Goal: Information Seeking & Learning: Learn about a topic

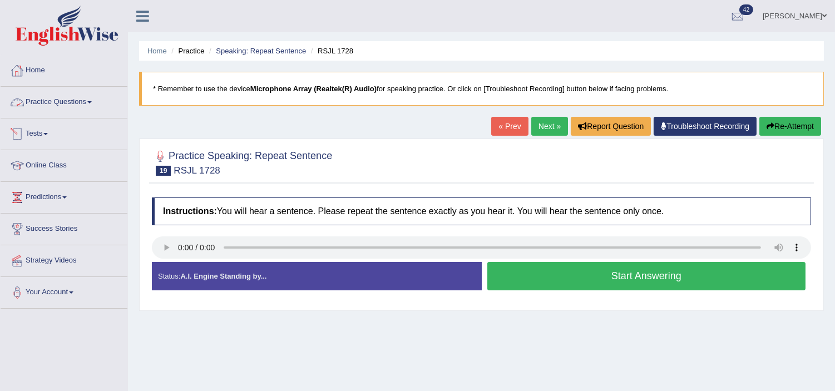
click at [63, 101] on link "Practice Questions" at bounding box center [64, 101] width 127 height 28
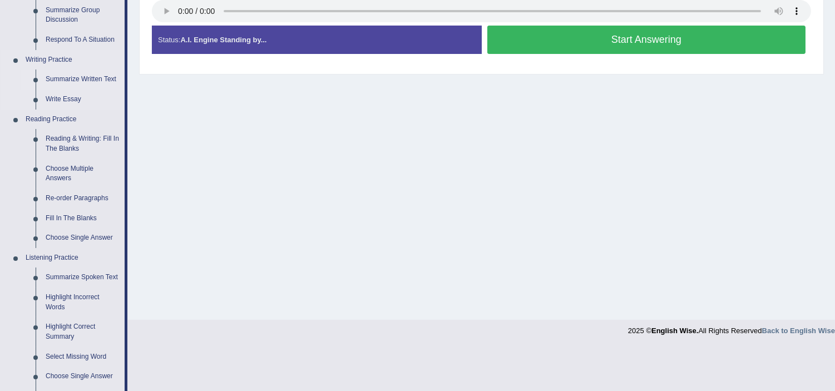
scroll to position [247, 0]
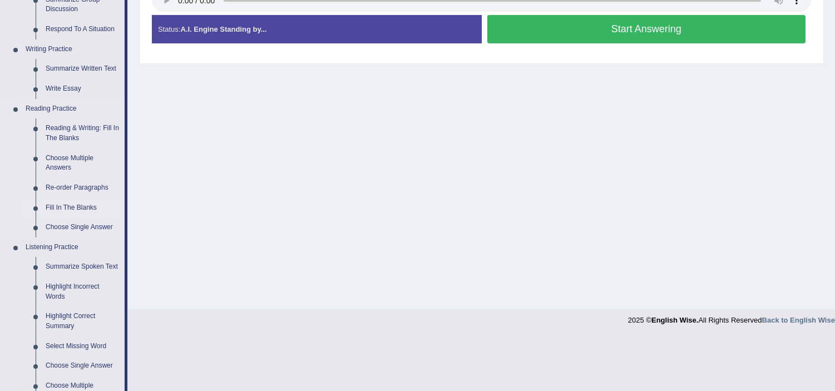
click at [86, 207] on link "Fill In The Blanks" at bounding box center [83, 208] width 84 height 20
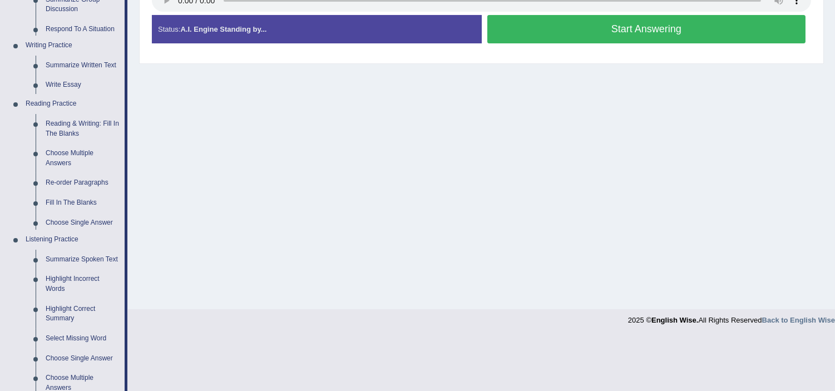
click at [86, 207] on ul "Home Practice Questions Speaking Practice Read Aloud Repeat Sentence Describe I…" at bounding box center [64, 224] width 127 height 833
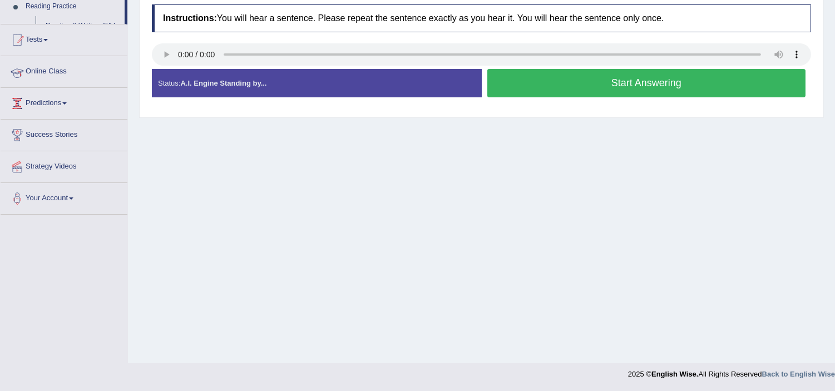
scroll to position [193, 0]
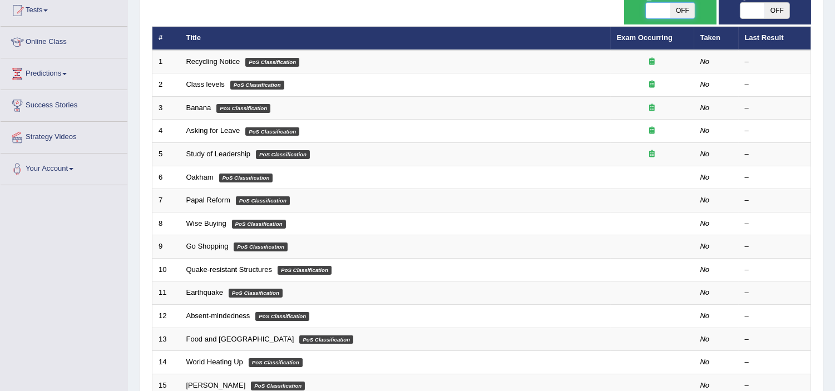
click at [666, 13] on span at bounding box center [658, 11] width 24 height 16
checkbox input "true"
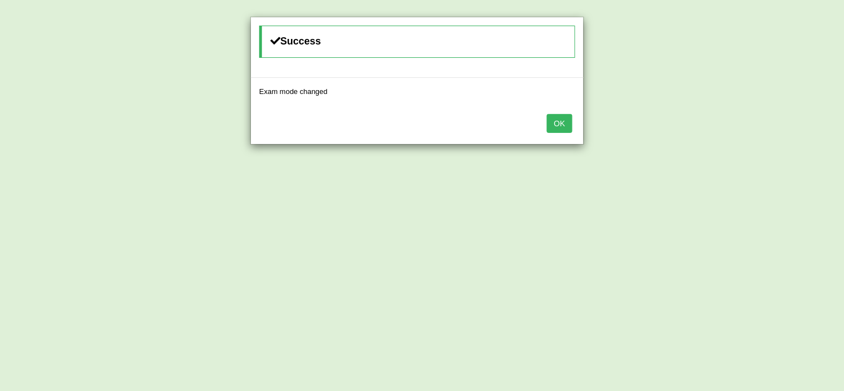
click at [554, 125] on button "OK" at bounding box center [560, 123] width 26 height 19
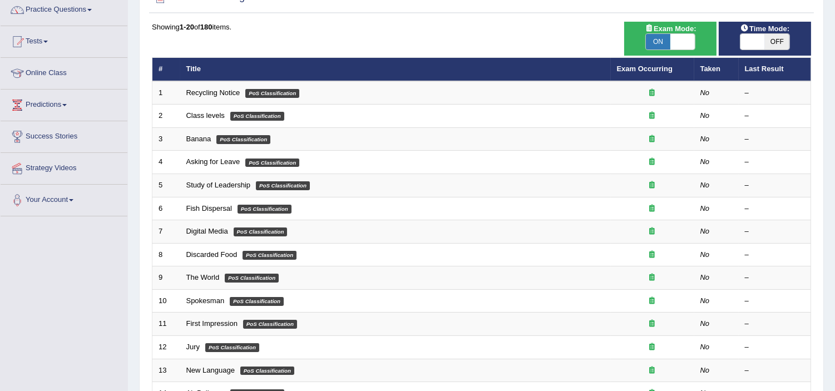
scroll to position [65, 0]
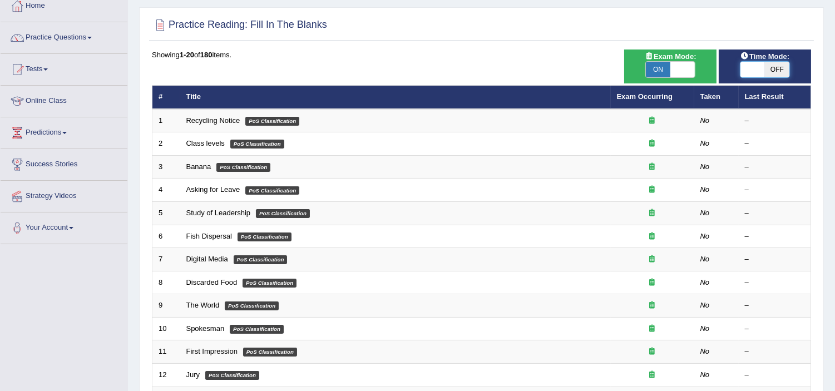
click at [760, 68] on span at bounding box center [753, 70] width 24 height 16
checkbox input "true"
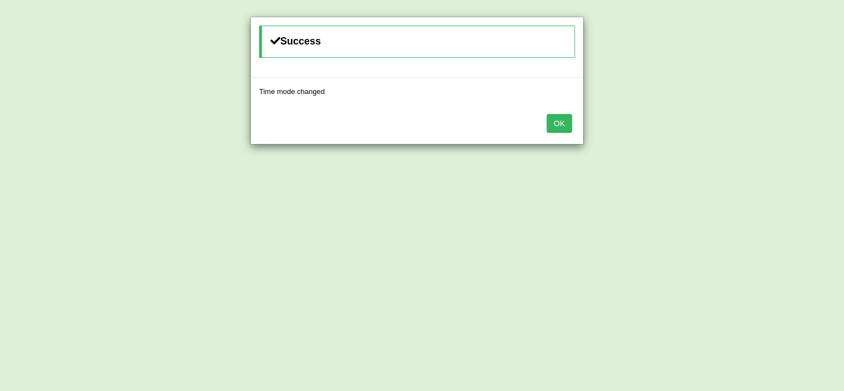
click at [570, 127] on button "OK" at bounding box center [560, 123] width 26 height 19
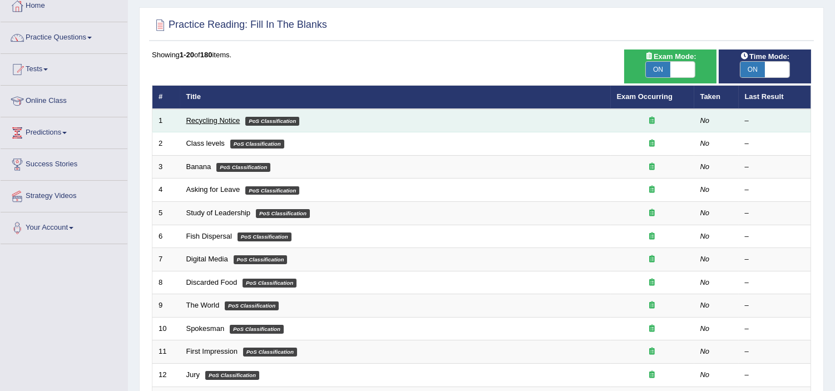
click at [215, 121] on link "Recycling Notice" at bounding box center [213, 120] width 54 height 8
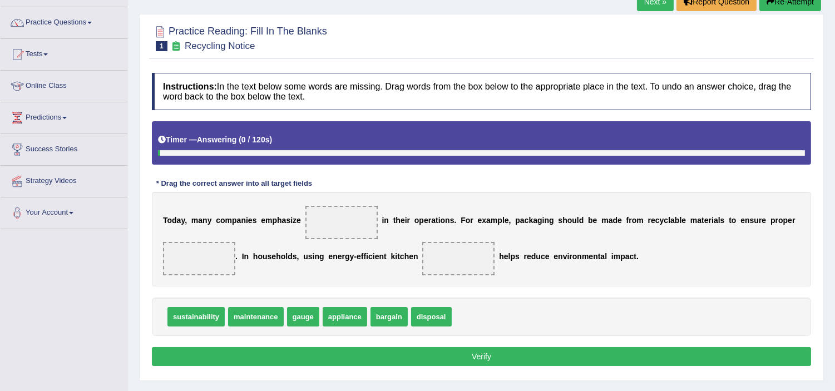
scroll to position [193, 0]
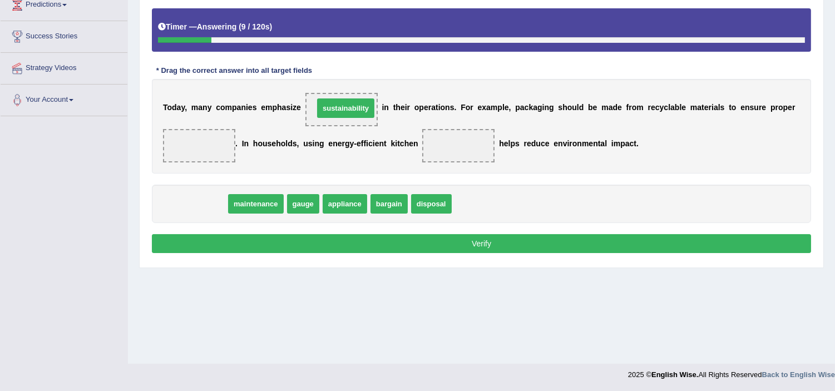
drag, startPoint x: 191, startPoint y: 204, endPoint x: 341, endPoint y: 108, distance: 177.7
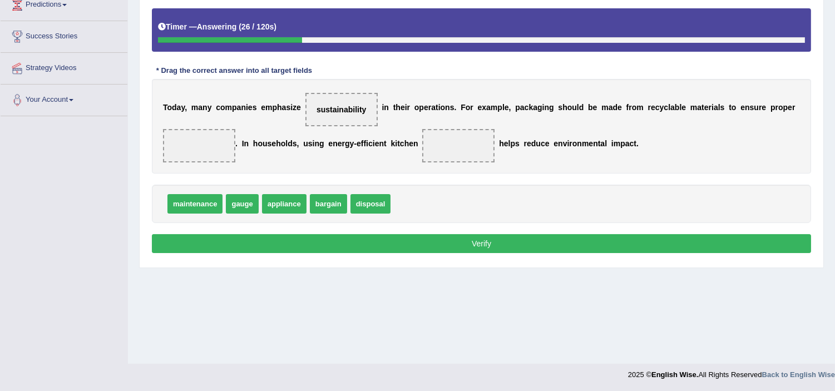
click at [184, 210] on span "maintenance" at bounding box center [195, 203] width 55 height 19
drag, startPoint x: 184, startPoint y: 210, endPoint x: 174, endPoint y: 156, distance: 55.5
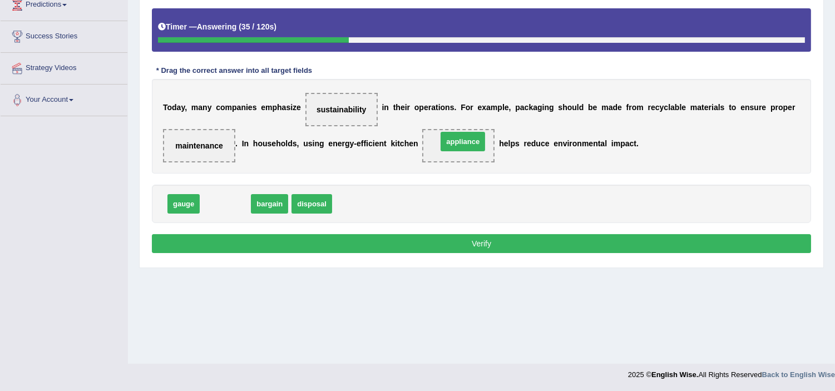
drag, startPoint x: 218, startPoint y: 201, endPoint x: 455, endPoint y: 139, distance: 245.7
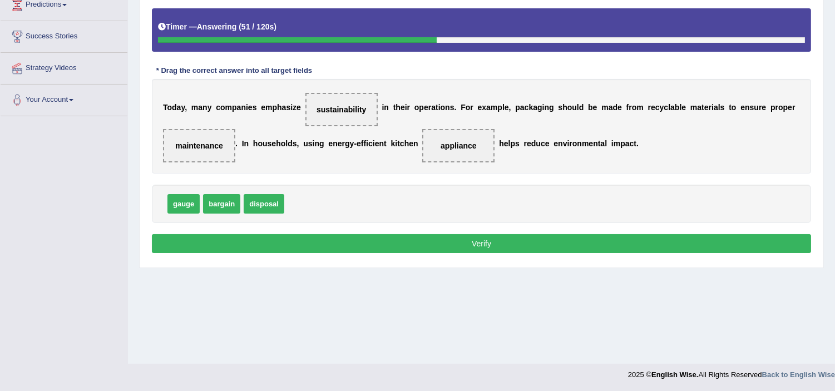
click at [432, 242] on button "Verify" at bounding box center [482, 243] width 660 height 19
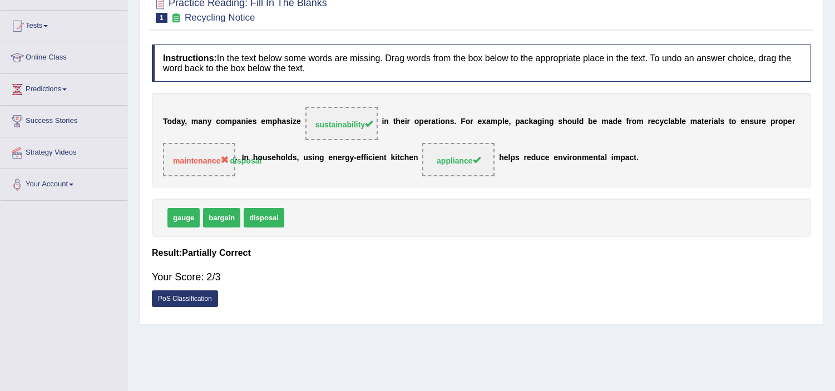
scroll to position [69, 0]
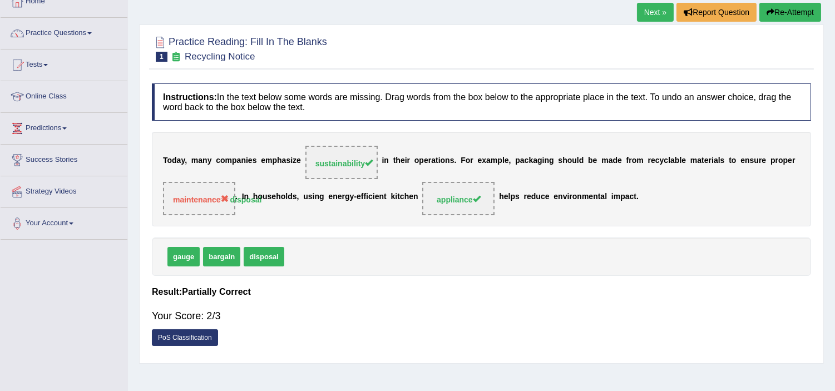
click at [640, 21] on link "Next »" at bounding box center [655, 12] width 37 height 19
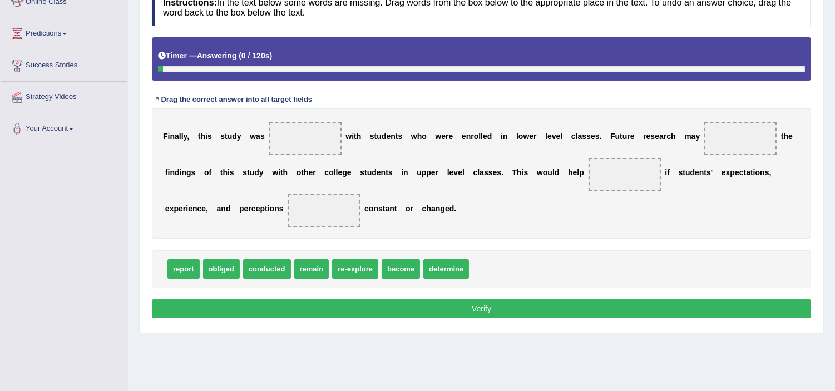
scroll to position [185, 0]
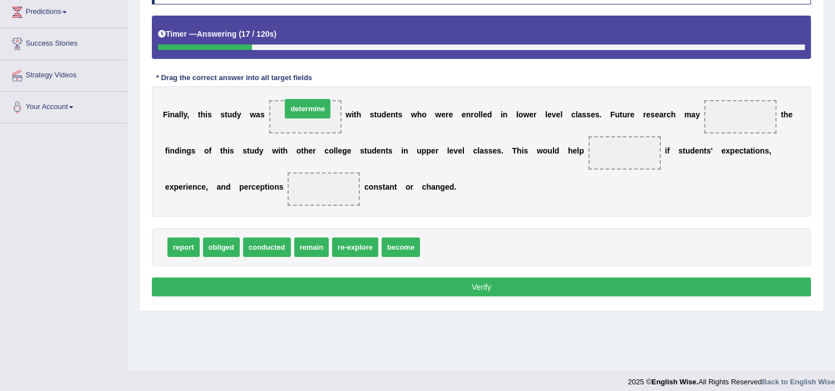
drag, startPoint x: 448, startPoint y: 247, endPoint x: 309, endPoint y: 108, distance: 196.0
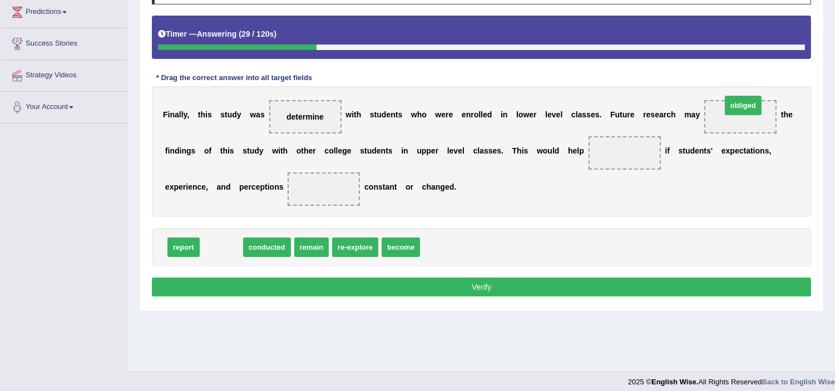
drag, startPoint x: 215, startPoint y: 249, endPoint x: 738, endPoint y: 107, distance: 541.2
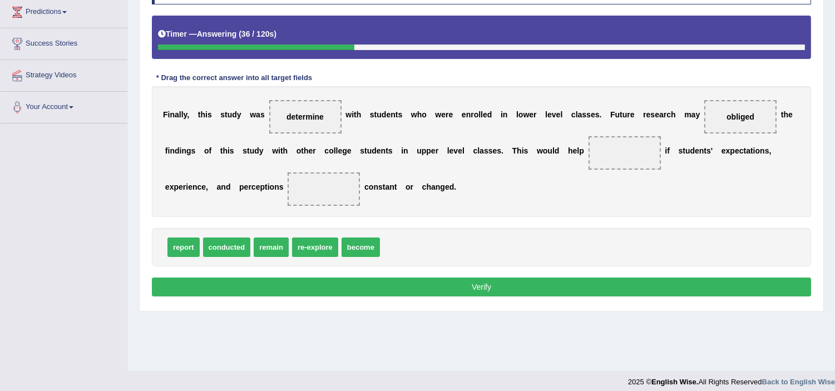
drag, startPoint x: 741, startPoint y: 107, endPoint x: 357, endPoint y: 253, distance: 410.8
click at [402, 253] on div "Instructions: In the text below some words are missing. Drag words from the box…" at bounding box center [481, 134] width 665 height 344
drag, startPoint x: 309, startPoint y: 248, endPoint x: 749, endPoint y: 114, distance: 460.1
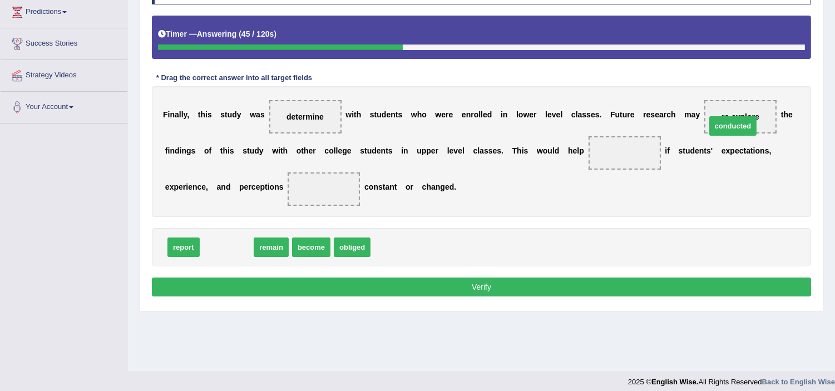
drag, startPoint x: 235, startPoint y: 245, endPoint x: 743, endPoint y: 136, distance: 519.2
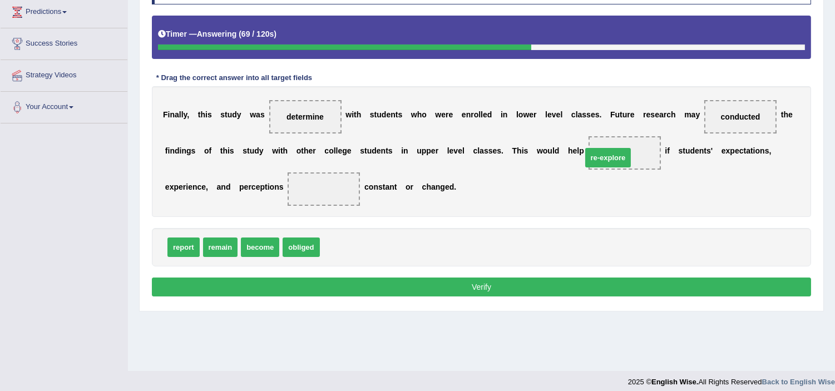
drag, startPoint x: 337, startPoint y: 247, endPoint x: 599, endPoint y: 157, distance: 277.1
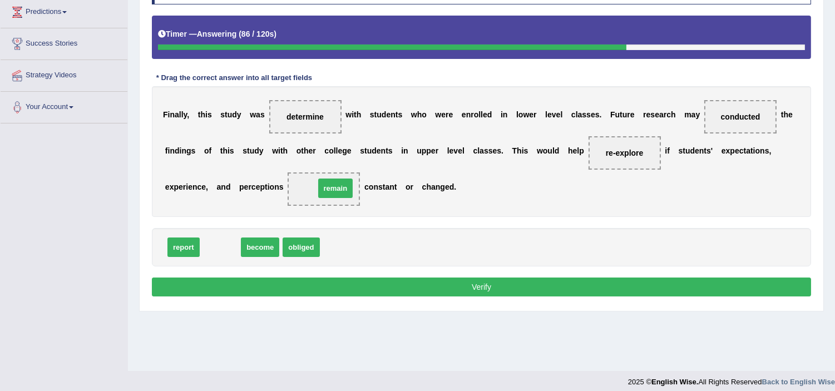
drag, startPoint x: 209, startPoint y: 248, endPoint x: 325, endPoint y: 188, distance: 129.7
click at [364, 287] on button "Verify" at bounding box center [482, 287] width 660 height 19
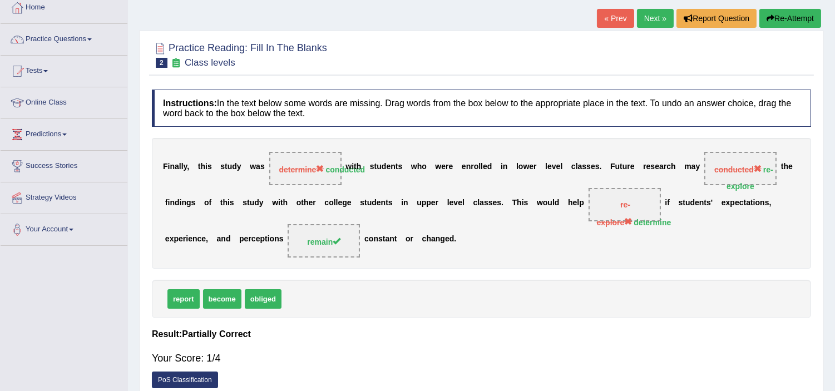
scroll to position [62, 0]
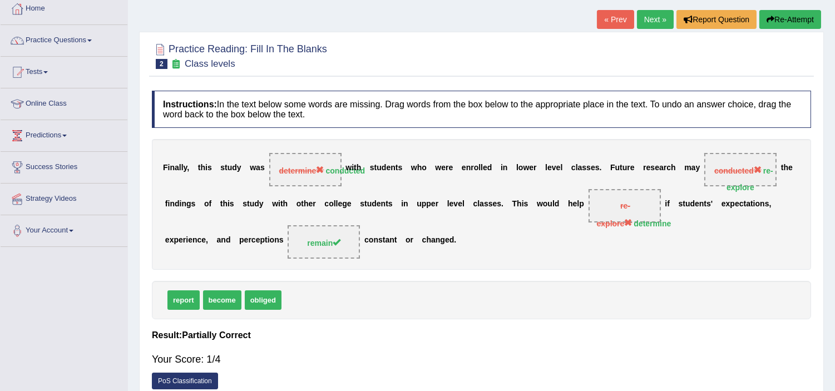
click at [775, 25] on button "Re-Attempt" at bounding box center [791, 19] width 62 height 19
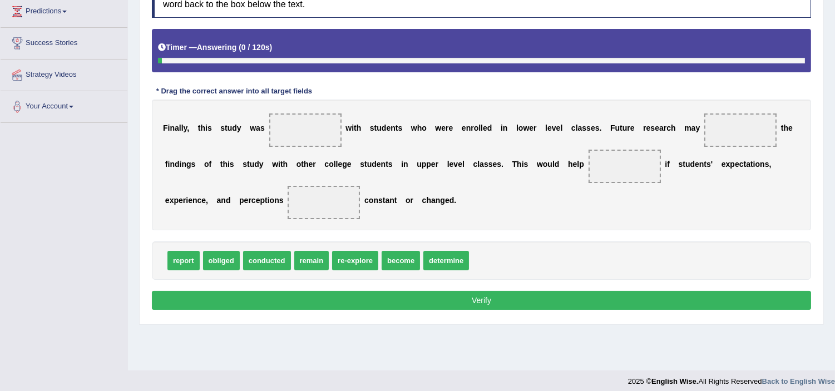
scroll to position [193, 0]
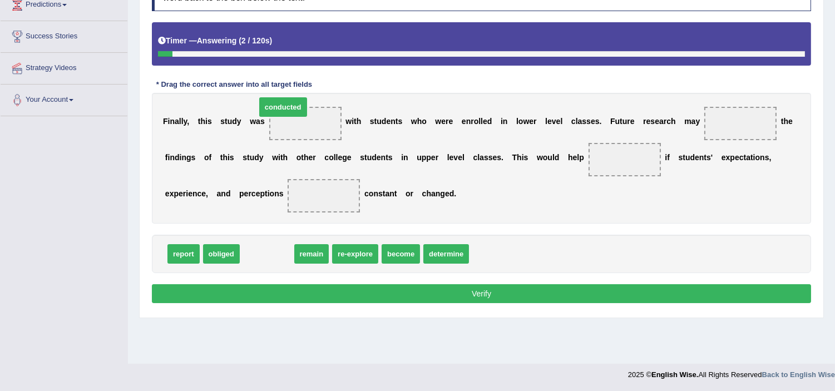
drag, startPoint x: 272, startPoint y: 262, endPoint x: 292, endPoint y: 115, distance: 147.8
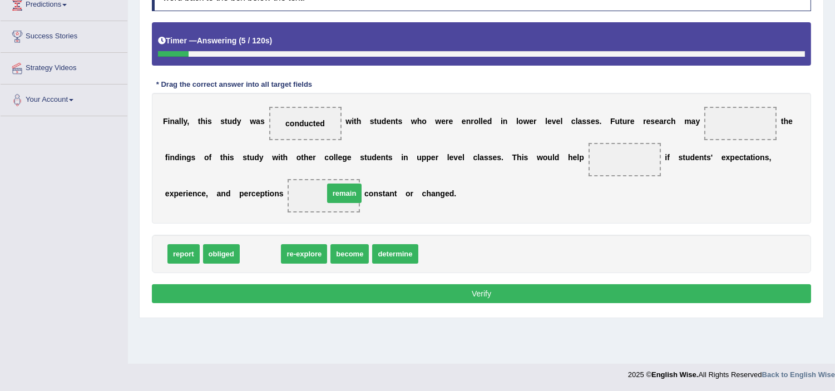
drag, startPoint x: 262, startPoint y: 260, endPoint x: 334, endPoint y: 205, distance: 91.0
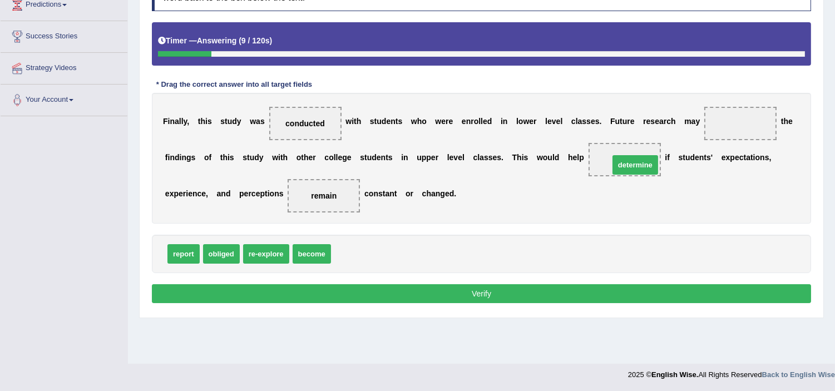
drag, startPoint x: 366, startPoint y: 257, endPoint x: 640, endPoint y: 168, distance: 288.5
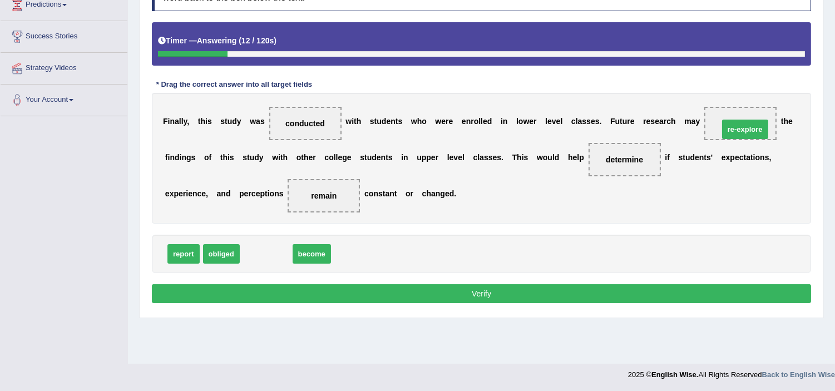
drag, startPoint x: 252, startPoint y: 253, endPoint x: 731, endPoint y: 129, distance: 495.1
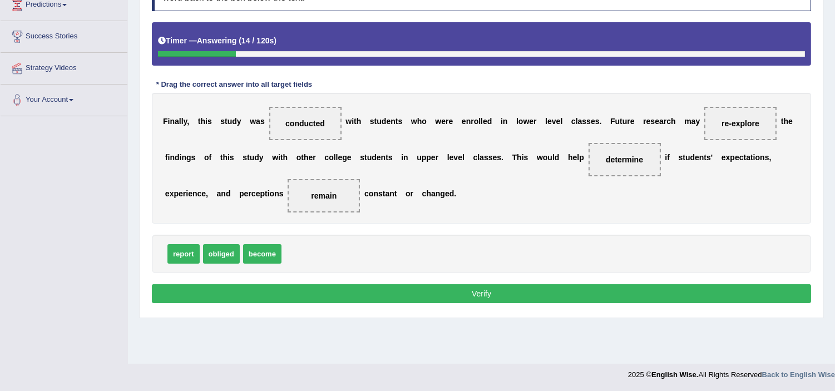
click at [658, 298] on button "Verify" at bounding box center [482, 293] width 660 height 19
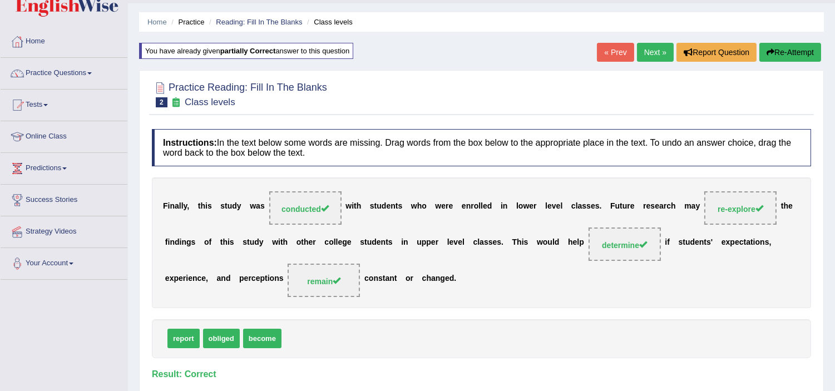
scroll to position [0, 0]
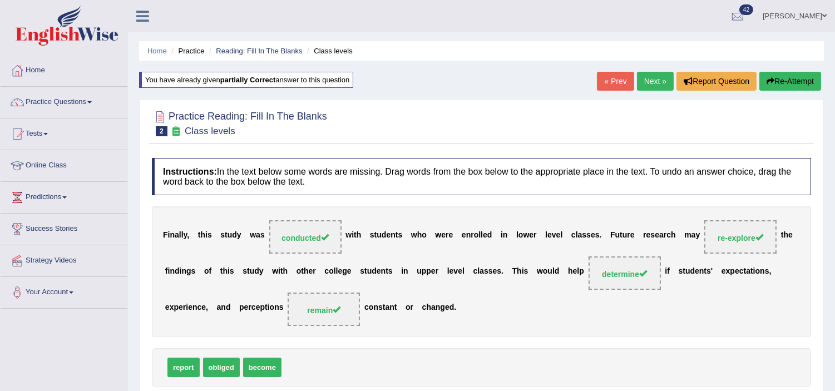
click at [647, 80] on link "Next »" at bounding box center [655, 81] width 37 height 19
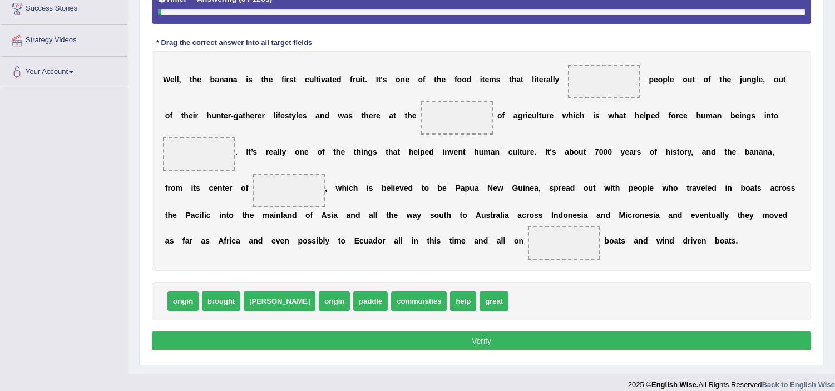
scroll to position [231, 0]
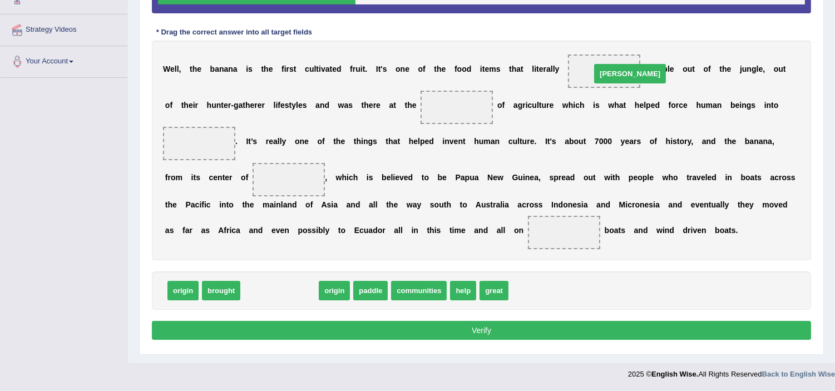
drag, startPoint x: 262, startPoint y: 292, endPoint x: 611, endPoint y: 72, distance: 412.2
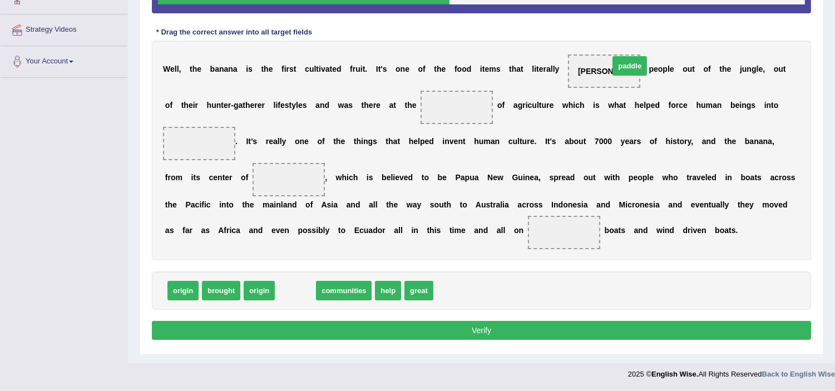
drag, startPoint x: 290, startPoint y: 288, endPoint x: 625, endPoint y: 63, distance: 403.1
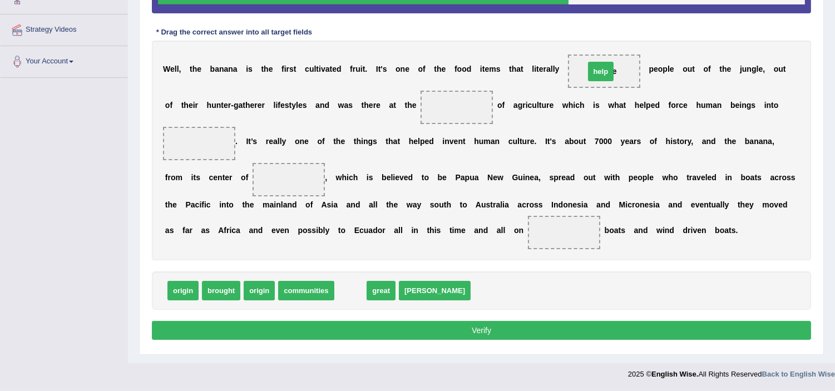
drag, startPoint x: 348, startPoint y: 287, endPoint x: 599, endPoint y: 68, distance: 332.6
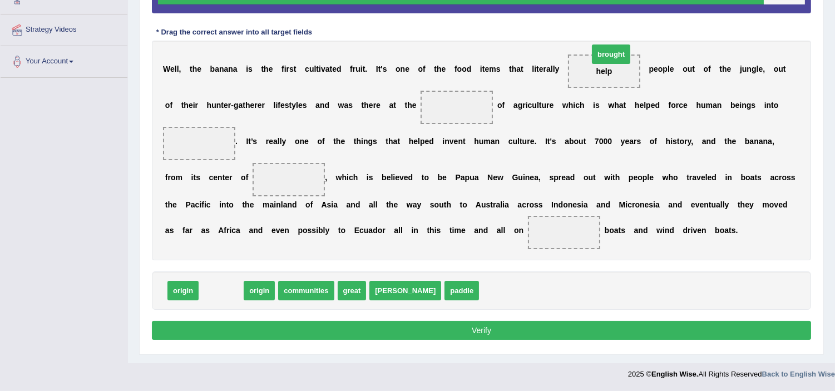
drag, startPoint x: 224, startPoint y: 293, endPoint x: 611, endPoint y: 71, distance: 445.8
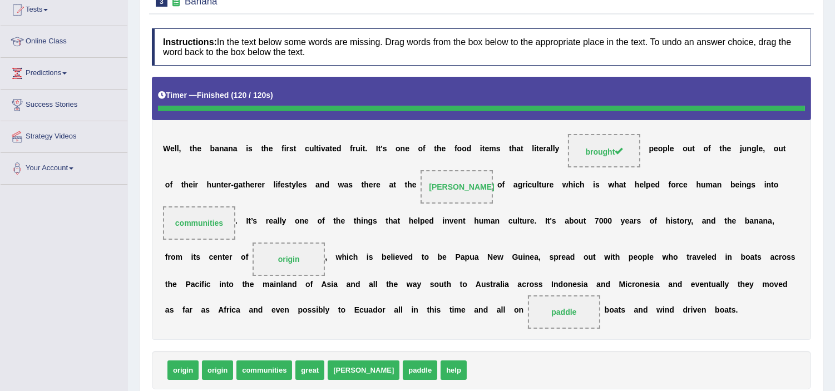
scroll to position [69, 0]
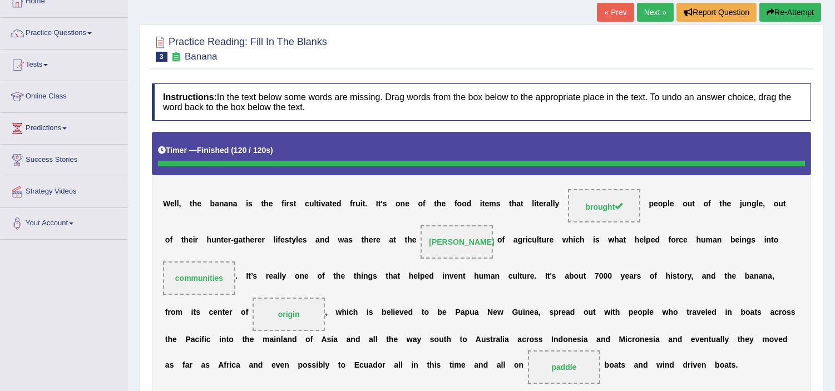
click at [780, 9] on button "Re-Attempt" at bounding box center [791, 12] width 62 height 19
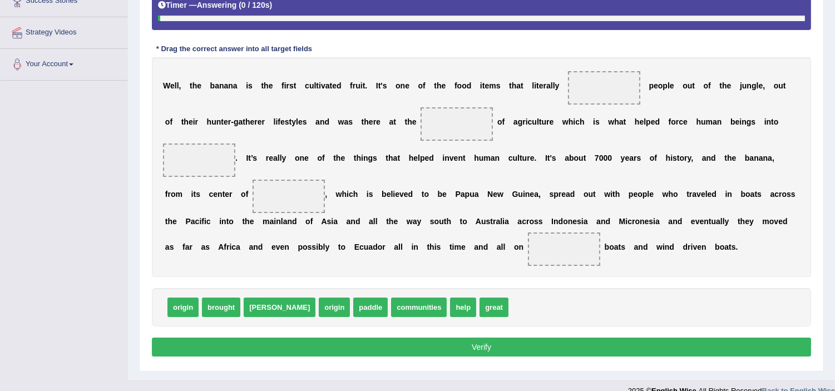
scroll to position [245, 0]
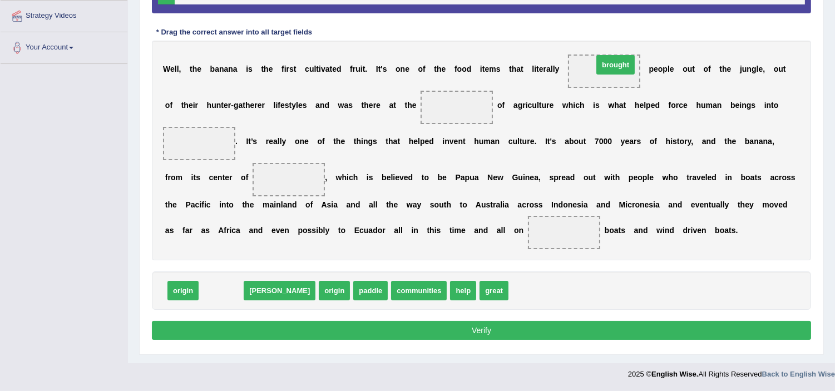
drag, startPoint x: 221, startPoint y: 296, endPoint x: 616, endPoint y: 70, distance: 454.8
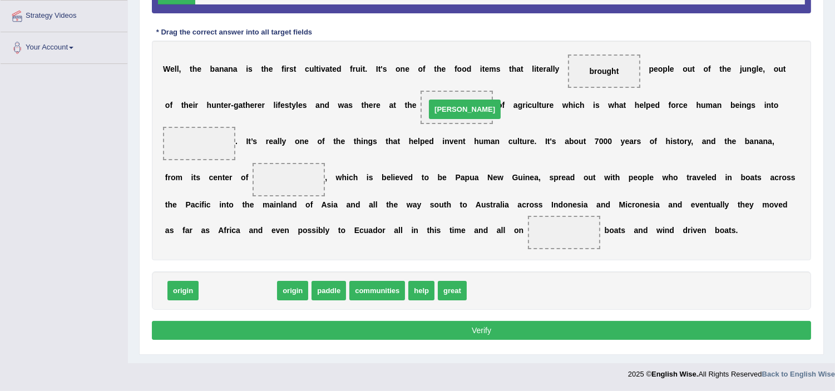
drag, startPoint x: 224, startPoint y: 291, endPoint x: 451, endPoint y: 109, distance: 290.7
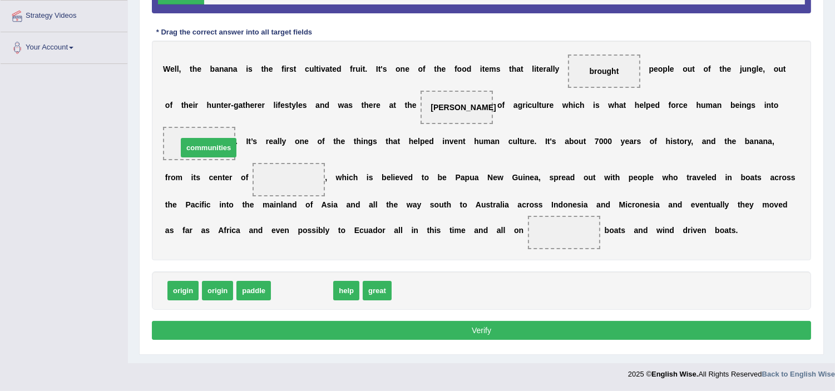
drag, startPoint x: 314, startPoint y: 292, endPoint x: 220, endPoint y: 141, distance: 177.8
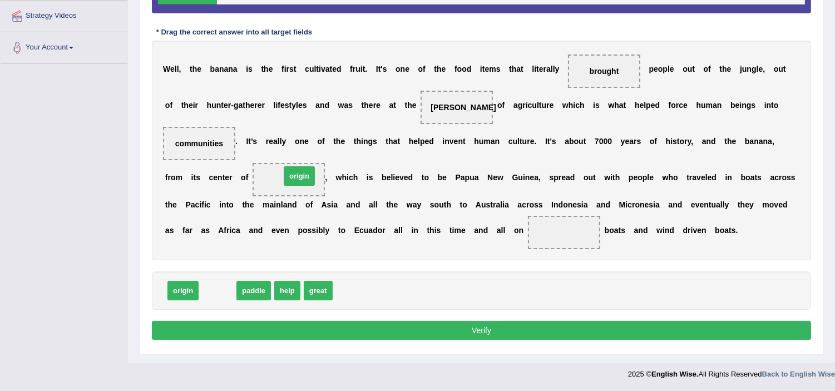
drag, startPoint x: 220, startPoint y: 294, endPoint x: 302, endPoint y: 180, distance: 140.1
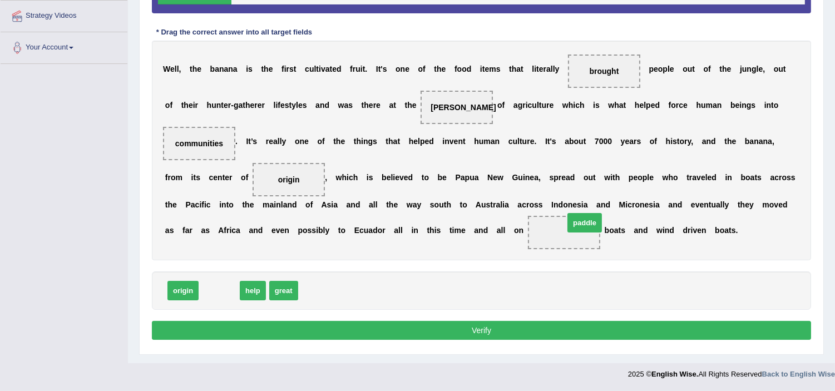
drag, startPoint x: 228, startPoint y: 288, endPoint x: 592, endPoint y: 225, distance: 368.9
drag, startPoint x: 514, startPoint y: 335, endPoint x: 515, endPoint y: 327, distance: 7.4
click at [515, 331] on button "Verify" at bounding box center [482, 330] width 660 height 19
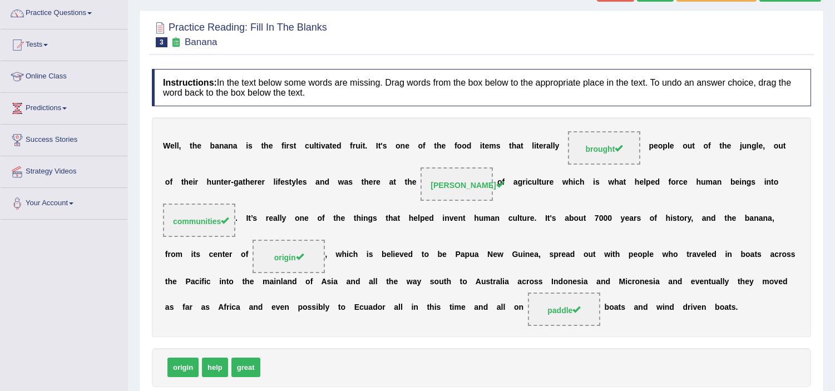
scroll to position [62, 0]
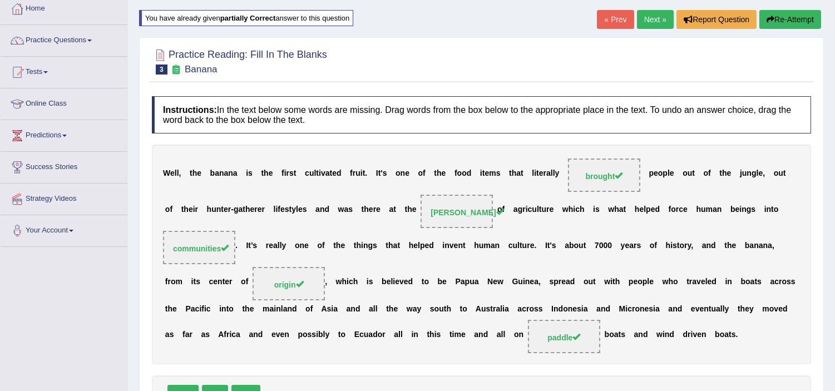
click at [656, 21] on link "Next »" at bounding box center [655, 19] width 37 height 19
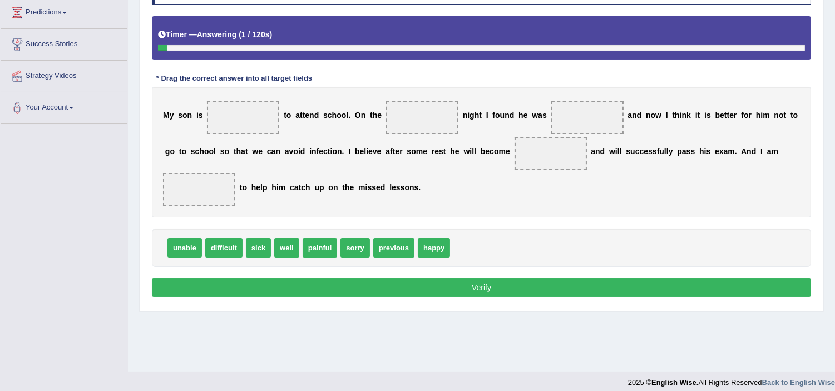
scroll to position [185, 0]
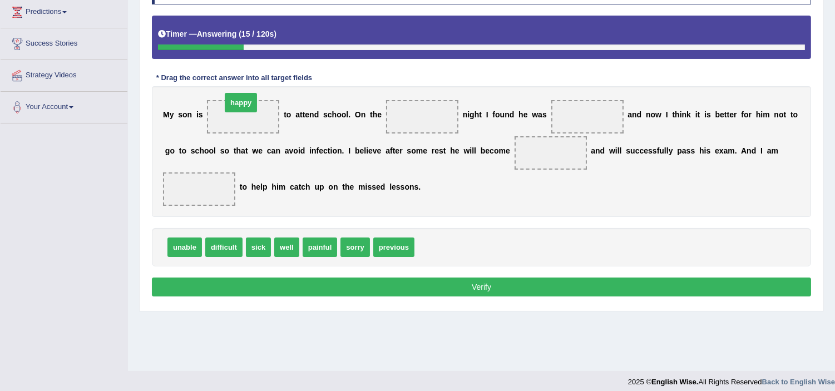
drag, startPoint x: 441, startPoint y: 247, endPoint x: 247, endPoint y: 107, distance: 239.2
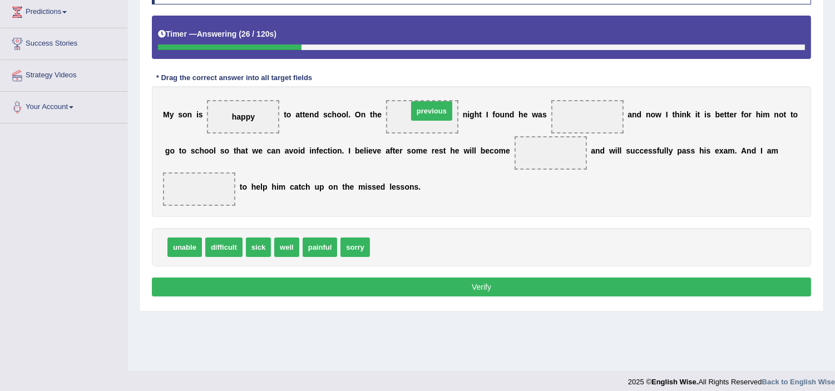
drag, startPoint x: 401, startPoint y: 246, endPoint x: 439, endPoint y: 109, distance: 142.1
drag, startPoint x: 258, startPoint y: 247, endPoint x: 607, endPoint y: 120, distance: 372.1
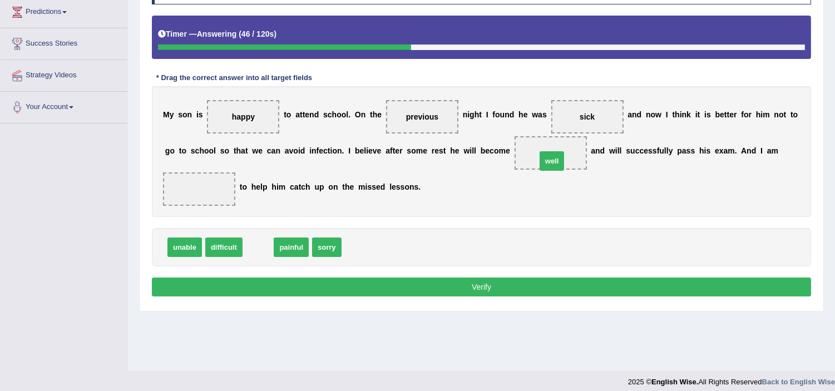
drag, startPoint x: 254, startPoint y: 249, endPoint x: 547, endPoint y: 163, distance: 305.1
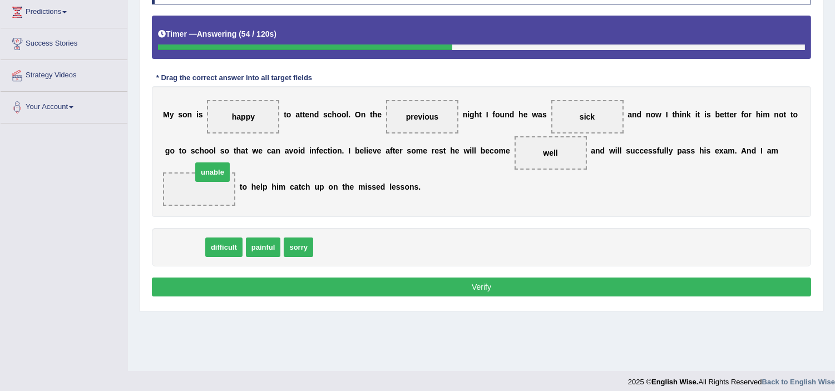
drag, startPoint x: 186, startPoint y: 247, endPoint x: 207, endPoint y: 185, distance: 65.3
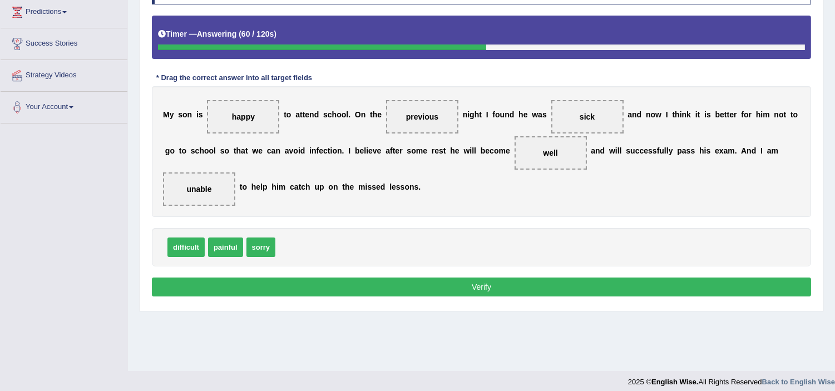
click at [548, 284] on button "Verify" at bounding box center [482, 287] width 660 height 19
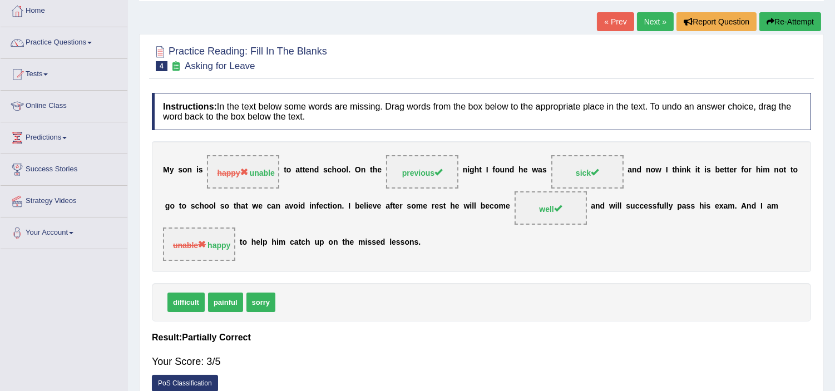
scroll to position [62, 0]
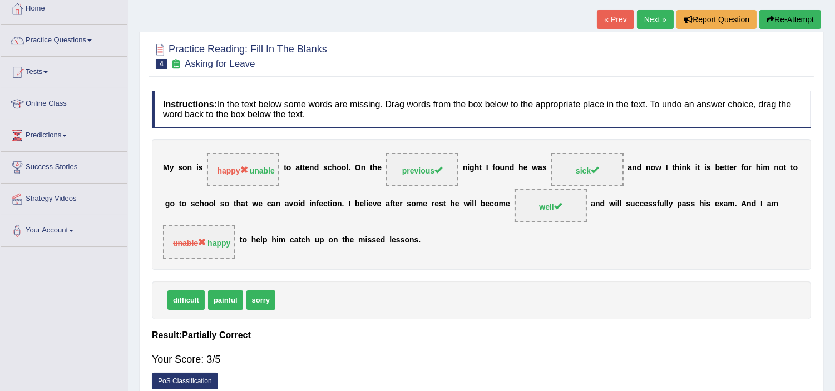
click at [785, 14] on button "Re-Attempt" at bounding box center [791, 19] width 62 height 19
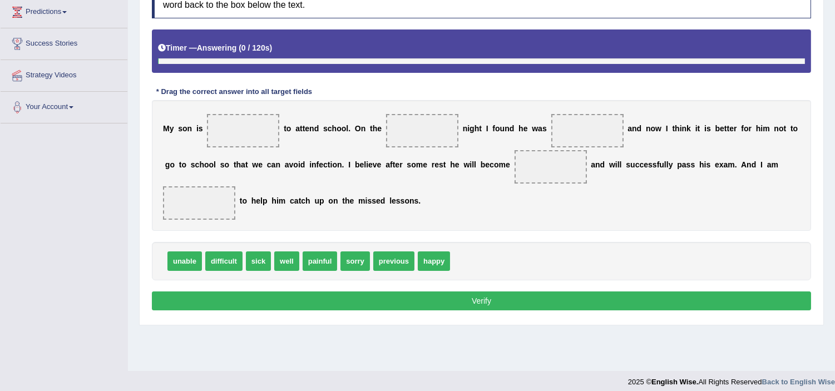
scroll to position [193, 0]
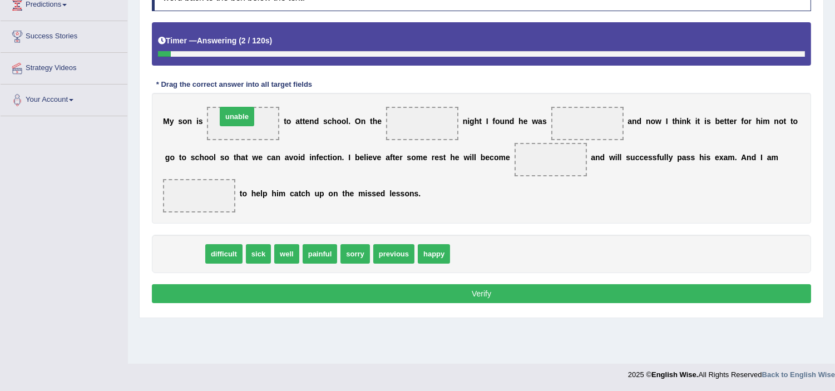
drag, startPoint x: 193, startPoint y: 253, endPoint x: 245, endPoint y: 116, distance: 147.1
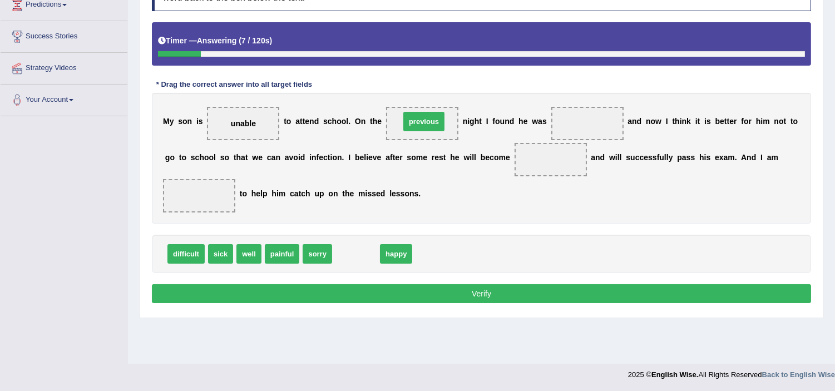
drag, startPoint x: 351, startPoint y: 254, endPoint x: 419, endPoint y: 121, distance: 148.9
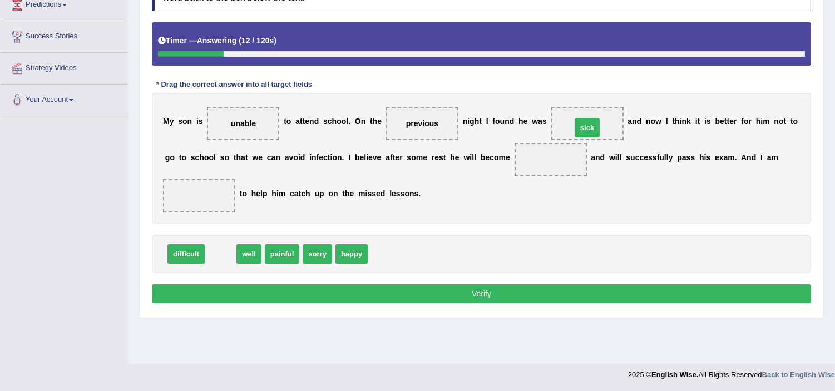
drag, startPoint x: 225, startPoint y: 257, endPoint x: 593, endPoint y: 128, distance: 389.2
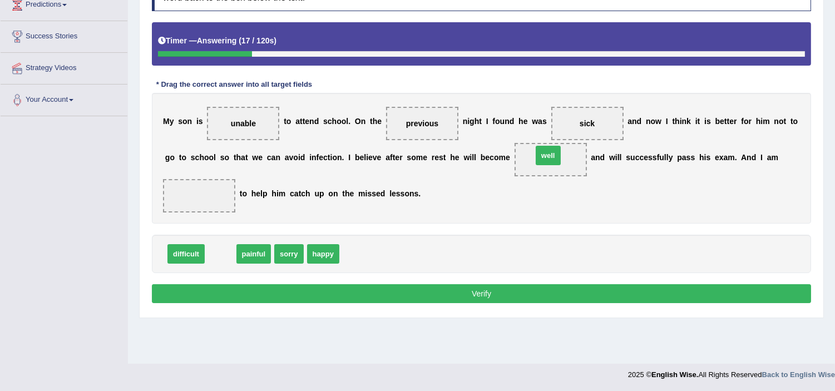
drag, startPoint x: 221, startPoint y: 259, endPoint x: 549, endPoint y: 160, distance: 342.3
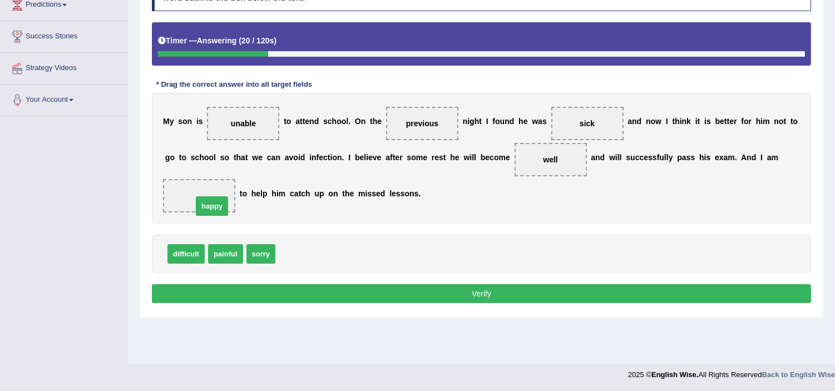
drag, startPoint x: 293, startPoint y: 254, endPoint x: 208, endPoint y: 208, distance: 97.4
click at [488, 291] on button "Verify" at bounding box center [482, 293] width 660 height 19
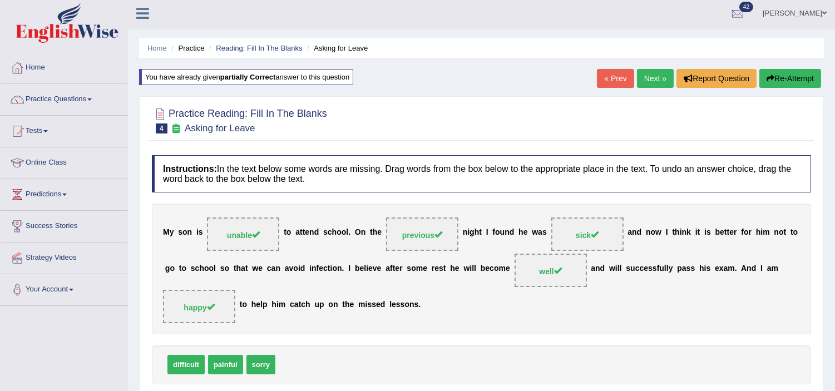
scroll to position [0, 0]
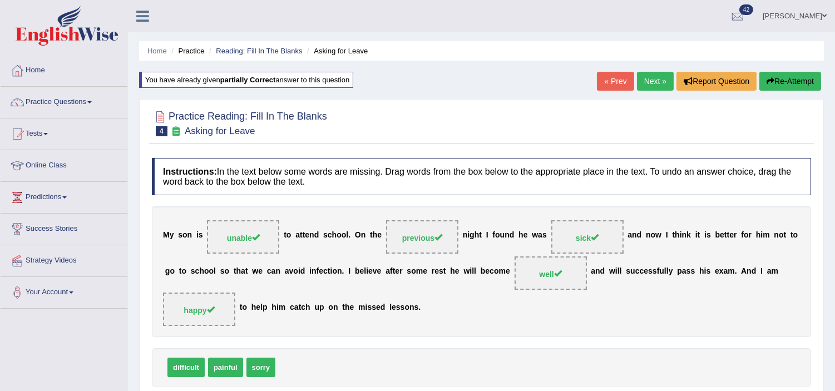
click at [814, 85] on button "Re-Attempt" at bounding box center [791, 81] width 62 height 19
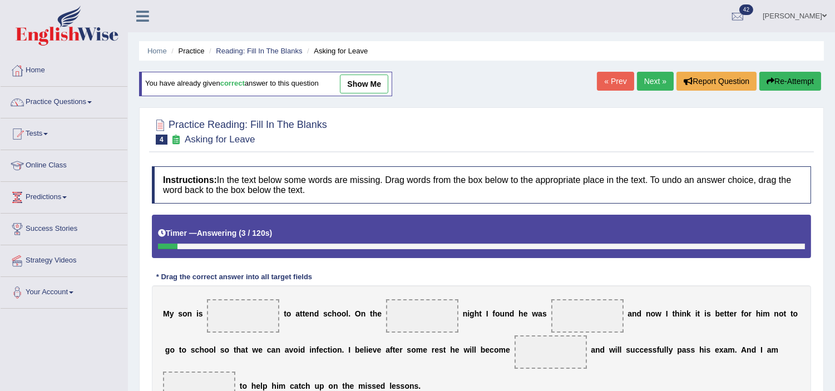
click at [640, 84] on link "Next »" at bounding box center [655, 81] width 37 height 19
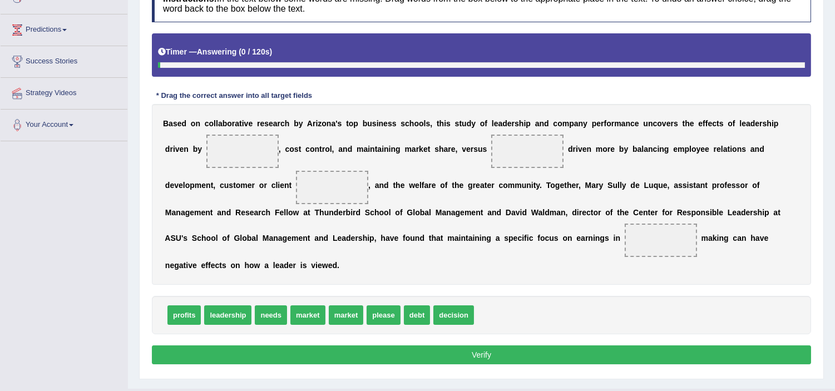
scroll to position [193, 0]
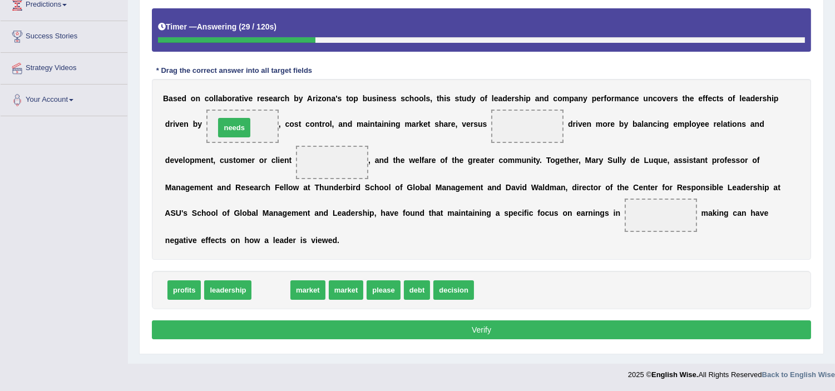
drag, startPoint x: 275, startPoint y: 293, endPoint x: 238, endPoint y: 131, distance: 166.6
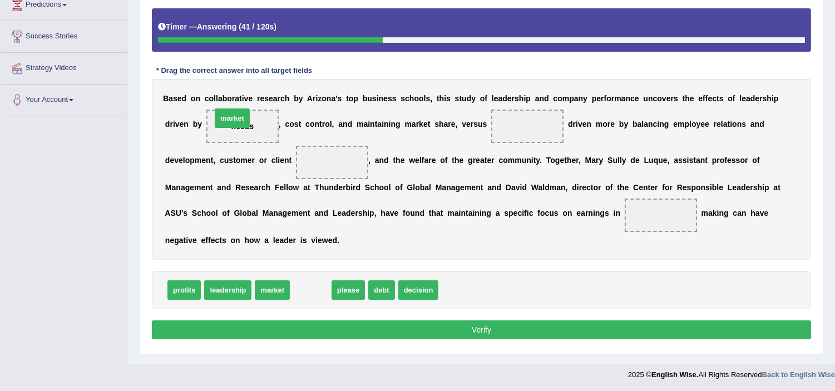
drag, startPoint x: 309, startPoint y: 289, endPoint x: 232, endPoint y: 125, distance: 181.8
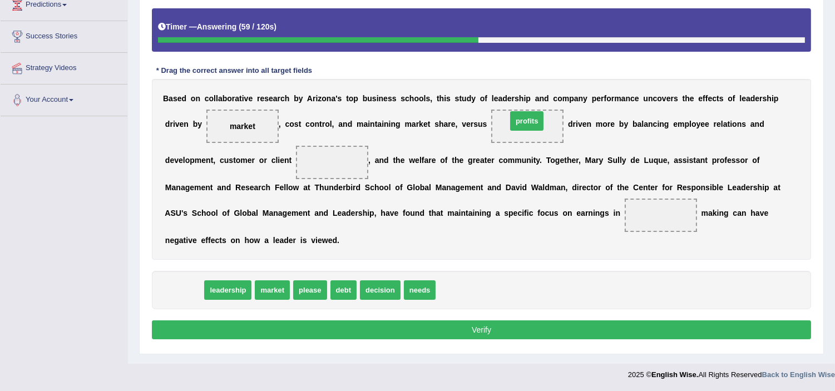
drag, startPoint x: 179, startPoint y: 294, endPoint x: 520, endPoint y: 124, distance: 380.6
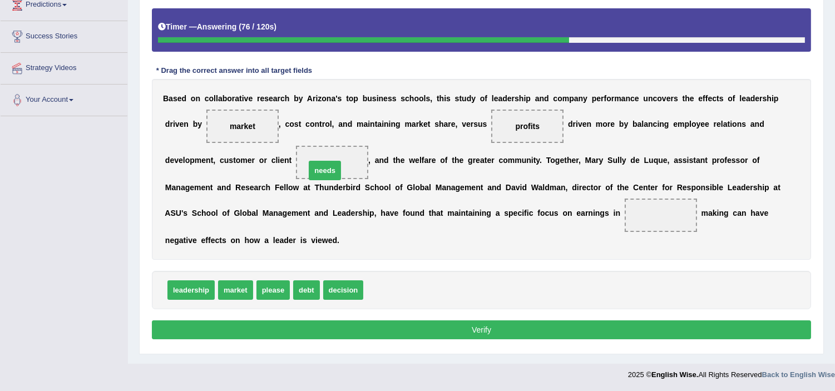
drag, startPoint x: 389, startPoint y: 287, endPoint x: 332, endPoint y: 168, distance: 132.0
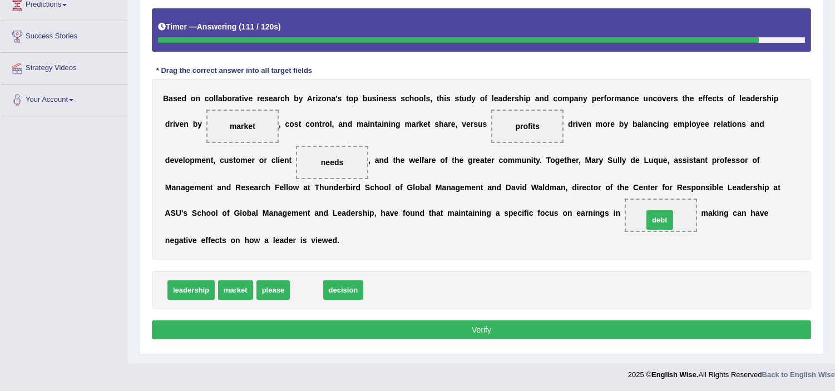
drag, startPoint x: 303, startPoint y: 293, endPoint x: 657, endPoint y: 223, distance: 360.2
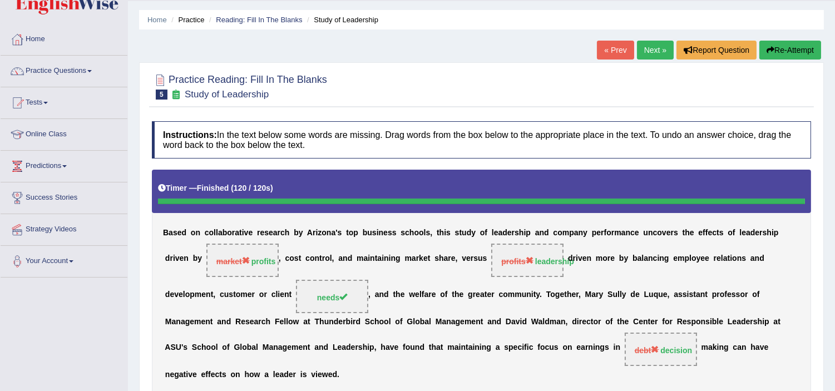
scroll to position [21, 0]
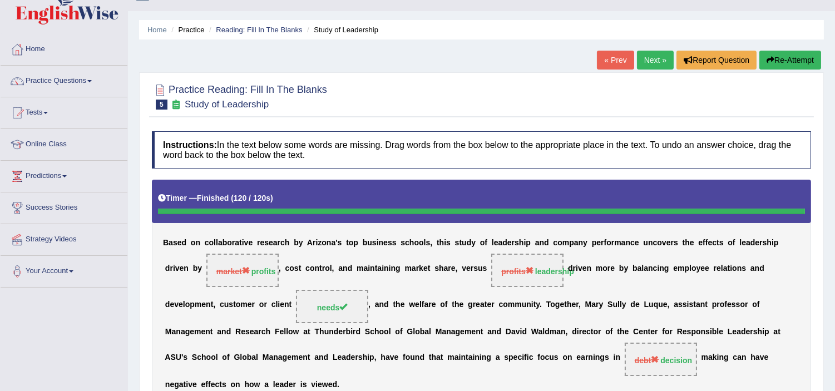
click at [783, 67] on button "Re-Attempt" at bounding box center [791, 60] width 62 height 19
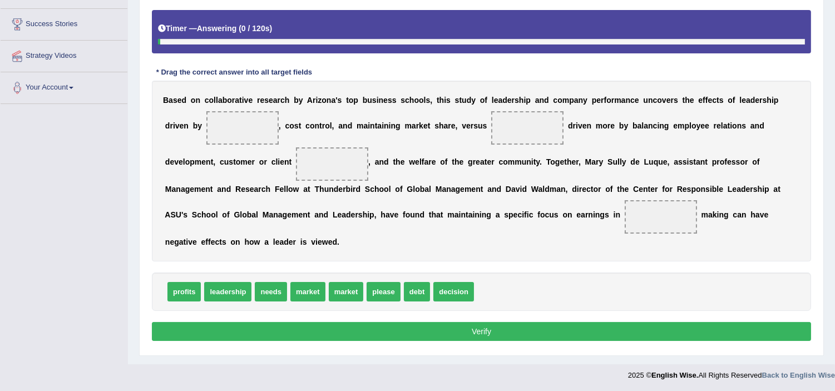
scroll to position [207, 0]
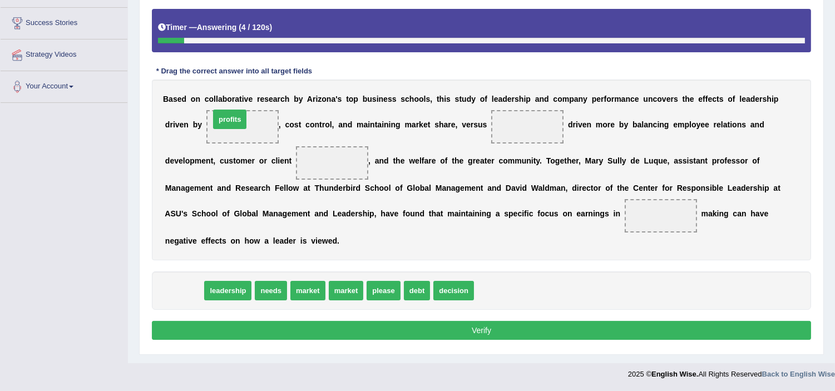
drag, startPoint x: 180, startPoint y: 285, endPoint x: 227, endPoint y: 114, distance: 177.6
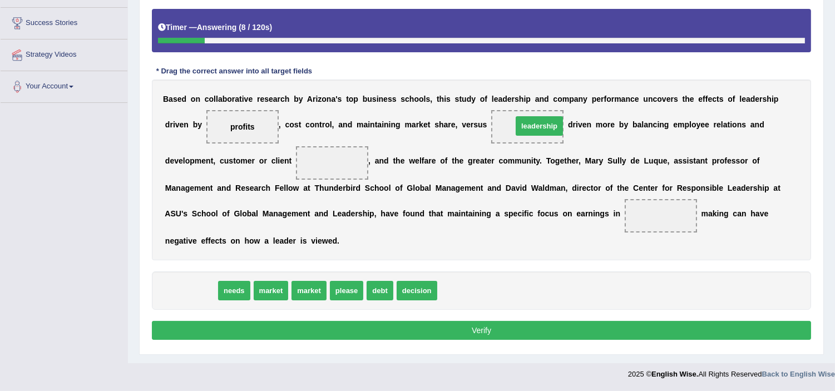
drag, startPoint x: 188, startPoint y: 289, endPoint x: 537, endPoint y: 125, distance: 385.4
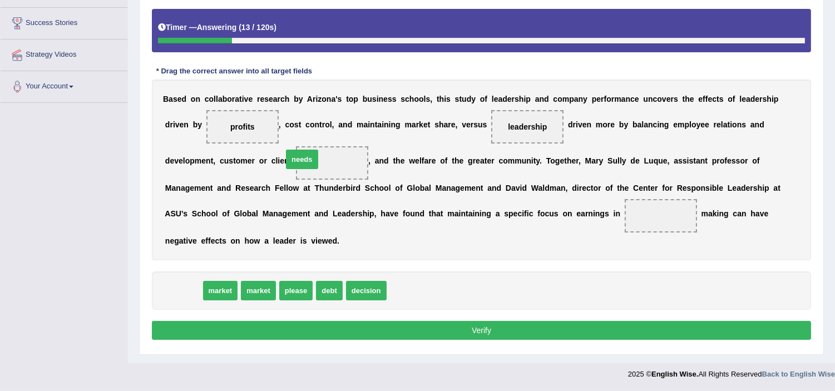
drag, startPoint x: 188, startPoint y: 289, endPoint x: 307, endPoint y: 158, distance: 177.7
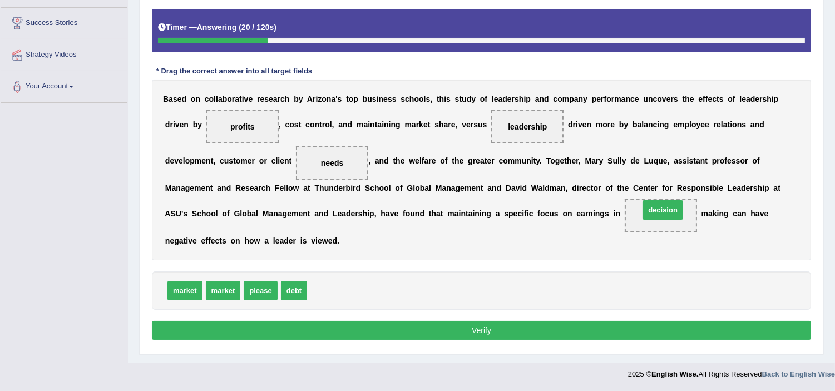
drag, startPoint x: 337, startPoint y: 295, endPoint x: 670, endPoint y: 214, distance: 342.0
click at [479, 330] on button "Verify" at bounding box center [482, 330] width 660 height 19
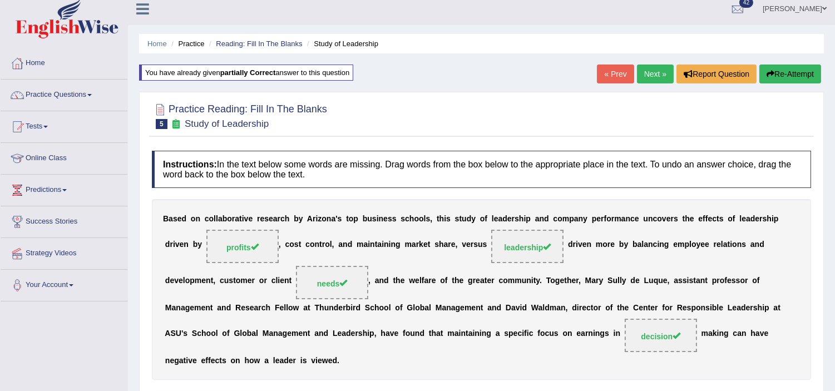
scroll to position [0, 0]
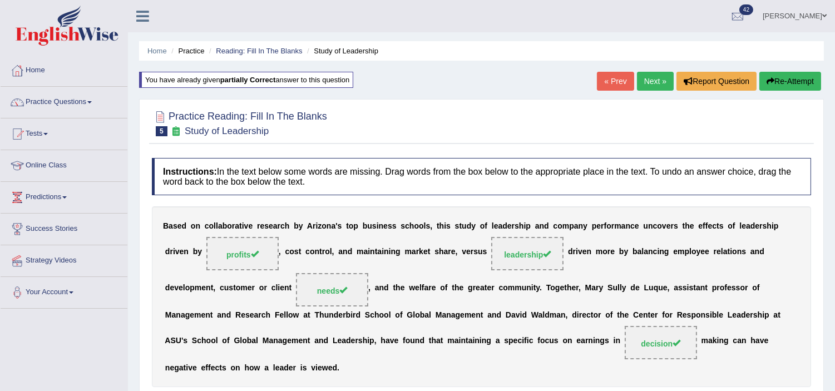
click at [653, 81] on link "Next »" at bounding box center [655, 81] width 37 height 19
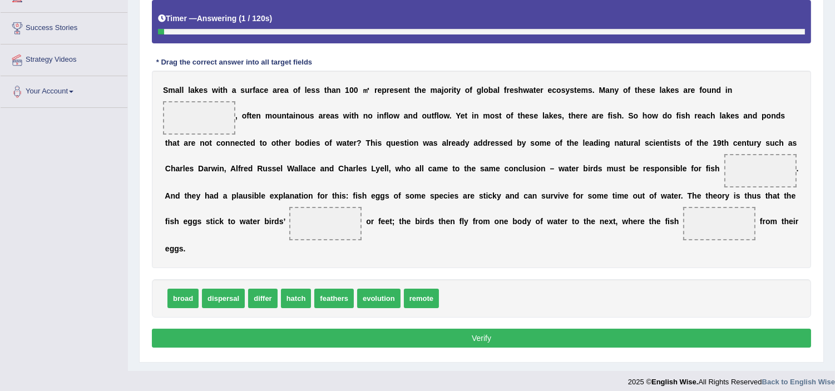
scroll to position [209, 0]
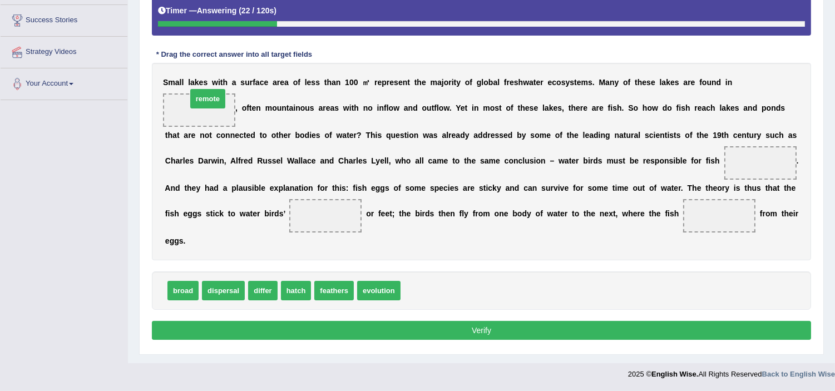
drag, startPoint x: 412, startPoint y: 292, endPoint x: 199, endPoint y: 101, distance: 287.0
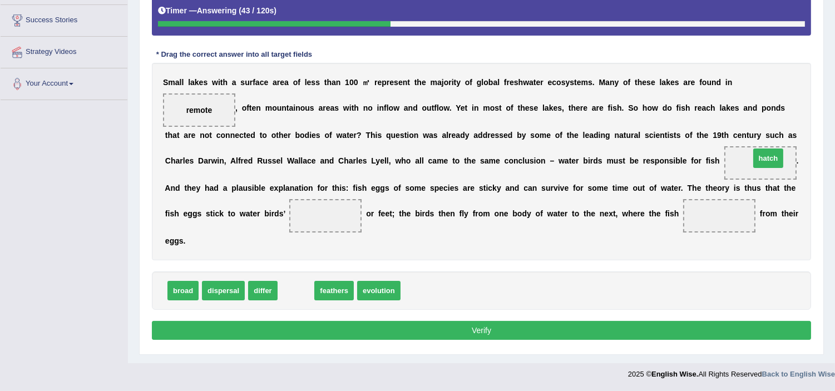
drag, startPoint x: 293, startPoint y: 292, endPoint x: 764, endPoint y: 173, distance: 485.2
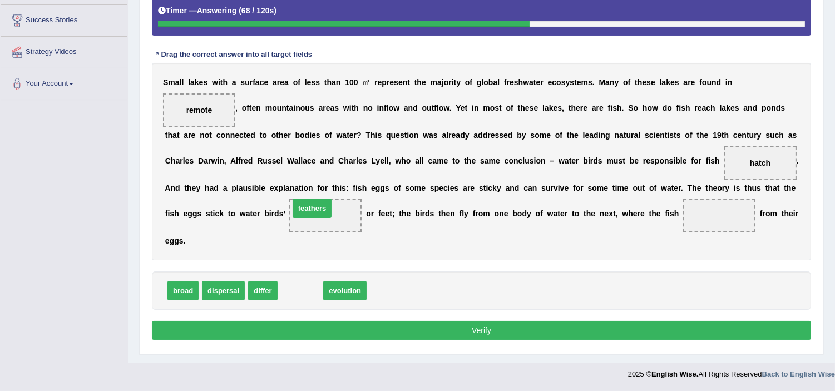
drag, startPoint x: 316, startPoint y: 293, endPoint x: 325, endPoint y: 227, distance: 67.5
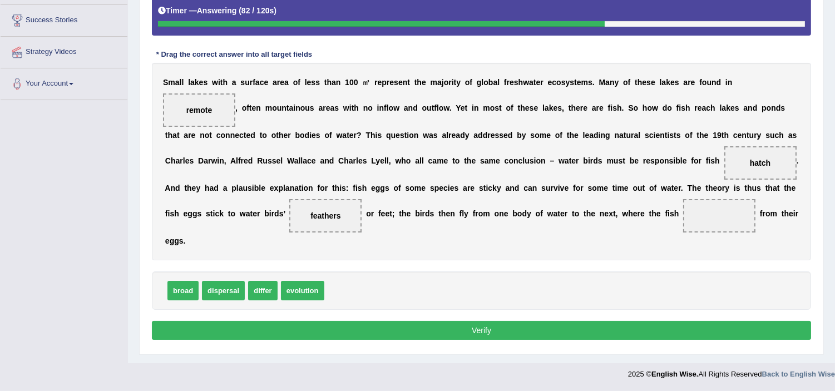
drag, startPoint x: 753, startPoint y: 157, endPoint x: 761, endPoint y: 198, distance: 41.5
click at [713, 224] on div "S m a l l l a k e s w i t h a s u r f a c e a r e a o f l e s s t h a n 1 0 0 ㎡…" at bounding box center [482, 162] width 660 height 198
drag, startPoint x: 755, startPoint y: 160, endPoint x: 705, endPoint y: 213, distance: 72.8
drag, startPoint x: 219, startPoint y: 286, endPoint x: 754, endPoint y: 157, distance: 549.7
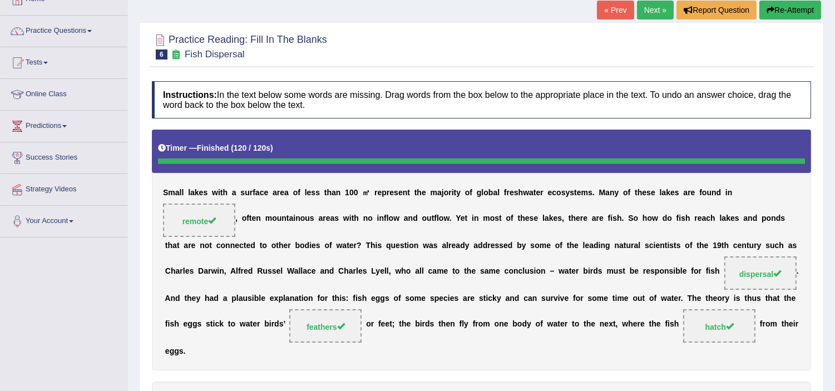
scroll to position [69, 0]
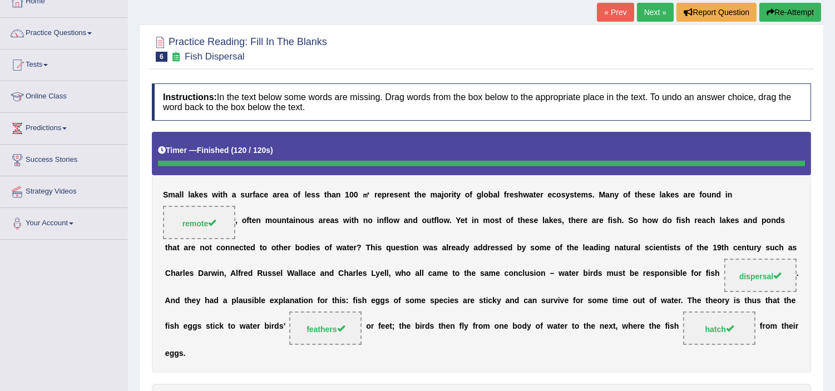
click at [655, 6] on link "Next »" at bounding box center [655, 12] width 37 height 19
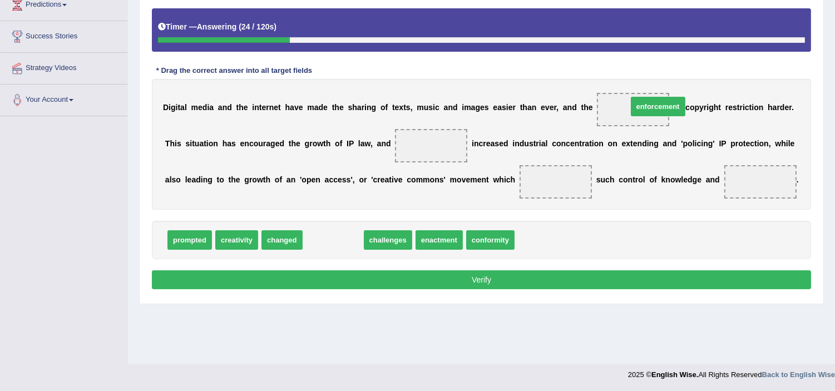
drag, startPoint x: 327, startPoint y: 243, endPoint x: 650, endPoint y: 111, distance: 349.3
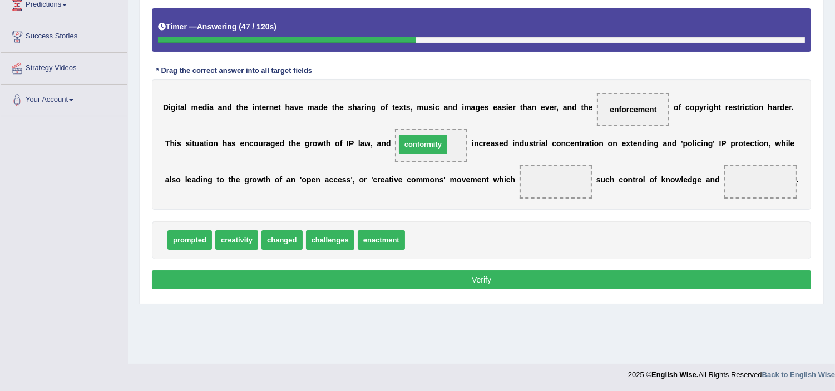
drag, startPoint x: 424, startPoint y: 245, endPoint x: 414, endPoint y: 149, distance: 96.8
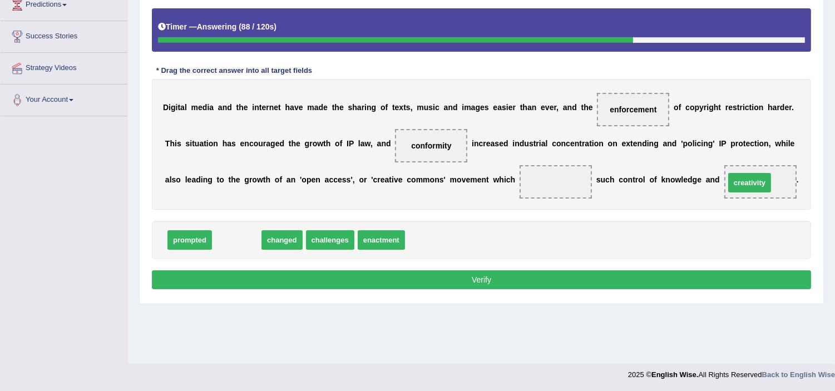
drag, startPoint x: 235, startPoint y: 245, endPoint x: 748, endPoint y: 188, distance: 516.5
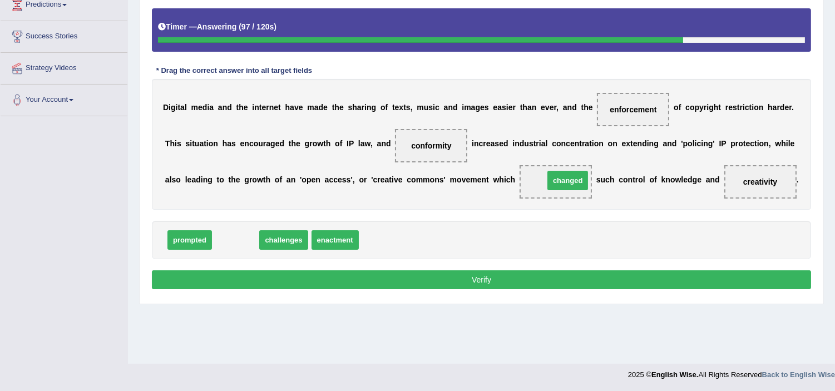
drag, startPoint x: 248, startPoint y: 242, endPoint x: 576, endPoint y: 183, distance: 333.2
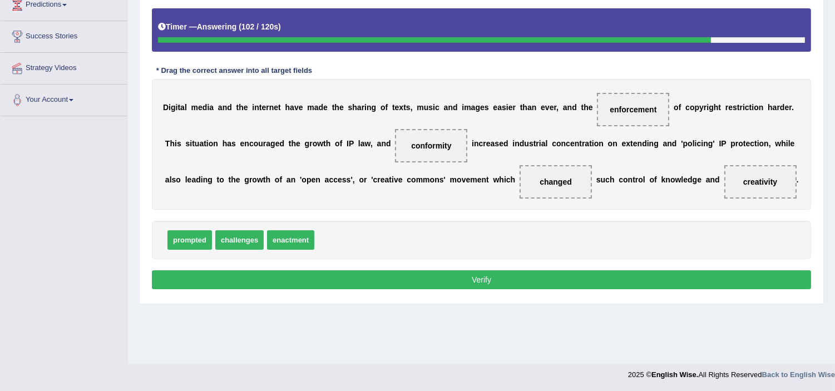
click at [524, 292] on div "Instructions: In the text below some words are missing. Drag words from the box…" at bounding box center [481, 126] width 665 height 344
click at [524, 282] on button "Verify" at bounding box center [482, 280] width 660 height 19
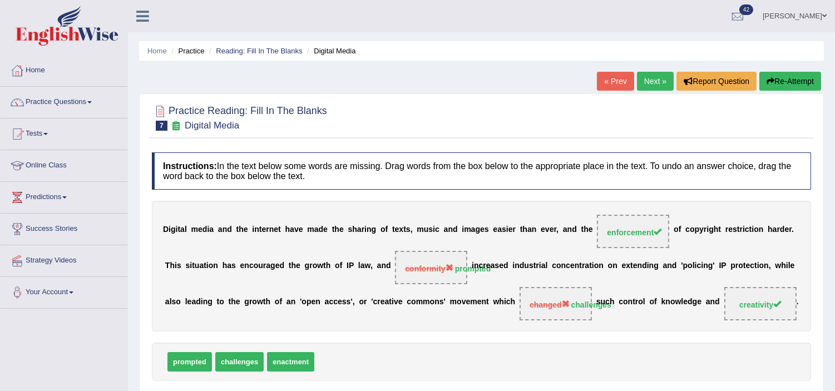
click at [776, 78] on button "Re-Attempt" at bounding box center [791, 81] width 62 height 19
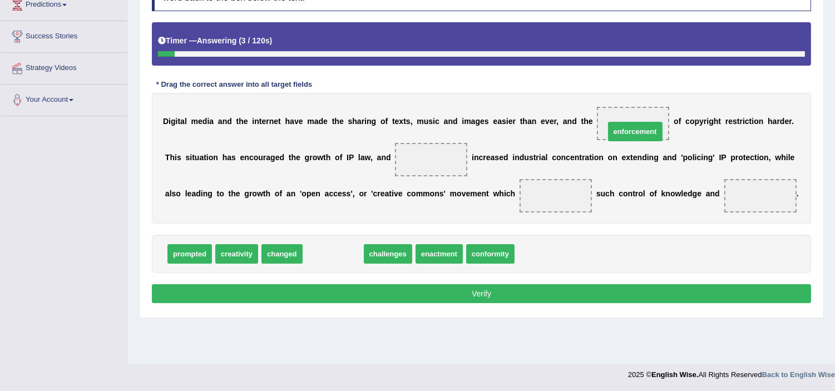
drag, startPoint x: 337, startPoint y: 259, endPoint x: 639, endPoint y: 137, distance: 326.1
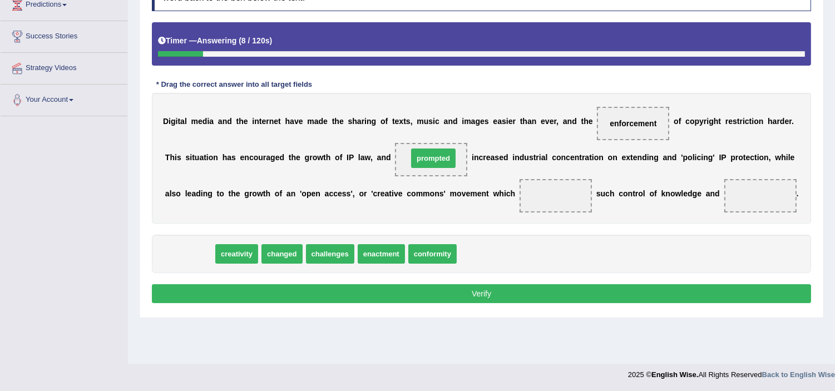
drag, startPoint x: 191, startPoint y: 257, endPoint x: 435, endPoint y: 160, distance: 262.1
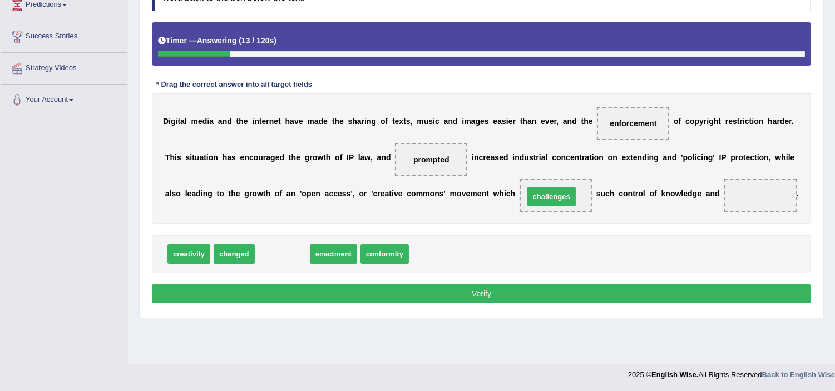
drag, startPoint x: 288, startPoint y: 253, endPoint x: 561, endPoint y: 195, distance: 278.8
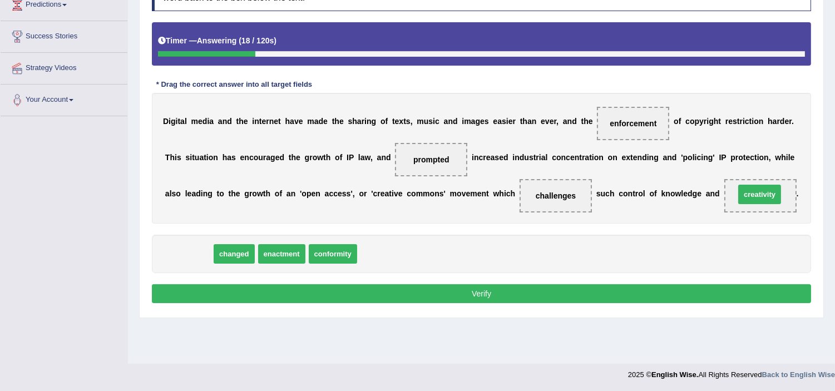
drag, startPoint x: 191, startPoint y: 251, endPoint x: 763, endPoint y: 191, distance: 574.2
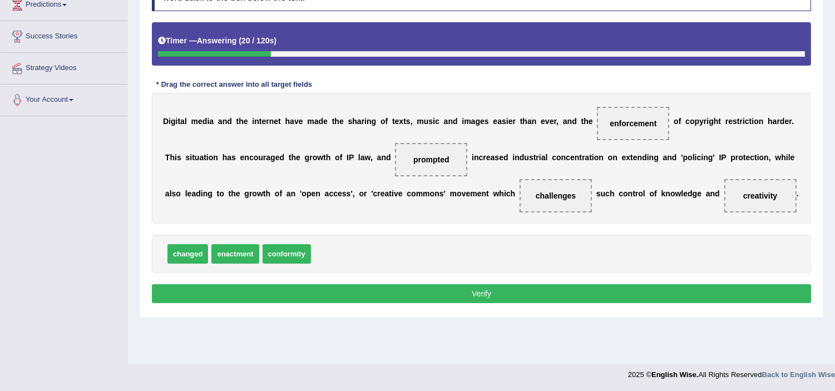
click at [597, 291] on button "Verify" at bounding box center [482, 293] width 660 height 19
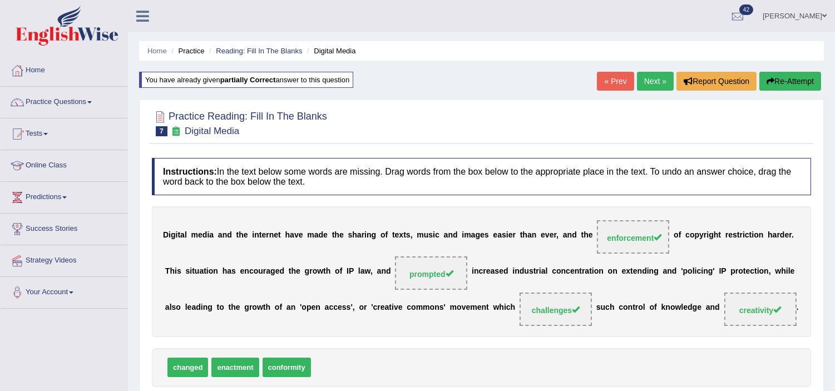
click at [650, 80] on link "Next »" at bounding box center [655, 81] width 37 height 19
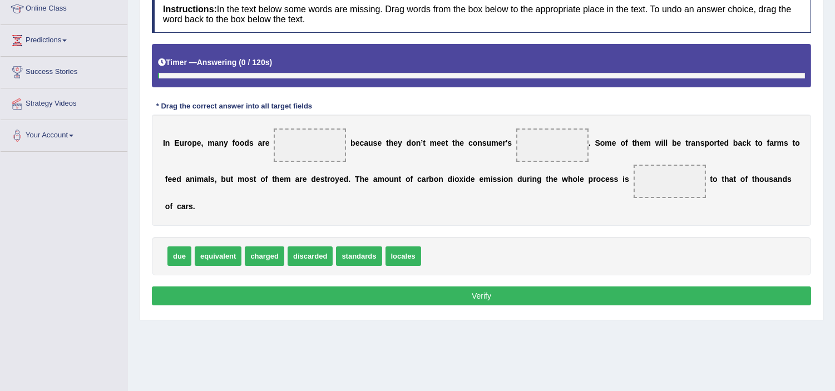
scroll to position [185, 0]
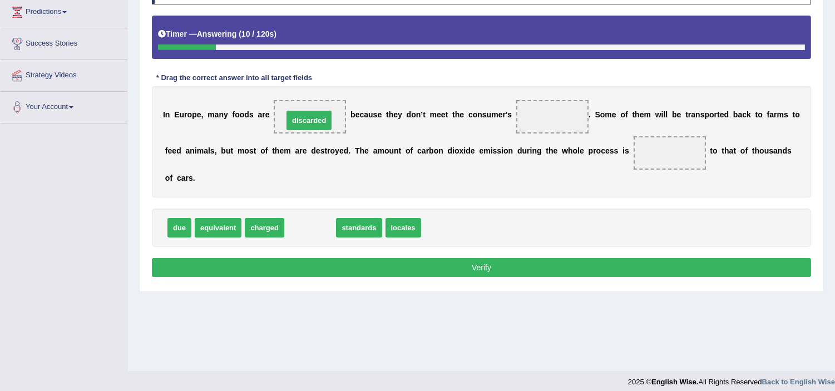
drag, startPoint x: 314, startPoint y: 232, endPoint x: 308, endPoint y: 131, distance: 100.4
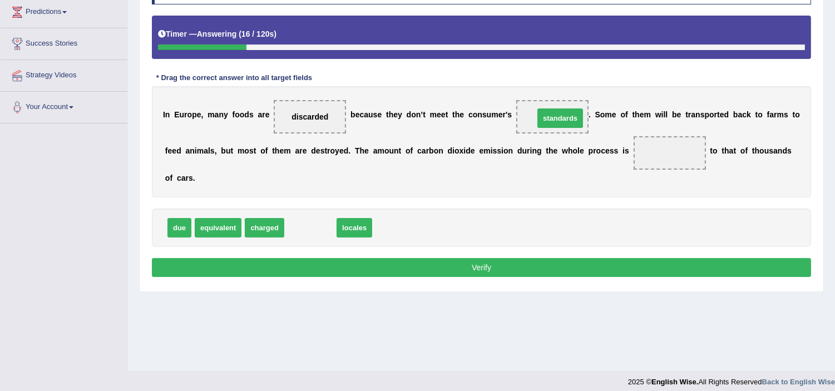
drag, startPoint x: 327, startPoint y: 228, endPoint x: 577, endPoint y: 119, distance: 272.9
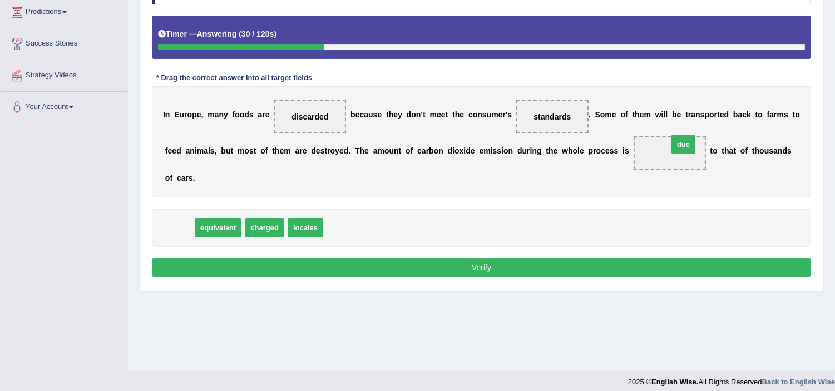
drag, startPoint x: 175, startPoint y: 225, endPoint x: 680, endPoint y: 141, distance: 511.2
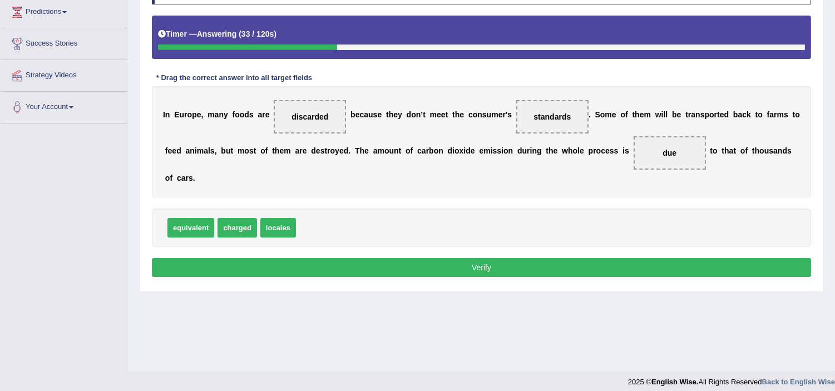
click at [604, 271] on button "Verify" at bounding box center [482, 267] width 660 height 19
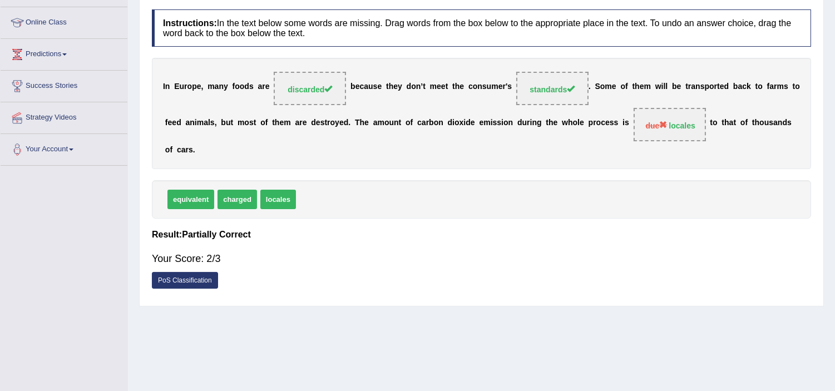
scroll to position [124, 0]
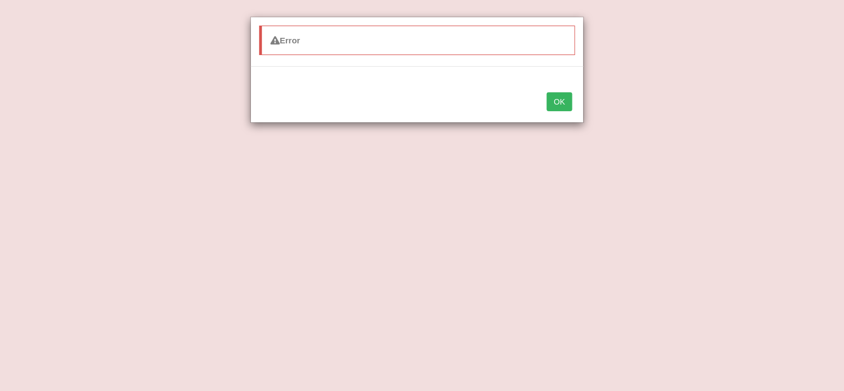
click at [561, 106] on button "OK" at bounding box center [560, 101] width 26 height 19
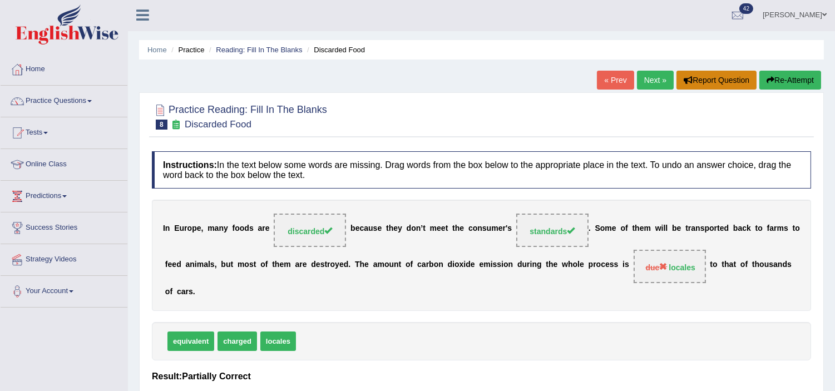
scroll to position [0, 0]
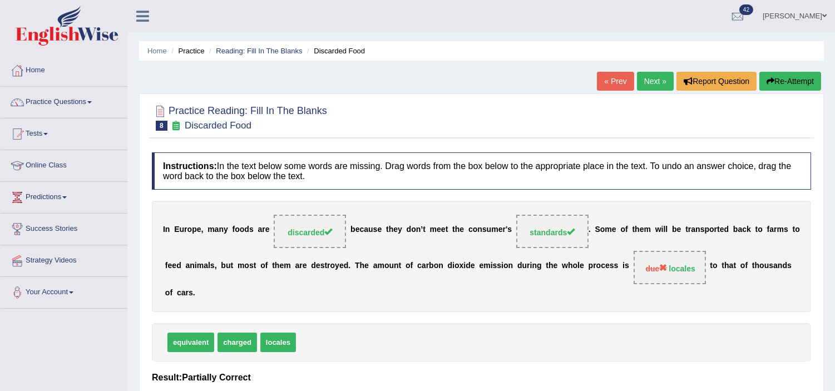
click at [799, 86] on button "Re-Attempt" at bounding box center [791, 81] width 62 height 19
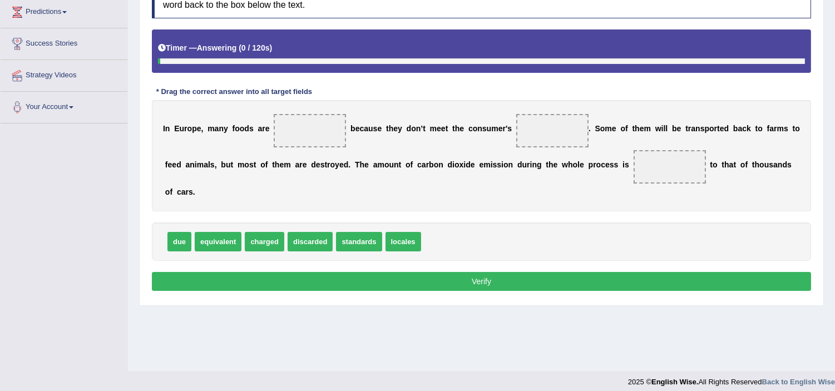
scroll to position [193, 0]
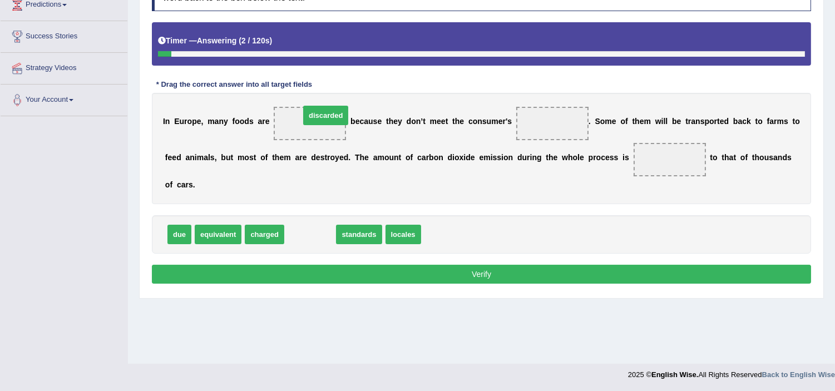
drag, startPoint x: 320, startPoint y: 238, endPoint x: 336, endPoint y: 119, distance: 120.1
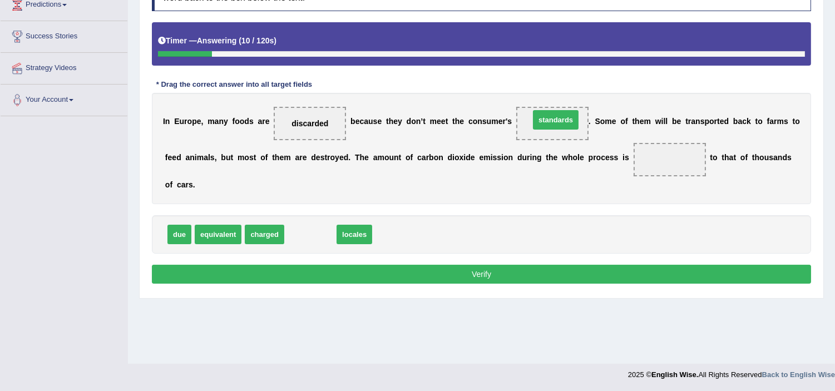
drag, startPoint x: 315, startPoint y: 235, endPoint x: 559, endPoint y: 121, distance: 268.9
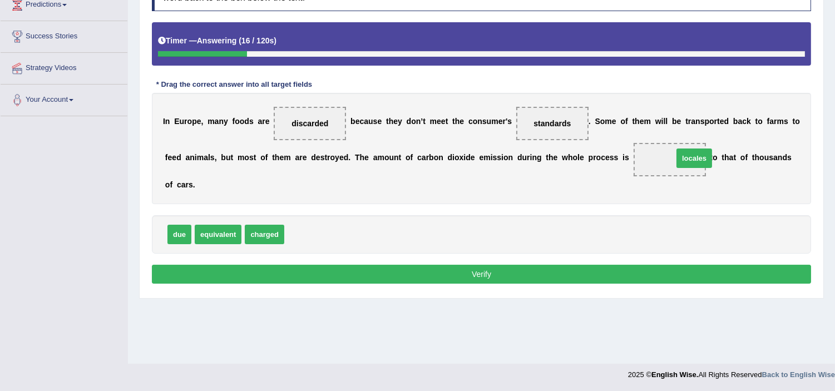
drag, startPoint x: 308, startPoint y: 230, endPoint x: 694, endPoint y: 154, distance: 393.2
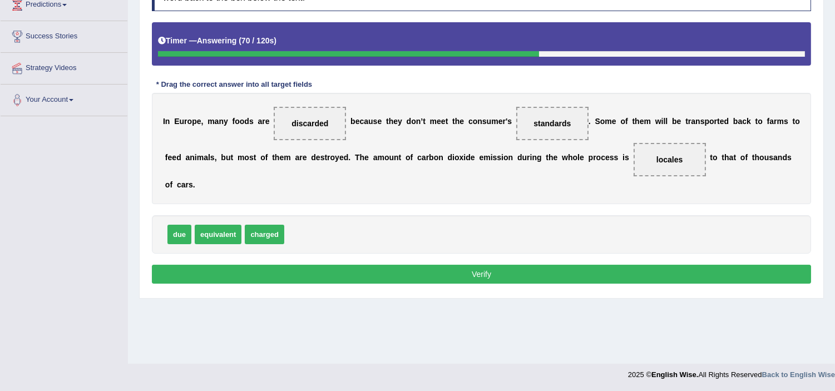
click at [479, 266] on button "Verify" at bounding box center [482, 274] width 660 height 19
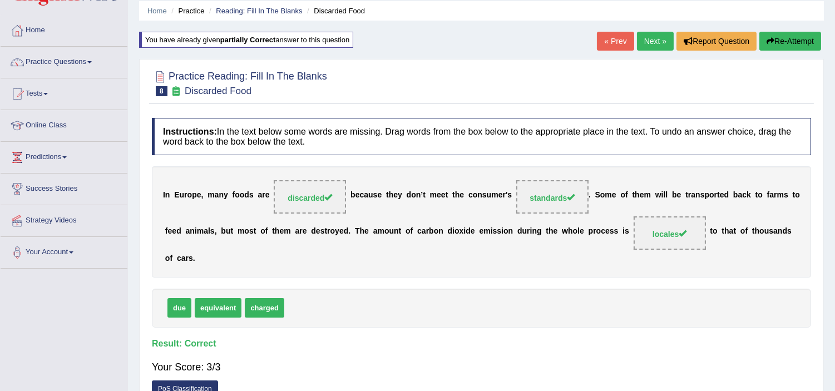
scroll to position [69, 0]
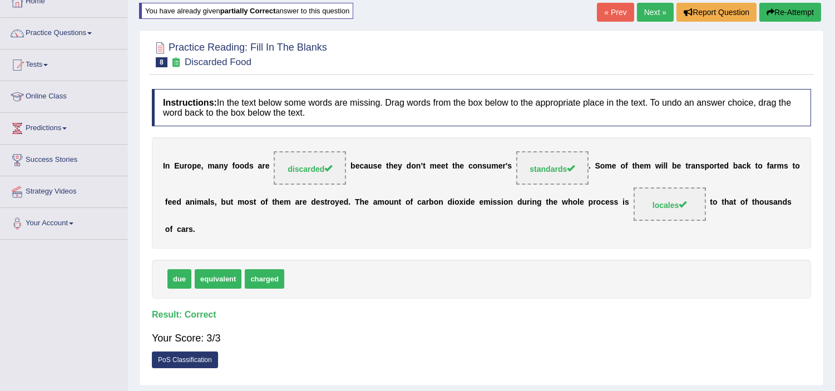
click at [658, 15] on link "Next »" at bounding box center [655, 12] width 37 height 19
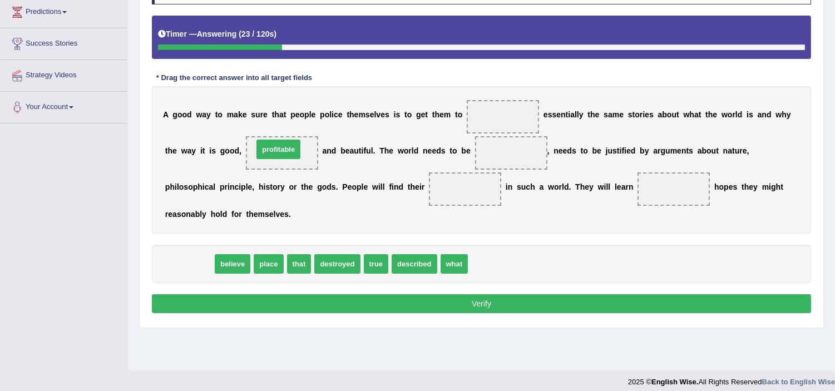
drag, startPoint x: 179, startPoint y: 270, endPoint x: 264, endPoint y: 154, distance: 143.4
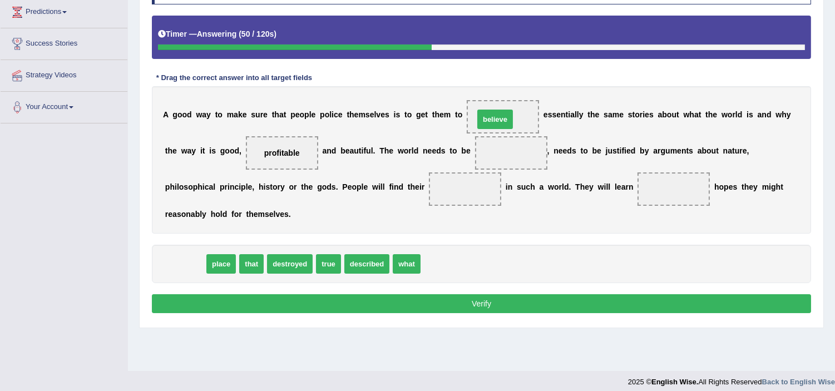
drag, startPoint x: 186, startPoint y: 262, endPoint x: 499, endPoint y: 129, distance: 340.2
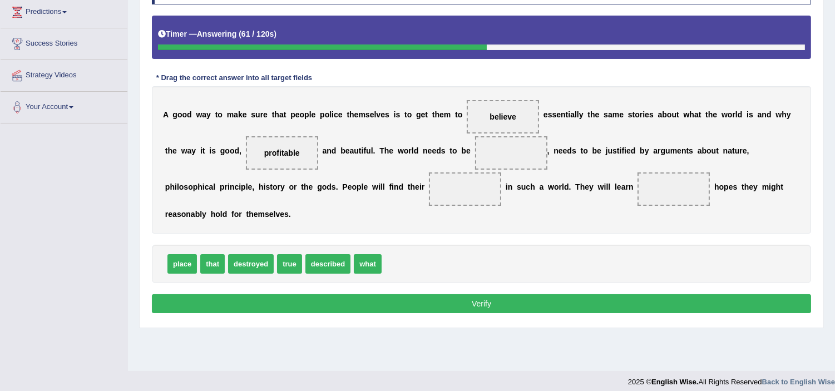
click at [493, 153] on span at bounding box center [511, 152] width 72 height 33
drag, startPoint x: 327, startPoint y: 262, endPoint x: 510, endPoint y: 142, distance: 219.2
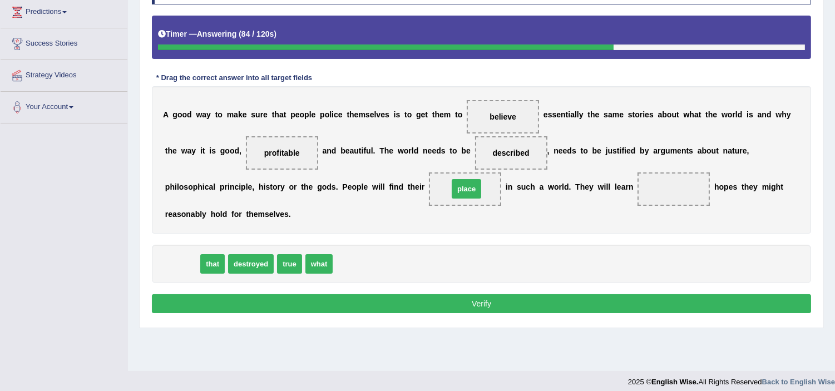
drag, startPoint x: 182, startPoint y: 263, endPoint x: 466, endPoint y: 188, distance: 294.3
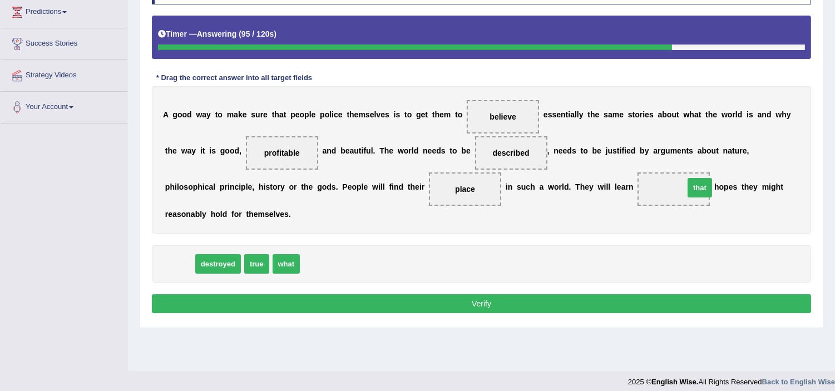
drag, startPoint x: 171, startPoint y: 266, endPoint x: 656, endPoint y: 198, distance: 489.0
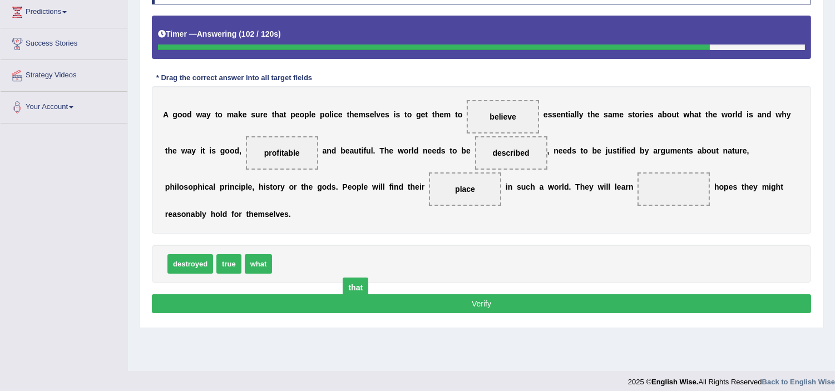
drag, startPoint x: 669, startPoint y: 189, endPoint x: 351, endPoint y: 287, distance: 333.1
drag, startPoint x: 225, startPoint y: 266, endPoint x: 666, endPoint y: 189, distance: 448.0
click at [380, 299] on button "Verify" at bounding box center [482, 303] width 660 height 19
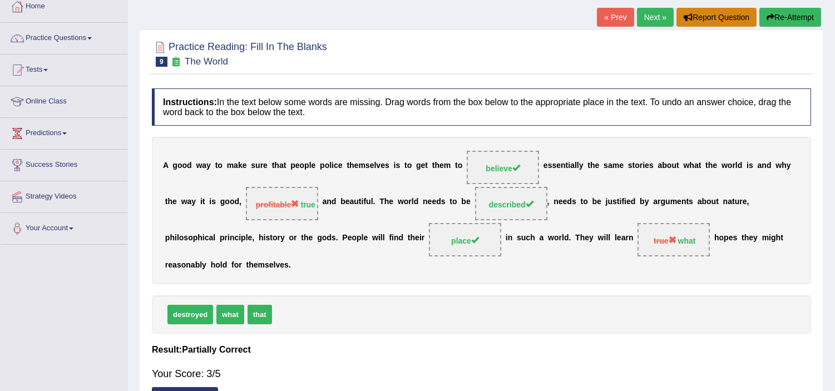
scroll to position [62, 0]
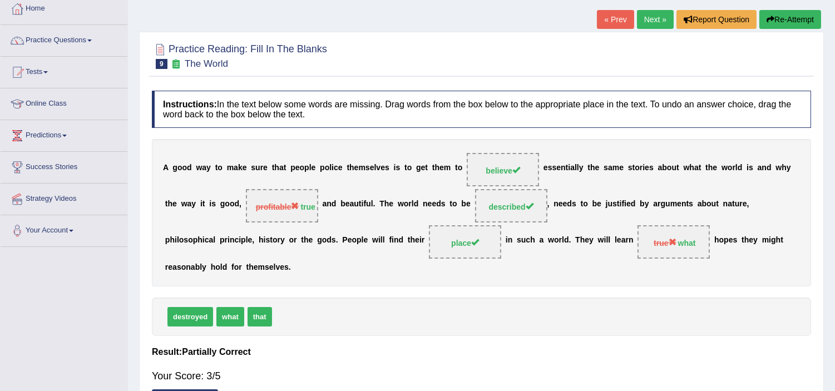
click at [776, 17] on button "Re-Attempt" at bounding box center [791, 19] width 62 height 19
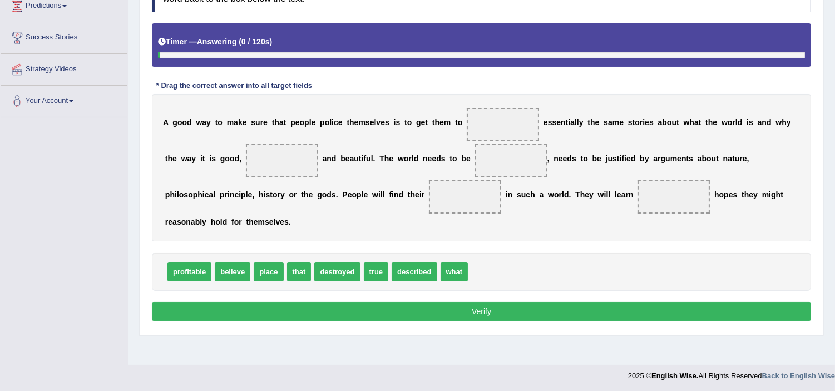
scroll to position [193, 0]
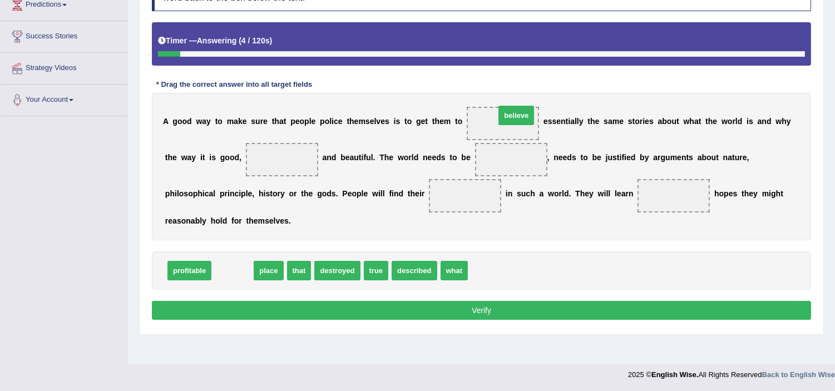
drag, startPoint x: 227, startPoint y: 274, endPoint x: 510, endPoint y: 119, distance: 323.6
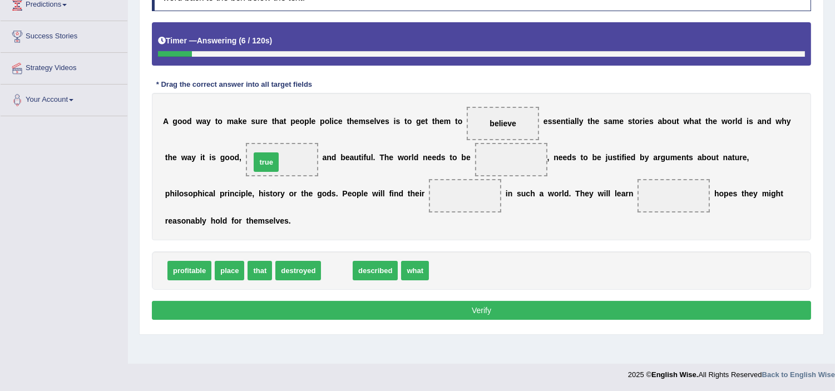
drag, startPoint x: 333, startPoint y: 266, endPoint x: 262, endPoint y: 158, distance: 129.1
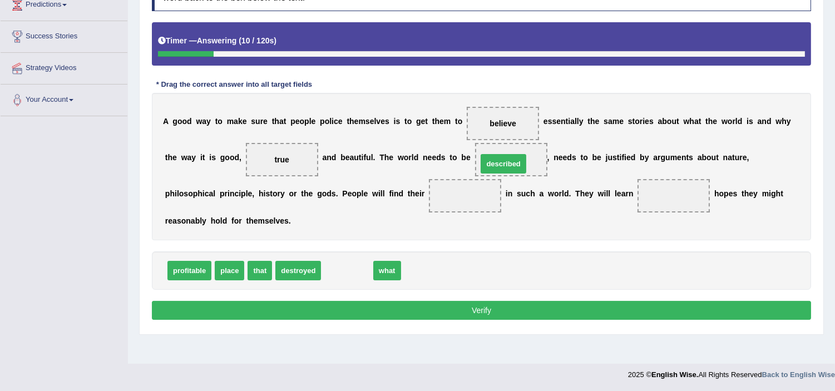
drag, startPoint x: 343, startPoint y: 273, endPoint x: 499, endPoint y: 162, distance: 192.0
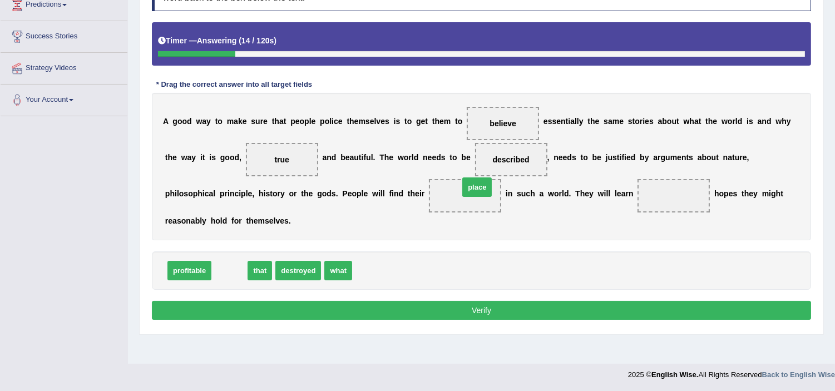
drag, startPoint x: 240, startPoint y: 273, endPoint x: 488, endPoint y: 189, distance: 261.4
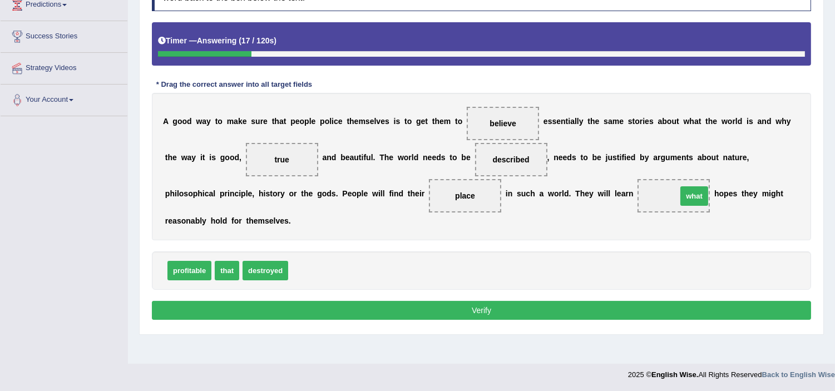
drag, startPoint x: 313, startPoint y: 275, endPoint x: 702, endPoint y: 201, distance: 396.1
click at [552, 311] on button "Verify" at bounding box center [482, 310] width 660 height 19
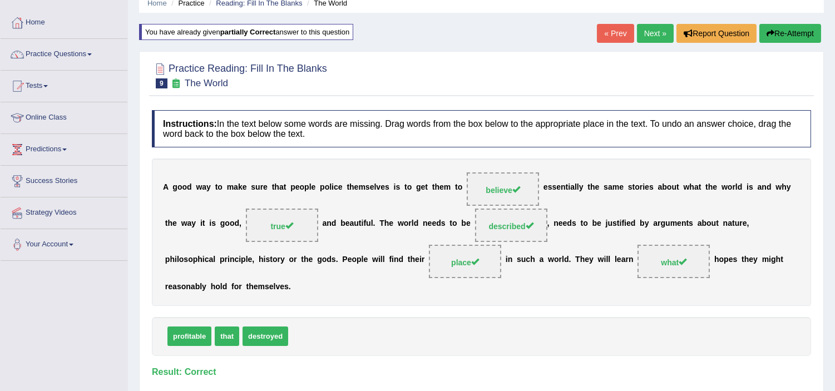
scroll to position [7, 0]
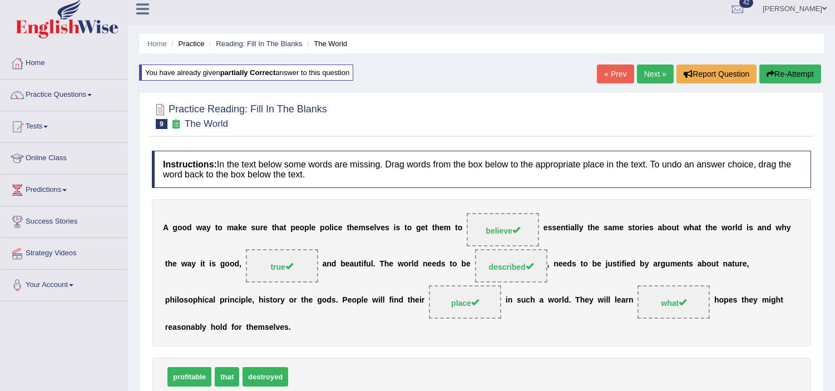
click at [647, 76] on link "Next »" at bounding box center [655, 74] width 37 height 19
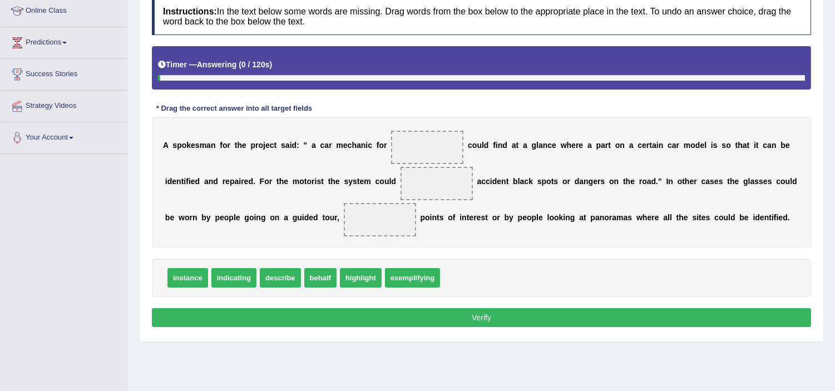
scroll to position [185, 0]
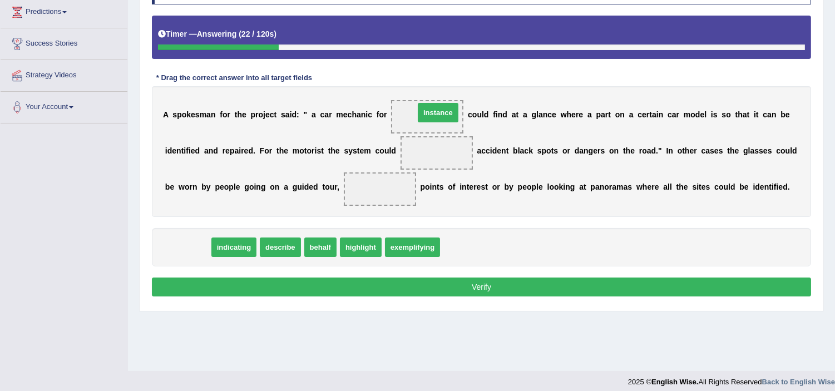
drag, startPoint x: 181, startPoint y: 247, endPoint x: 422, endPoint y: 119, distance: 272.9
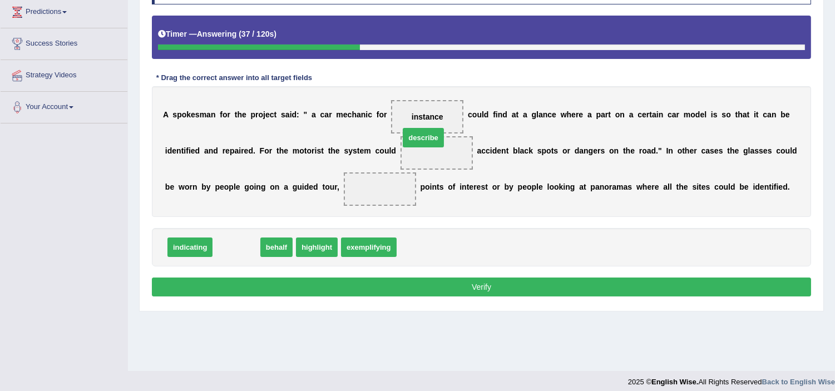
drag, startPoint x: 243, startPoint y: 245, endPoint x: 427, endPoint y: 151, distance: 207.1
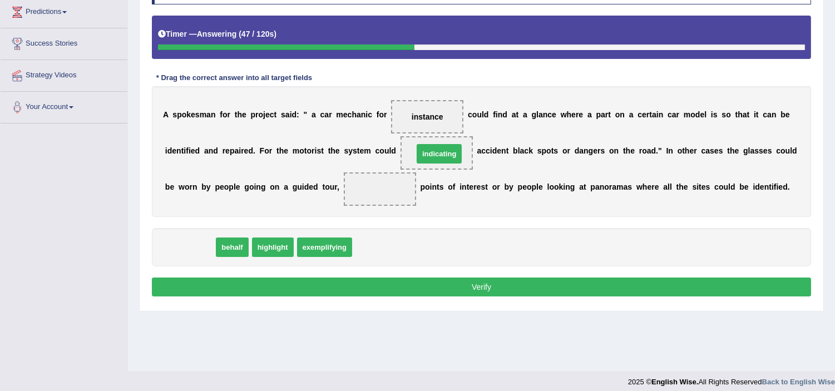
drag, startPoint x: 182, startPoint y: 245, endPoint x: 430, endPoint y: 150, distance: 265.9
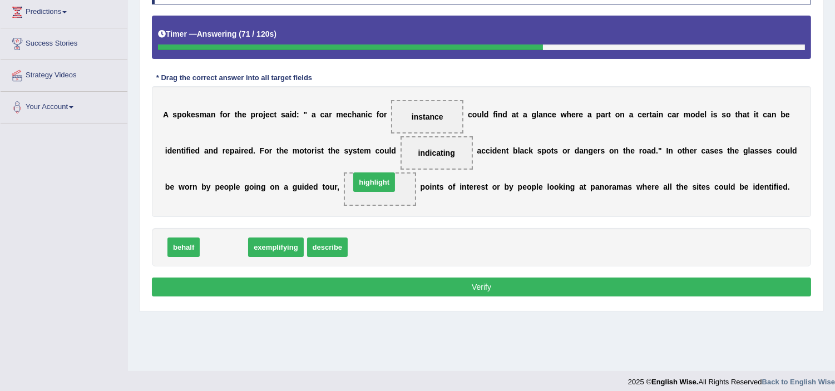
drag, startPoint x: 229, startPoint y: 252, endPoint x: 380, endPoint y: 199, distance: 159.1
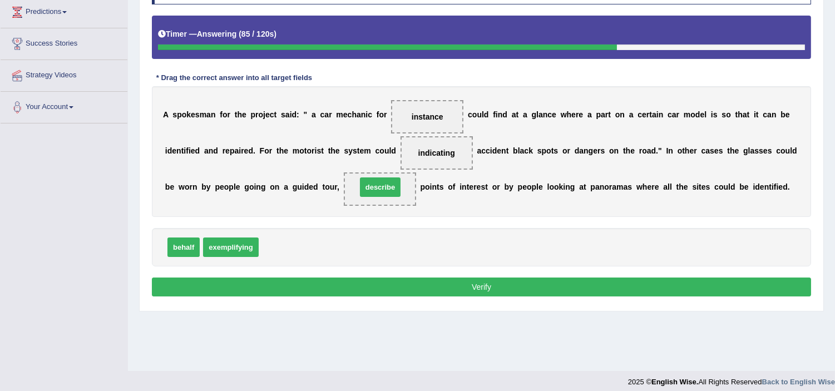
drag, startPoint x: 284, startPoint y: 245, endPoint x: 381, endPoint y: 193, distance: 109.6
click at [410, 282] on button "Verify" at bounding box center [482, 287] width 660 height 19
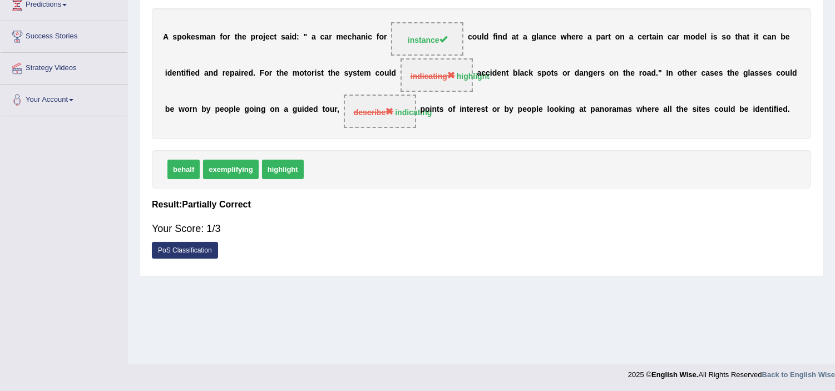
scroll to position [7, 0]
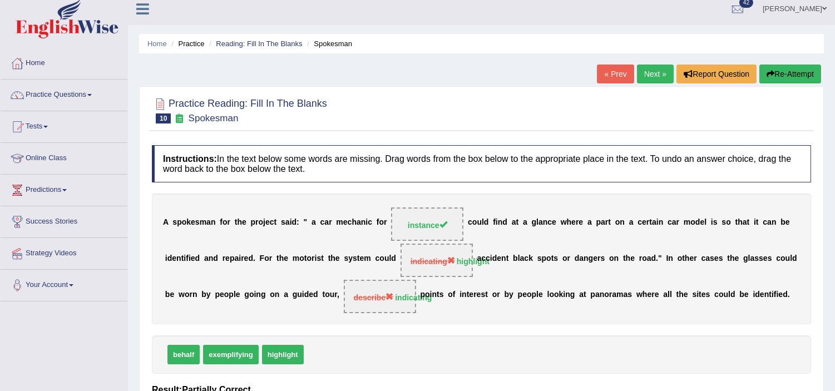
click at [789, 83] on div "« Prev Next » Report Question Re-Attempt" at bounding box center [710, 76] width 227 height 22
click at [786, 75] on button "Re-Attempt" at bounding box center [791, 74] width 62 height 19
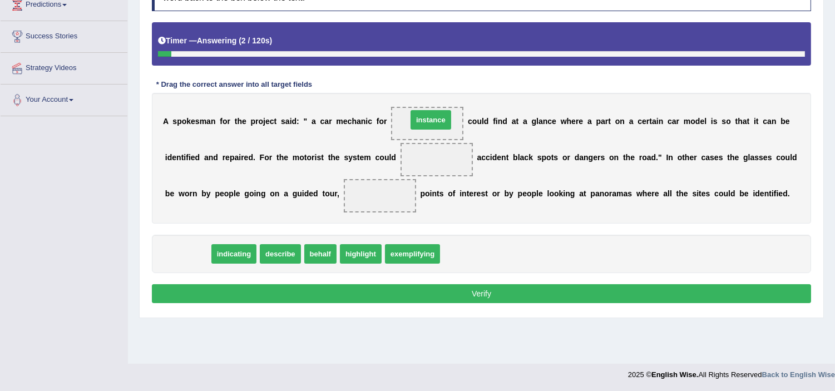
drag, startPoint x: 191, startPoint y: 257, endPoint x: 435, endPoint y: 122, distance: 277.8
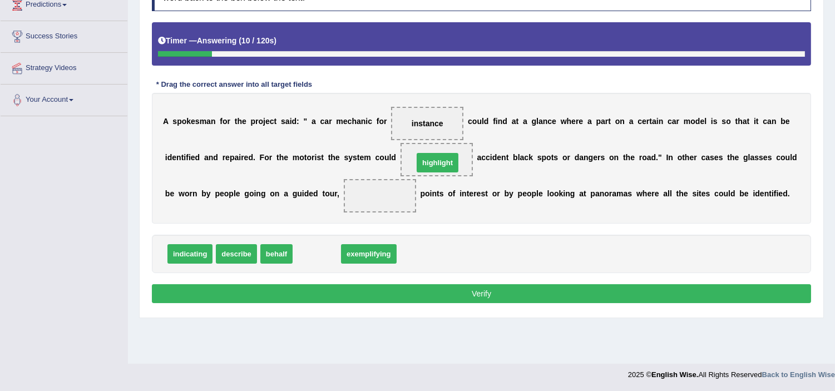
drag, startPoint x: 307, startPoint y: 256, endPoint x: 427, endPoint y: 167, distance: 150.1
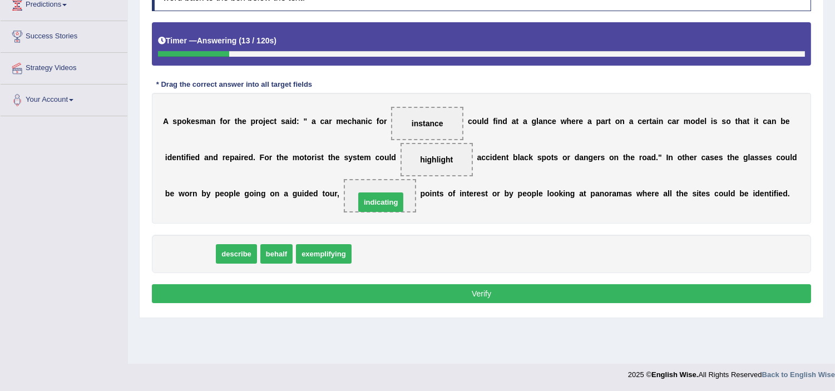
drag, startPoint x: 190, startPoint y: 251, endPoint x: 381, endPoint y: 198, distance: 198.3
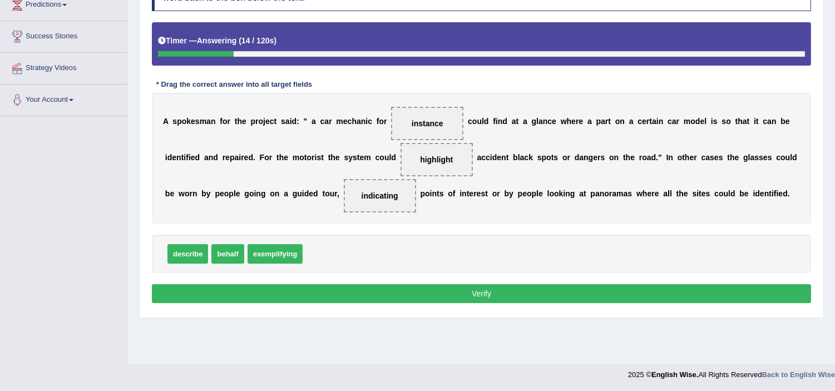
click at [458, 302] on button "Verify" at bounding box center [482, 293] width 660 height 19
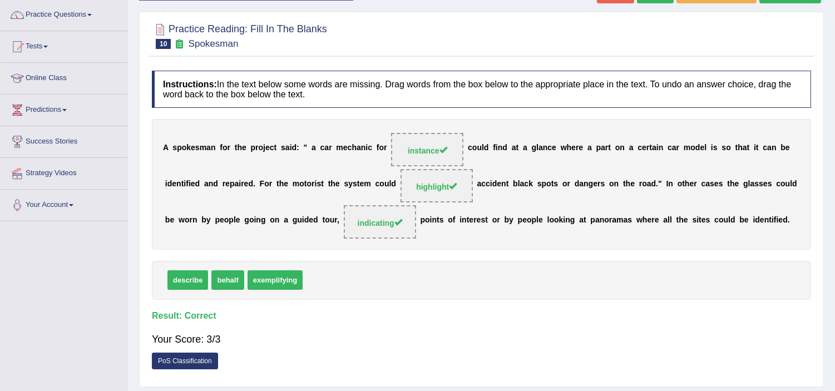
scroll to position [7, 0]
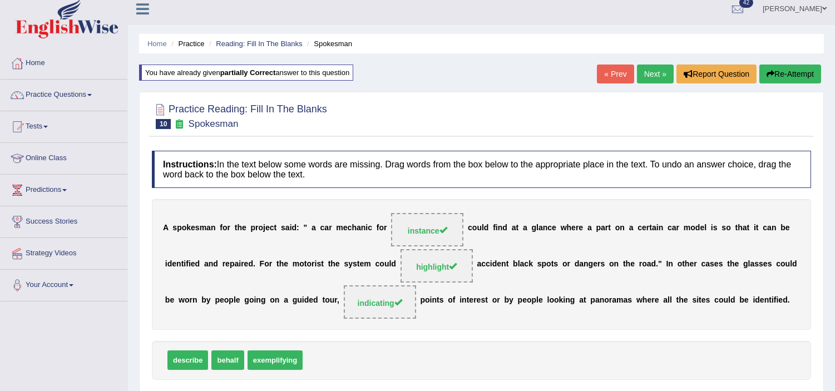
click at [655, 73] on link "Next »" at bounding box center [655, 74] width 37 height 19
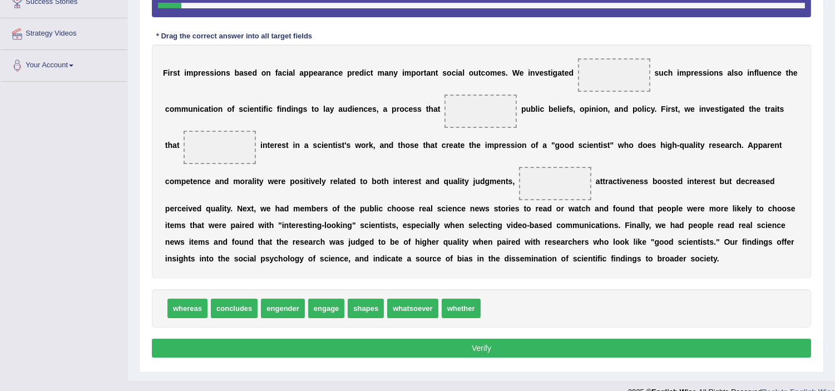
scroll to position [245, 0]
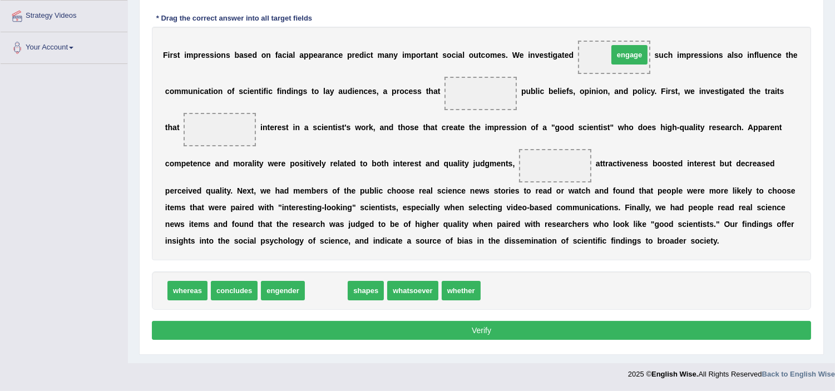
drag, startPoint x: 335, startPoint y: 291, endPoint x: 631, endPoint y: 63, distance: 374.3
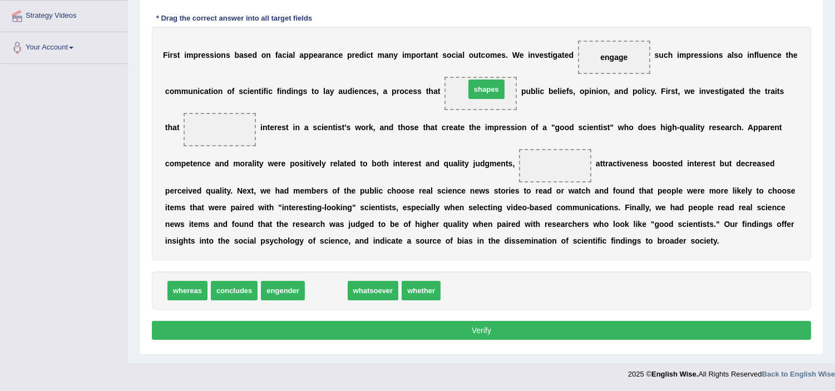
drag, startPoint x: 331, startPoint y: 298, endPoint x: 491, endPoint y: 97, distance: 257.5
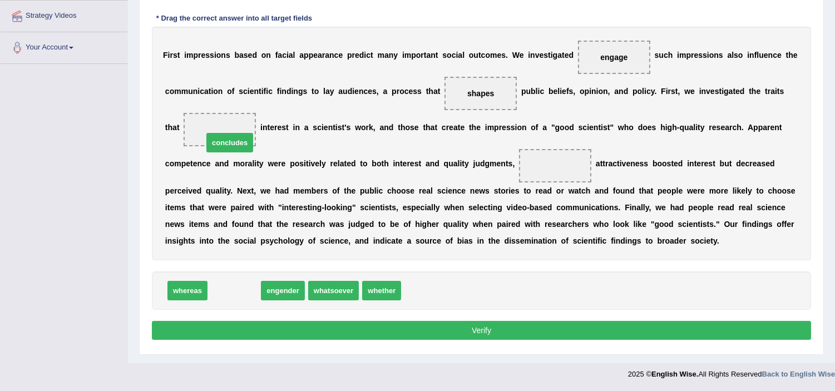
drag, startPoint x: 244, startPoint y: 298, endPoint x: 239, endPoint y: 150, distance: 148.1
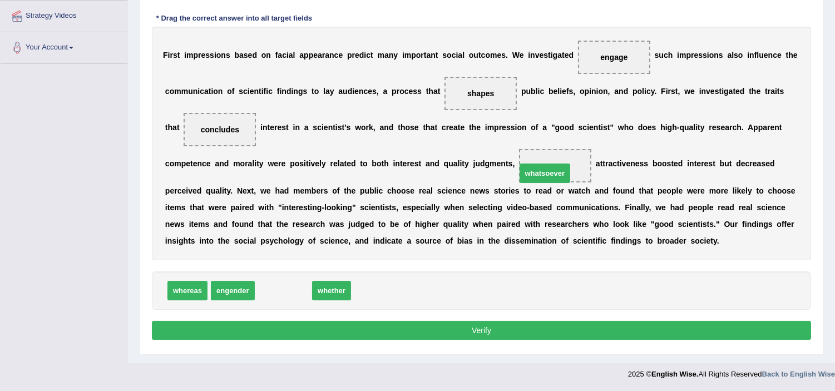
drag, startPoint x: 282, startPoint y: 296, endPoint x: 544, endPoint y: 179, distance: 286.5
click at [563, 336] on button "Verify" at bounding box center [482, 330] width 660 height 19
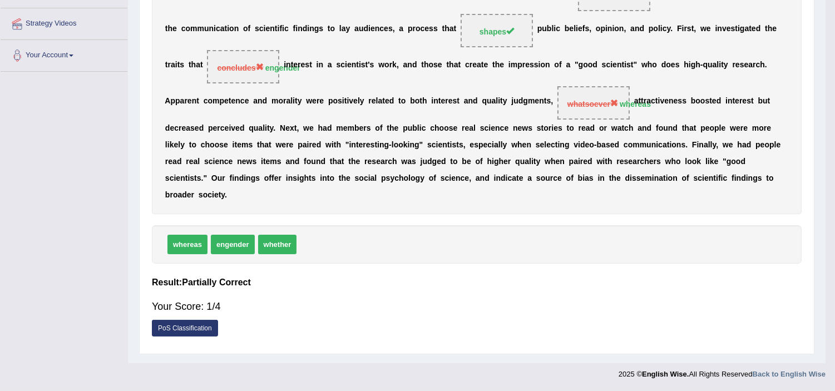
scroll to position [193, 0]
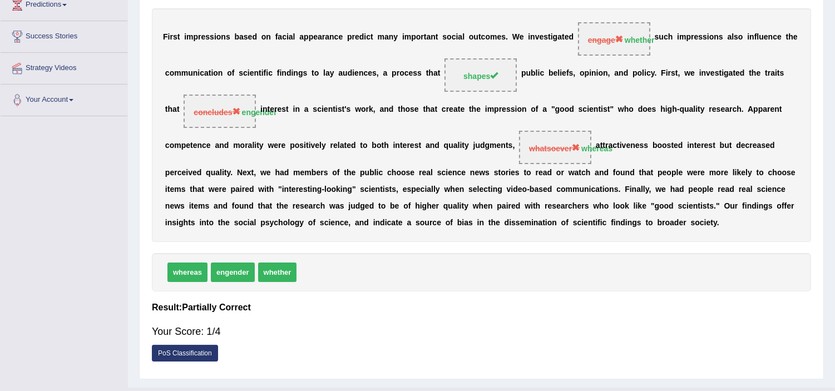
drag, startPoint x: 182, startPoint y: 263, endPoint x: 551, endPoint y: 147, distance: 386.9
click at [536, 135] on div "Instructions: In the text below some words are missing. Drag words from the box…" at bounding box center [481, 163] width 665 height 419
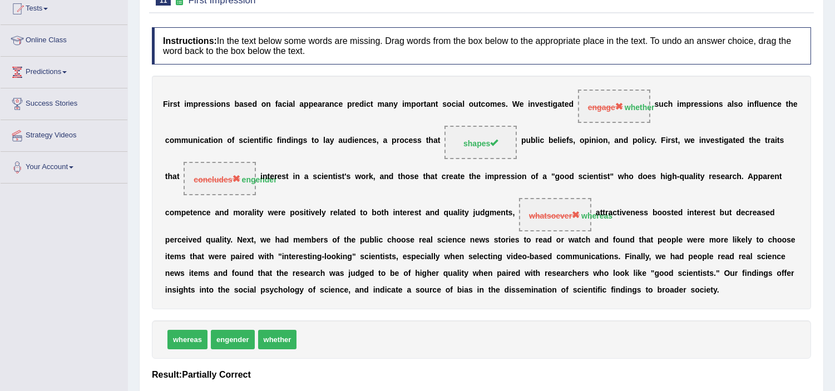
scroll to position [7, 0]
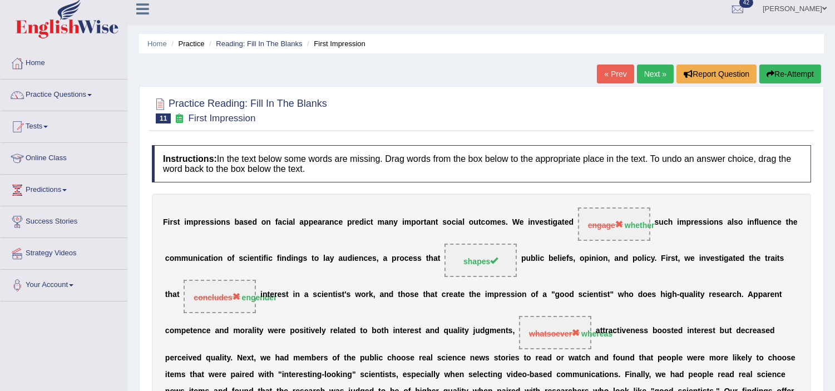
click at [800, 71] on button "Re-Attempt" at bounding box center [791, 74] width 62 height 19
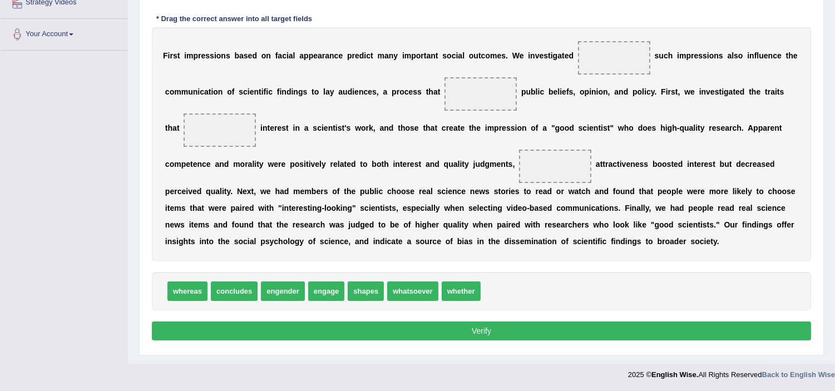
scroll to position [259, 0]
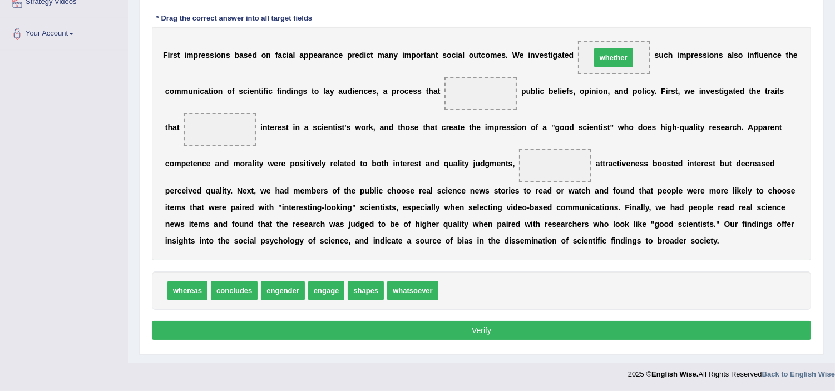
drag, startPoint x: 458, startPoint y: 292, endPoint x: 610, endPoint y: 59, distance: 278.7
drag, startPoint x: 375, startPoint y: 293, endPoint x: 481, endPoint y: 101, distance: 219.5
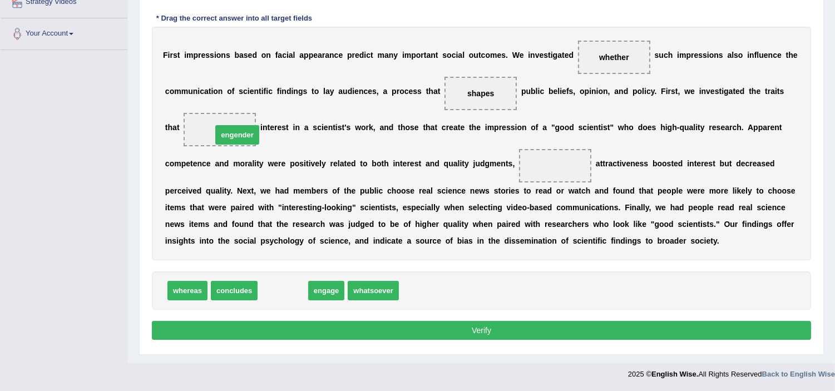
drag, startPoint x: 287, startPoint y: 291, endPoint x: 239, endPoint y: 134, distance: 163.9
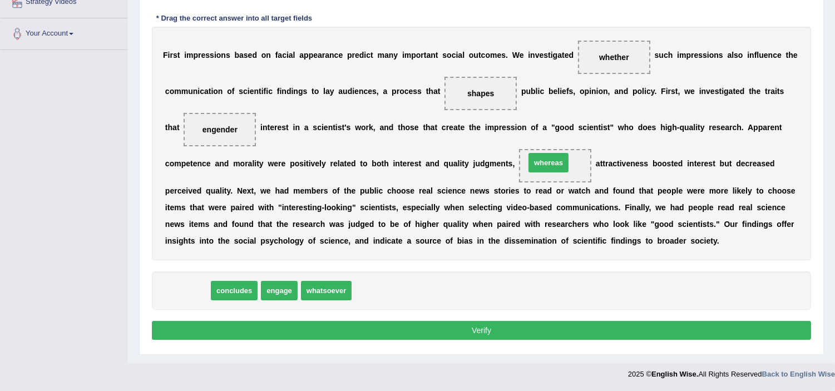
drag, startPoint x: 185, startPoint y: 291, endPoint x: 554, endPoint y: 173, distance: 387.4
click at [513, 331] on button "Verify" at bounding box center [482, 330] width 660 height 19
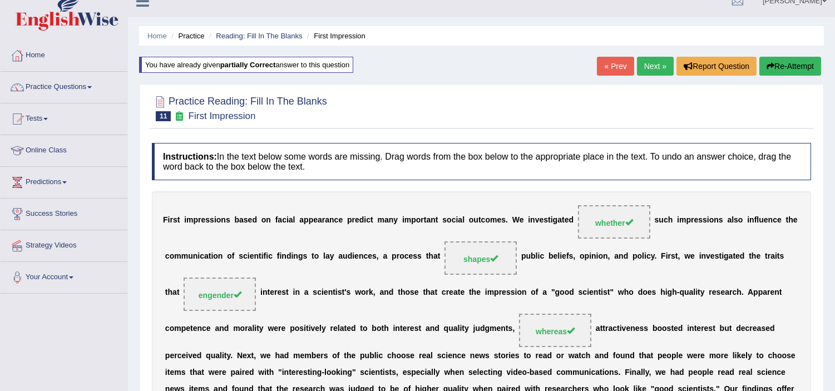
scroll to position [0, 0]
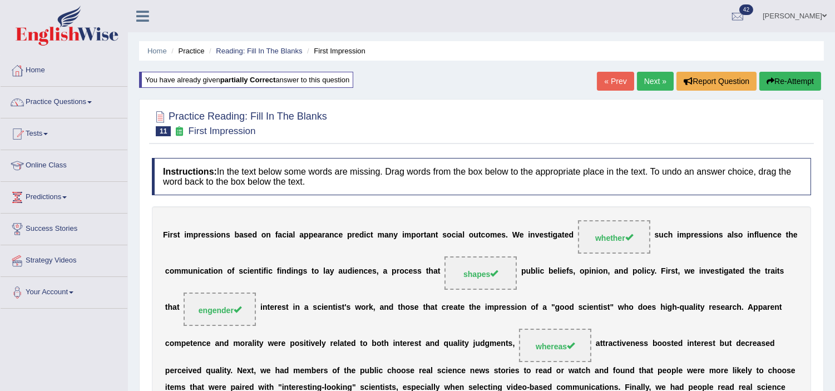
click at [652, 80] on link "Next »" at bounding box center [655, 81] width 37 height 19
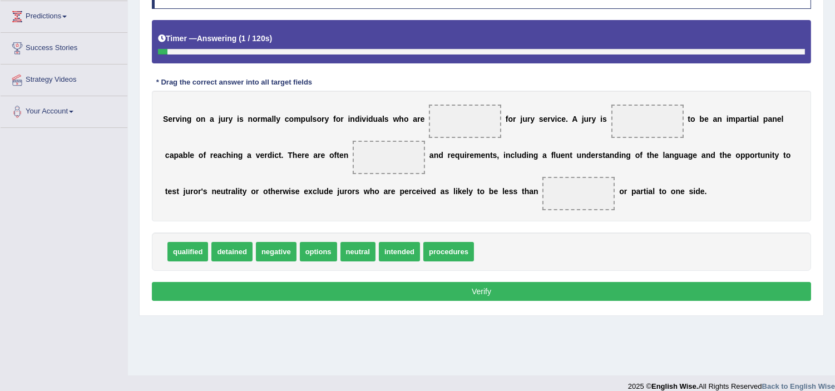
scroll to position [185, 0]
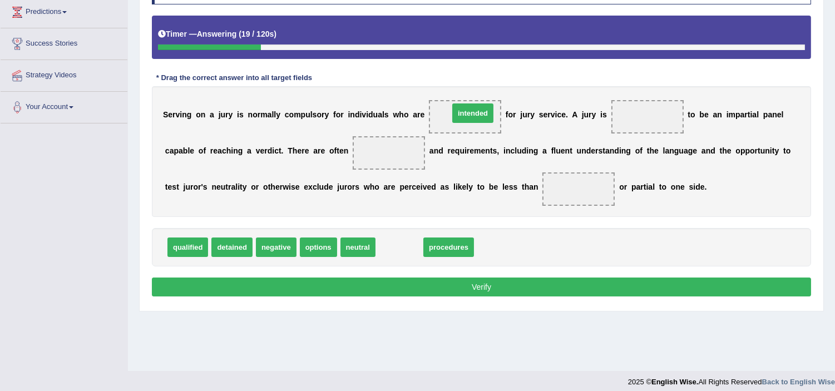
drag, startPoint x: 391, startPoint y: 247, endPoint x: 464, endPoint y: 114, distance: 151.7
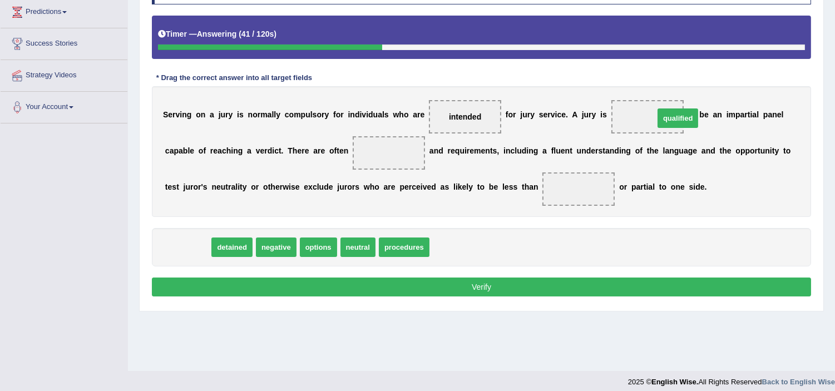
drag, startPoint x: 186, startPoint y: 251, endPoint x: 675, endPoint y: 123, distance: 504.7
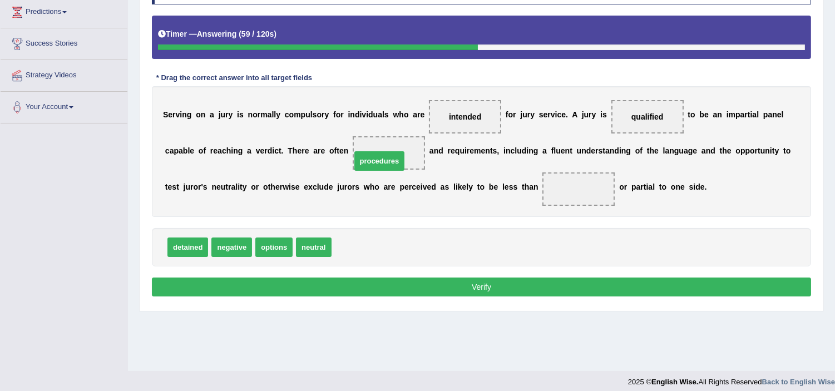
drag, startPoint x: 371, startPoint y: 250, endPoint x: 391, endPoint y: 164, distance: 88.4
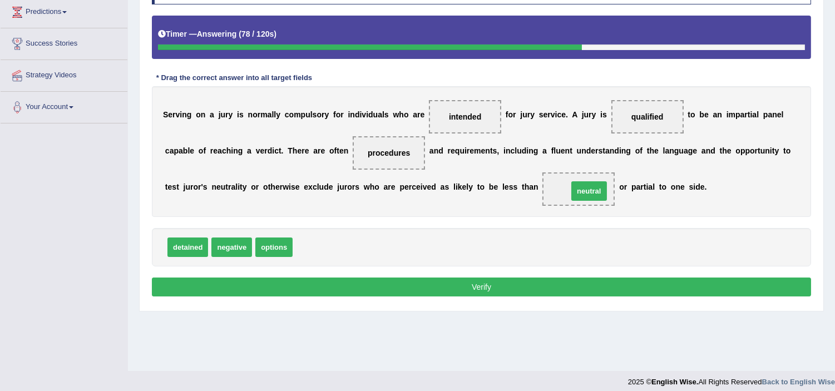
drag, startPoint x: 313, startPoint y: 250, endPoint x: 588, endPoint y: 194, distance: 281.3
click at [415, 288] on button "Verify" at bounding box center [482, 287] width 660 height 19
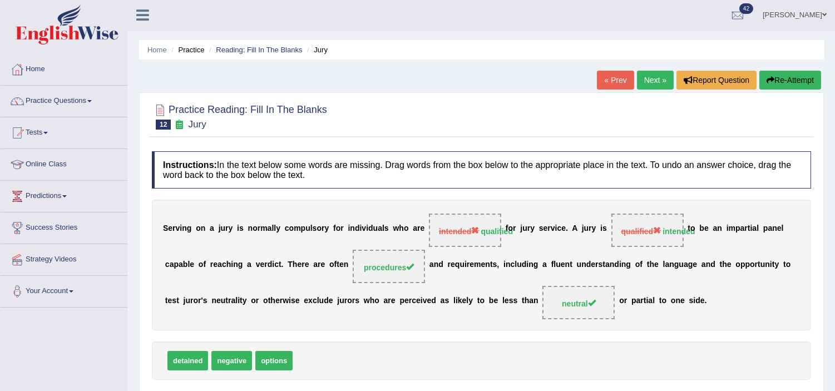
scroll to position [0, 0]
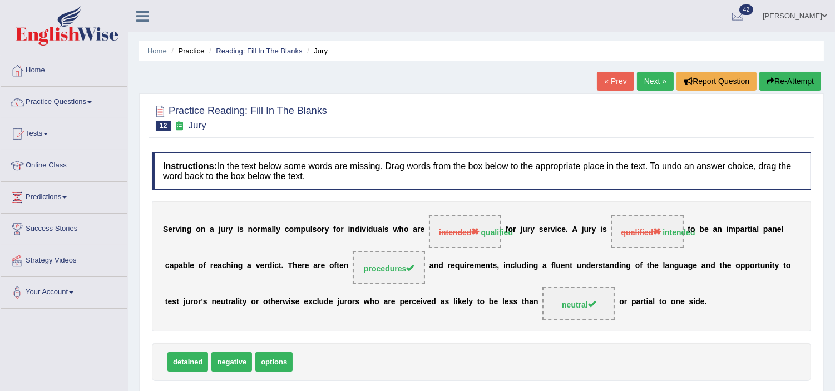
click at [802, 86] on button "Re-Attempt" at bounding box center [791, 81] width 62 height 19
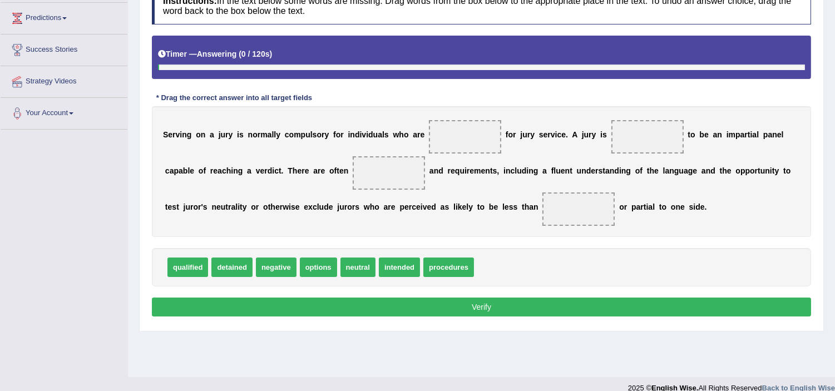
scroll to position [193, 0]
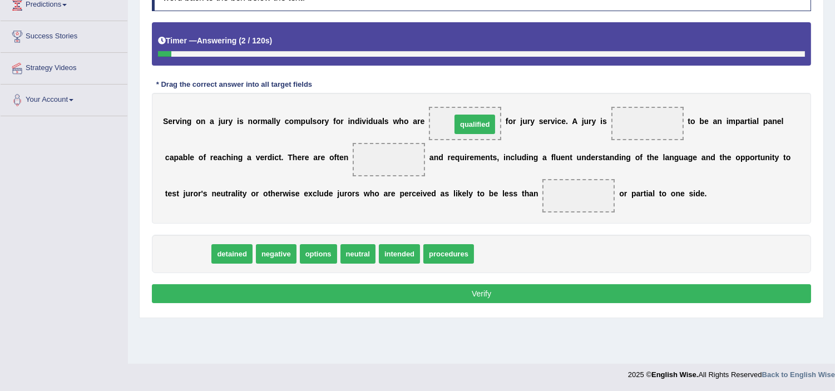
drag, startPoint x: 188, startPoint y: 254, endPoint x: 470, endPoint y: 126, distance: 309.9
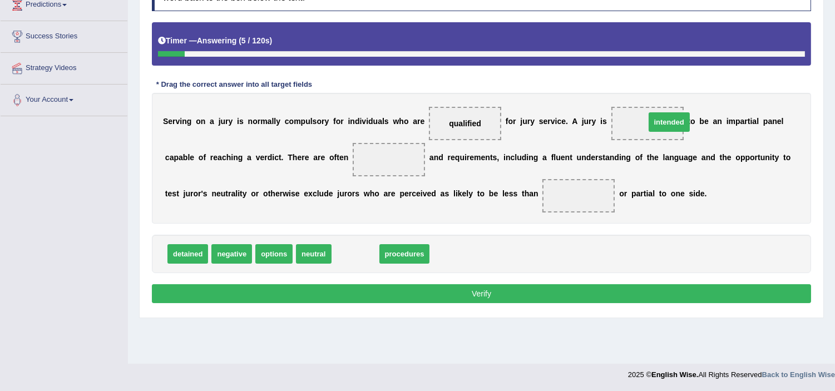
drag, startPoint x: 358, startPoint y: 252, endPoint x: 671, endPoint y: 121, distance: 338.8
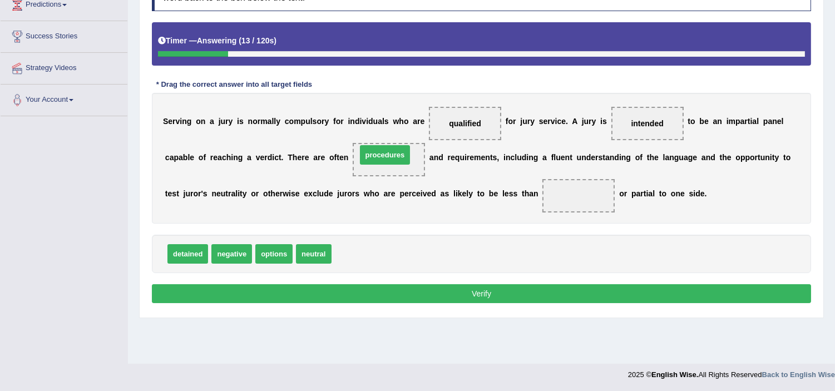
drag, startPoint x: 363, startPoint y: 252, endPoint x: 388, endPoint y: 153, distance: 102.2
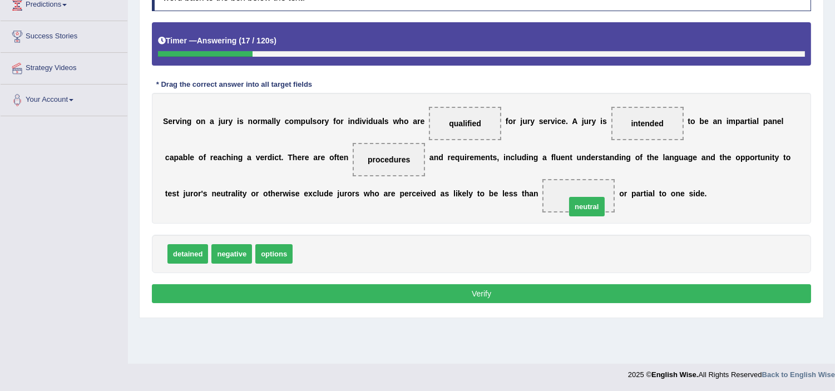
drag, startPoint x: 307, startPoint y: 253, endPoint x: 581, endPoint y: 206, distance: 277.3
click at [566, 298] on button "Verify" at bounding box center [482, 293] width 660 height 19
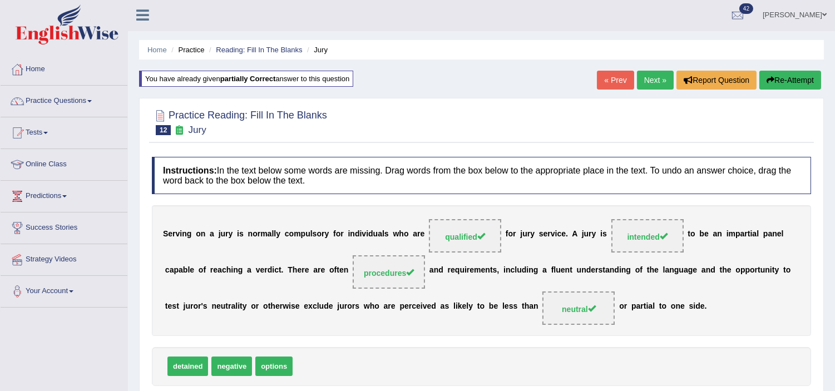
scroll to position [0, 0]
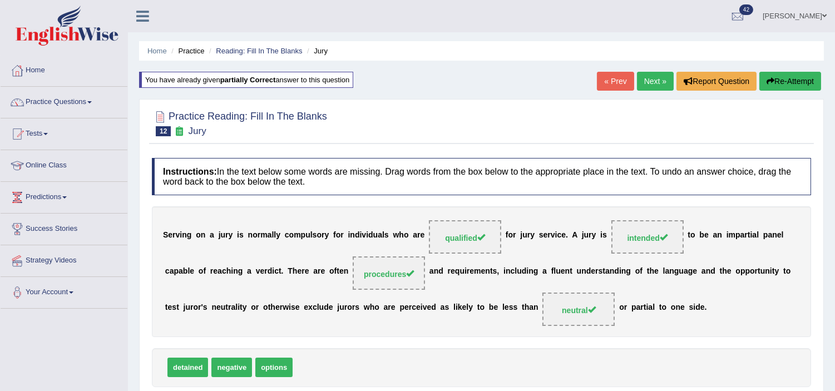
click at [655, 79] on link "Next »" at bounding box center [655, 81] width 37 height 19
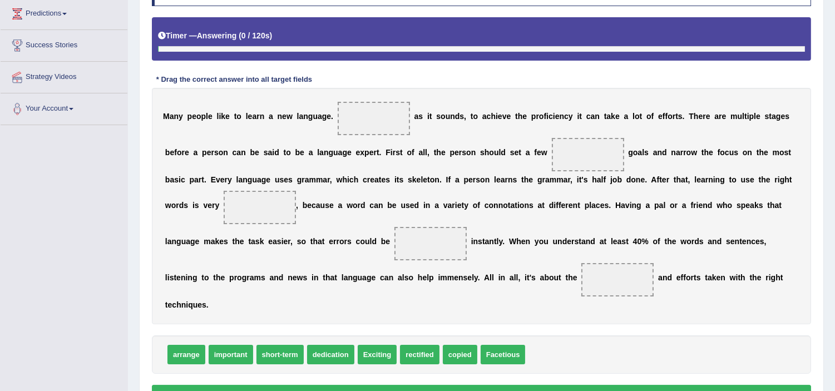
scroll to position [185, 0]
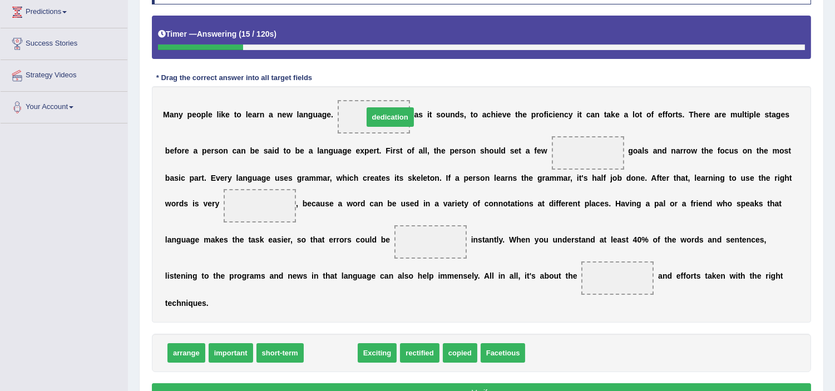
drag, startPoint x: 325, startPoint y: 349, endPoint x: 382, endPoint y: 116, distance: 240.2
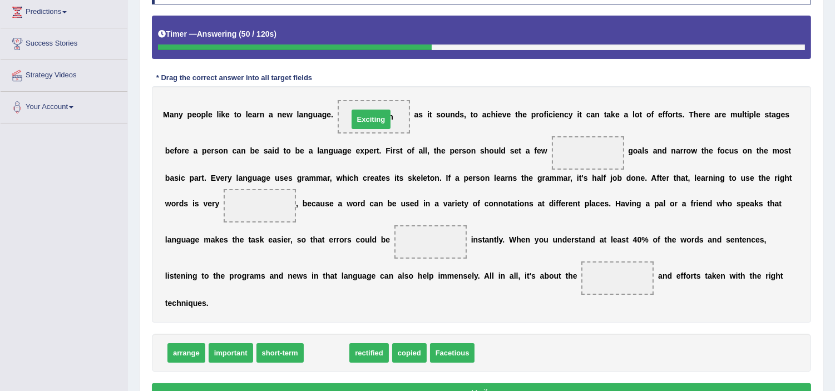
drag, startPoint x: 330, startPoint y: 348, endPoint x: 373, endPoint y: 97, distance: 254.2
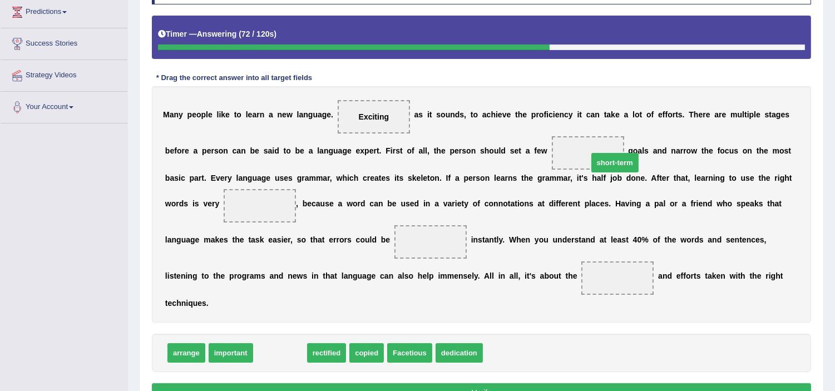
drag, startPoint x: 274, startPoint y: 353, endPoint x: 606, endPoint y: 162, distance: 382.3
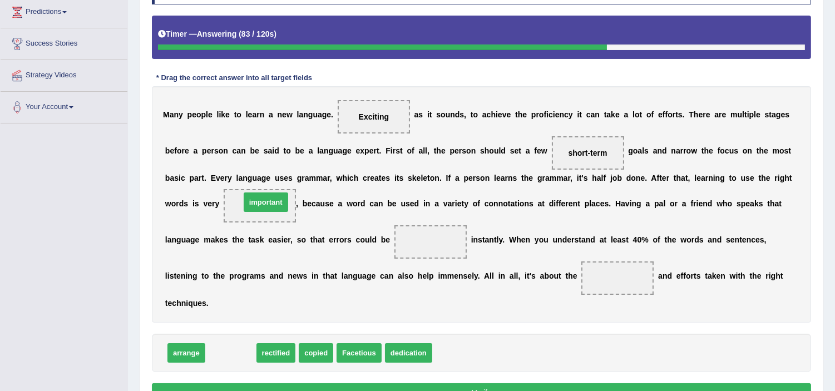
drag, startPoint x: 235, startPoint y: 353, endPoint x: 269, endPoint y: 205, distance: 151.9
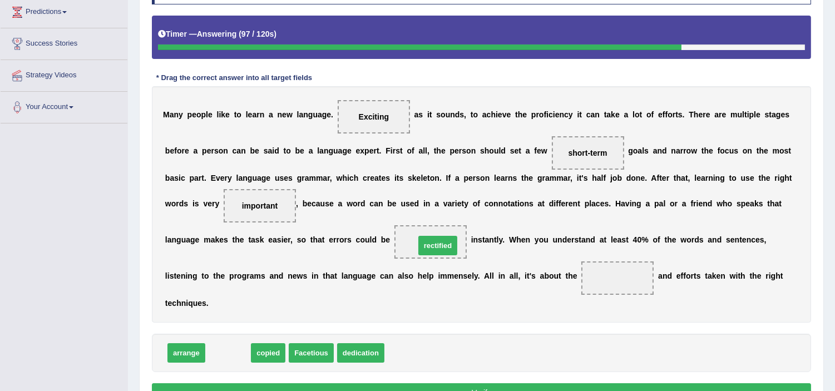
drag, startPoint x: 228, startPoint y: 351, endPoint x: 436, endPoint y: 238, distance: 236.9
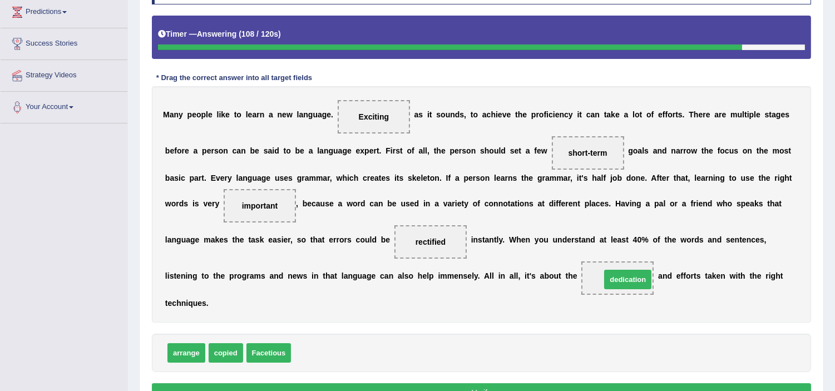
drag, startPoint x: 322, startPoint y: 352, endPoint x: 632, endPoint y: 278, distance: 318.6
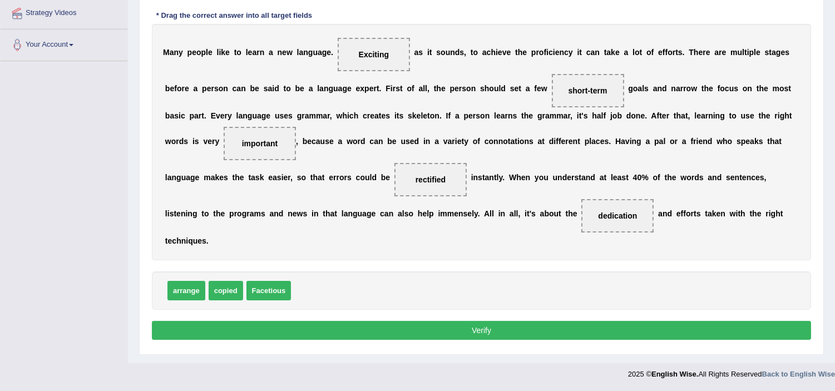
click at [459, 331] on button "Verify" at bounding box center [482, 330] width 660 height 19
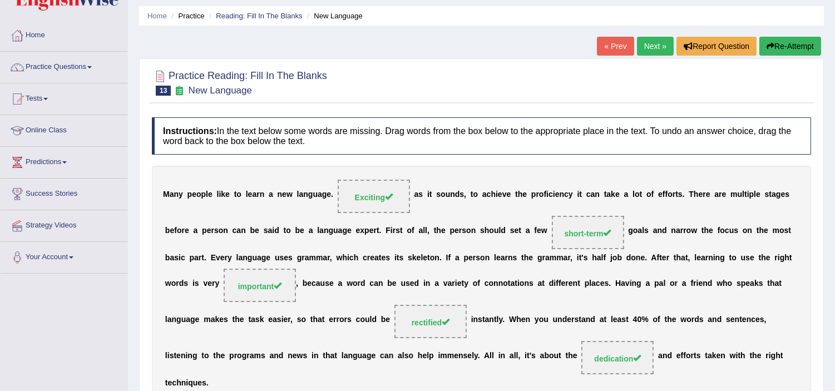
scroll to position [35, 0]
click at [642, 47] on link "Next »" at bounding box center [655, 46] width 37 height 19
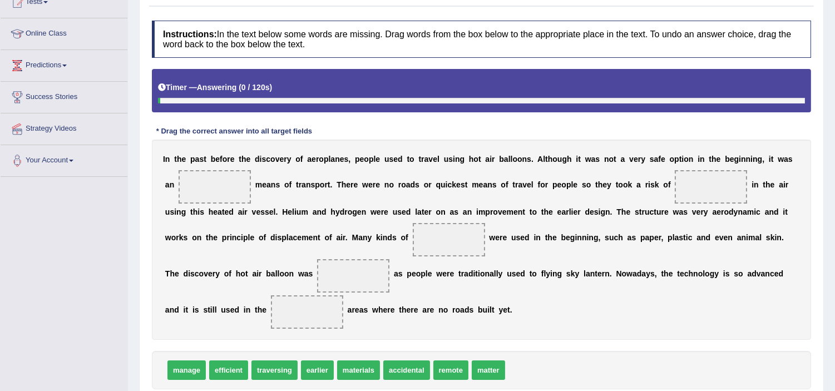
scroll to position [212, 0]
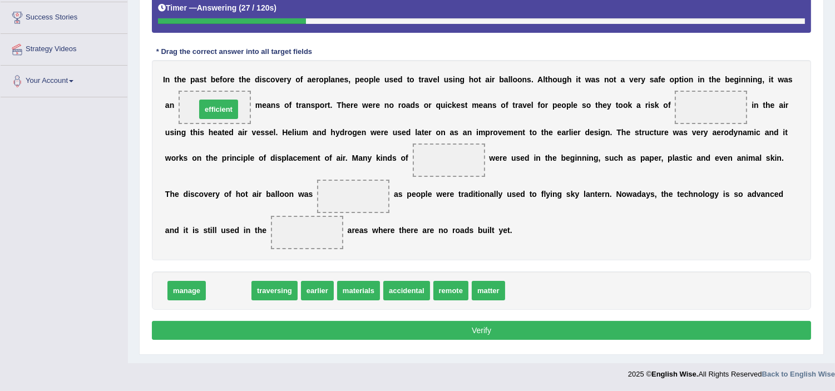
drag, startPoint x: 226, startPoint y: 293, endPoint x: 215, endPoint y: 111, distance: 181.8
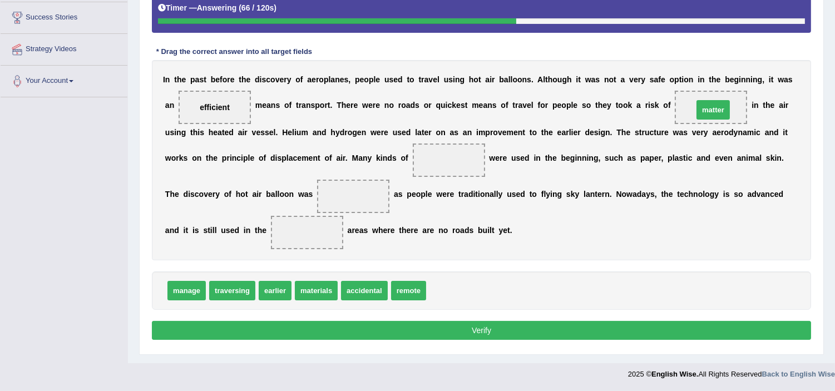
drag, startPoint x: 437, startPoint y: 292, endPoint x: 699, endPoint y: 114, distance: 316.5
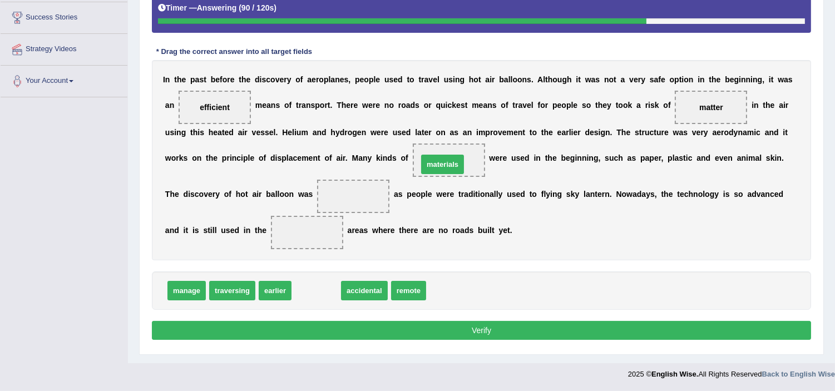
drag, startPoint x: 315, startPoint y: 289, endPoint x: 441, endPoint y: 163, distance: 178.7
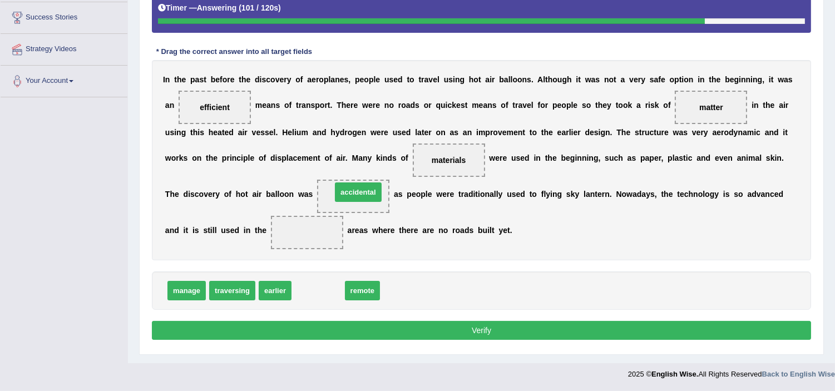
drag, startPoint x: 325, startPoint y: 289, endPoint x: 365, endPoint y: 194, distance: 103.8
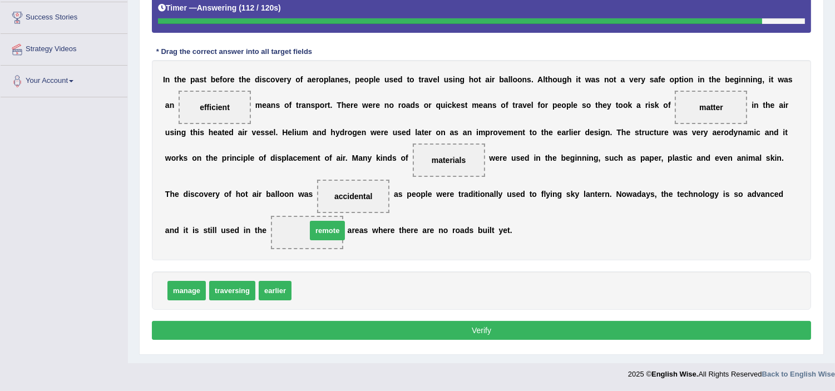
drag, startPoint x: 307, startPoint y: 292, endPoint x: 321, endPoint y: 232, distance: 61.8
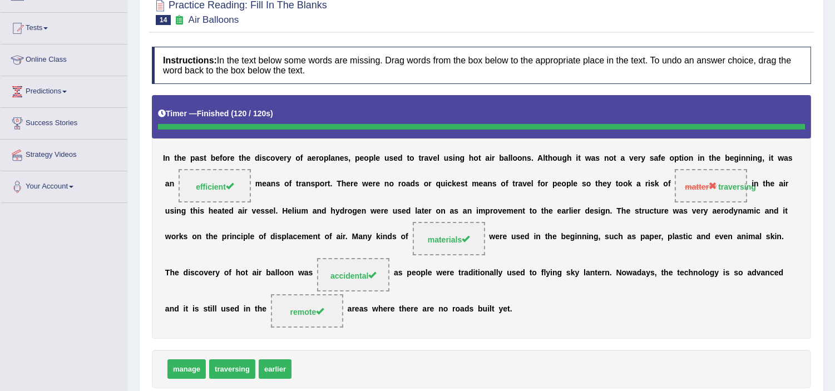
scroll to position [0, 0]
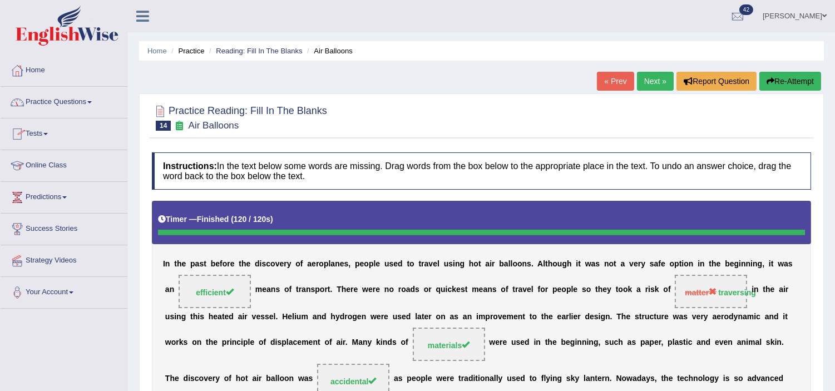
click at [660, 80] on link "Next »" at bounding box center [655, 81] width 37 height 19
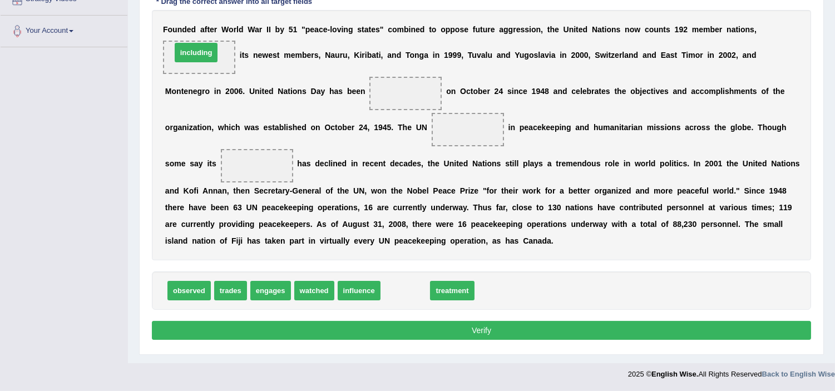
drag, startPoint x: 416, startPoint y: 291, endPoint x: 204, endPoint y: 57, distance: 315.3
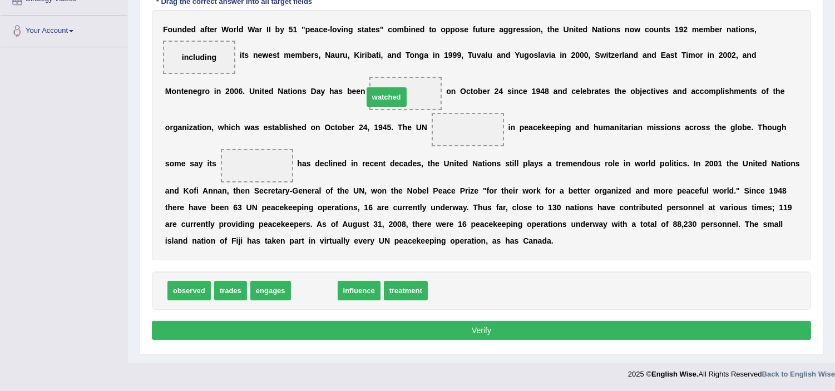
drag, startPoint x: 314, startPoint y: 289, endPoint x: 387, endPoint y: 96, distance: 206.8
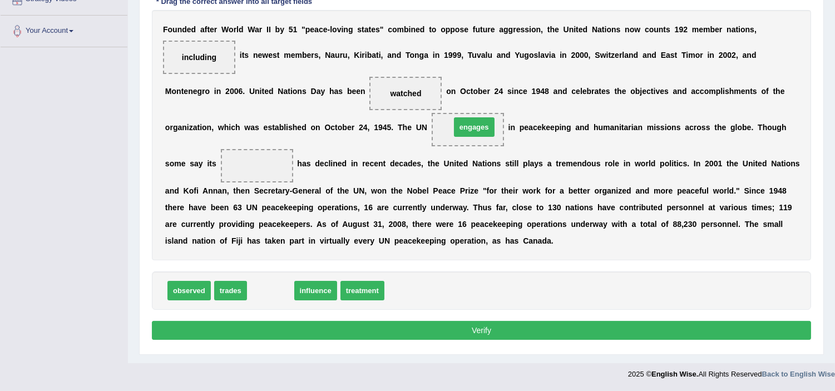
drag, startPoint x: 263, startPoint y: 290, endPoint x: 468, endPoint y: 126, distance: 262.2
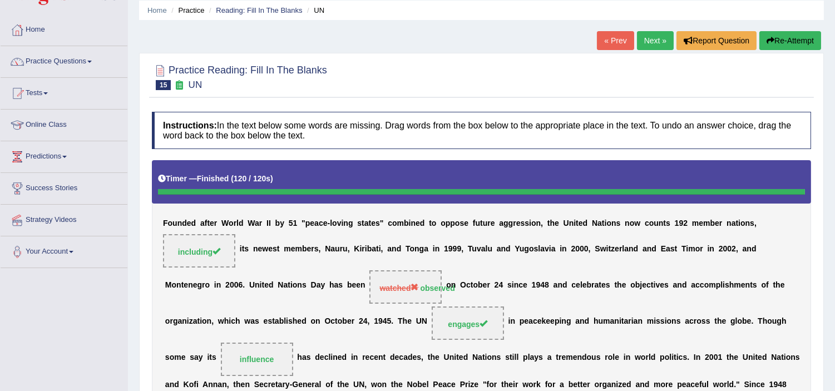
scroll to position [30, 0]
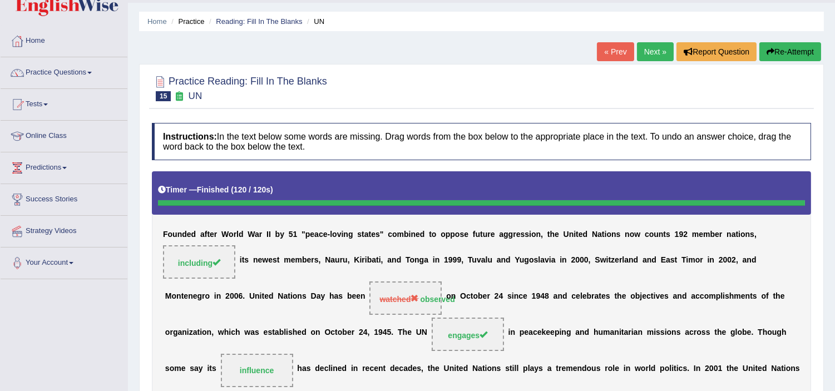
click at [805, 53] on button "Re-Attempt" at bounding box center [791, 51] width 62 height 19
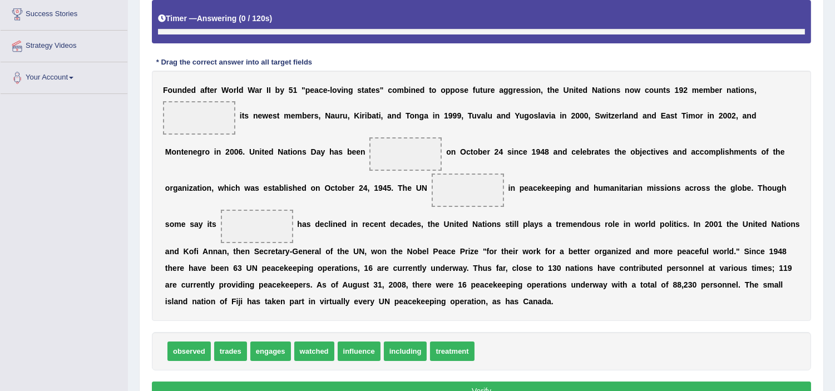
scroll to position [254, 0]
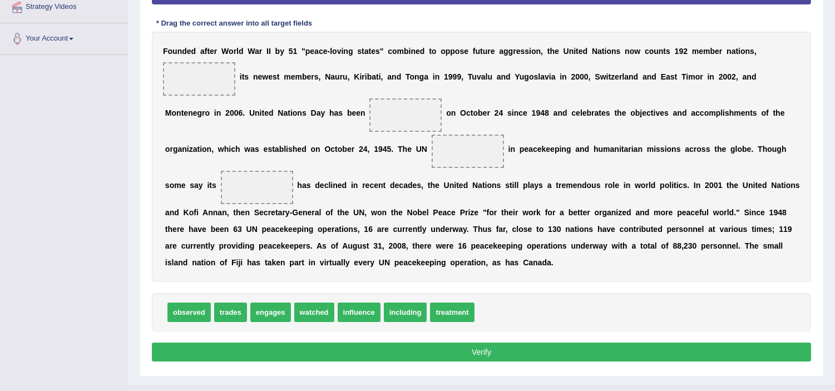
click at [206, 71] on span at bounding box center [199, 78] width 72 height 33
drag, startPoint x: 393, startPoint y: 308, endPoint x: 190, endPoint y: 76, distance: 308.5
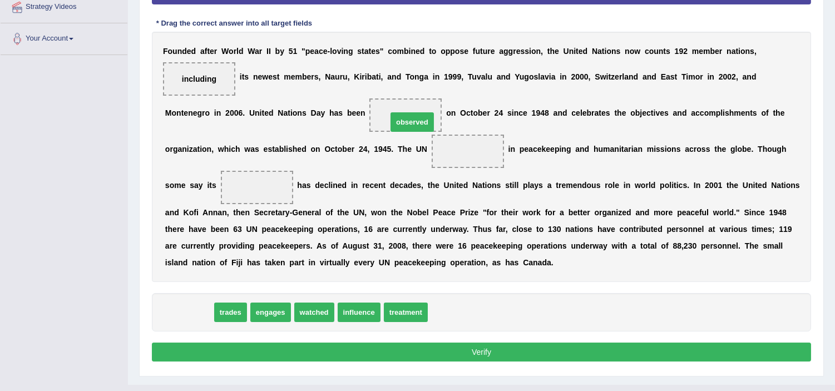
drag, startPoint x: 195, startPoint y: 316, endPoint x: 407, endPoint y: 120, distance: 288.7
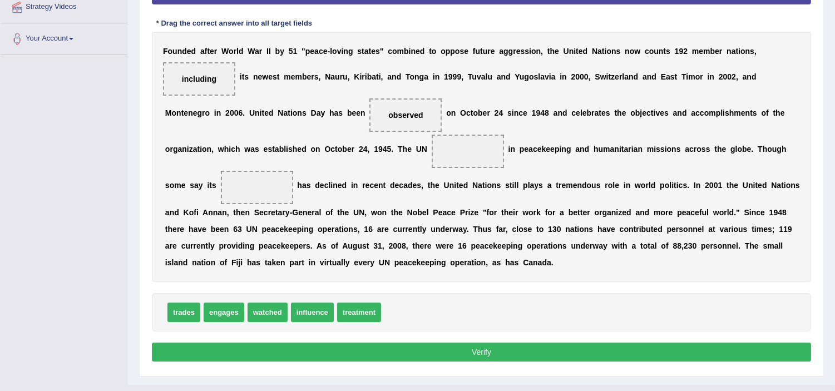
click at [360, 311] on span "treatment" at bounding box center [359, 312] width 44 height 19
drag, startPoint x: 226, startPoint y: 310, endPoint x: 479, endPoint y: 159, distance: 294.8
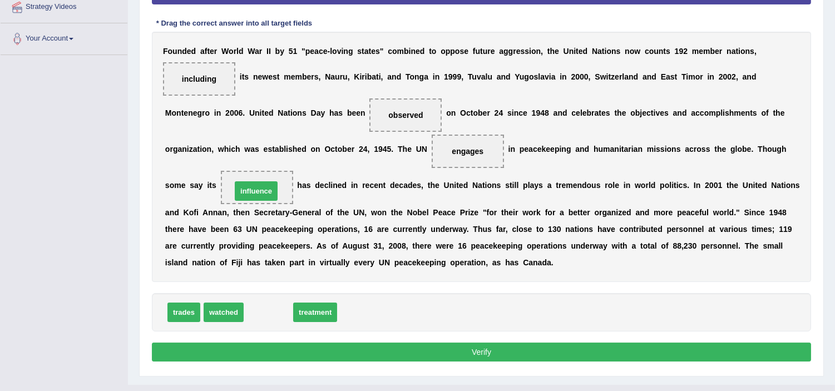
drag, startPoint x: 276, startPoint y: 307, endPoint x: 265, endPoint y: 180, distance: 128.0
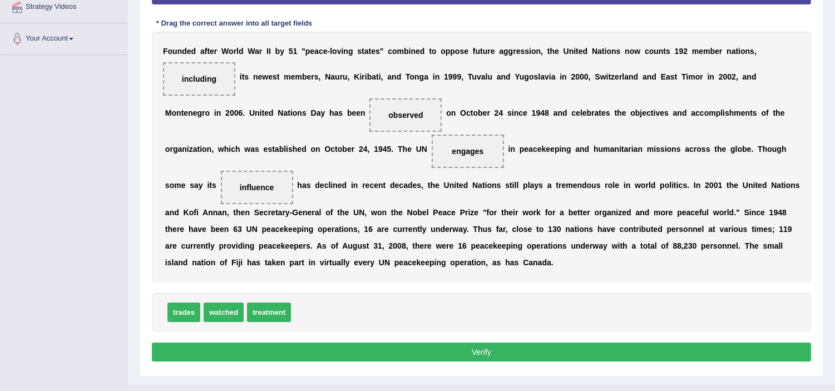
click at [359, 354] on button "Verify" at bounding box center [482, 352] width 660 height 19
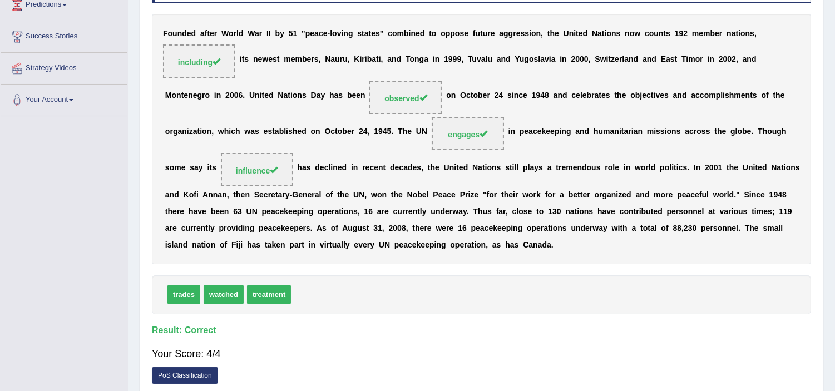
scroll to position [0, 0]
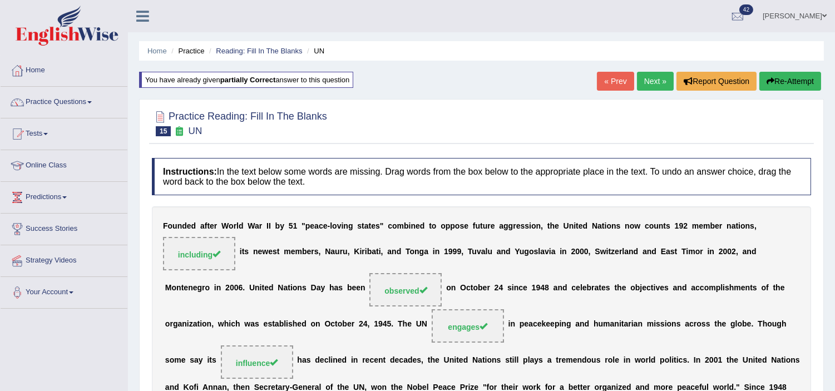
click at [641, 85] on link "Next »" at bounding box center [655, 81] width 37 height 19
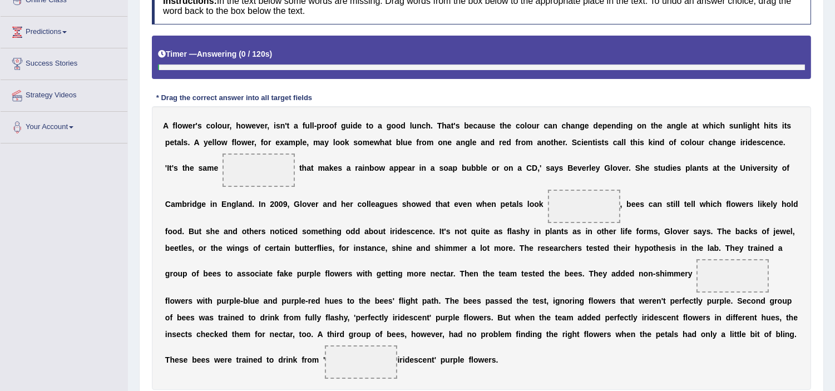
scroll to position [247, 0]
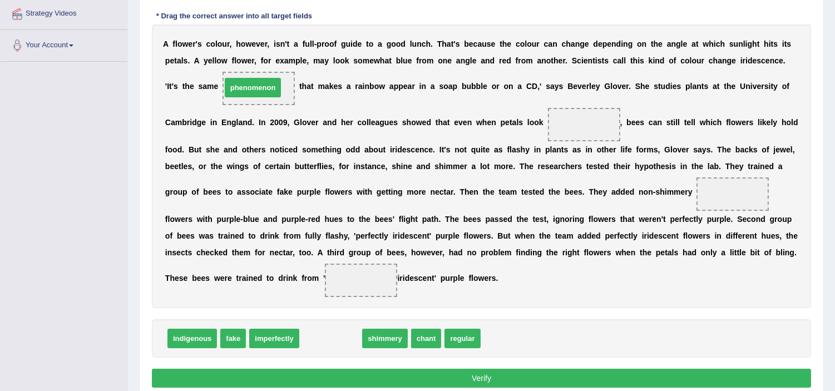
drag, startPoint x: 337, startPoint y: 345, endPoint x: 259, endPoint y: 93, distance: 264.1
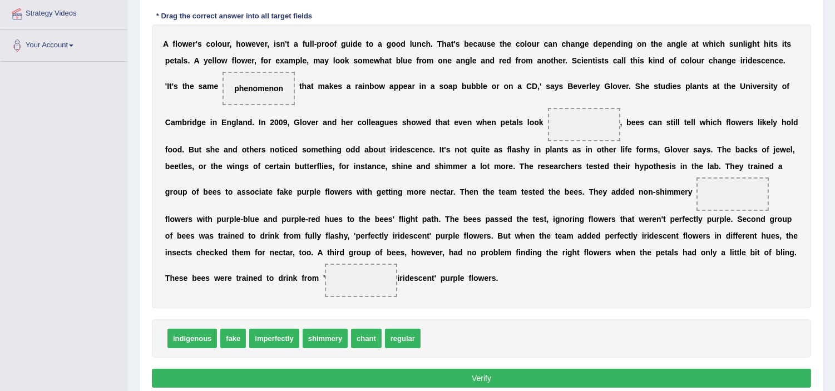
drag, startPoint x: 385, startPoint y: 347, endPoint x: 389, endPoint y: 341, distance: 6.8
click at [385, 345] on div "indigenous fake imperfectly [PERSON_NAME] chant regular" at bounding box center [482, 338] width 660 height 38
drag, startPoint x: 319, startPoint y: 344, endPoint x: 594, endPoint y: 123, distance: 352.8
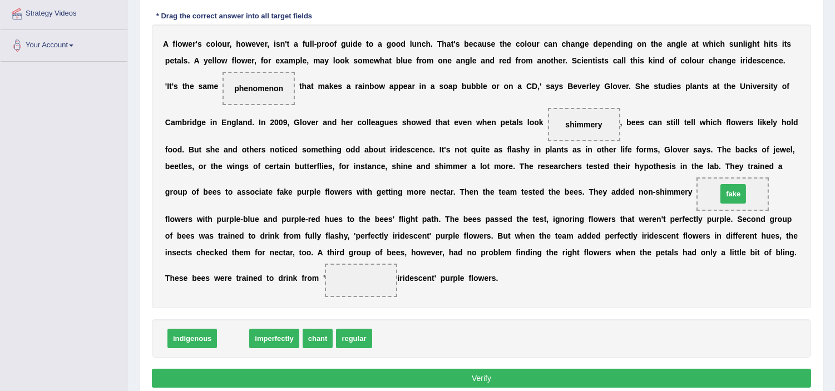
drag, startPoint x: 235, startPoint y: 338, endPoint x: 735, endPoint y: 195, distance: 520.6
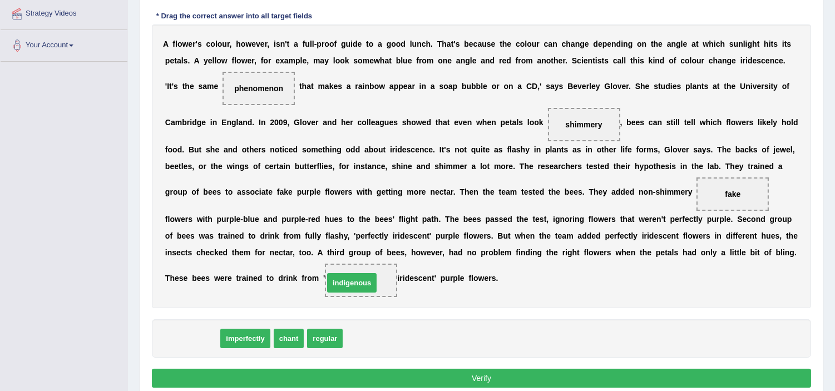
drag, startPoint x: 184, startPoint y: 335, endPoint x: 347, endPoint y: 277, distance: 172.5
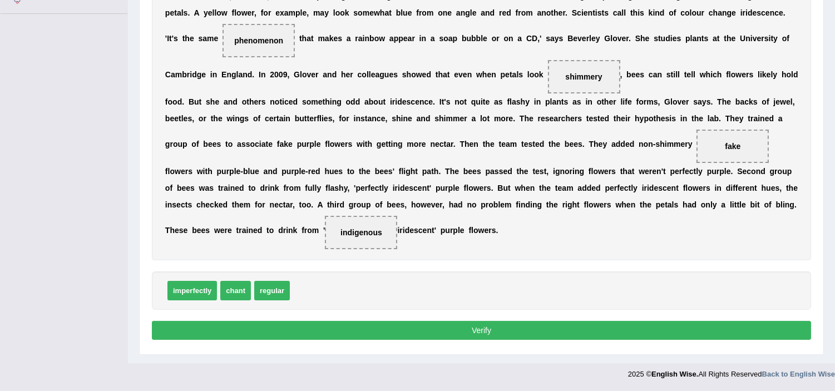
click at [464, 326] on button "Verify" at bounding box center [482, 330] width 660 height 19
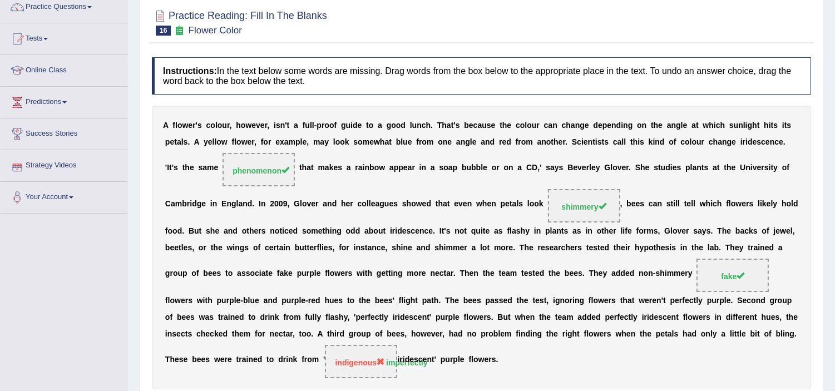
scroll to position [0, 0]
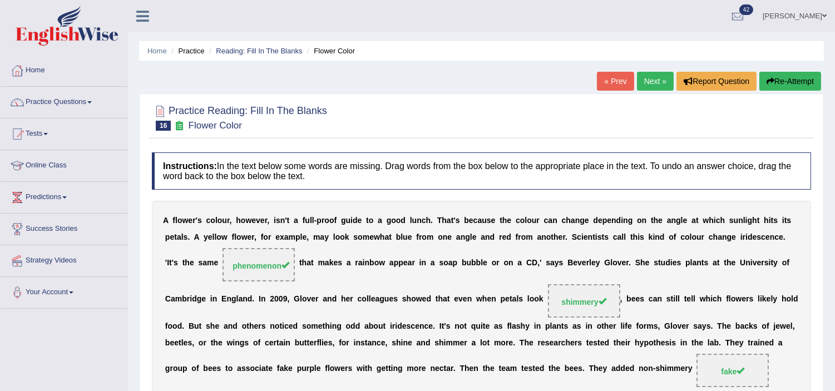
click at [660, 81] on link "Next »" at bounding box center [655, 81] width 37 height 19
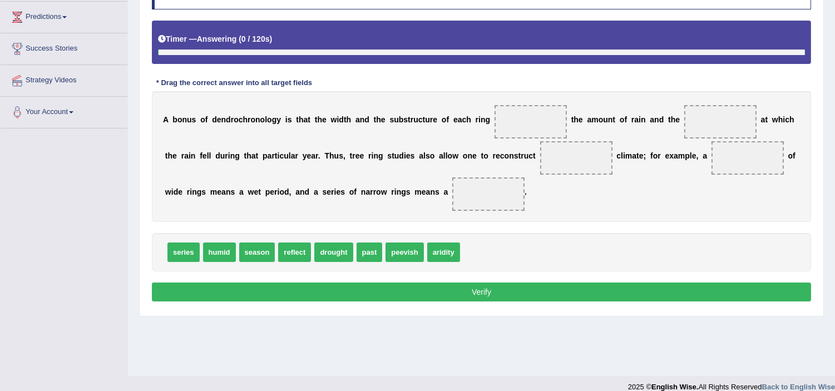
scroll to position [193, 0]
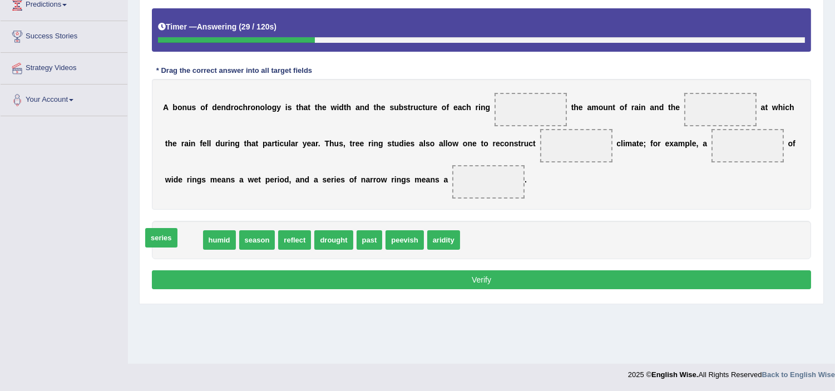
drag, startPoint x: 179, startPoint y: 239, endPoint x: 156, endPoint y: 235, distance: 22.6
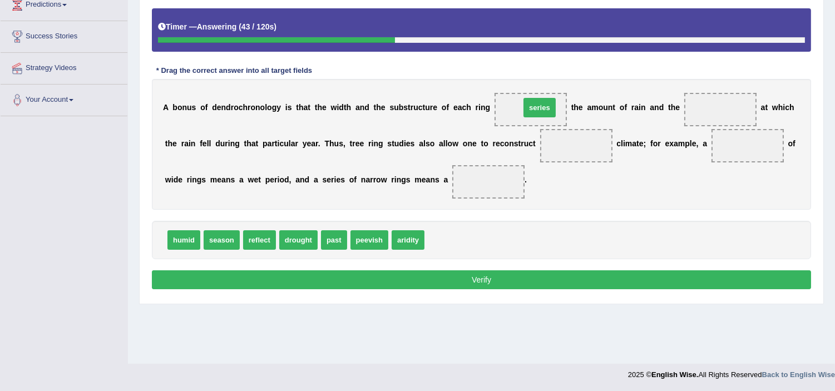
drag, startPoint x: 442, startPoint y: 245, endPoint x: 538, endPoint y: 112, distance: 163.4
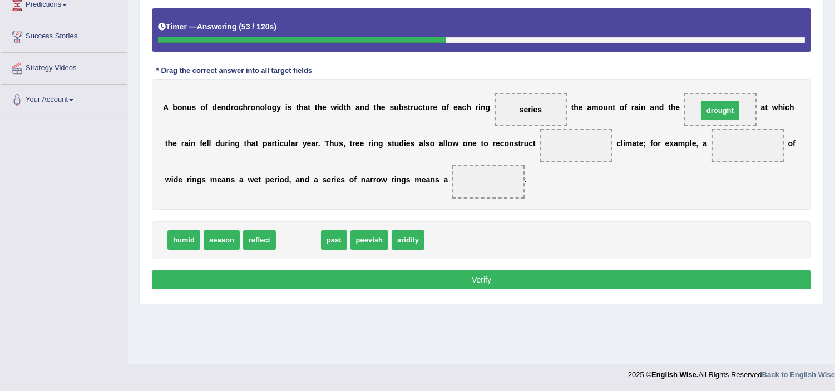
drag, startPoint x: 299, startPoint y: 239, endPoint x: 720, endPoint y: 110, distance: 440.3
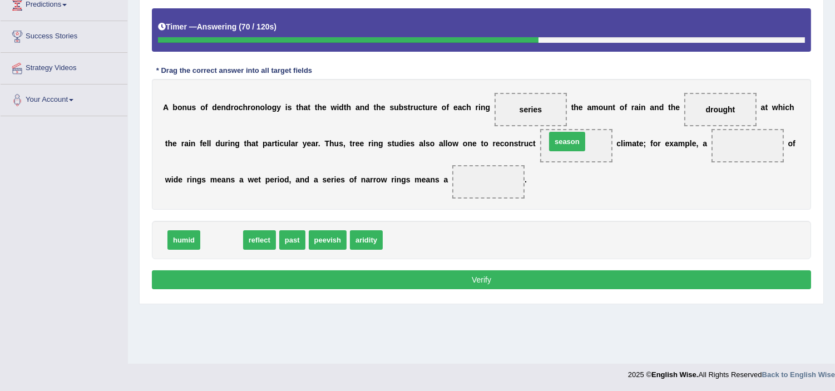
drag, startPoint x: 220, startPoint y: 240, endPoint x: 566, endPoint y: 141, distance: 359.6
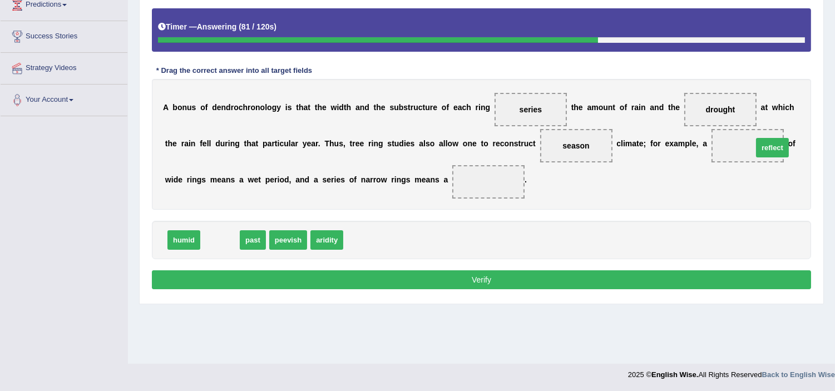
drag, startPoint x: 213, startPoint y: 240, endPoint x: 766, endPoint y: 148, distance: 560.4
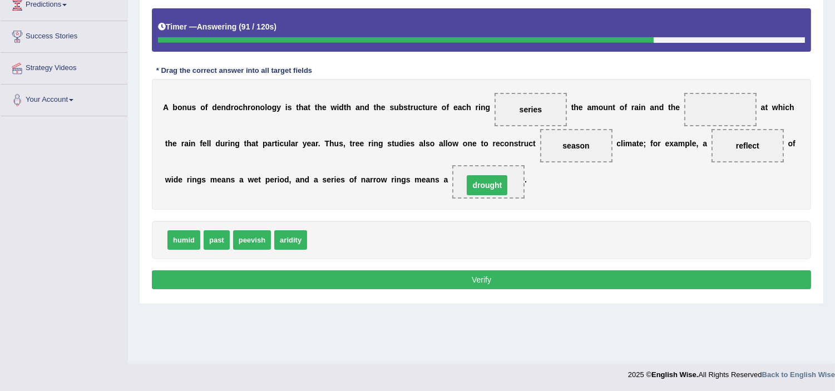
drag, startPoint x: 725, startPoint y: 111, endPoint x: 493, endPoint y: 184, distance: 243.7
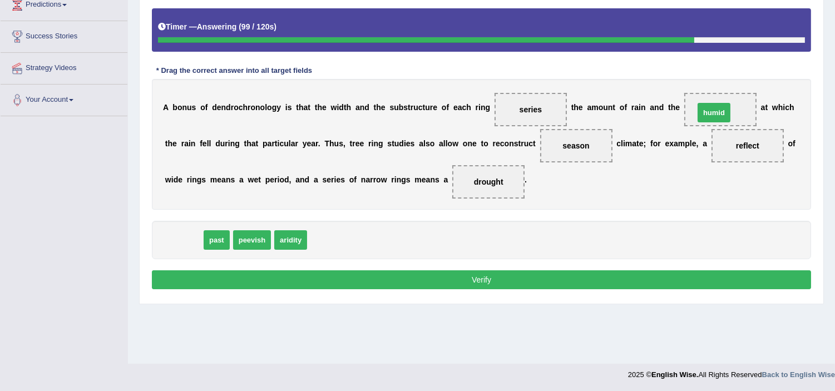
drag, startPoint x: 175, startPoint y: 243, endPoint x: 709, endPoint y: 115, distance: 548.8
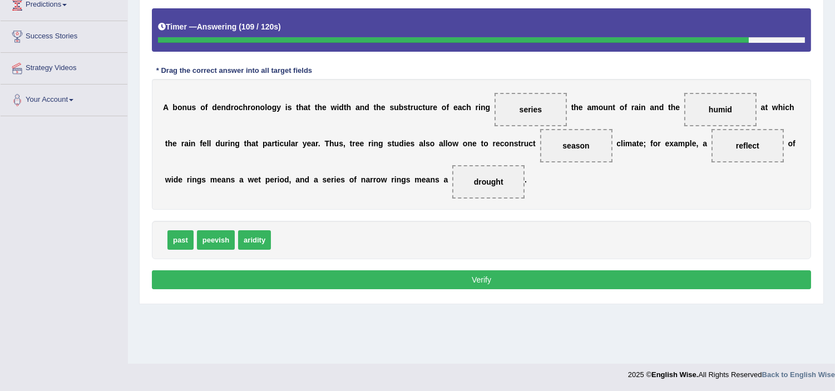
click at [508, 286] on button "Verify" at bounding box center [482, 280] width 660 height 19
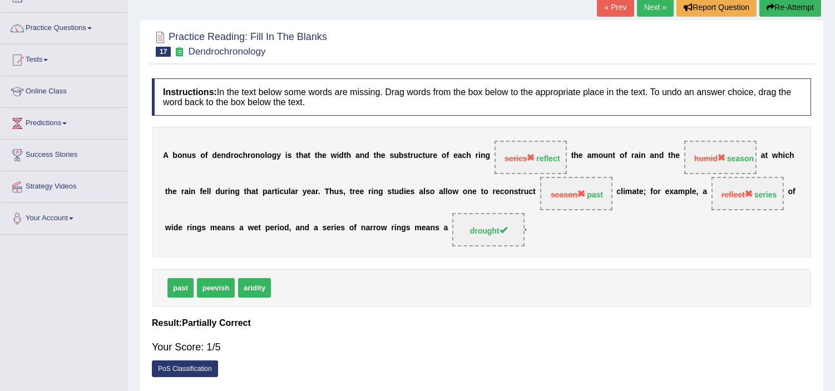
scroll to position [0, 0]
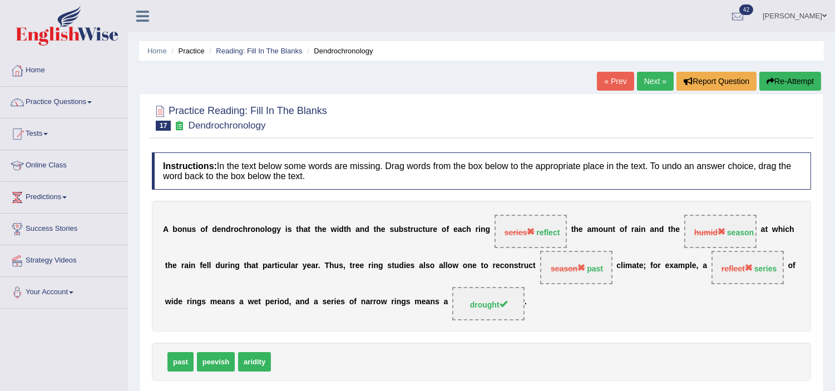
click at [782, 78] on button "Re-Attempt" at bounding box center [791, 81] width 62 height 19
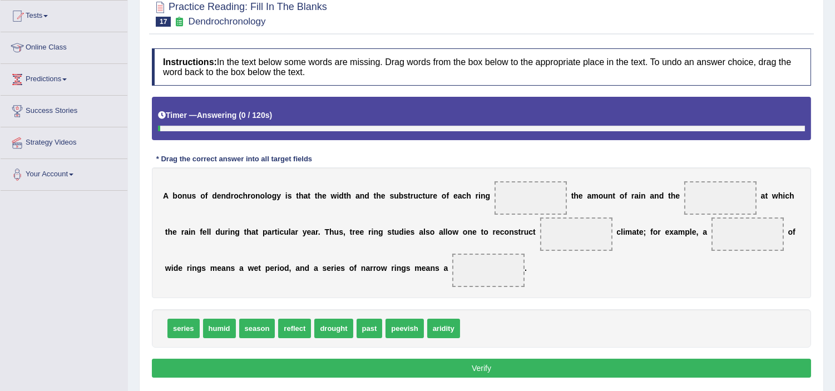
scroll to position [124, 0]
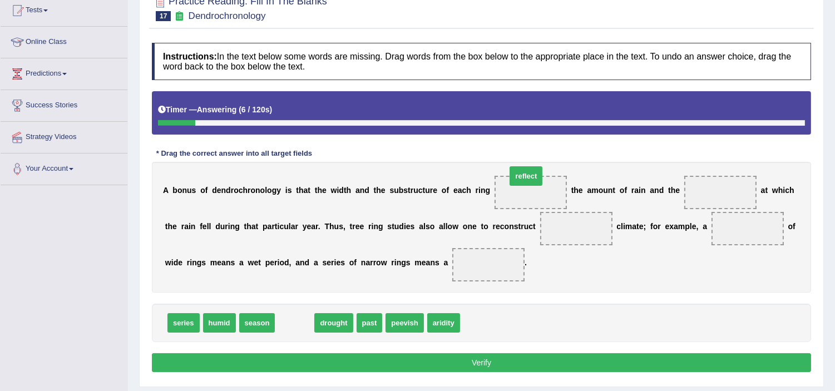
drag, startPoint x: 298, startPoint y: 327, endPoint x: 531, endPoint y: 190, distance: 270.2
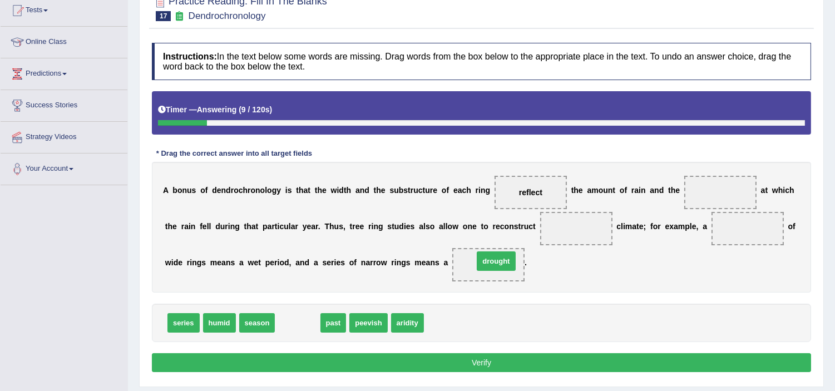
drag, startPoint x: 292, startPoint y: 325, endPoint x: 491, endPoint y: 263, distance: 208.3
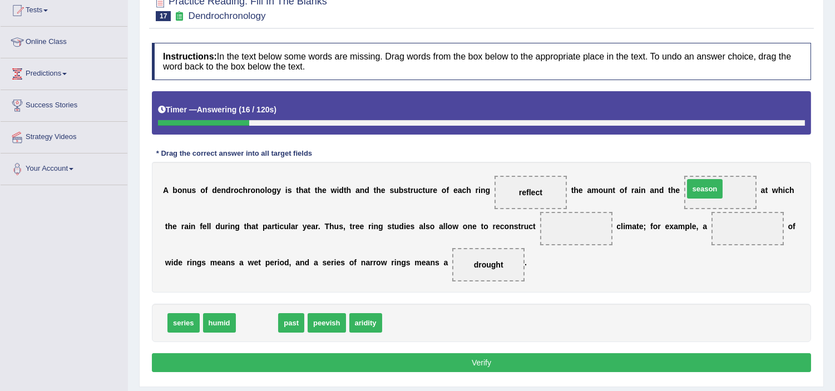
drag, startPoint x: 243, startPoint y: 326, endPoint x: 691, endPoint y: 191, distance: 467.9
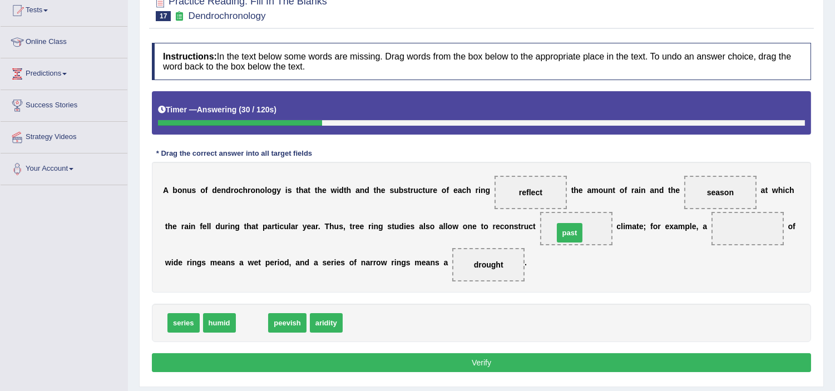
drag, startPoint x: 258, startPoint y: 321, endPoint x: 576, endPoint y: 232, distance: 330.2
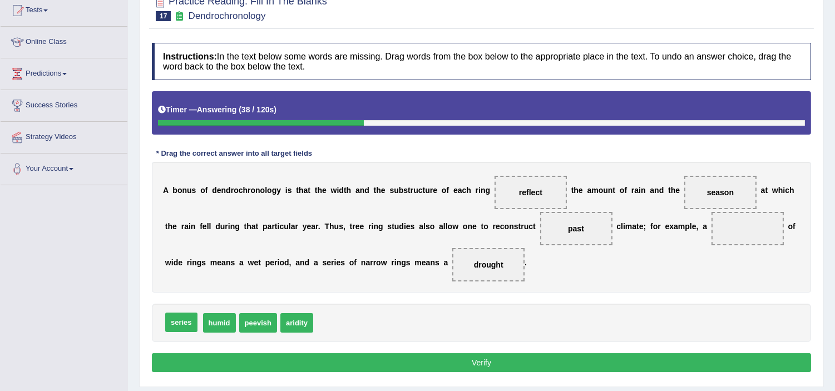
drag, startPoint x: 179, startPoint y: 325, endPoint x: 175, endPoint y: 319, distance: 7.1
drag, startPoint x: 170, startPoint y: 316, endPoint x: 746, endPoint y: 219, distance: 583.6
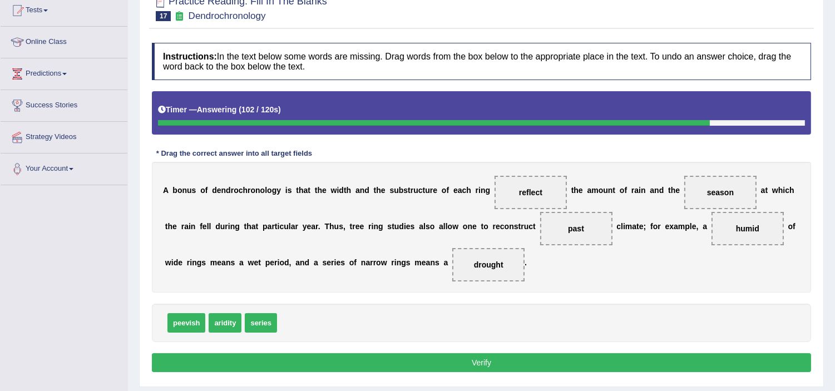
click at [484, 367] on button "Verify" at bounding box center [482, 362] width 660 height 19
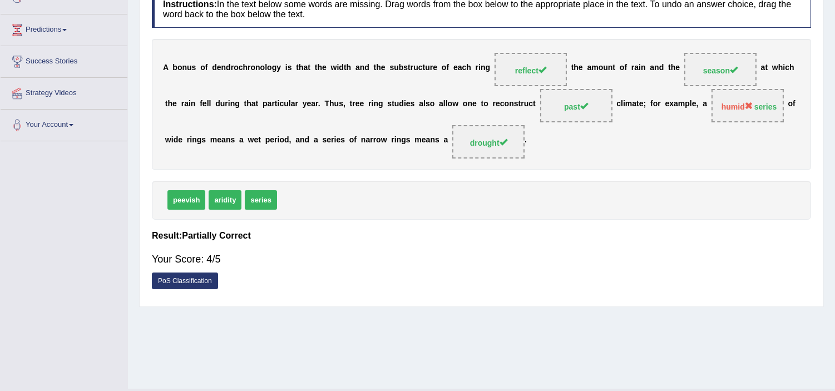
scroll to position [7, 0]
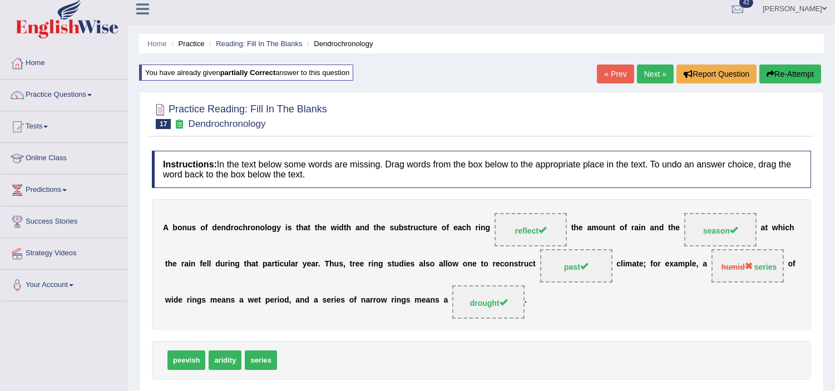
click at [646, 73] on link "Next »" at bounding box center [655, 74] width 37 height 19
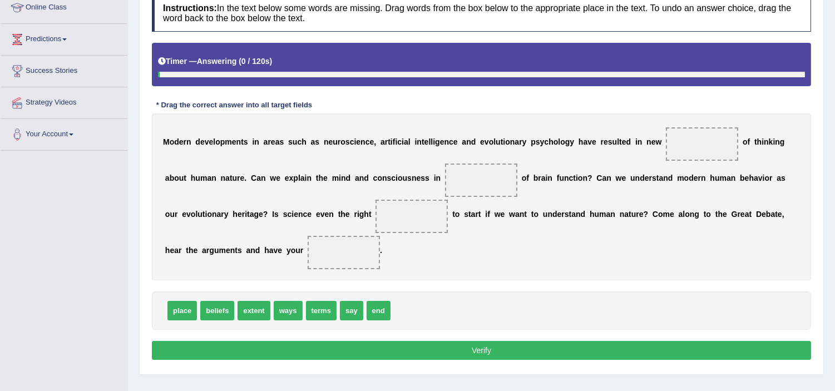
scroll to position [185, 0]
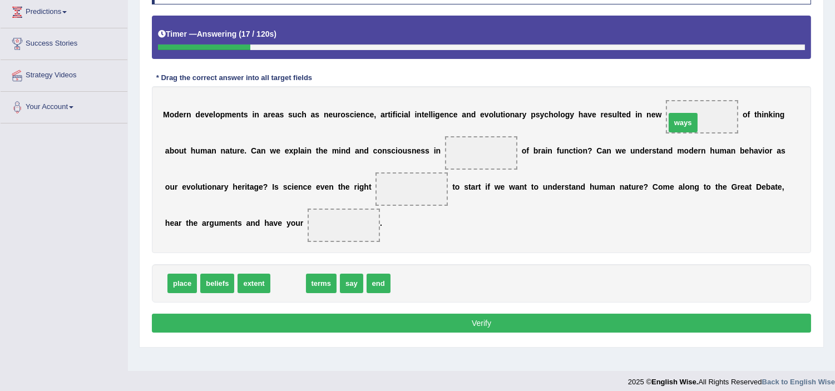
drag, startPoint x: 286, startPoint y: 282, endPoint x: 706, endPoint y: 130, distance: 446.2
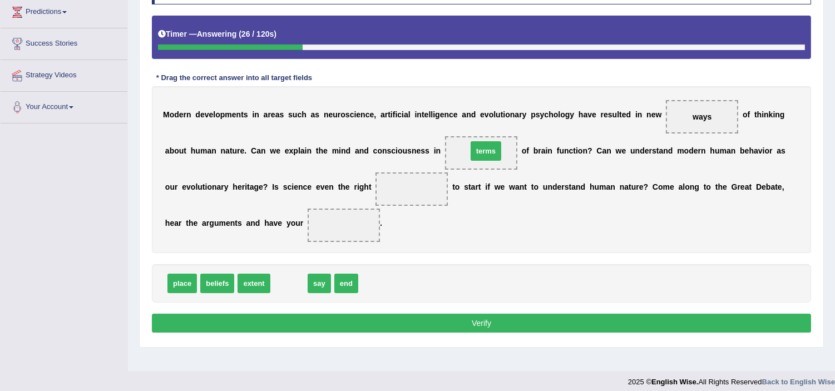
drag, startPoint x: 288, startPoint y: 279, endPoint x: 486, endPoint y: 146, distance: 238.7
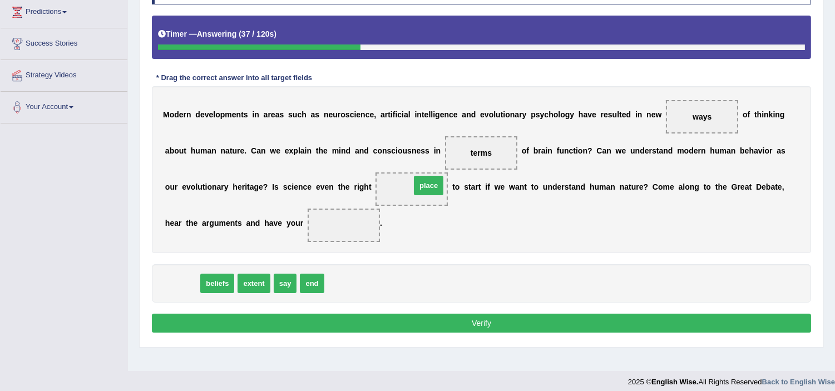
drag, startPoint x: 185, startPoint y: 278, endPoint x: 432, endPoint y: 180, distance: 265.3
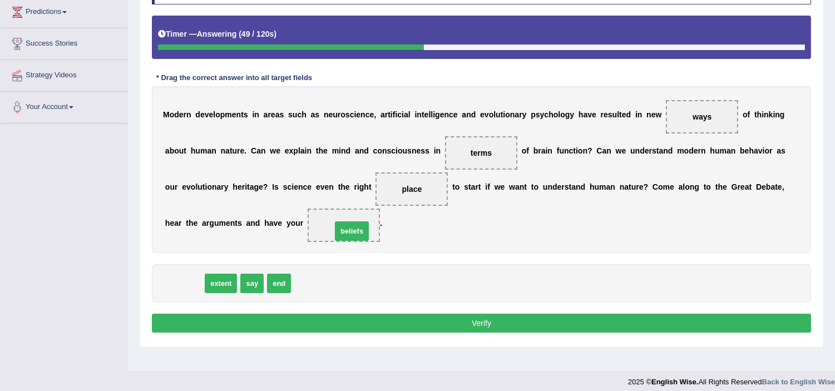
drag, startPoint x: 218, startPoint y: 269, endPoint x: 342, endPoint y: 239, distance: 127.7
click at [380, 319] on button "Verify" at bounding box center [482, 323] width 660 height 19
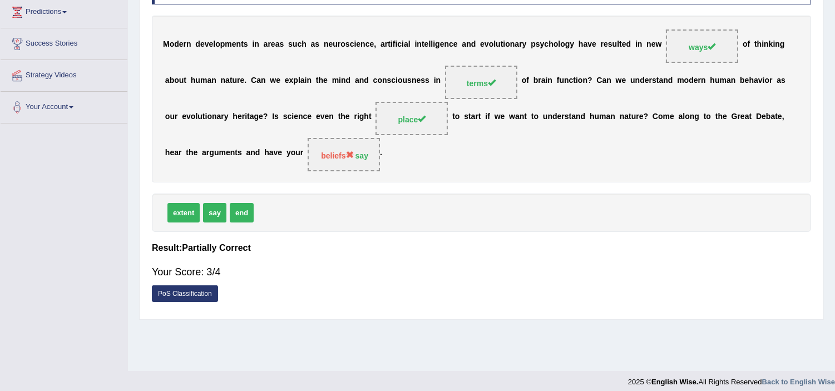
scroll to position [124, 0]
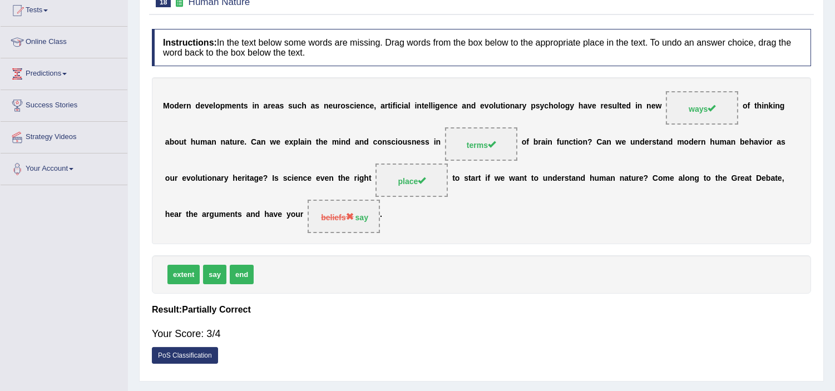
click at [349, 213] on span "beliefs" at bounding box center [337, 217] width 32 height 9
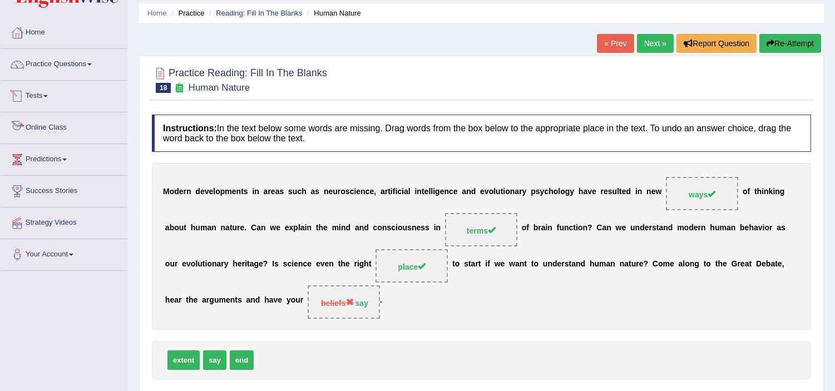
scroll to position [0, 0]
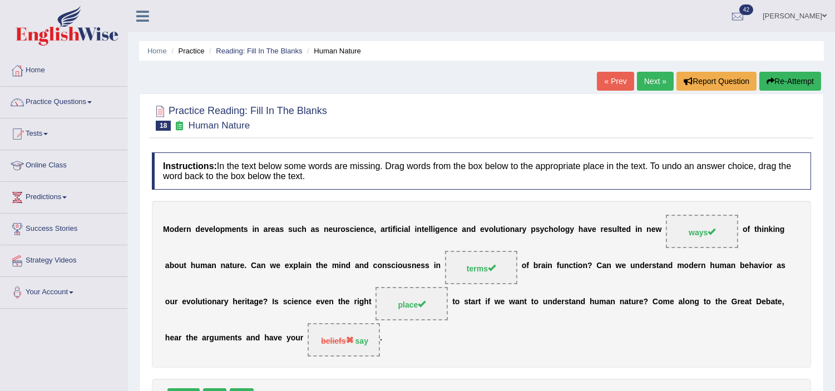
click at [642, 76] on link "Next »" at bounding box center [655, 81] width 37 height 19
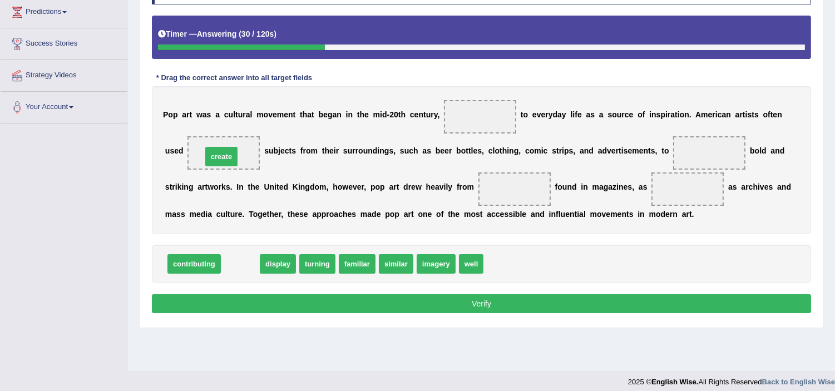
drag, startPoint x: 232, startPoint y: 268, endPoint x: 212, endPoint y: 160, distance: 109.7
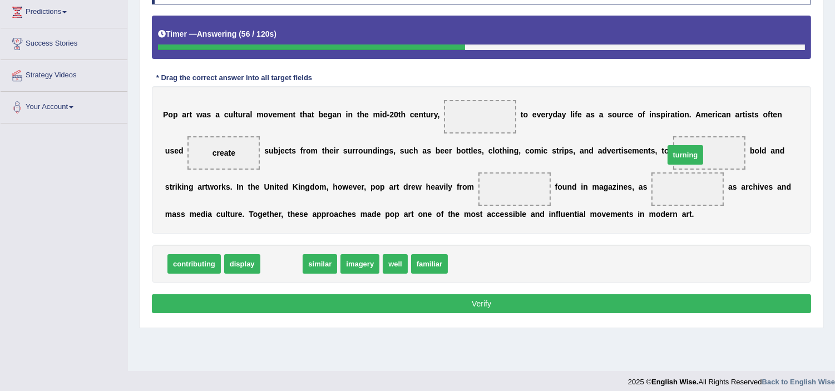
drag, startPoint x: 284, startPoint y: 265, endPoint x: 700, endPoint y: 153, distance: 430.0
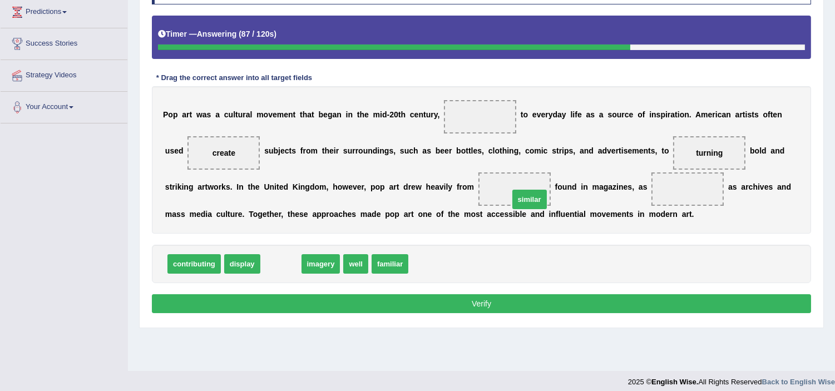
drag, startPoint x: 284, startPoint y: 268, endPoint x: 532, endPoint y: 196, distance: 257.7
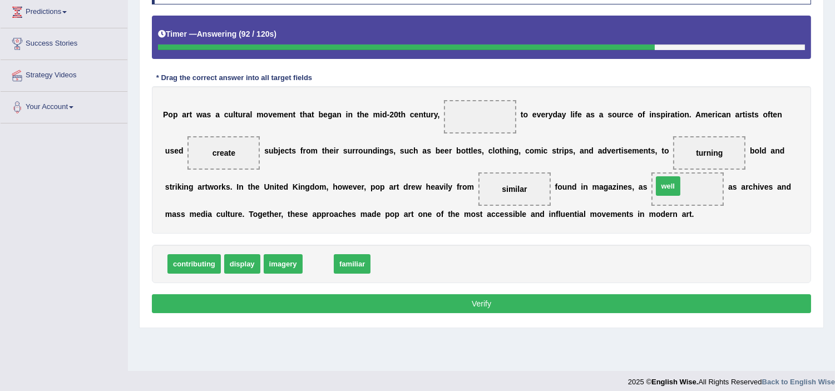
drag, startPoint x: 316, startPoint y: 263, endPoint x: 666, endPoint y: 184, distance: 358.8
click at [579, 302] on button "Verify" at bounding box center [482, 303] width 660 height 19
click at [489, 306] on button "Verify" at bounding box center [482, 303] width 660 height 19
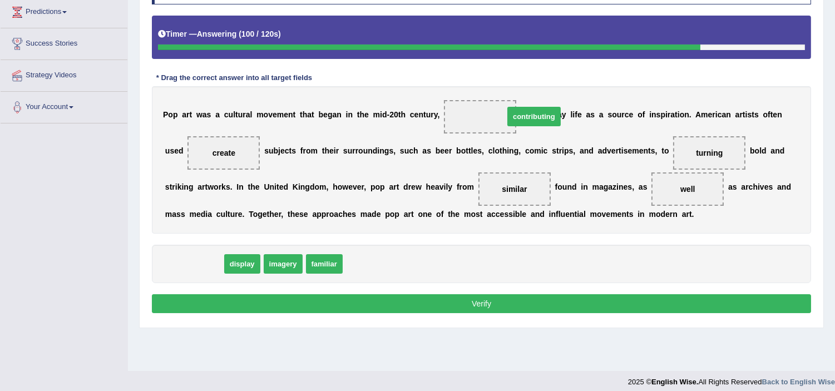
drag, startPoint x: 202, startPoint y: 263, endPoint x: 537, endPoint y: 115, distance: 365.6
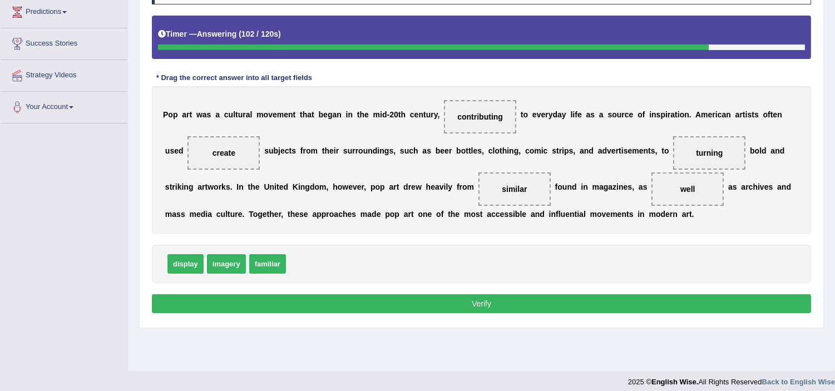
click at [544, 303] on button "Verify" at bounding box center [482, 303] width 660 height 19
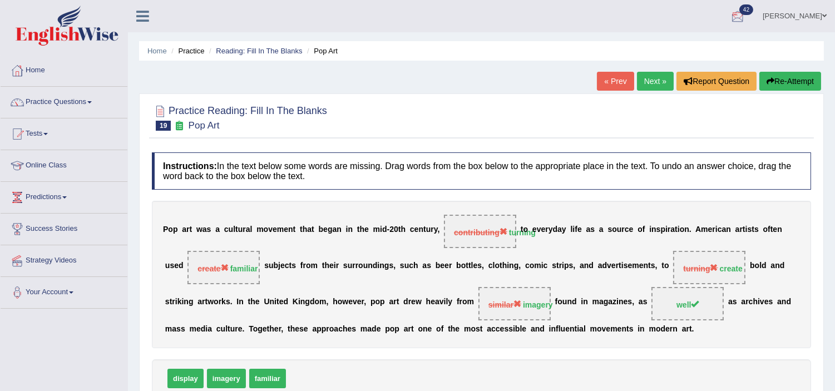
click at [806, 86] on button "Re-Attempt" at bounding box center [791, 81] width 62 height 19
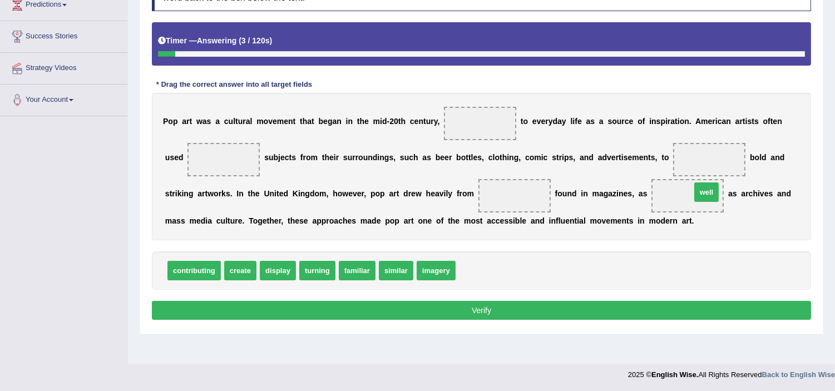
drag, startPoint x: 481, startPoint y: 267, endPoint x: 715, endPoint y: 189, distance: 246.4
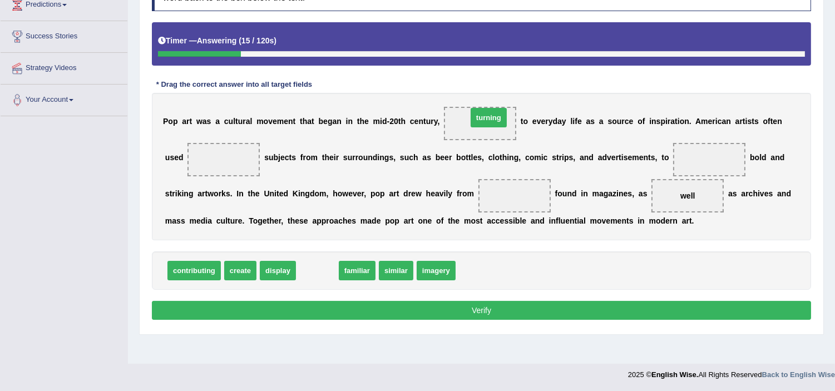
drag, startPoint x: 323, startPoint y: 274, endPoint x: 494, endPoint y: 121, distance: 229.8
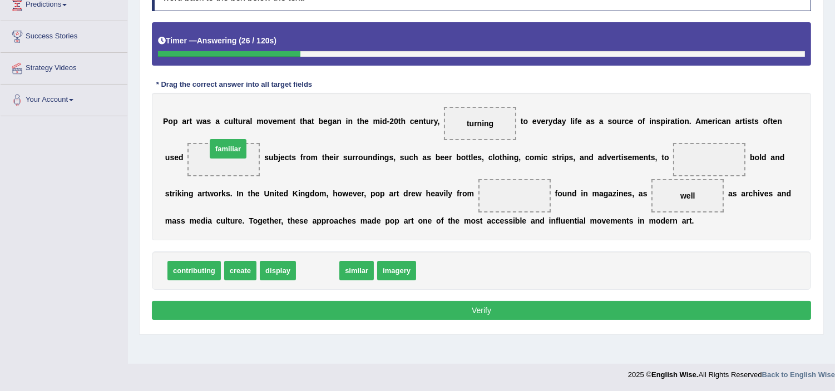
drag, startPoint x: 316, startPoint y: 271, endPoint x: 227, endPoint y: 149, distance: 151.3
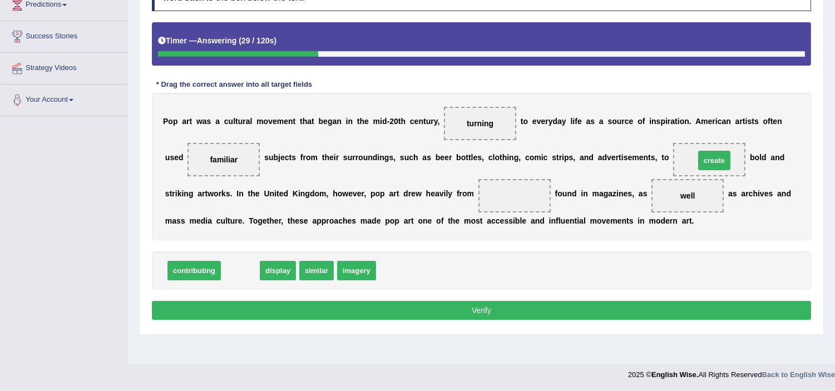
drag, startPoint x: 248, startPoint y: 264, endPoint x: 725, endPoint y: 156, distance: 489.1
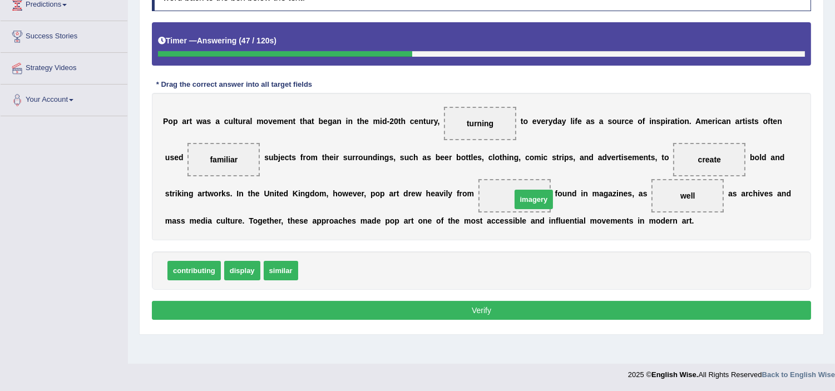
drag, startPoint x: 311, startPoint y: 263, endPoint x: 524, endPoint y: 192, distance: 224.8
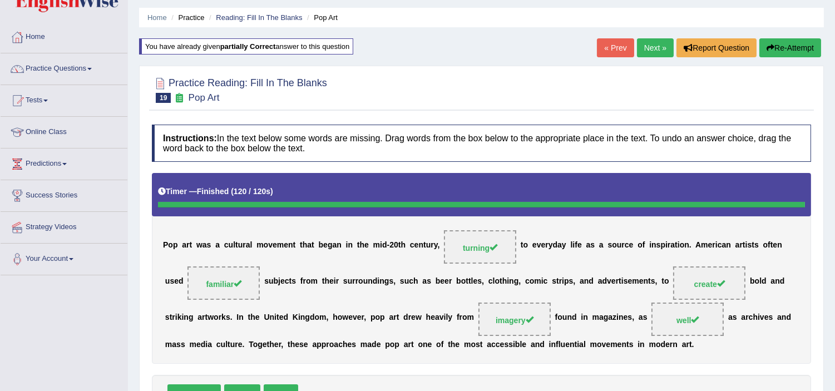
scroll to position [7, 0]
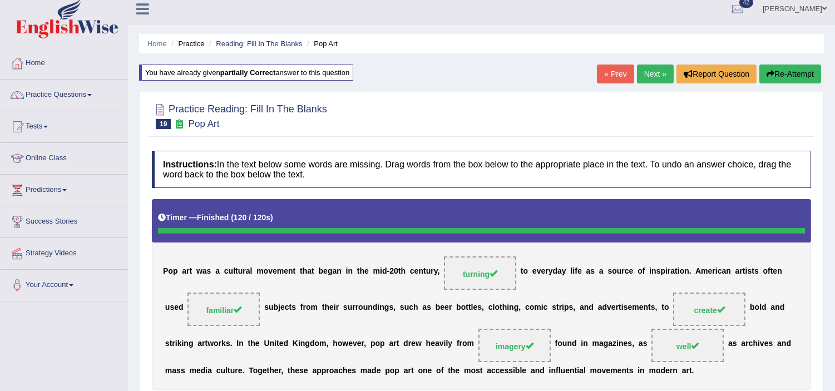
click at [658, 78] on link "Next »" at bounding box center [655, 74] width 37 height 19
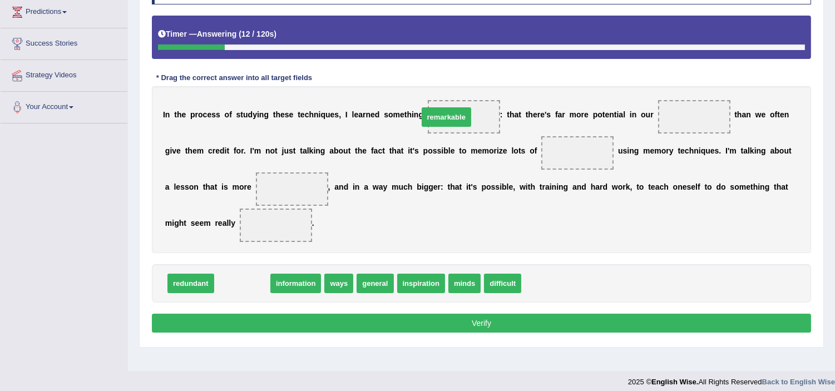
drag, startPoint x: 239, startPoint y: 279, endPoint x: 444, endPoint y: 112, distance: 263.5
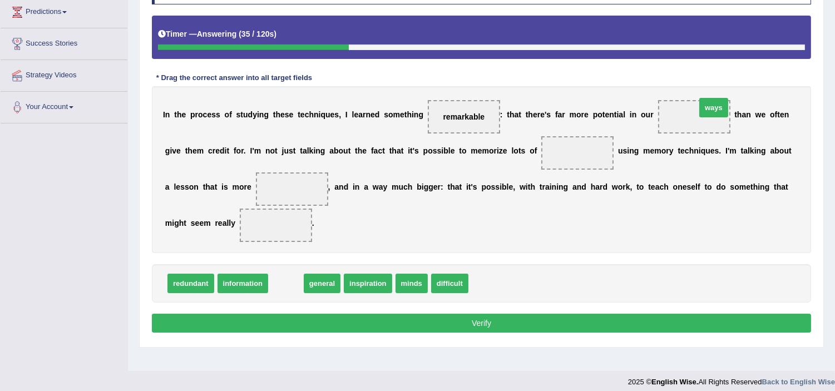
drag, startPoint x: 287, startPoint y: 289, endPoint x: 714, endPoint y: 119, distance: 459.3
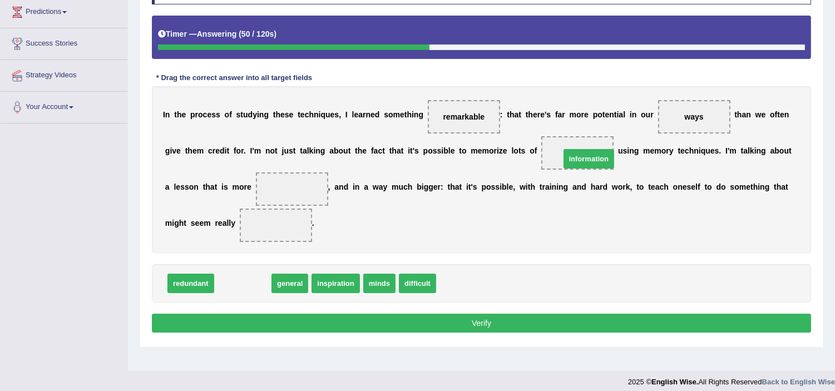
drag, startPoint x: 248, startPoint y: 279, endPoint x: 594, endPoint y: 154, distance: 368.2
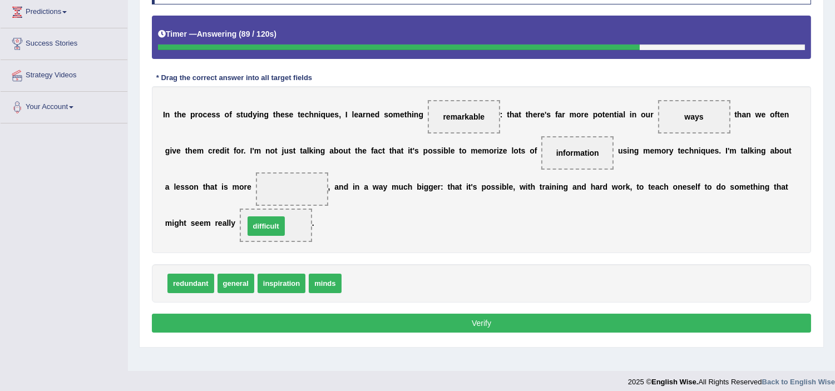
drag, startPoint x: 374, startPoint y: 280, endPoint x: 277, endPoint y: 223, distance: 113.0
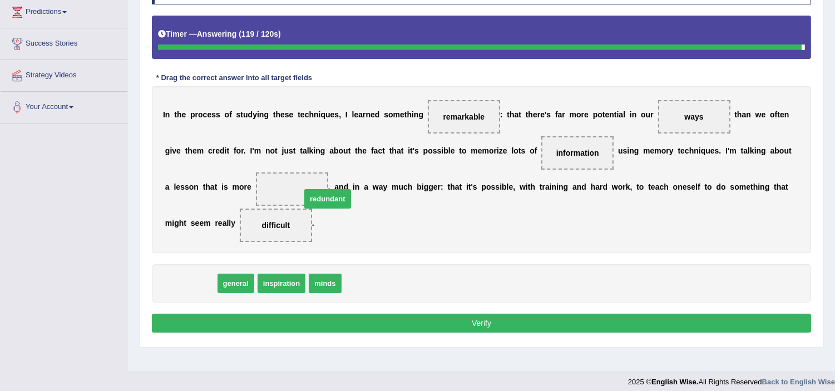
drag, startPoint x: 182, startPoint y: 281, endPoint x: 286, endPoint y: 192, distance: 136.6
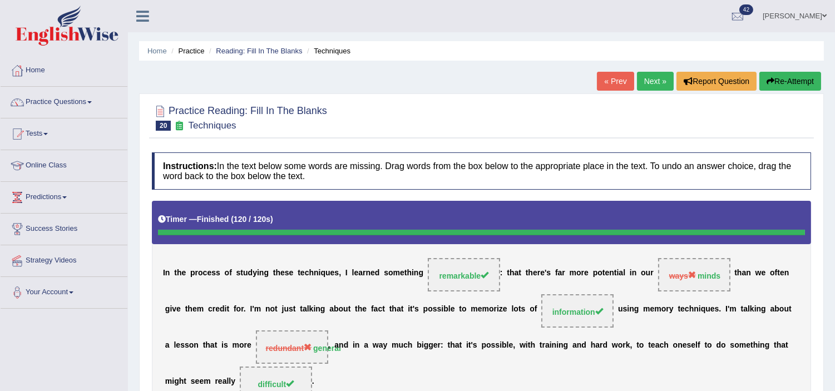
click at [771, 85] on button "Re-Attempt" at bounding box center [791, 81] width 62 height 19
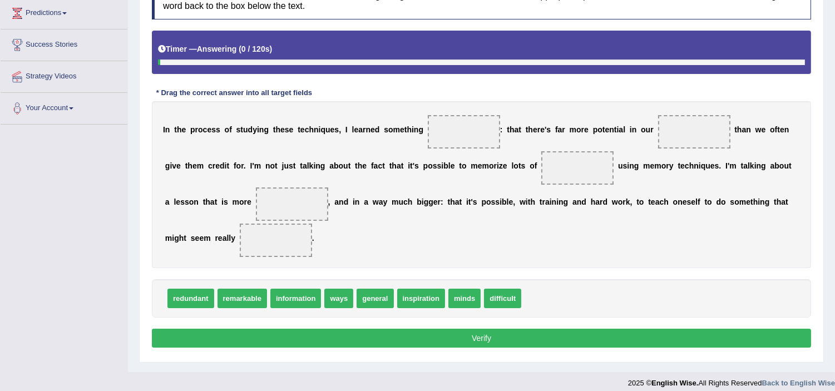
scroll to position [185, 0]
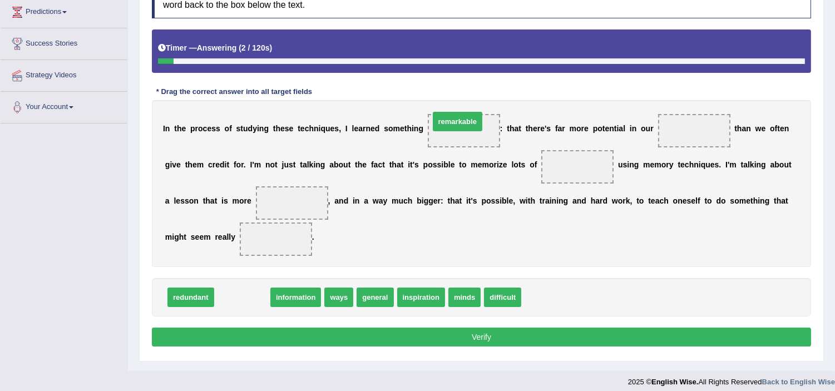
drag, startPoint x: 247, startPoint y: 301, endPoint x: 463, endPoint y: 125, distance: 278.1
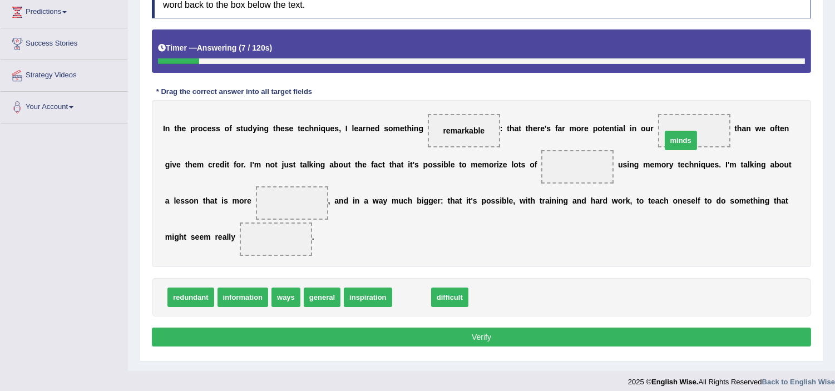
drag, startPoint x: 412, startPoint y: 296, endPoint x: 681, endPoint y: 139, distance: 311.8
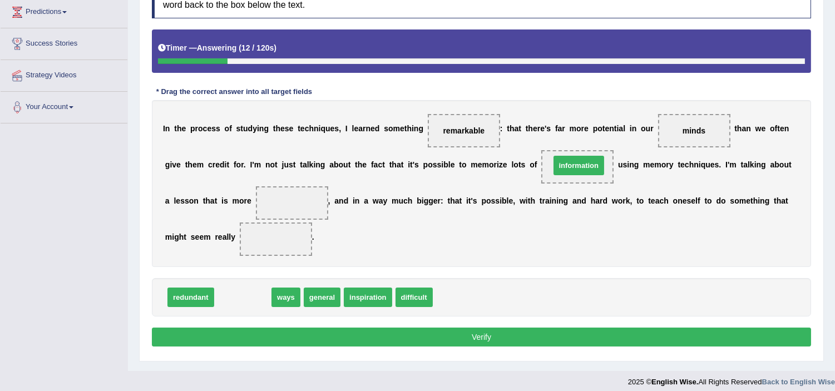
drag, startPoint x: 239, startPoint y: 301, endPoint x: 576, endPoint y: 169, distance: 361.2
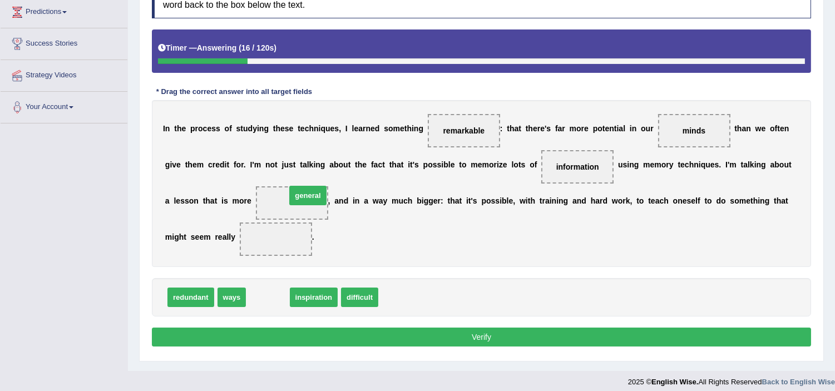
drag, startPoint x: 270, startPoint y: 295, endPoint x: 310, endPoint y: 196, distance: 106.4
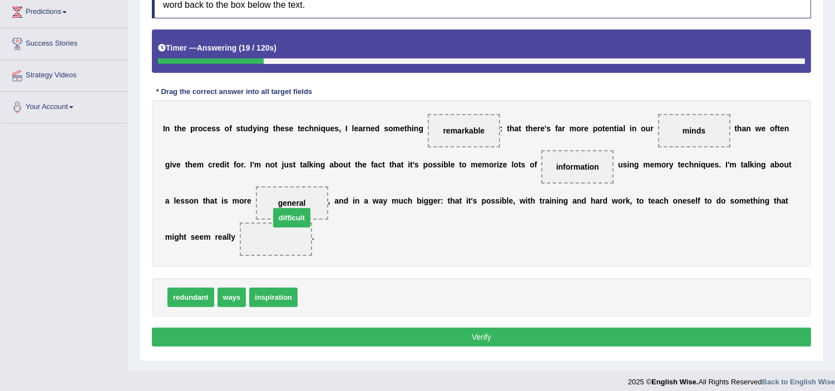
drag, startPoint x: 329, startPoint y: 288, endPoint x: 301, endPoint y: 229, distance: 65.0
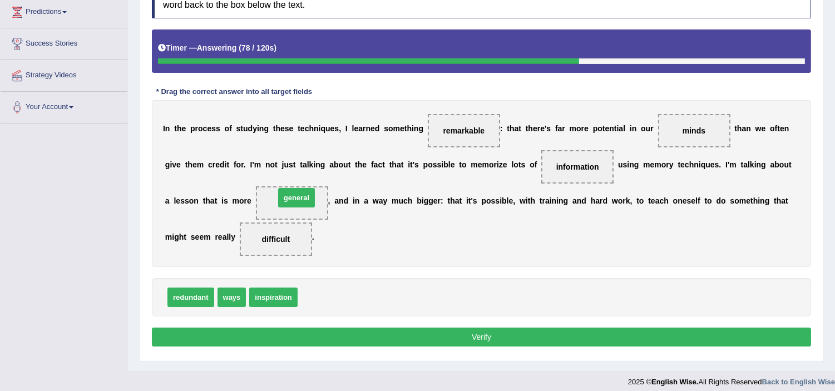
drag, startPoint x: 325, startPoint y: 302, endPoint x: 302, endPoint y: 202, distance: 102.2
click at [449, 341] on button "Verify" at bounding box center [482, 337] width 660 height 19
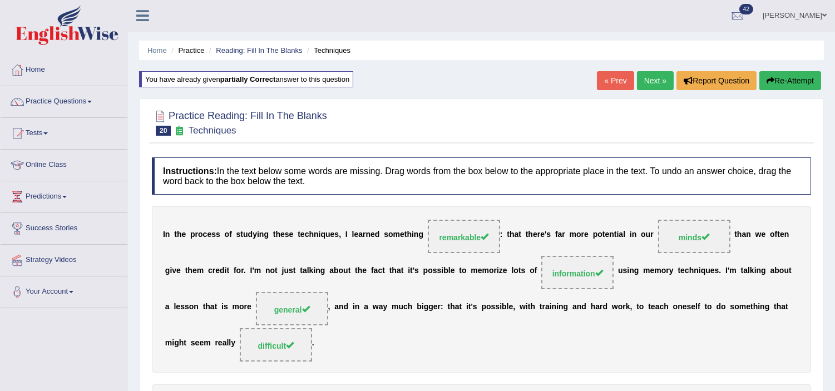
scroll to position [0, 0]
click at [62, 100] on link "Practice Questions" at bounding box center [64, 101] width 127 height 28
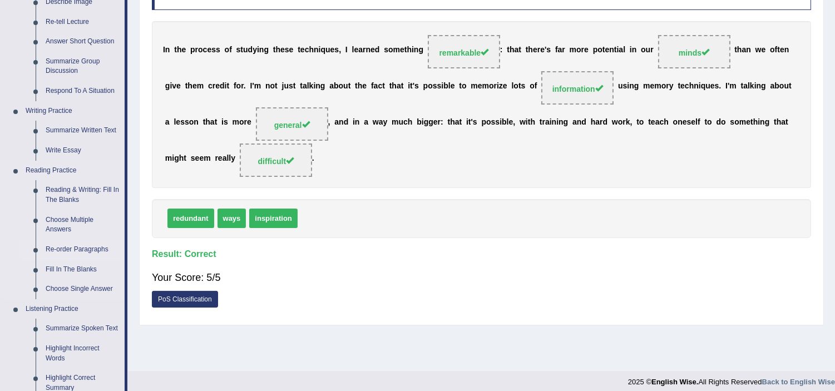
scroll to position [247, 0]
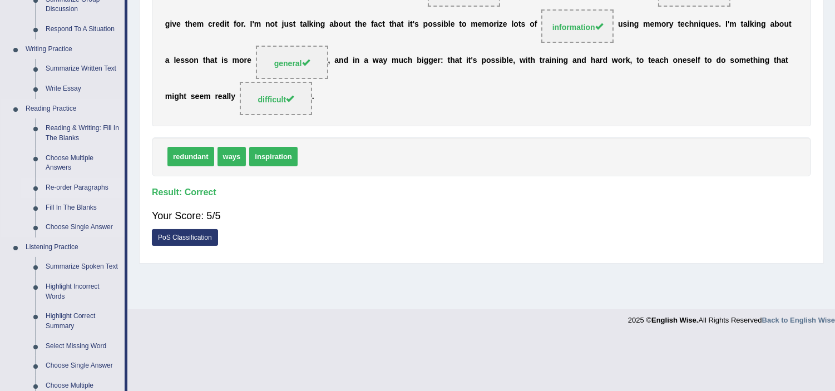
click at [87, 189] on link "Re-order Paragraphs" at bounding box center [83, 188] width 84 height 20
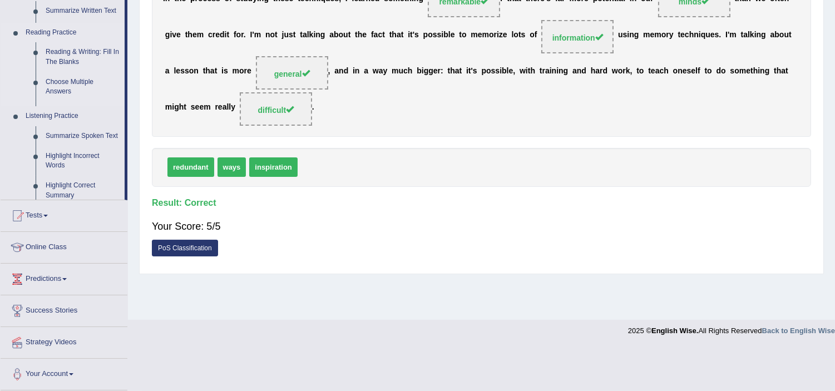
scroll to position [193, 0]
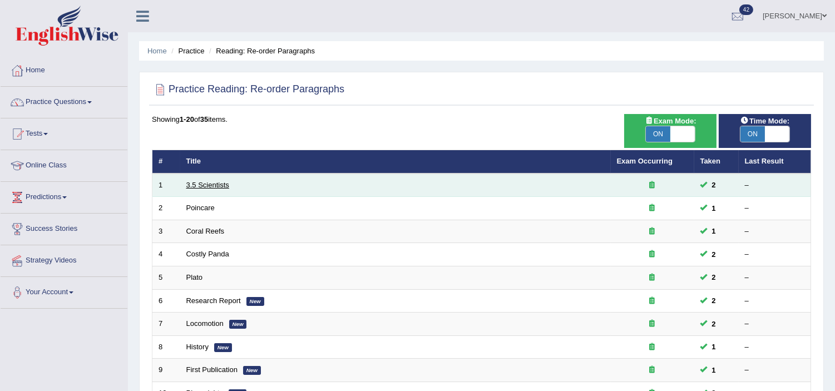
click at [221, 187] on link "3.5 Scientists" at bounding box center [207, 185] width 43 height 8
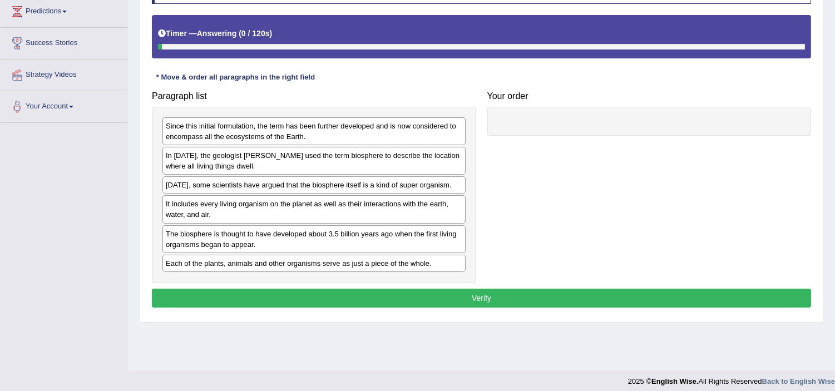
scroll to position [193, 0]
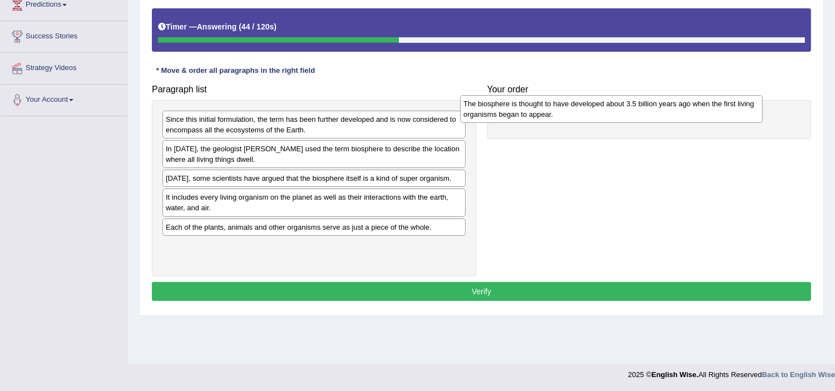
drag, startPoint x: 276, startPoint y: 233, endPoint x: 573, endPoint y: 109, distance: 322.6
click at [573, 109] on div "The biosphere is thought to have developed about 3.5 billion years ago when the…" at bounding box center [611, 109] width 303 height 28
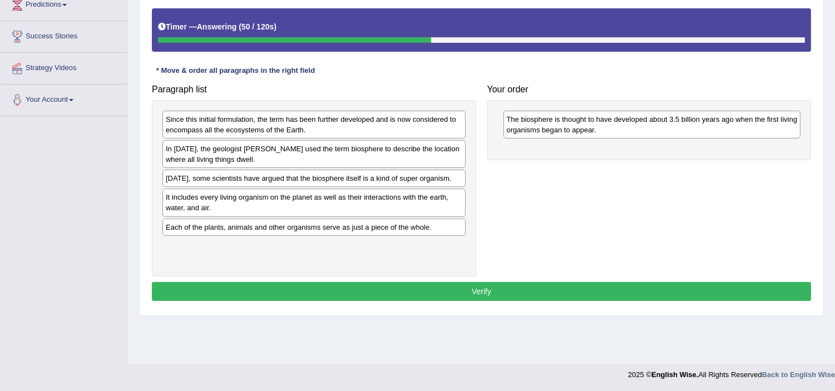
click at [337, 126] on div "Since this initial formulation, the term has been further developed and is now …" at bounding box center [314, 125] width 303 height 28
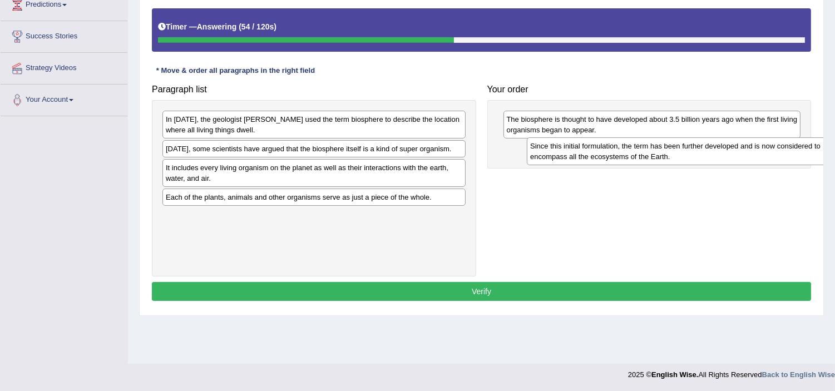
drag, startPoint x: 337, startPoint y: 125, endPoint x: 702, endPoint y: 152, distance: 365.6
click at [702, 152] on div "Since this initial formulation, the term has been further developed and is now …" at bounding box center [678, 151] width 303 height 28
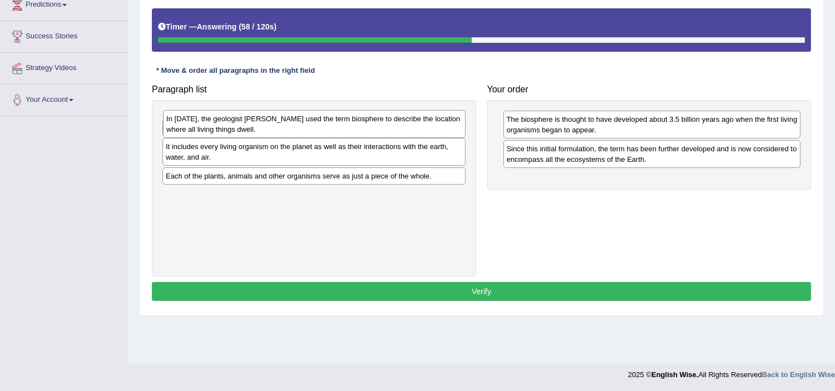
click at [343, 117] on div "In [DATE], the geologist [PERSON_NAME] used the term biosphere to describe the …" at bounding box center [314, 124] width 303 height 28
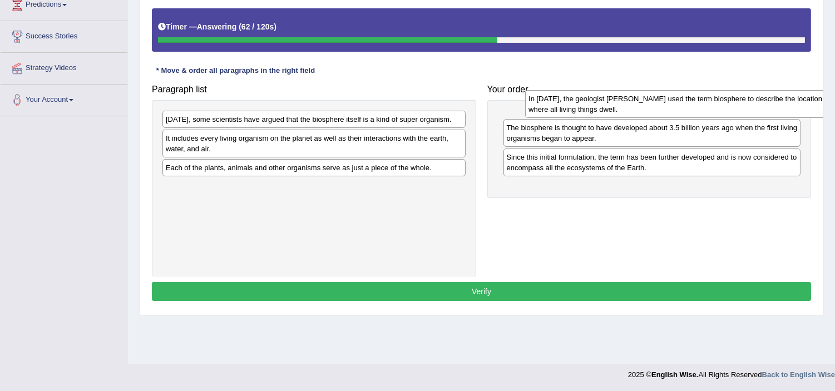
drag, startPoint x: 256, startPoint y: 123, endPoint x: 624, endPoint y: 117, distance: 368.0
click at [623, 106] on div "In [DATE], the geologist [PERSON_NAME] used the term biosphere to describe the …" at bounding box center [676, 104] width 303 height 28
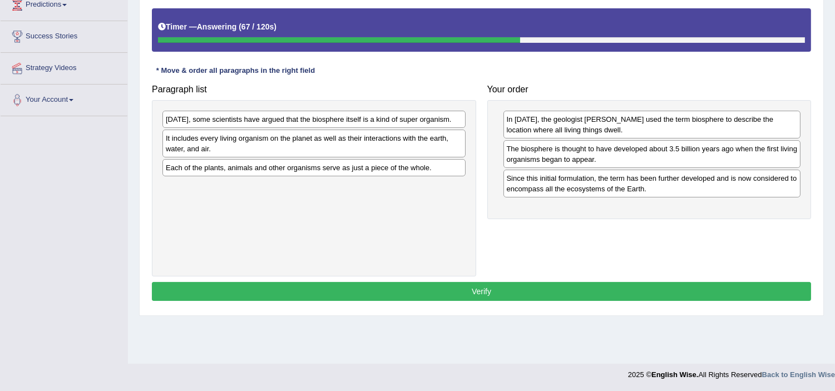
click at [287, 119] on div "[DATE], some scientists have argued that the biosphere itself is a kind of supe…" at bounding box center [314, 119] width 303 height 17
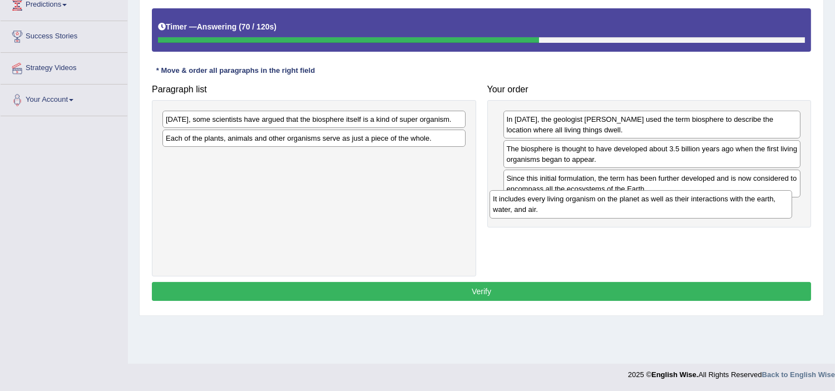
drag, startPoint x: 337, startPoint y: 148, endPoint x: 681, endPoint y: 214, distance: 351.0
click at [681, 214] on div "It includes every living organism on the planet as well as their interactions w…" at bounding box center [641, 204] width 303 height 28
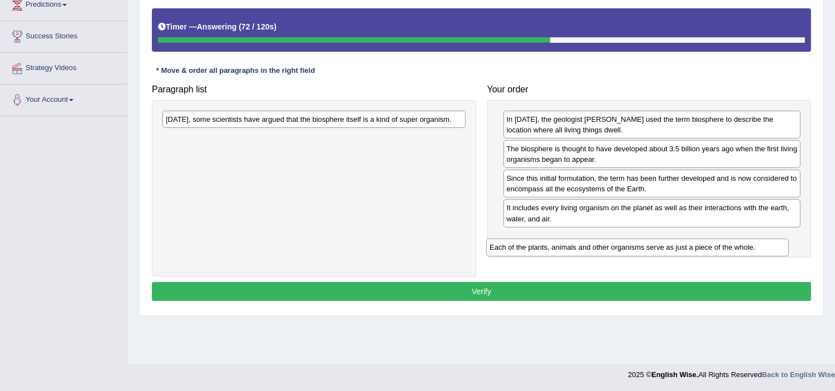
drag, startPoint x: 313, startPoint y: 132, endPoint x: 637, endPoint y: 241, distance: 341.8
click at [637, 241] on div "Each of the plants, animals and other organisms serve as just a piece of the wh…" at bounding box center [637, 247] width 303 height 17
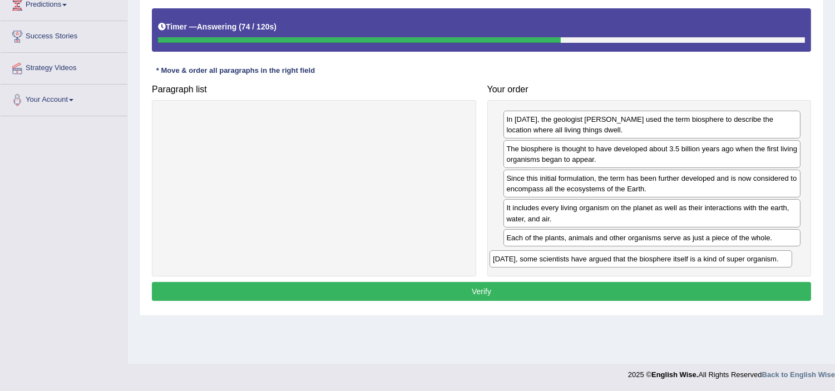
drag, startPoint x: 245, startPoint y: 114, endPoint x: 572, endPoint y: 247, distance: 353.5
click at [571, 250] on div "[DATE], some scientists have argued that the biosphere itself is a kind of supe…" at bounding box center [641, 258] width 303 height 17
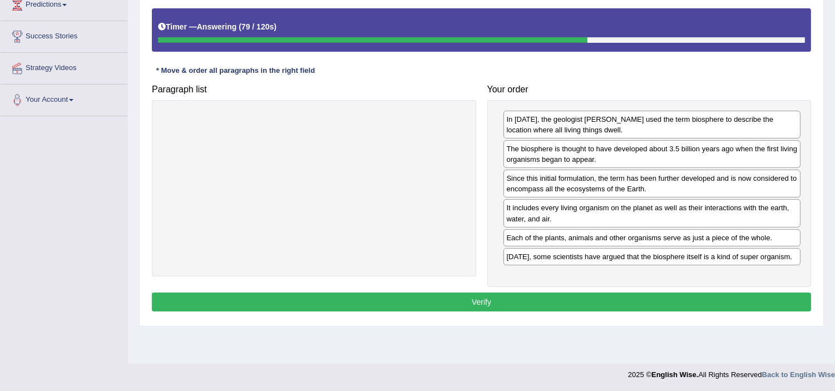
click at [605, 304] on button "Verify" at bounding box center [482, 302] width 660 height 19
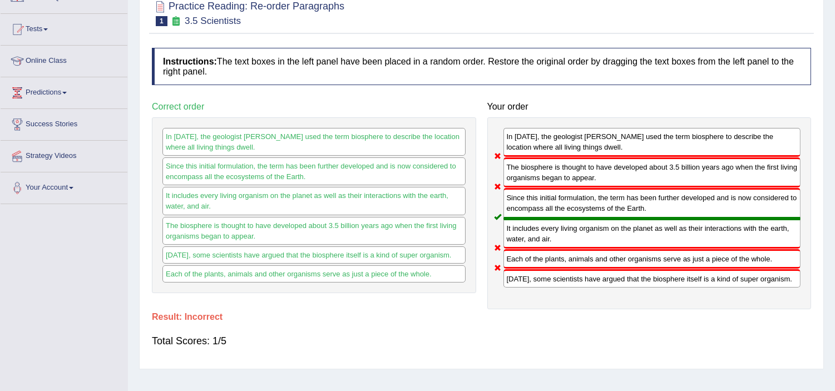
scroll to position [0, 0]
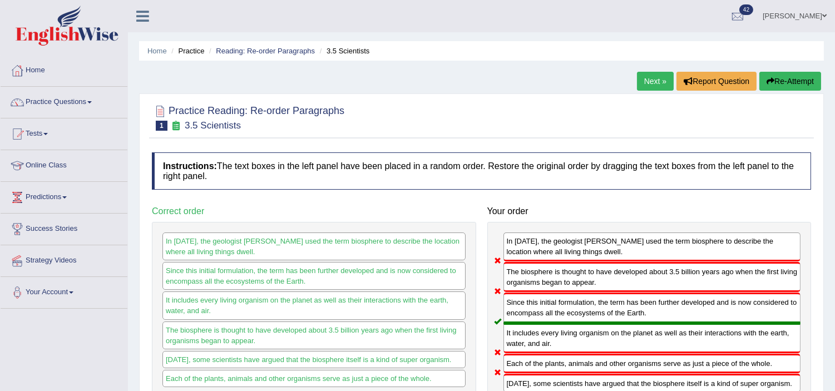
click at [785, 75] on button "Re-Attempt" at bounding box center [791, 81] width 62 height 19
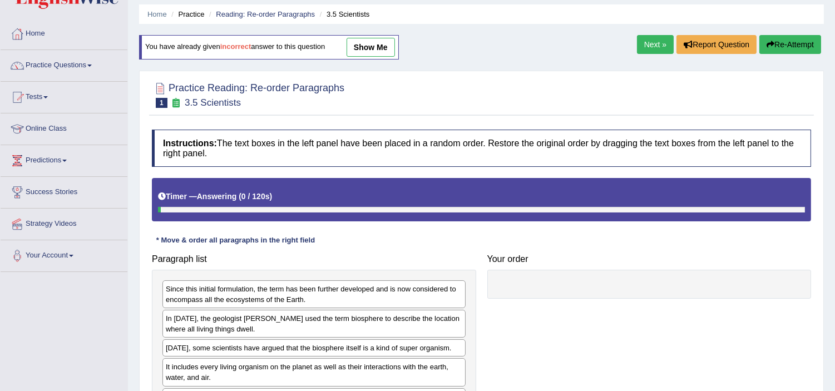
scroll to position [193, 0]
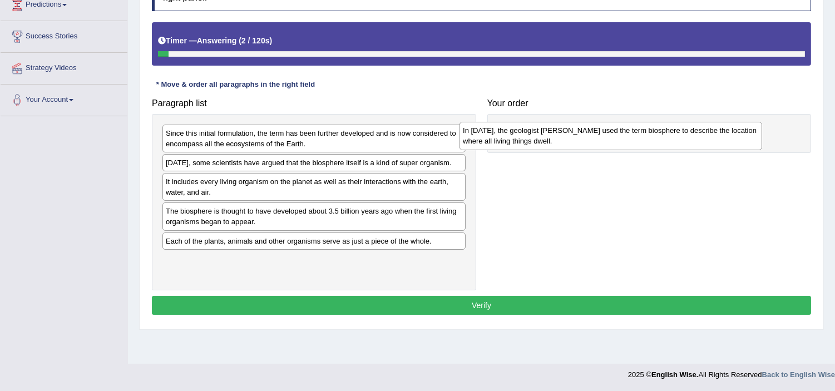
drag, startPoint x: 230, startPoint y: 169, endPoint x: 527, endPoint y: 132, distance: 298.9
click at [527, 132] on div "In [DATE], the geologist [PERSON_NAME] used the term biosphere to describe the …" at bounding box center [611, 136] width 303 height 28
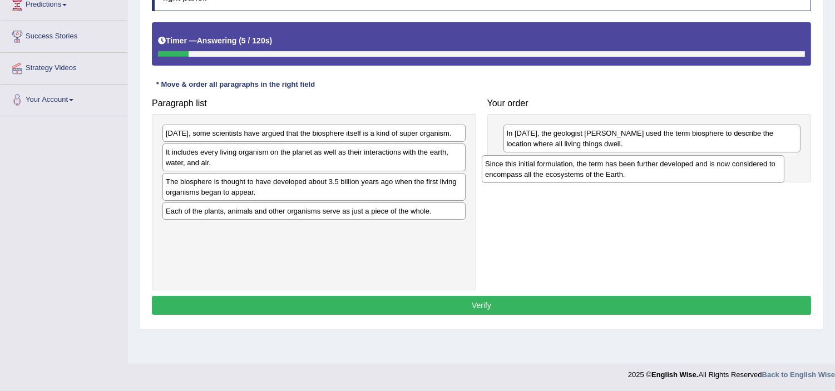
drag, startPoint x: 285, startPoint y: 140, endPoint x: 604, endPoint y: 170, distance: 320.9
click at [604, 170] on div "Since this initial formulation, the term has been further developed and is now …" at bounding box center [633, 169] width 303 height 28
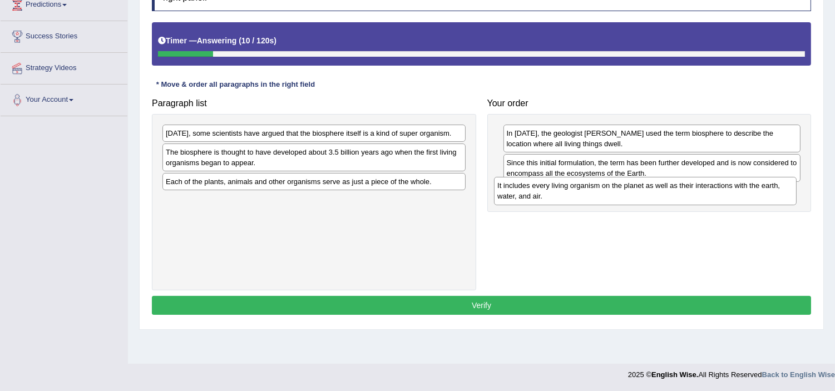
drag, startPoint x: 346, startPoint y: 162, endPoint x: 677, endPoint y: 195, distance: 333.4
click at [677, 195] on div "It includes every living organism on the planet as well as their interactions w…" at bounding box center [645, 191] width 303 height 28
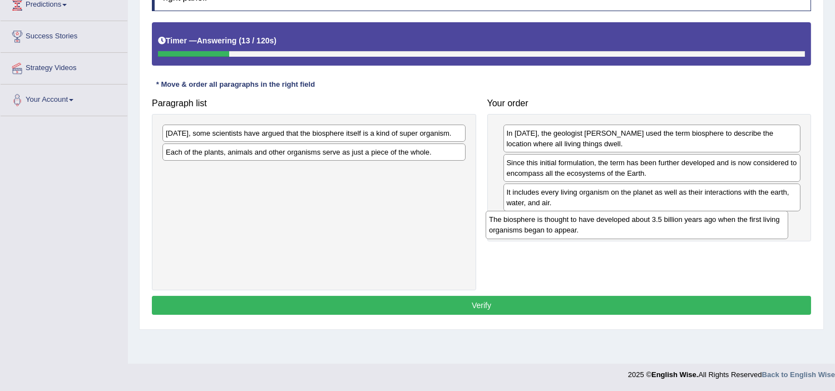
drag, startPoint x: 331, startPoint y: 160, endPoint x: 655, endPoint y: 225, distance: 331.1
click at [655, 225] on div "The biosphere is thought to have developed about 3.5 billion years ago when the…" at bounding box center [637, 225] width 303 height 28
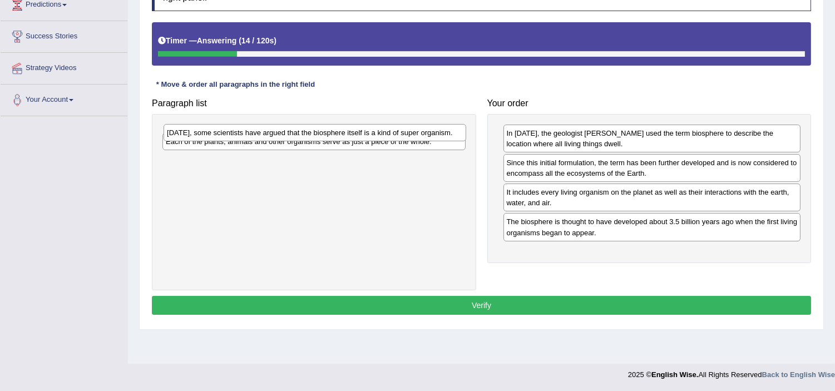
click at [289, 126] on div "Today, some scientists have argued that the biosphere itself is a kind of super…" at bounding box center [315, 132] width 303 height 17
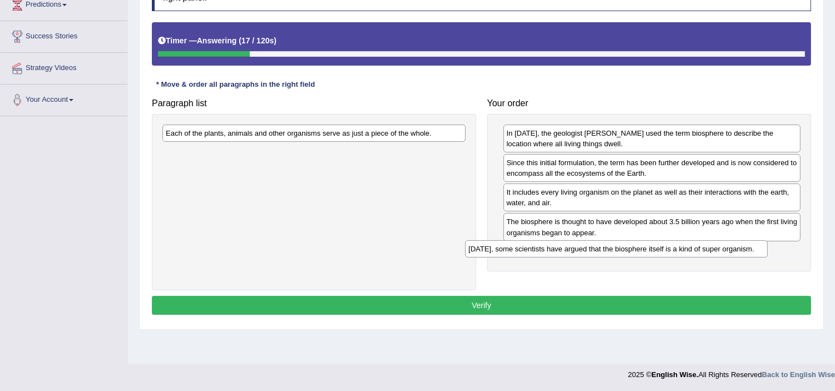
drag, startPoint x: 297, startPoint y: 131, endPoint x: 624, endPoint y: 247, distance: 346.6
click at [624, 249] on div "Today, some scientists have argued that the biosphere itself is a kind of super…" at bounding box center [616, 248] width 303 height 17
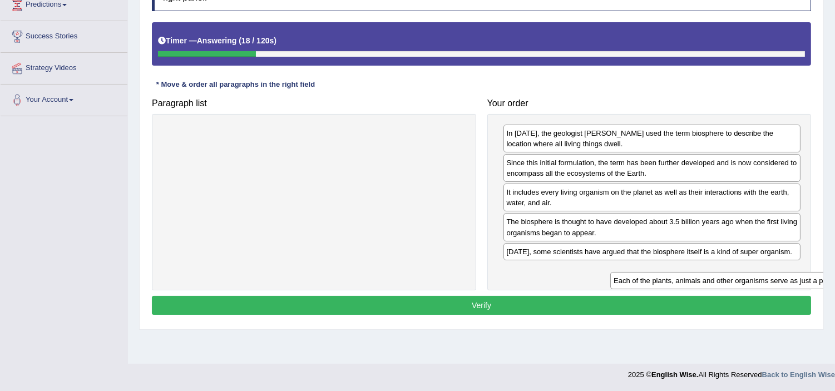
drag, startPoint x: 232, startPoint y: 134, endPoint x: 572, endPoint y: 265, distance: 364.1
click at [647, 273] on div "Each of the plants, animals and other organisms serve as just a piece of the wh…" at bounding box center [762, 280] width 303 height 17
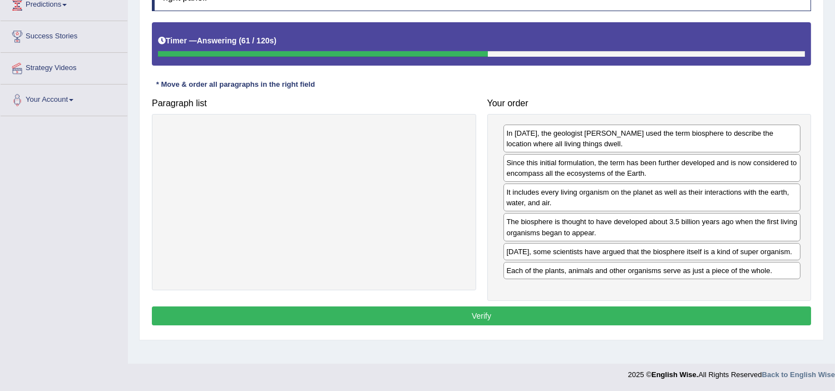
drag, startPoint x: 520, startPoint y: 316, endPoint x: 526, endPoint y: 311, distance: 7.9
click at [522, 313] on button "Verify" at bounding box center [482, 316] width 660 height 19
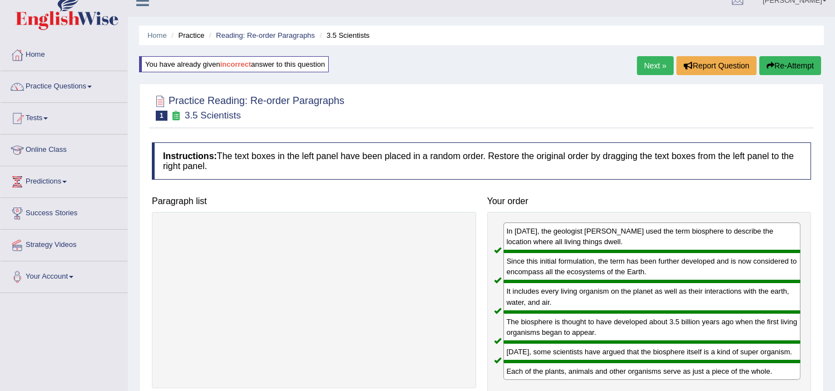
scroll to position [0, 0]
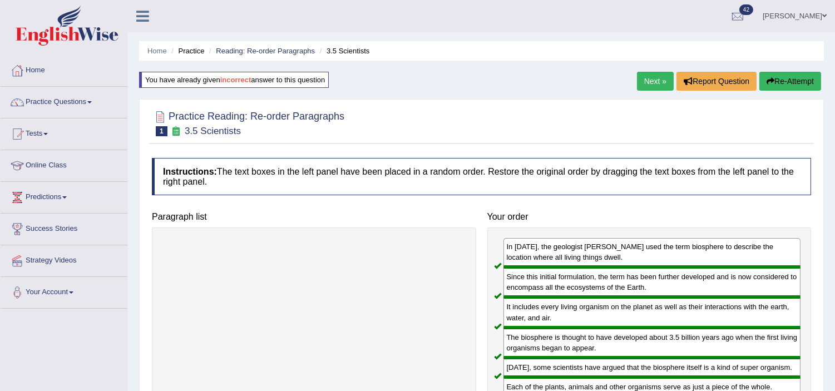
click at [657, 78] on link "Next »" at bounding box center [655, 81] width 37 height 19
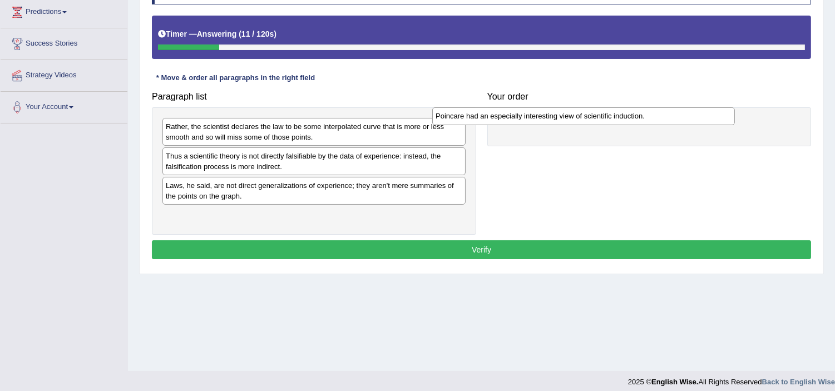
drag, startPoint x: 232, startPoint y: 159, endPoint x: 502, endPoint y: 119, distance: 273.5
click at [502, 119] on div "Poincare had an especially interesting view of scientific induction." at bounding box center [583, 115] width 303 height 17
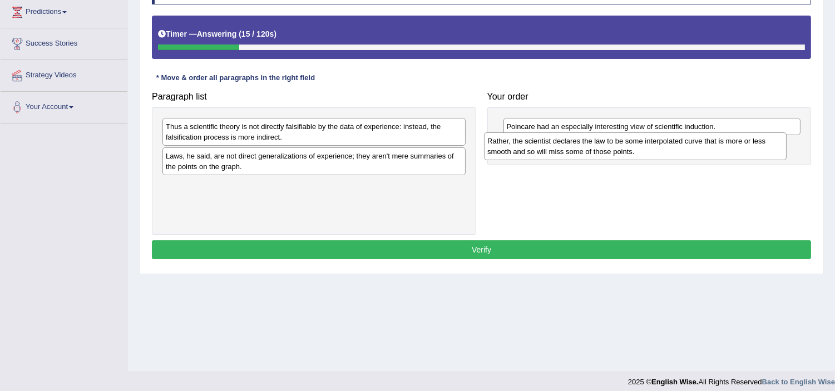
drag, startPoint x: 281, startPoint y: 138, endPoint x: 603, endPoint y: 153, distance: 322.1
click at [603, 153] on div "Rather, the scientist declares the law to be some interpolated curve that is mo…" at bounding box center [635, 146] width 303 height 28
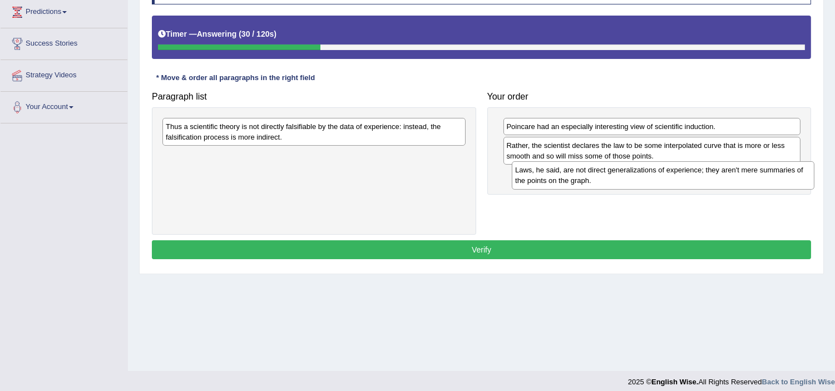
drag, startPoint x: 333, startPoint y: 159, endPoint x: 681, endPoint y: 180, distance: 348.5
click at [681, 177] on div "Laws, he said, are not direct generalizations of experience; they aren't mere s…" at bounding box center [663, 175] width 303 height 28
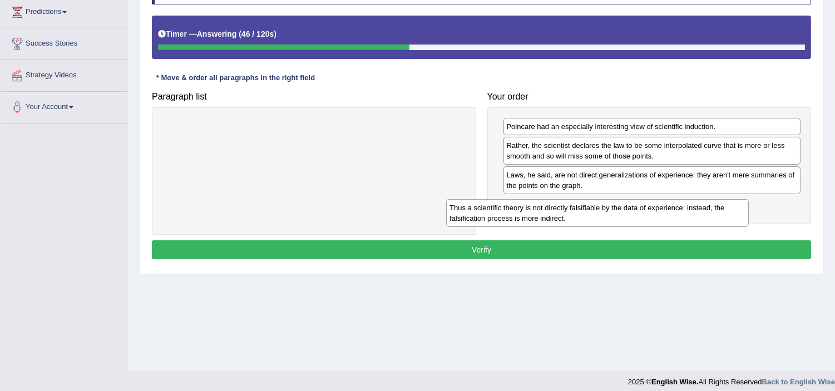
drag, startPoint x: 352, startPoint y: 130, endPoint x: 647, endPoint y: 212, distance: 306.3
click at [647, 212] on div "Thus a scientific theory is not directly falsifiable by the data of experience:…" at bounding box center [597, 213] width 303 height 28
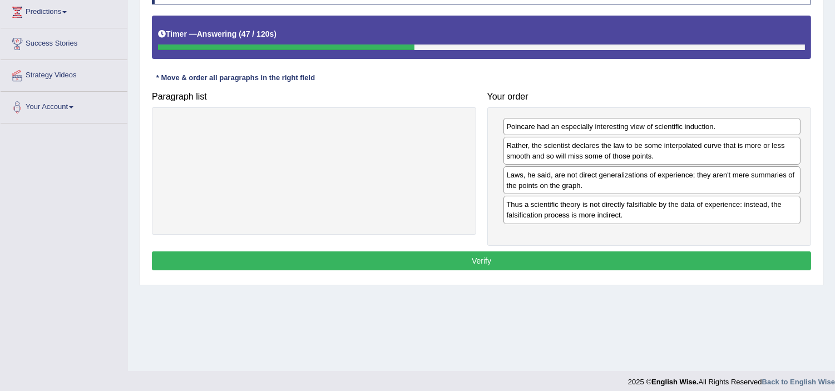
click at [575, 254] on button "Verify" at bounding box center [482, 261] width 660 height 19
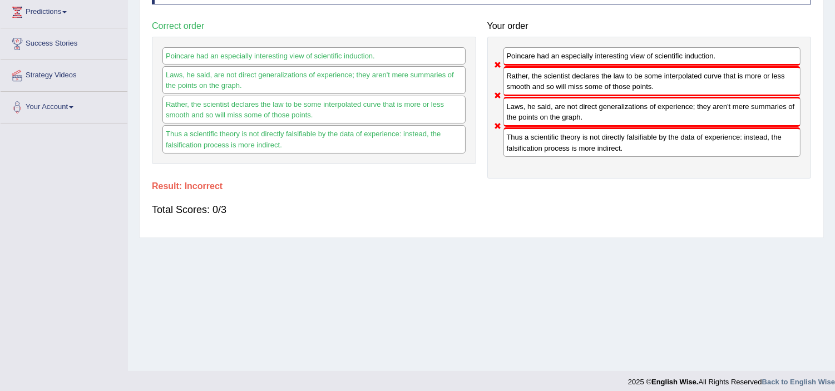
drag, startPoint x: 527, startPoint y: 114, endPoint x: 531, endPoint y: 92, distance: 22.1
click at [531, 92] on div "Poincare had an especially interesting view of scientific induction. Rather, th…" at bounding box center [650, 108] width 325 height 142
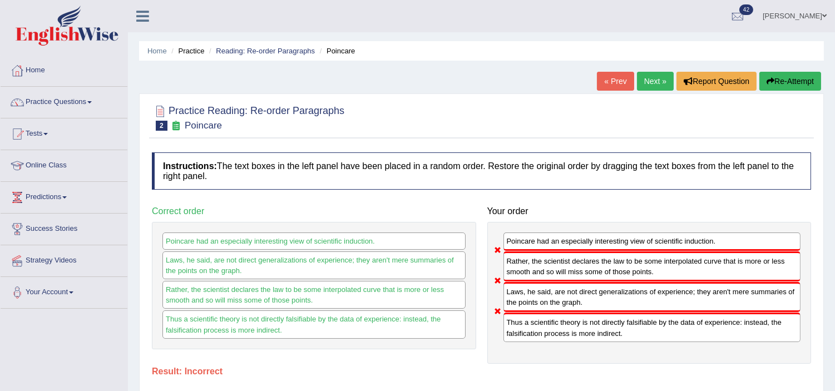
click at [787, 82] on button "Re-Attempt" at bounding box center [791, 81] width 62 height 19
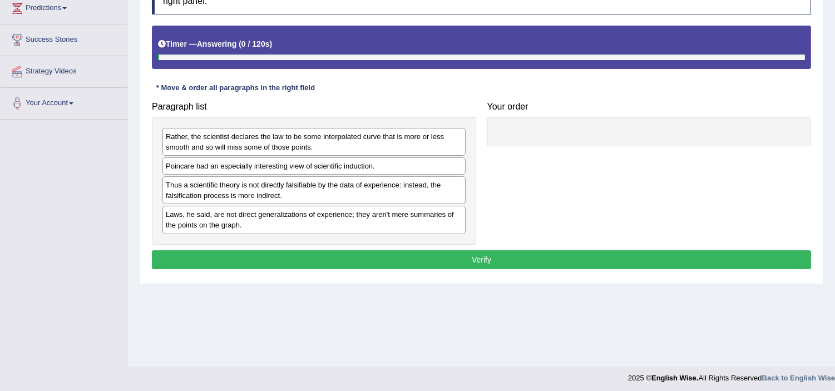
scroll to position [193, 0]
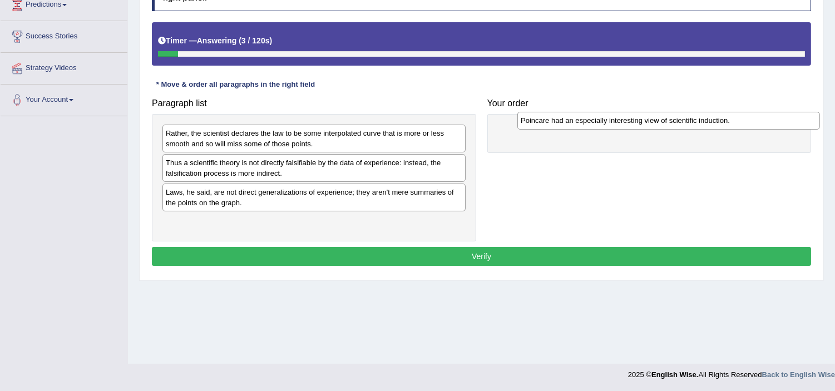
drag, startPoint x: 241, startPoint y: 159, endPoint x: 594, endPoint y: 119, distance: 355.7
click at [594, 119] on div "Poincare had an especially interesting view of scientific induction." at bounding box center [669, 120] width 303 height 17
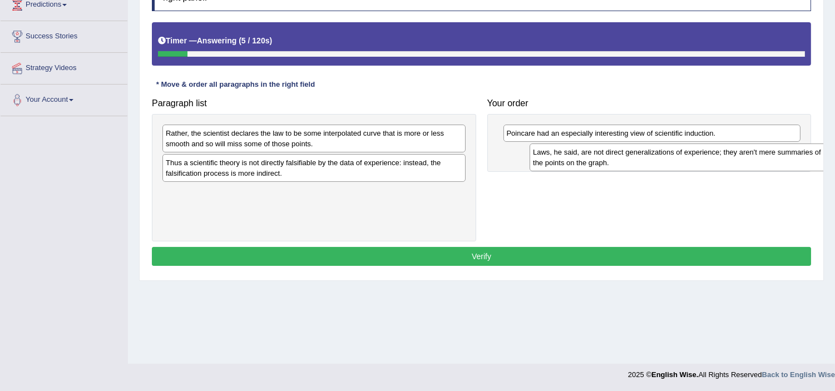
drag, startPoint x: 288, startPoint y: 200, endPoint x: 642, endPoint y: 162, distance: 356.6
click at [643, 162] on div "Laws, he said, are not direct generalizations of experience; they aren't mere s…" at bounding box center [681, 158] width 303 height 28
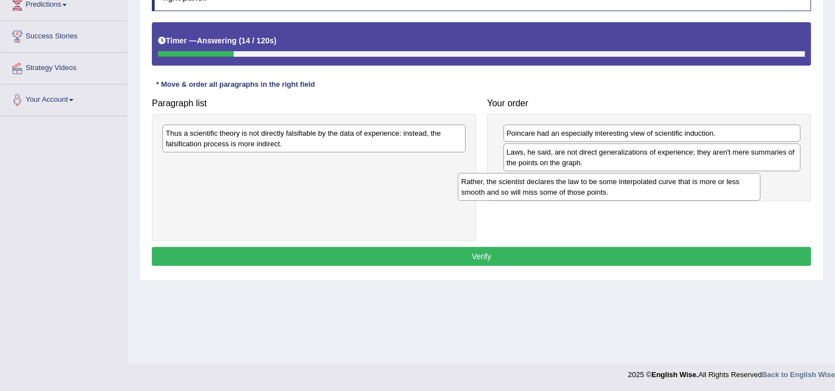
drag, startPoint x: 377, startPoint y: 134, endPoint x: 672, endPoint y: 181, distance: 299.4
click at [672, 181] on div "Rather, the scientist declares the law to be some interpolated curve that is mo…" at bounding box center [609, 187] width 303 height 28
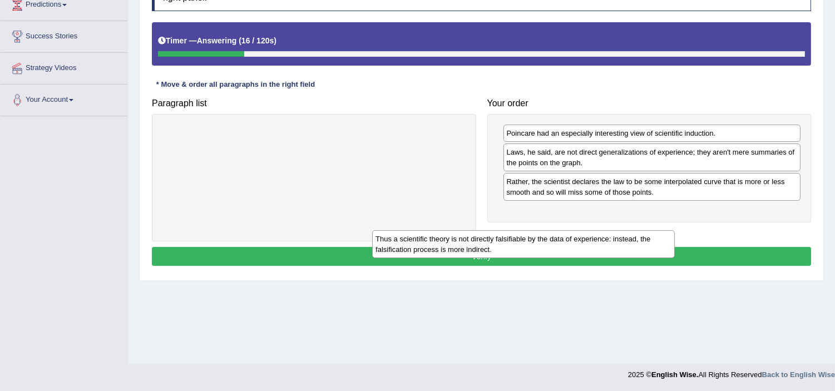
drag, startPoint x: 415, startPoint y: 141, endPoint x: 676, endPoint y: 237, distance: 277.5
click at [675, 238] on div "Thus a scientific theory is not directly falsifiable by the data of experience:…" at bounding box center [523, 244] width 303 height 28
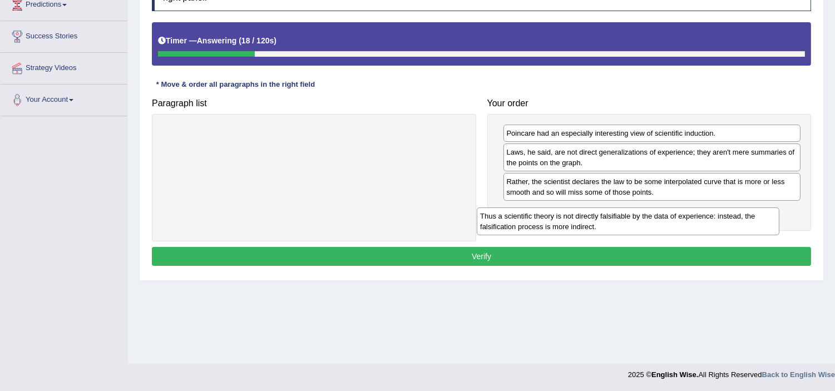
drag, startPoint x: 298, startPoint y: 137, endPoint x: 616, endPoint y: 218, distance: 327.8
click at [613, 219] on div "Thus a scientific theory is not directly falsifiable by the data of experience:…" at bounding box center [628, 222] width 303 height 28
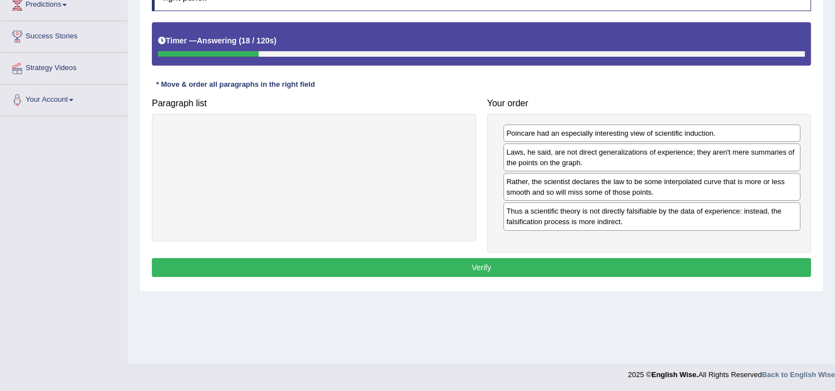
click at [588, 266] on button "Verify" at bounding box center [482, 267] width 660 height 19
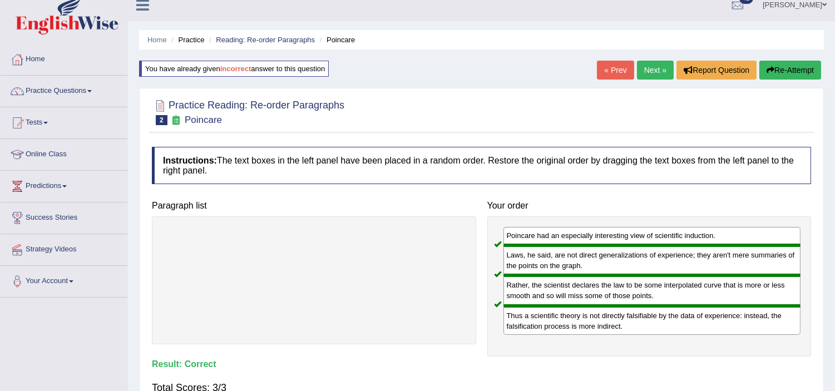
scroll to position [0, 0]
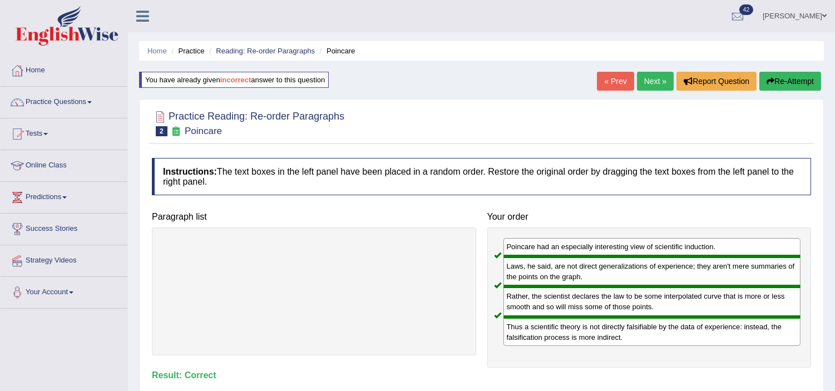
click at [667, 80] on link "Next »" at bounding box center [655, 81] width 37 height 19
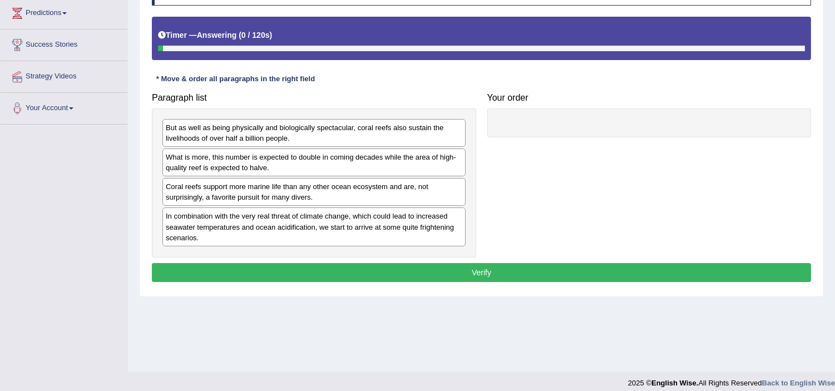
scroll to position [193, 0]
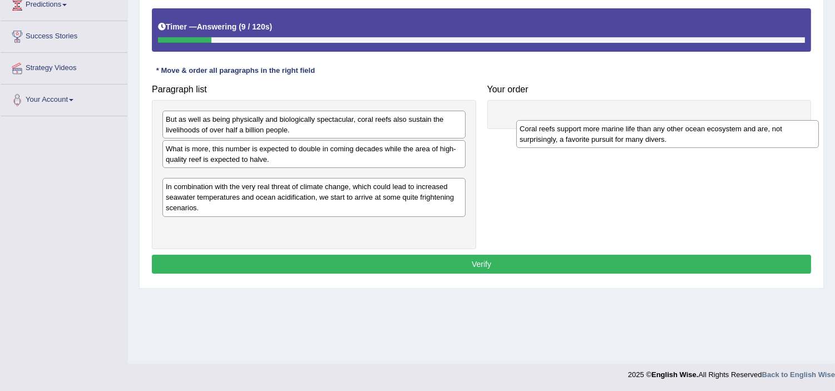
drag, startPoint x: 270, startPoint y: 190, endPoint x: 624, endPoint y: 140, distance: 357.5
click at [624, 140] on div "Coral reefs support more marine life than any other ocean ecosystem and are, no…" at bounding box center [668, 134] width 303 height 28
drag, startPoint x: 274, startPoint y: 186, endPoint x: 646, endPoint y: 135, distance: 375.3
click at [646, 135] on div "Coral reefs support more marine life than any other ocean ecosystem and are, no…" at bounding box center [685, 134] width 303 height 28
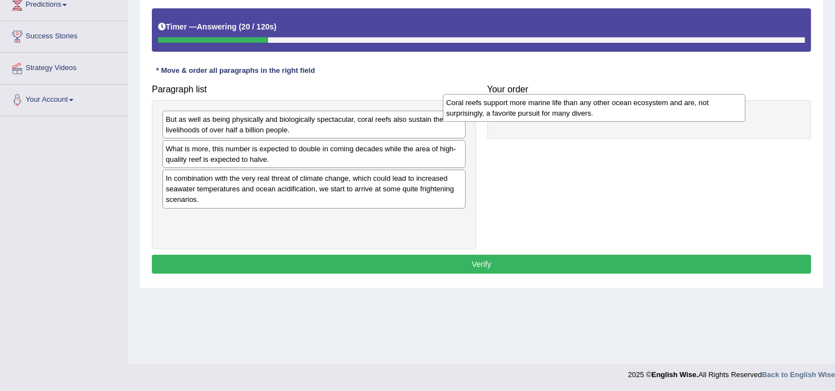
drag, startPoint x: 333, startPoint y: 185, endPoint x: 613, endPoint y: 109, distance: 290.7
click at [613, 109] on div "Coral reefs support more marine life than any other ocean ecosystem and are, no…" at bounding box center [594, 108] width 303 height 28
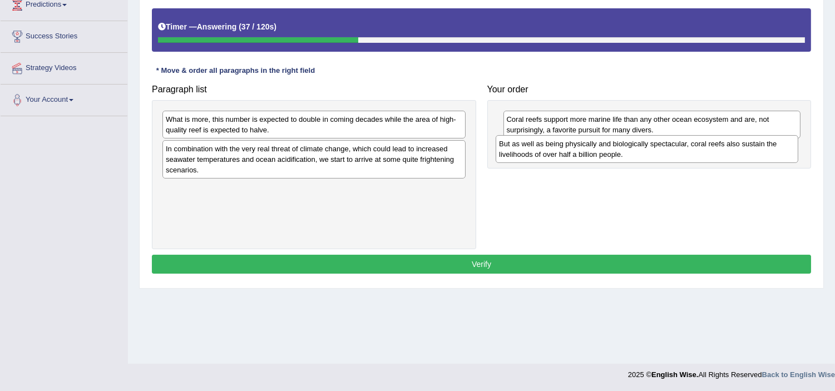
drag, startPoint x: 281, startPoint y: 130, endPoint x: 614, endPoint y: 155, distance: 334.3
click at [614, 155] on div "But as well as being physically and biologically spectacular, coral reefs also …" at bounding box center [647, 149] width 303 height 28
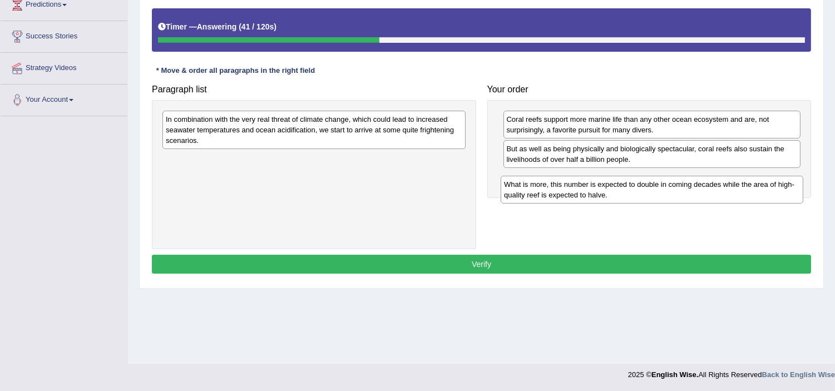
drag, startPoint x: 352, startPoint y: 124, endPoint x: 692, endPoint y: 184, distance: 345.5
click at [692, 185] on div "What is more, this number is expected to double in coming decades while the are…" at bounding box center [652, 190] width 303 height 28
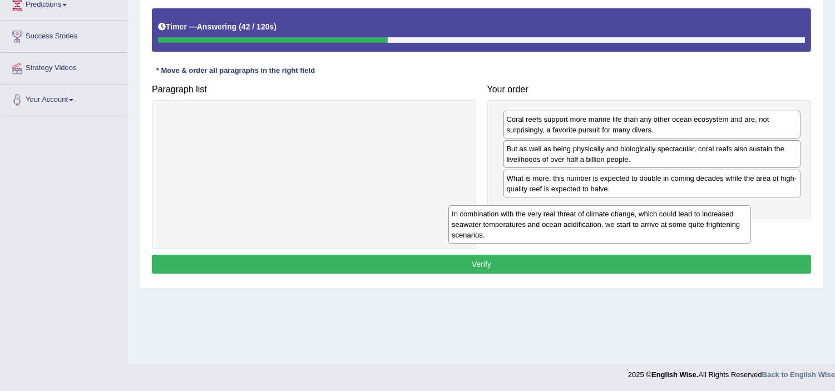
drag, startPoint x: 403, startPoint y: 135, endPoint x: 709, endPoint y: 240, distance: 323.4
click at [693, 229] on div "In combination with the very real threat of climate change, which could lead to…" at bounding box center [600, 224] width 303 height 39
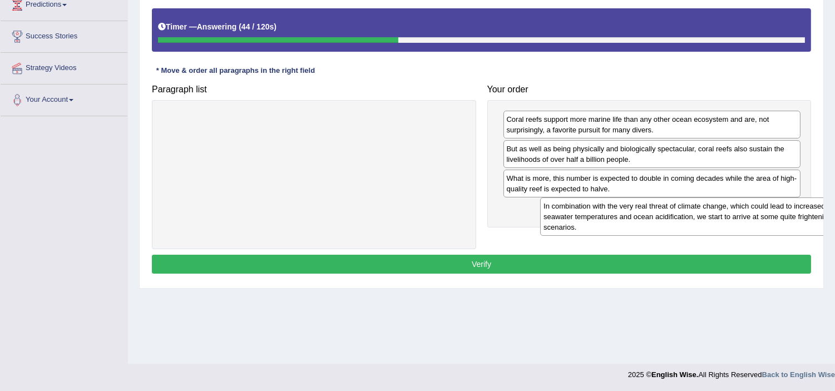
drag, startPoint x: 268, startPoint y: 132, endPoint x: 643, endPoint y: 218, distance: 384.8
click at [643, 218] on div "In combination with the very real threat of climate change, which could lead to…" at bounding box center [691, 217] width 303 height 39
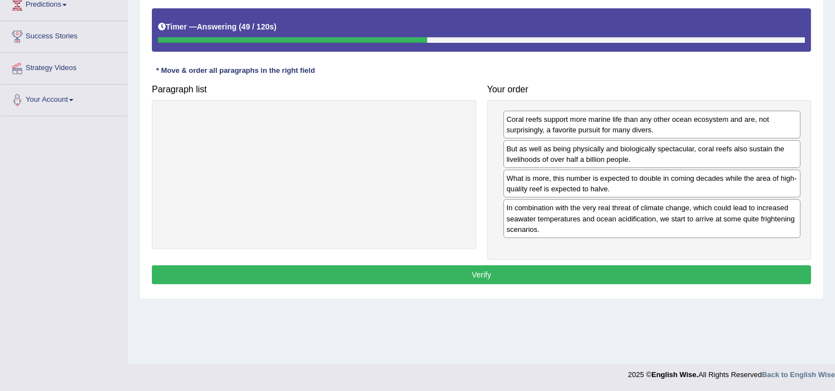
click at [534, 269] on button "Verify" at bounding box center [482, 275] width 660 height 19
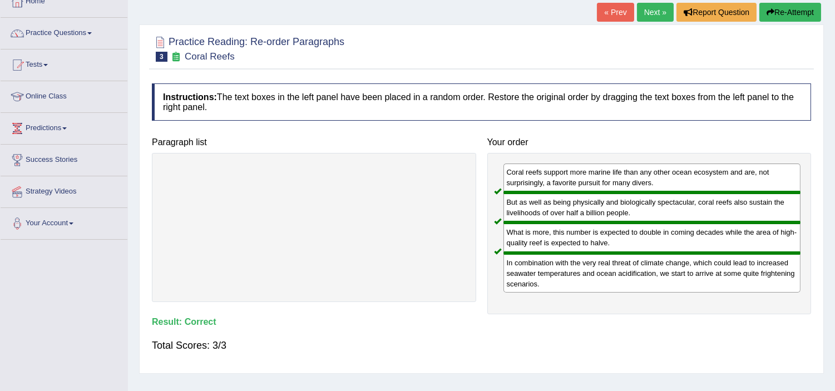
scroll to position [50, 0]
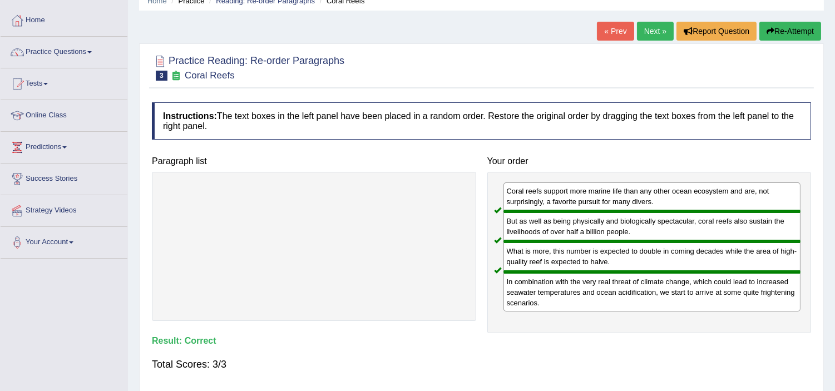
click at [655, 31] on link "Next »" at bounding box center [655, 31] width 37 height 19
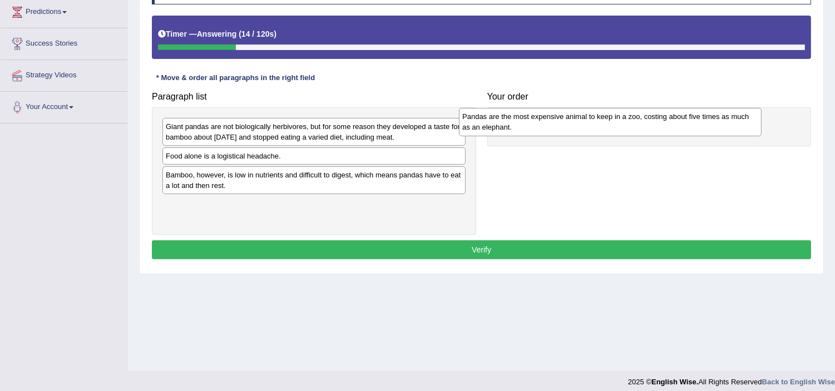
drag, startPoint x: 223, startPoint y: 161, endPoint x: 520, endPoint y: 122, distance: 299.2
click at [520, 122] on div "Pandas are the most expensive animal to keep in a zoo, costing about five times…" at bounding box center [610, 122] width 303 height 28
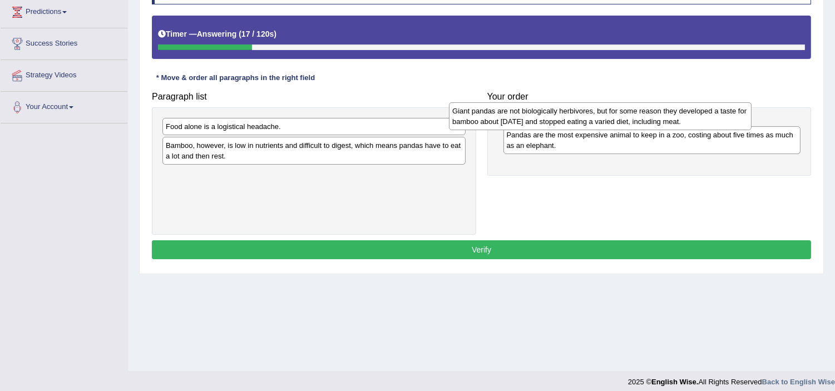
drag, startPoint x: 270, startPoint y: 132, endPoint x: 557, endPoint y: 119, distance: 287.6
click at [557, 118] on div "Giant pandas are not biologically herbivores, but for some reason they develope…" at bounding box center [600, 116] width 303 height 28
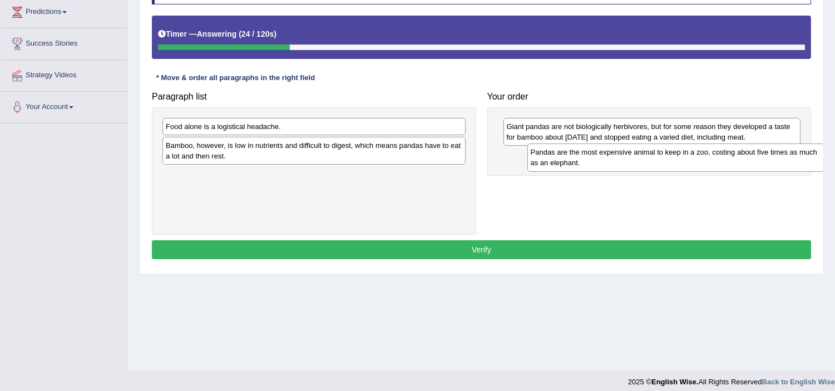
drag, startPoint x: 559, startPoint y: 153, endPoint x: 583, endPoint y: 149, distance: 24.3
click at [583, 149] on div "Pandas are the most expensive animal to keep in a zoo, costing about five times…" at bounding box center [676, 158] width 297 height 28
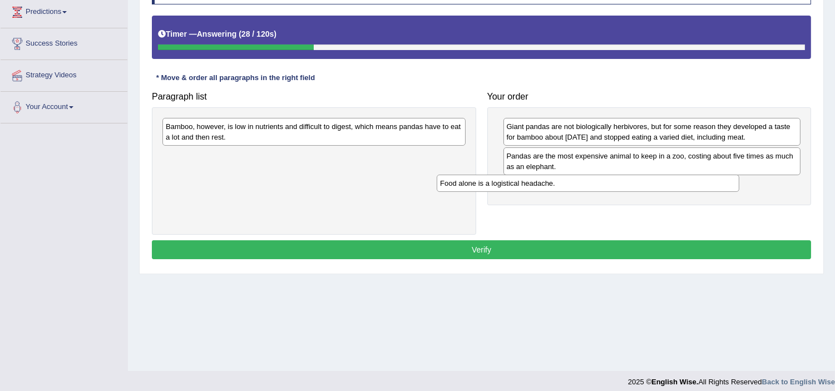
drag, startPoint x: 342, startPoint y: 126, endPoint x: 618, endPoint y: 184, distance: 282.1
click at [618, 184] on div "Food alone is a logistical headache." at bounding box center [588, 183] width 303 height 17
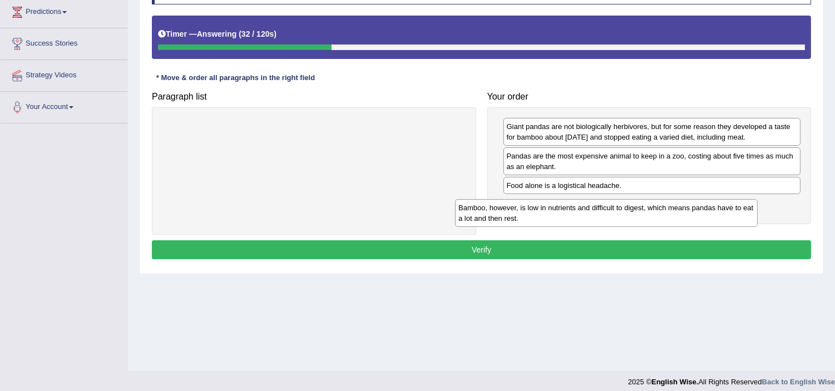
drag, startPoint x: 394, startPoint y: 141, endPoint x: 688, endPoint y: 220, distance: 304.5
click at [688, 220] on div "Bamboo, however, is low in nutrients and difficult to digest, which means panda…" at bounding box center [606, 213] width 303 height 28
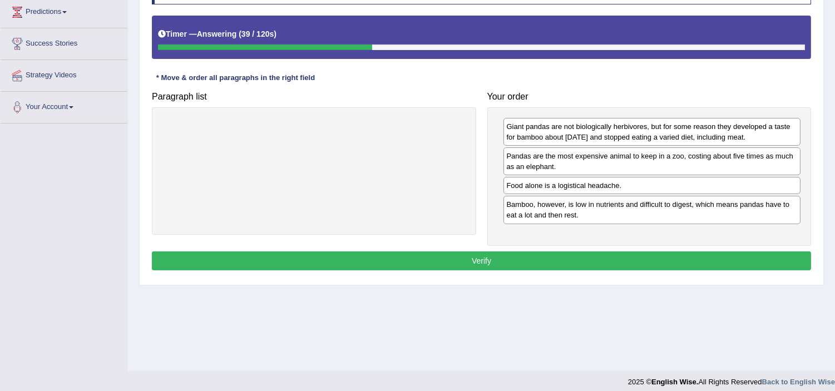
click at [401, 268] on button "Verify" at bounding box center [482, 261] width 660 height 19
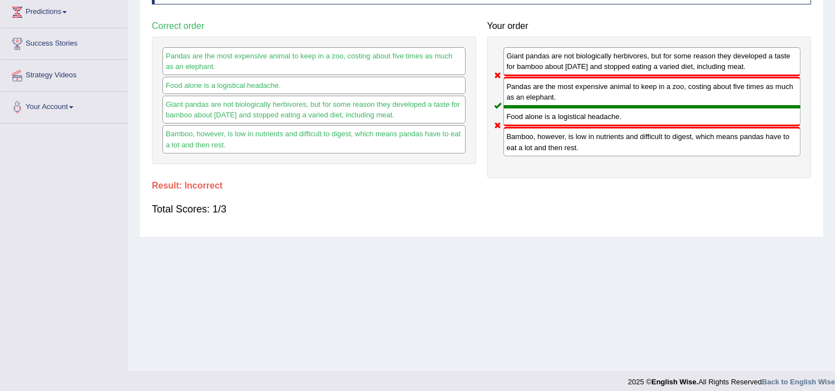
drag, startPoint x: 549, startPoint y: 55, endPoint x: 533, endPoint y: 116, distance: 63.3
click at [535, 116] on div "Giant pandas are not biologically herbivores, but for some reason they develope…" at bounding box center [650, 107] width 325 height 141
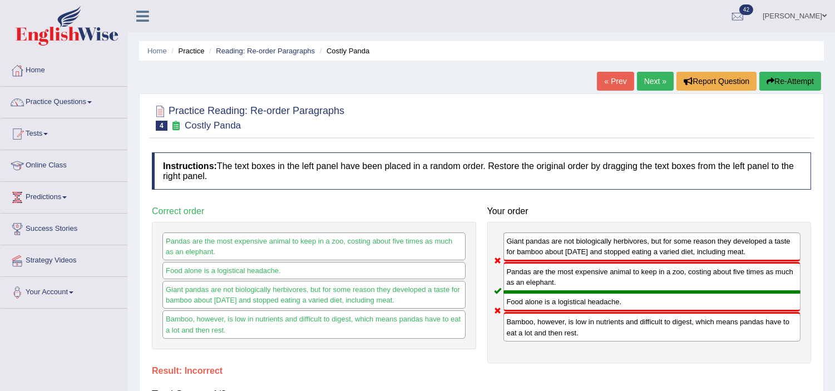
click at [783, 78] on button "Re-Attempt" at bounding box center [791, 81] width 62 height 19
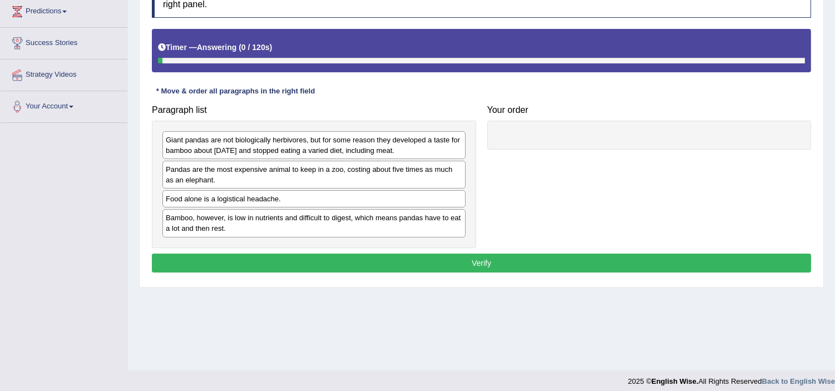
scroll to position [193, 0]
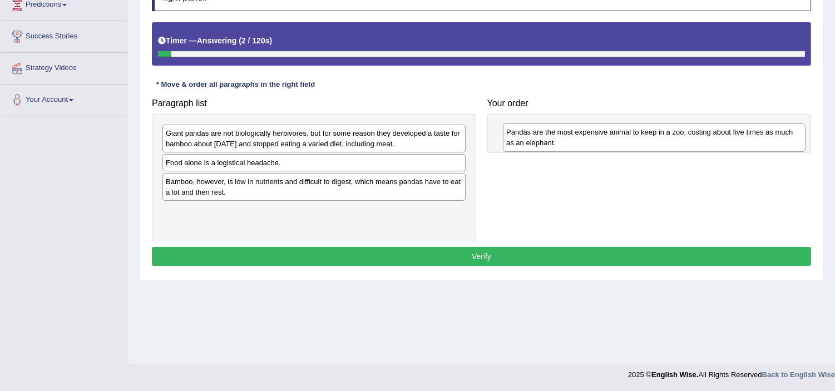
drag, startPoint x: 238, startPoint y: 178, endPoint x: 579, endPoint y: 143, distance: 342.4
click at [579, 143] on div "Pandas are the most expensive animal to keep in a zoo, costing about five times…" at bounding box center [654, 138] width 303 height 28
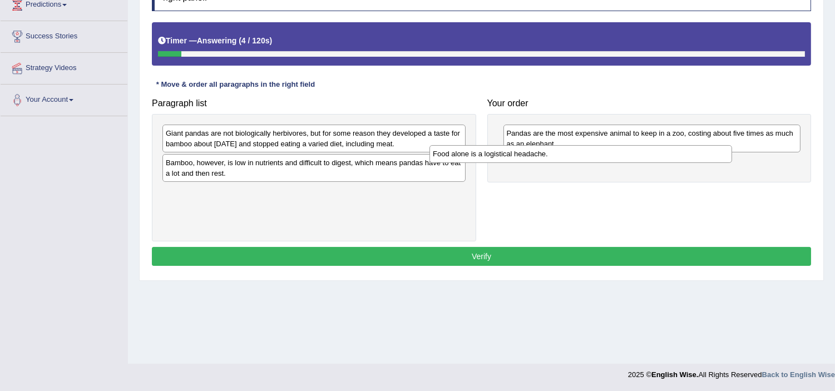
drag, startPoint x: 347, startPoint y: 170, endPoint x: 644, endPoint y: 173, distance: 296.7
click at [626, 163] on div "Food alone is a logistical headache." at bounding box center [581, 153] width 303 height 17
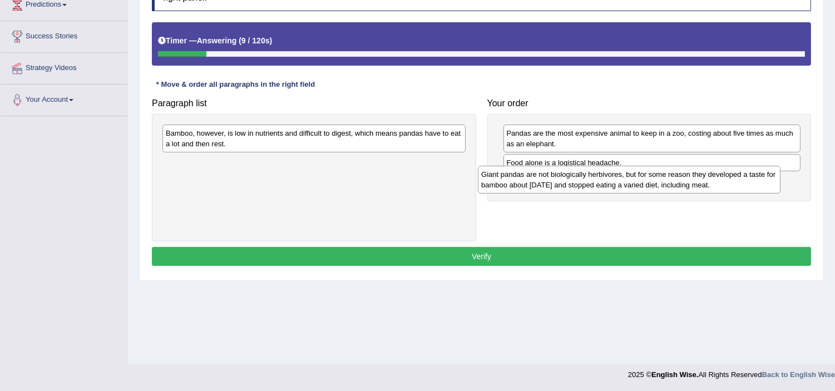
drag, startPoint x: 396, startPoint y: 135, endPoint x: 711, endPoint y: 176, distance: 318.2
click at [711, 176] on div "Giant pandas are not biologically herbivores, but for some reason they develope…" at bounding box center [629, 180] width 303 height 28
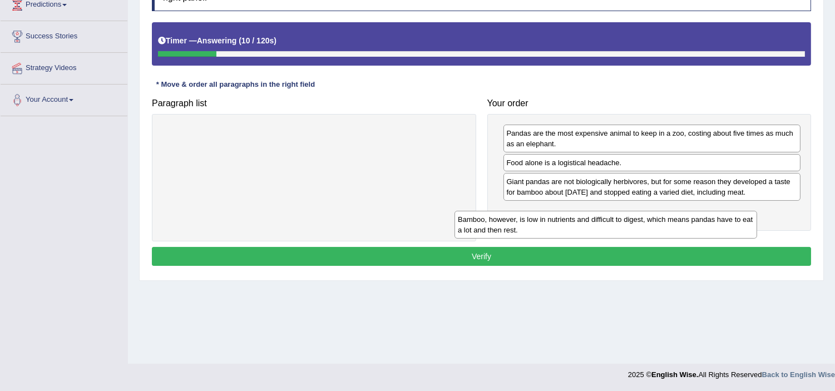
drag, startPoint x: 295, startPoint y: 136, endPoint x: 596, endPoint y: 209, distance: 309.2
click at [593, 211] on div "Bamboo, however, is low in nutrients and difficult to digest, which means panda…" at bounding box center [606, 225] width 303 height 28
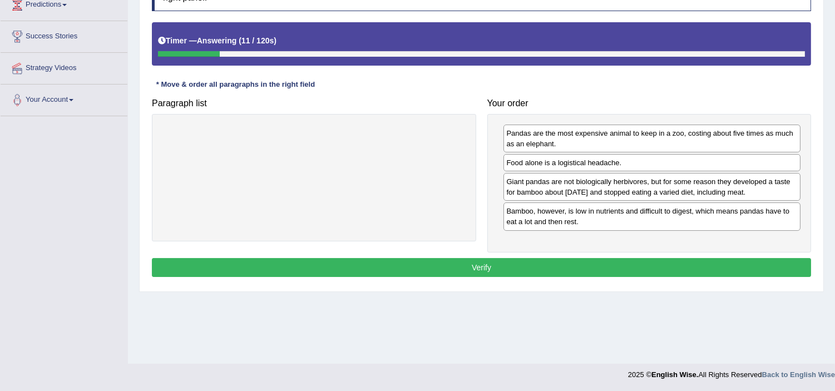
click at [597, 267] on button "Verify" at bounding box center [482, 267] width 660 height 19
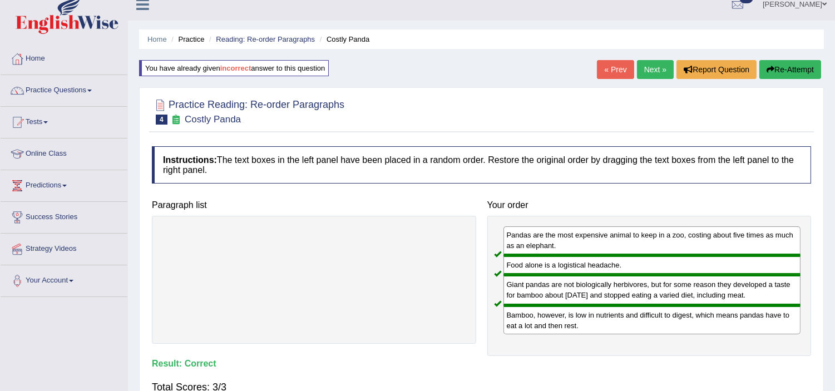
scroll to position [0, 0]
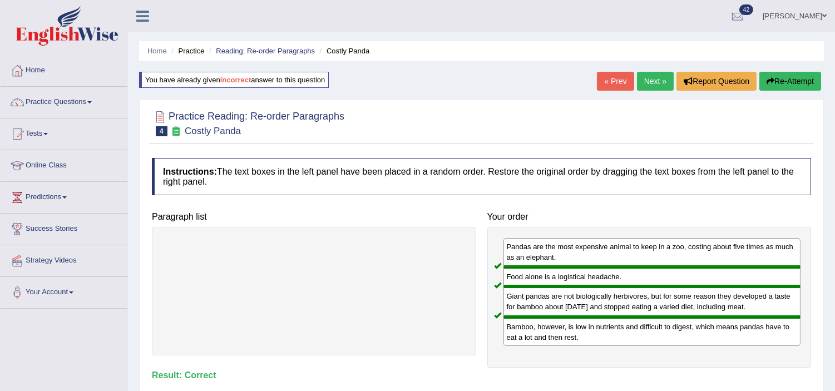
click at [659, 74] on link "Next »" at bounding box center [655, 81] width 37 height 19
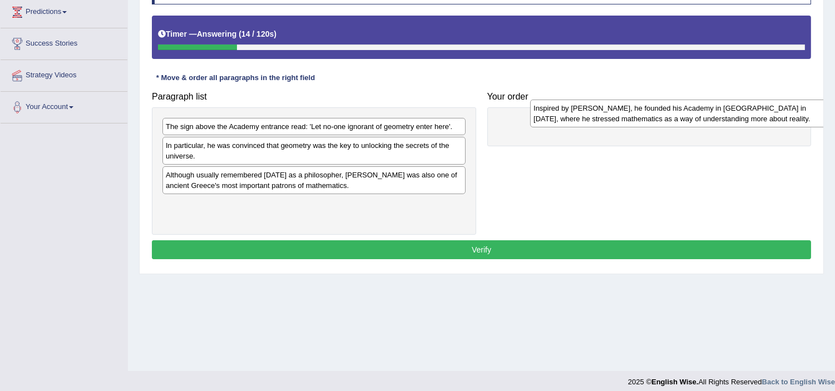
drag, startPoint x: 250, startPoint y: 135, endPoint x: 608, endPoint y: 119, distance: 358.3
click at [608, 119] on div "Inspired by [PERSON_NAME], he founded his Academy in [GEOGRAPHIC_DATA] in [DATE…" at bounding box center [681, 114] width 303 height 28
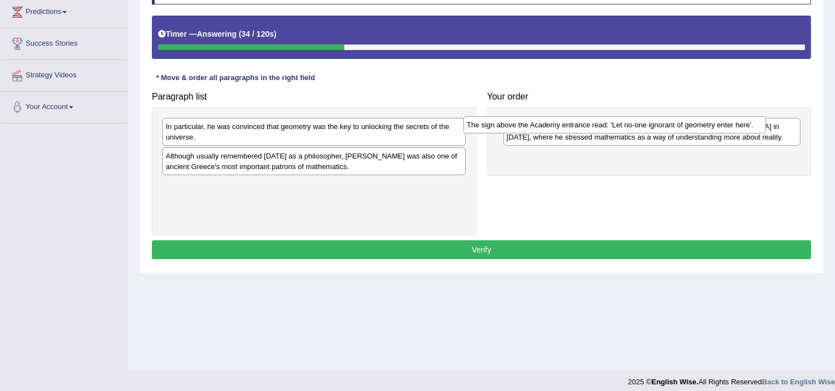
drag, startPoint x: 366, startPoint y: 131, endPoint x: 666, endPoint y: 129, distance: 300.6
click at [666, 129] on div "The sign above the Academy entrance read: 'Let no-one ignorant of geometry ente…" at bounding box center [615, 124] width 303 height 17
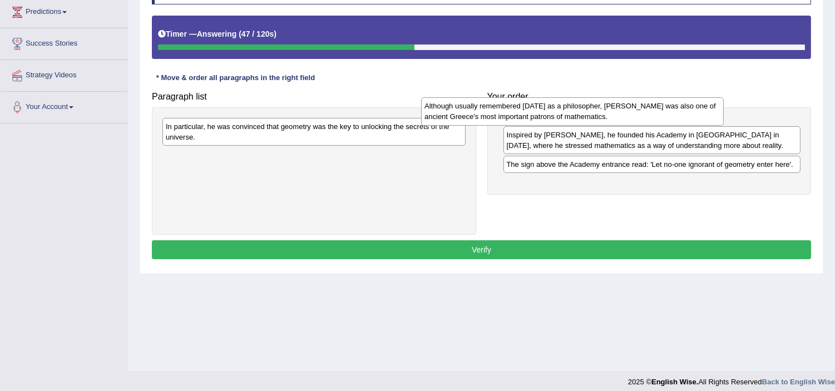
drag, startPoint x: 338, startPoint y: 167, endPoint x: 609, endPoint y: 130, distance: 274.1
click at [601, 125] on div "Although usually remembered [DATE] as a philosopher, [PERSON_NAME] was also one…" at bounding box center [572, 111] width 303 height 28
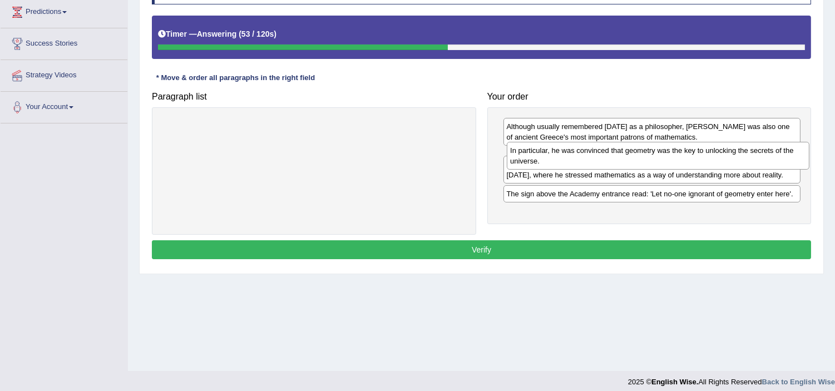
drag, startPoint x: 240, startPoint y: 142, endPoint x: 585, endPoint y: 167, distance: 345.4
click at [585, 167] on div "In particular, he was convinced that geometry was the key to unlocking the secr…" at bounding box center [658, 156] width 303 height 28
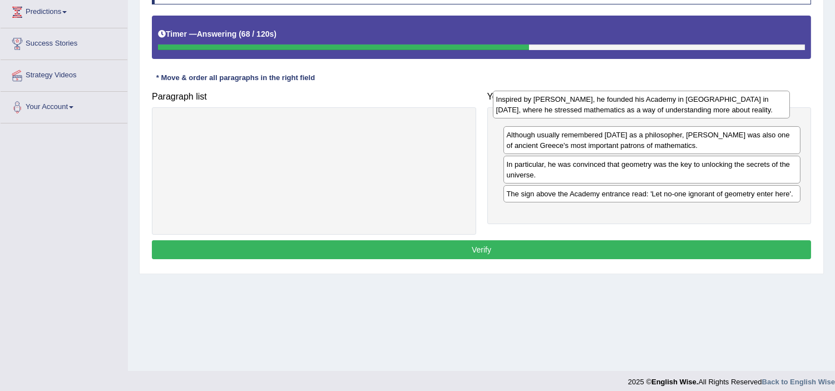
drag, startPoint x: 665, startPoint y: 198, endPoint x: 655, endPoint y: 110, distance: 88.0
click at [655, 110] on div "Inspired by [PERSON_NAME], he founded his Academy in [GEOGRAPHIC_DATA] in [DATE…" at bounding box center [641, 105] width 297 height 28
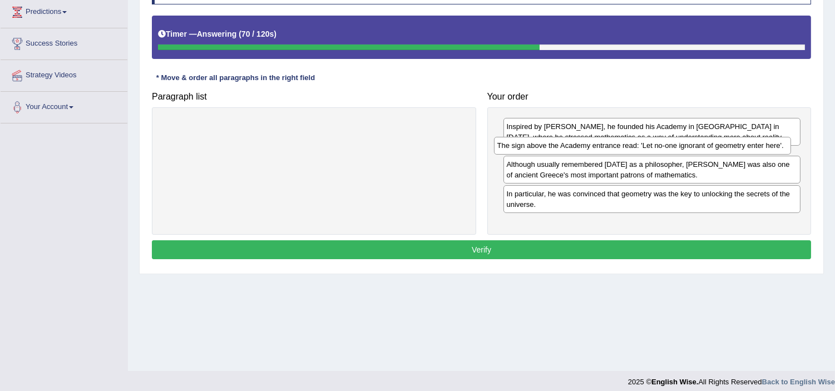
drag, startPoint x: 646, startPoint y: 216, endPoint x: 637, endPoint y: 146, distance: 70.2
click at [637, 146] on div "The sign above the Academy entrance read: 'Let no-one ignorant of geometry ente…" at bounding box center [642, 145] width 297 height 17
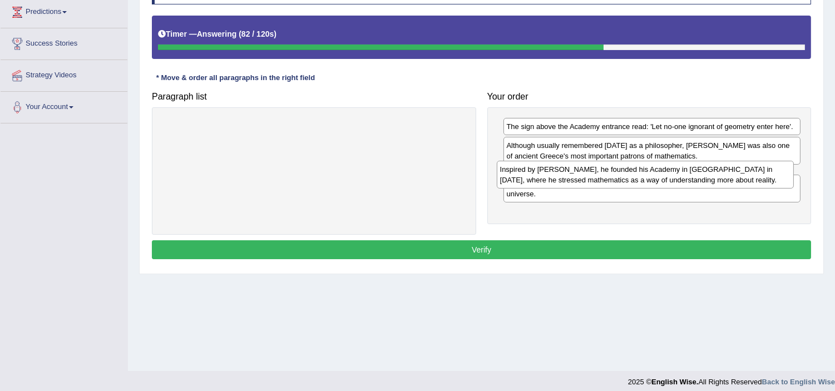
drag, startPoint x: 606, startPoint y: 137, endPoint x: 599, endPoint y: 185, distance: 48.3
click at [598, 185] on div "Inspired by [PERSON_NAME], he founded his Academy in [GEOGRAPHIC_DATA] in [DATE…" at bounding box center [645, 175] width 297 height 28
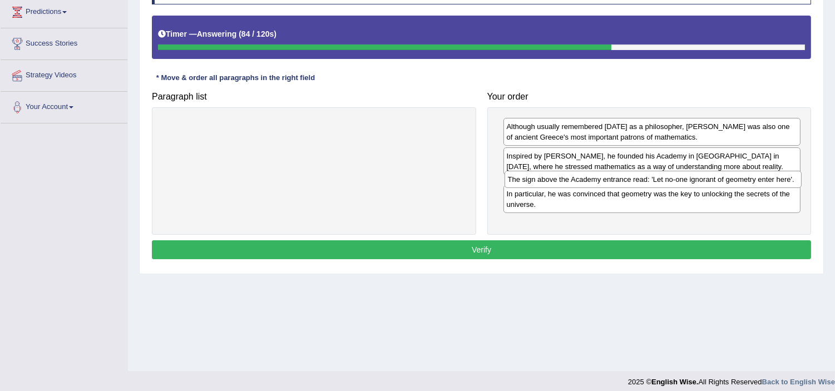
drag, startPoint x: 597, startPoint y: 129, endPoint x: 593, endPoint y: 179, distance: 50.2
click at [593, 180] on div "The sign above the Academy entrance read: 'Let no-one ignorant of geometry ente…" at bounding box center [653, 179] width 297 height 17
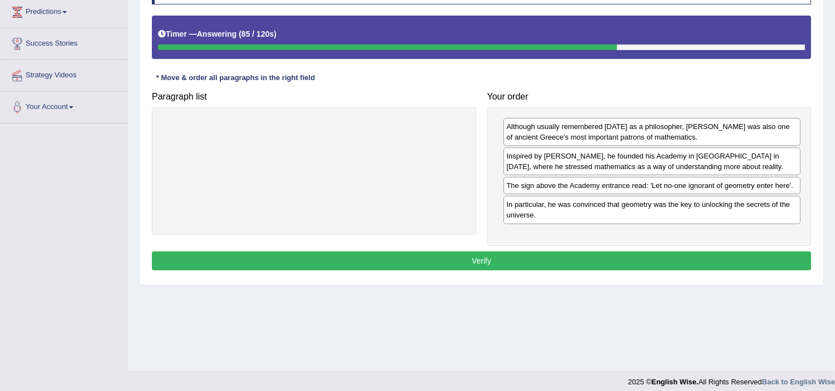
click at [602, 254] on button "Verify" at bounding box center [482, 261] width 660 height 19
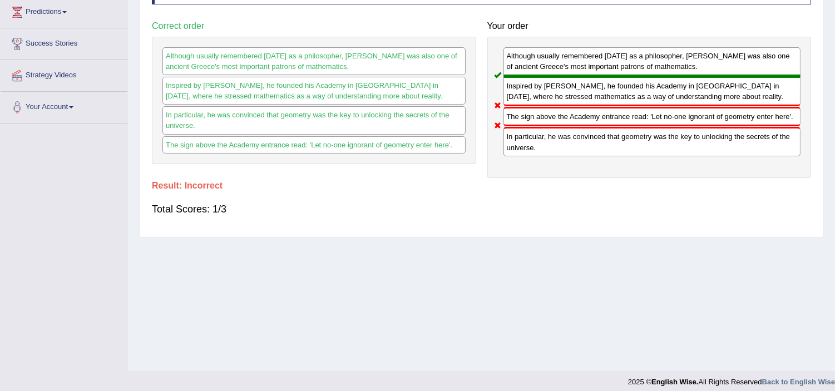
drag, startPoint x: 542, startPoint y: 139, endPoint x: 534, endPoint y: 109, distance: 31.1
click at [534, 109] on div "Although usually remembered today as a philosopher, Plato was also one of ancie…" at bounding box center [650, 107] width 325 height 141
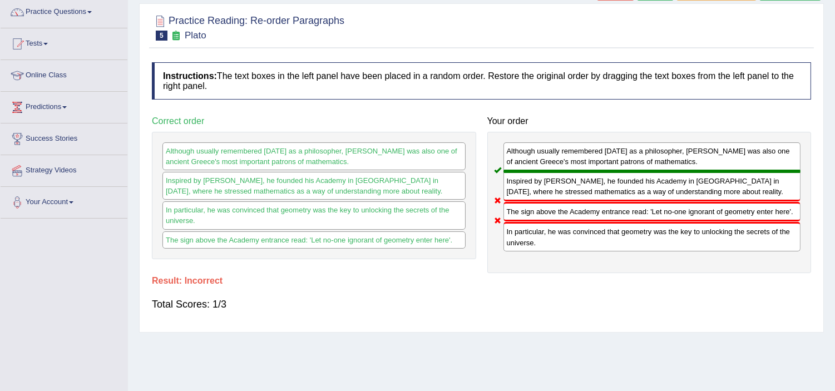
scroll to position [62, 0]
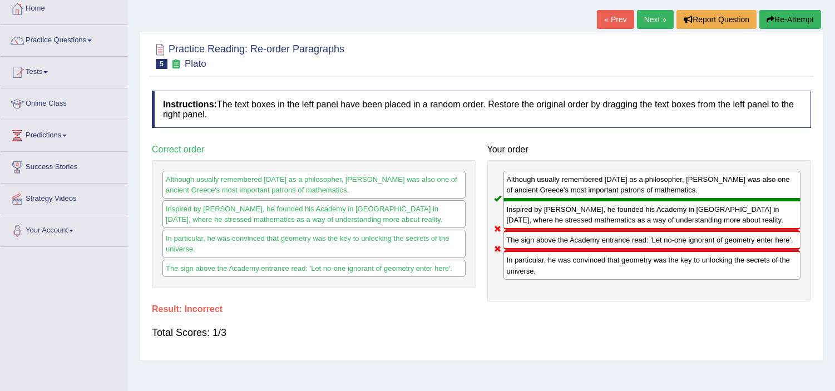
click at [780, 22] on button "Re-Attempt" at bounding box center [791, 19] width 62 height 19
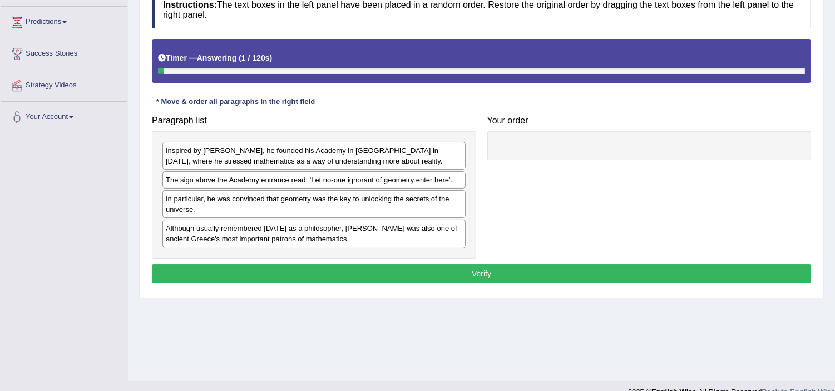
scroll to position [193, 0]
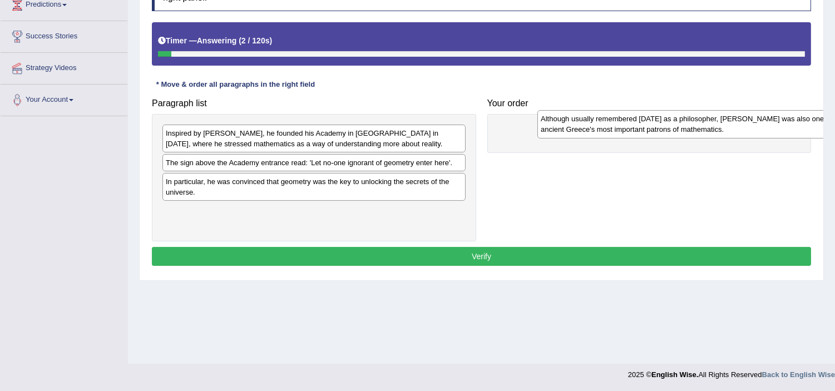
drag, startPoint x: 538, startPoint y: 154, endPoint x: 565, endPoint y: 151, distance: 27.4
click at [608, 136] on div "Although usually remembered today as a philosopher, Plato was also one of ancie…" at bounding box center [689, 124] width 303 height 28
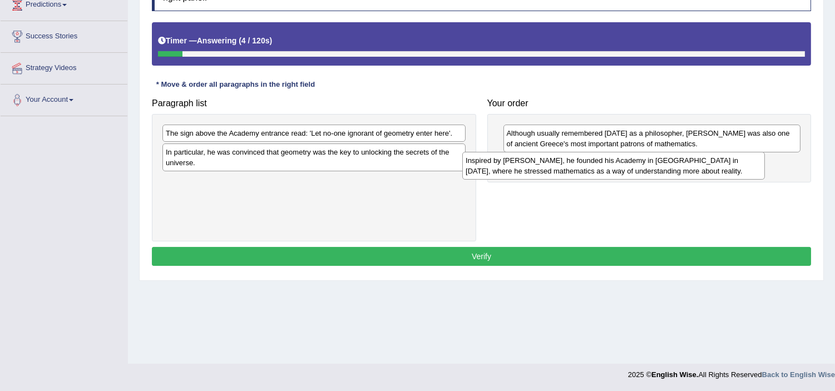
drag, startPoint x: 305, startPoint y: 145, endPoint x: 607, endPoint y: 170, distance: 302.7
click at [607, 170] on div "Inspired by Pythagoras, he founded his Academy in Athens in 387 BC, where he st…" at bounding box center [614, 166] width 303 height 28
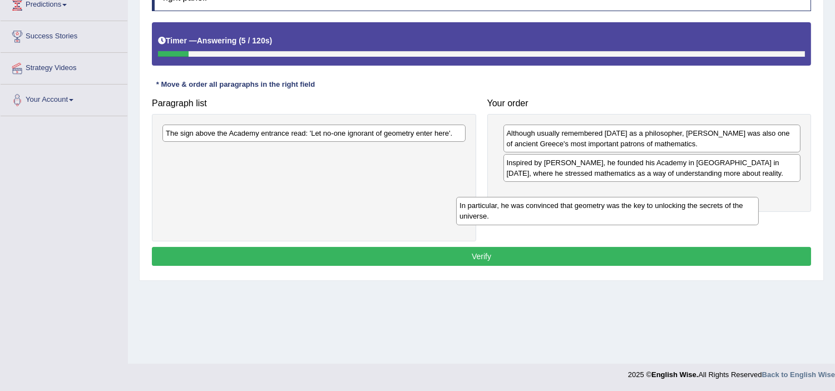
drag, startPoint x: 302, startPoint y: 151, endPoint x: 610, endPoint y: 189, distance: 310.1
click at [609, 197] on div "In particular, he was convinced that geometry was the key to unlocking the secr…" at bounding box center [607, 211] width 303 height 28
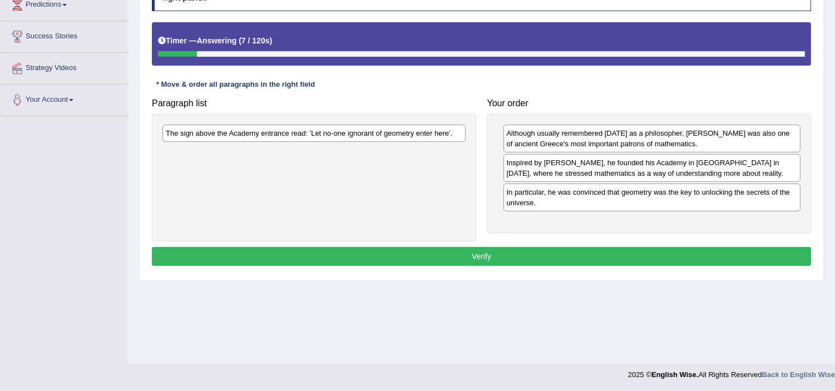
drag, startPoint x: 247, startPoint y: 143, endPoint x: 385, endPoint y: 134, distance: 138.3
click at [385, 134] on div "The sign above the Academy entrance read: 'Let no-one ignorant of geometry ente…" at bounding box center [314, 178] width 325 height 128
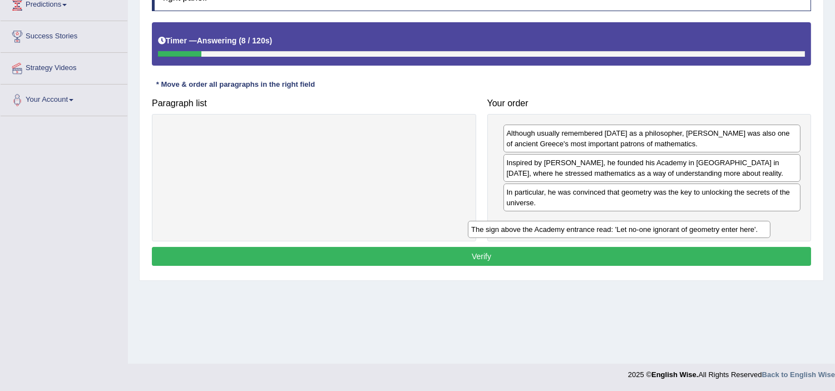
drag, startPoint x: 385, startPoint y: 134, endPoint x: 712, endPoint y: 228, distance: 341.1
click at [709, 225] on div "The sign above the Academy entrance read: 'Let no-one ignorant of geometry ente…" at bounding box center [619, 229] width 303 height 17
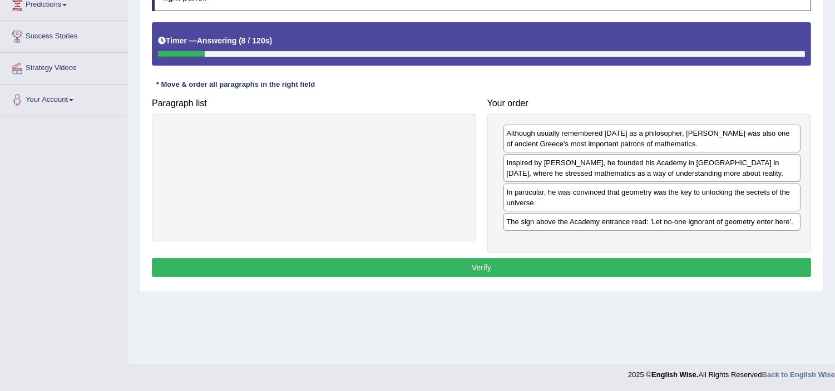
click at [668, 264] on button "Verify" at bounding box center [482, 267] width 660 height 19
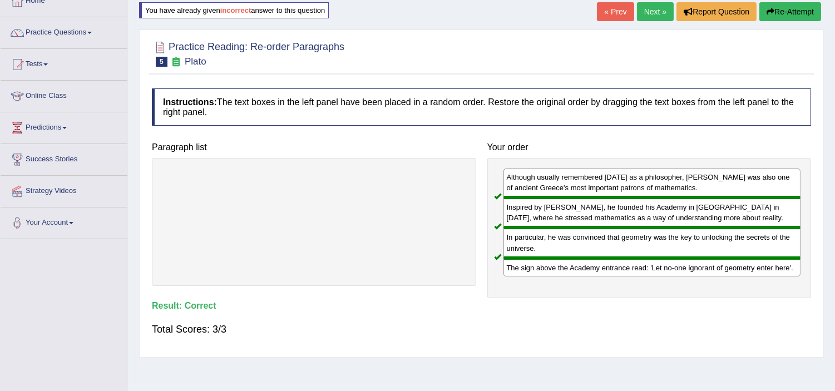
scroll to position [69, 0]
click at [662, 9] on link "Next »" at bounding box center [655, 12] width 37 height 19
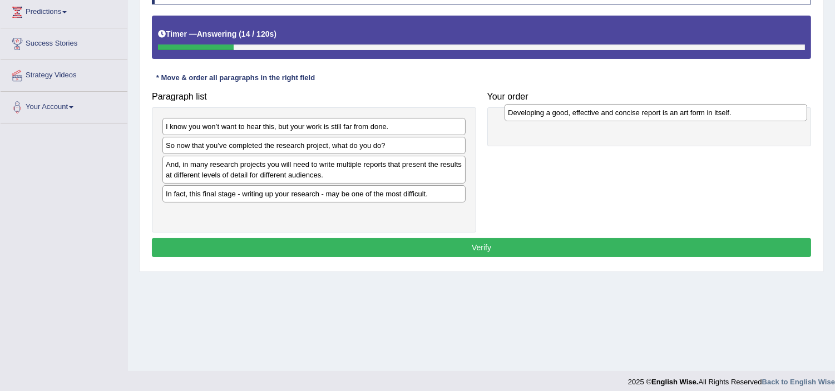
drag, startPoint x: 189, startPoint y: 163, endPoint x: 512, endPoint y: 114, distance: 326.6
click at [512, 114] on div "Developing a good, effective and concise report is an art form in itself." at bounding box center [656, 112] width 303 height 17
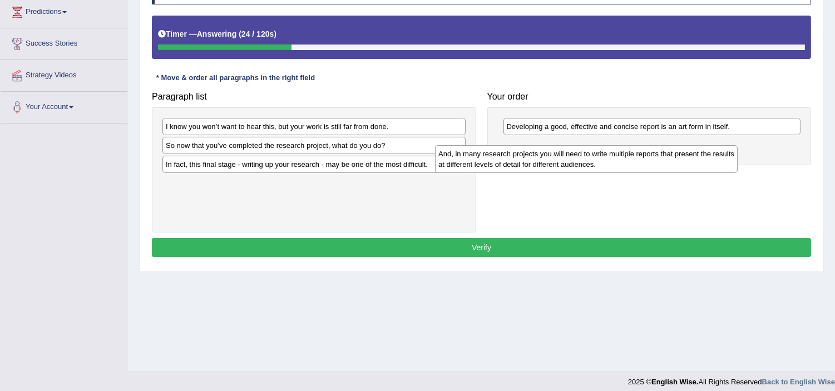
drag, startPoint x: 378, startPoint y: 174, endPoint x: 658, endPoint y: 157, distance: 279.9
click at [654, 160] on div "And, in many research projects you will need to write multiple reports that pre…" at bounding box center [586, 159] width 303 height 28
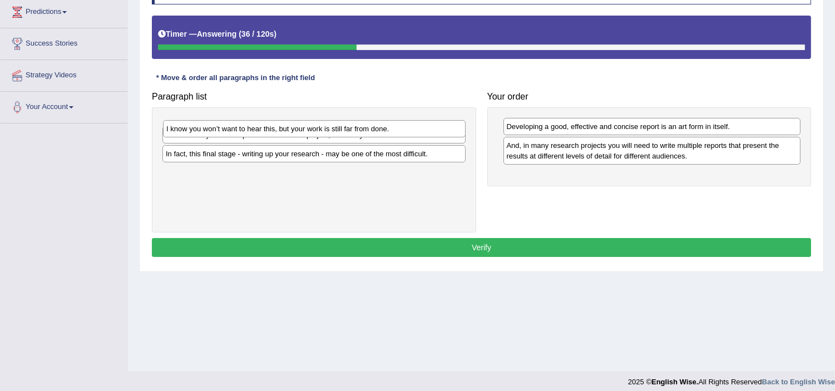
drag, startPoint x: 317, startPoint y: 130, endPoint x: 319, endPoint y: 136, distance: 6.3
click at [318, 132] on div "I know you won’t want to hear this, but your work is still far from done." at bounding box center [314, 128] width 303 height 17
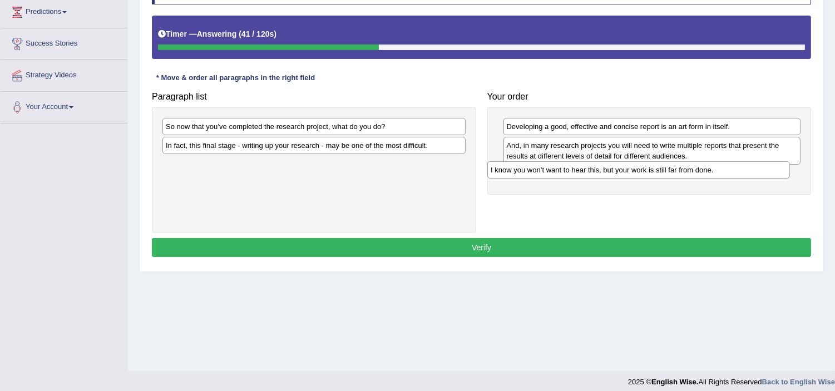
drag, startPoint x: 260, startPoint y: 118, endPoint x: 587, endPoint y: 157, distance: 329.0
click at [586, 161] on div "I know you won’t want to hear this, but your work is still far from done." at bounding box center [639, 169] width 303 height 17
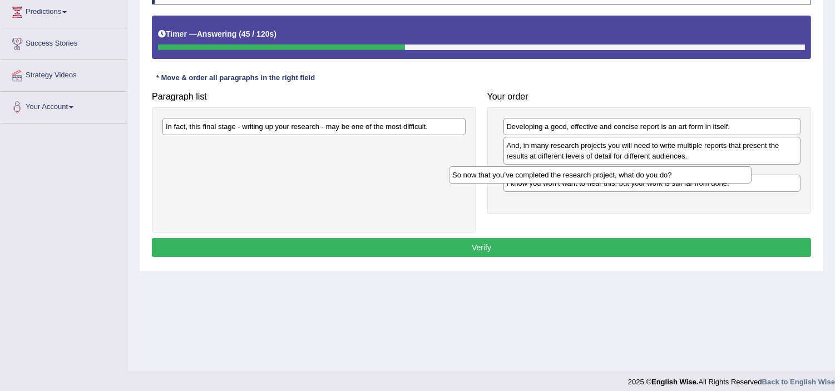
drag, startPoint x: 326, startPoint y: 124, endPoint x: 618, endPoint y: 166, distance: 295.3
click at [617, 168] on div "So now that you’ve completed the research project, what do you do?" at bounding box center [600, 174] width 303 height 17
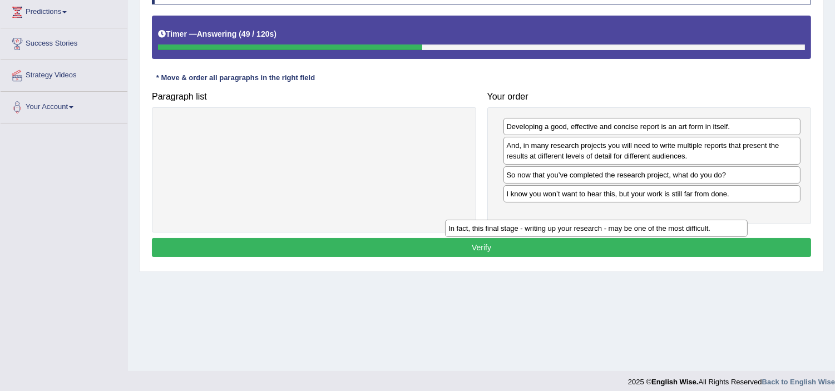
drag, startPoint x: 354, startPoint y: 126, endPoint x: 638, endPoint y: 224, distance: 300.3
click at [637, 225] on div "In fact, this final stage - writing up your research - may be one of the most d…" at bounding box center [596, 228] width 303 height 17
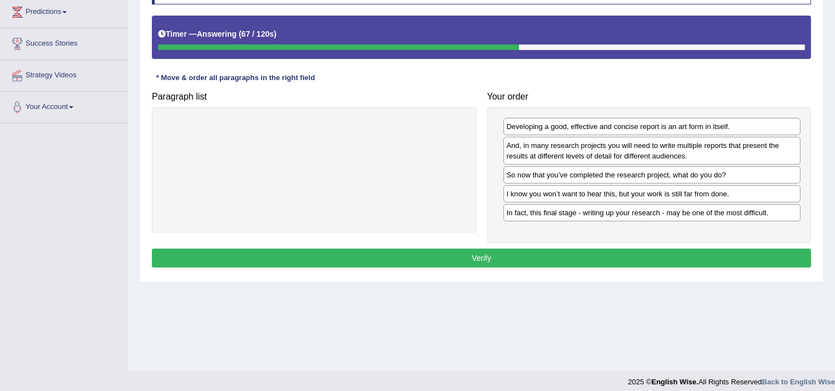
click at [586, 259] on button "Verify" at bounding box center [482, 258] width 660 height 19
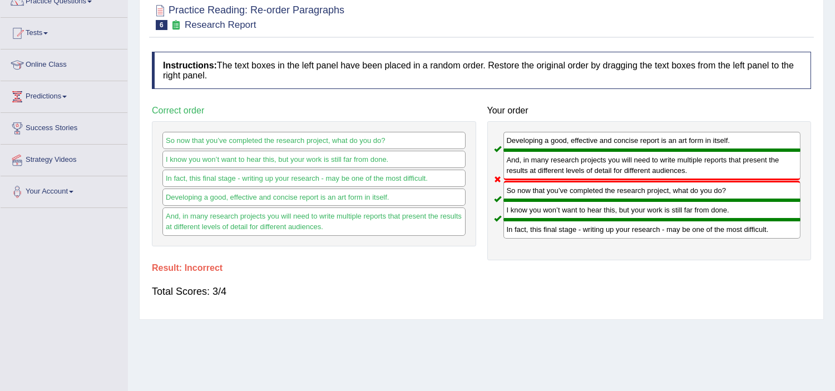
scroll to position [62, 0]
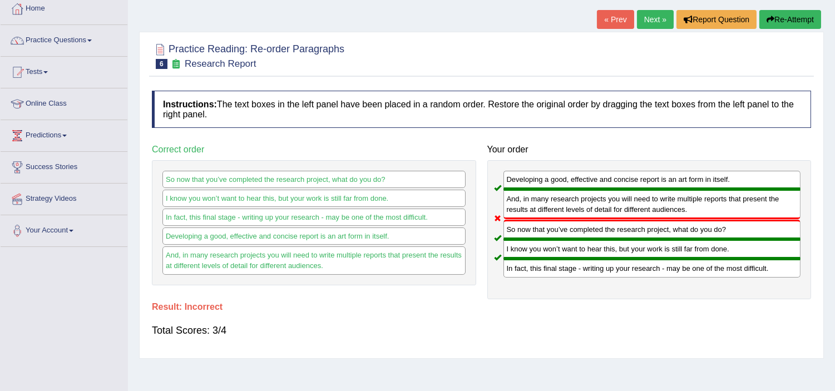
click at [799, 21] on button "Re-Attempt" at bounding box center [791, 19] width 62 height 19
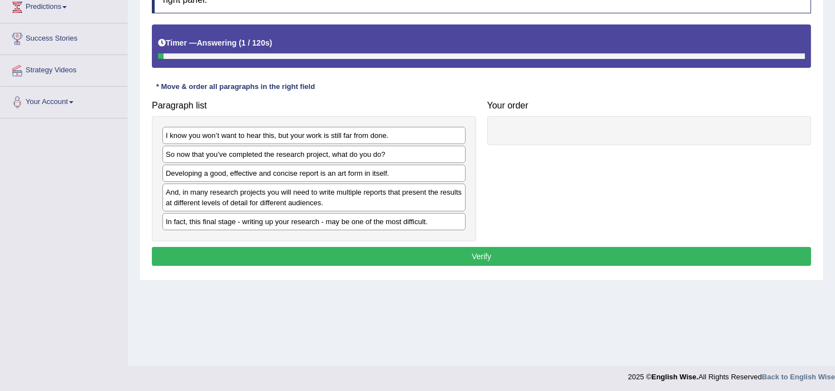
scroll to position [193, 0]
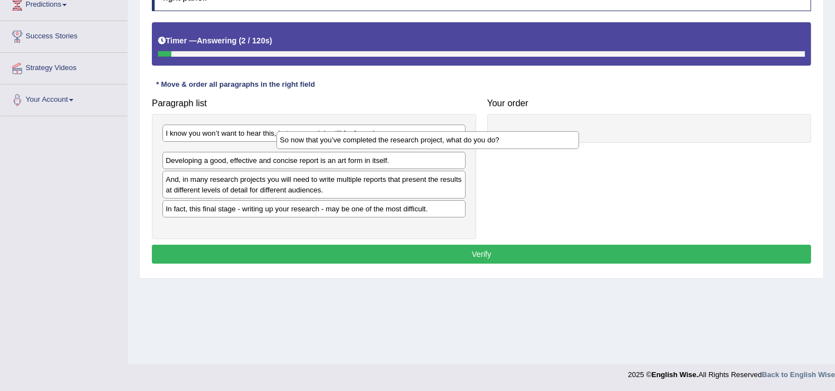
drag, startPoint x: 193, startPoint y: 159, endPoint x: 307, endPoint y: 146, distance: 114.8
click at [307, 146] on div "So now that you’ve completed the research project, what do you do?" at bounding box center [428, 139] width 303 height 17
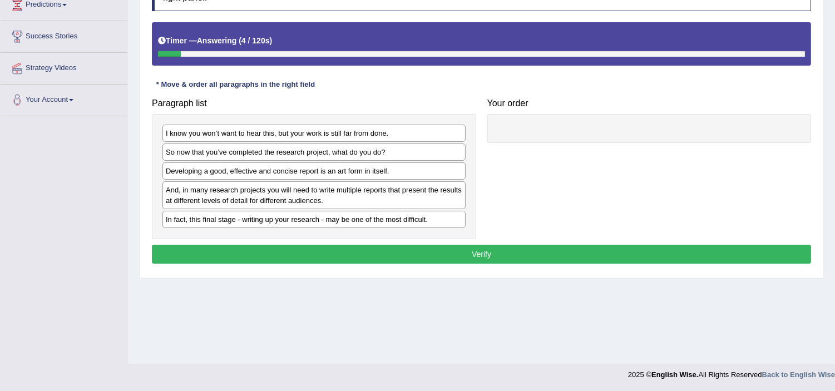
click at [222, 175] on div "Developing a good, effective and concise report is an art form in itself." at bounding box center [314, 171] width 303 height 17
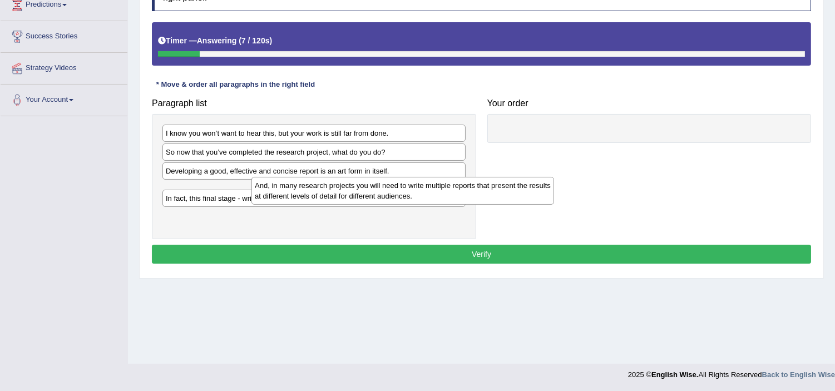
drag, startPoint x: 226, startPoint y: 182, endPoint x: 316, endPoint y: 177, distance: 89.8
click at [316, 177] on div "And, in many research projects you will need to write multiple reports that pre…" at bounding box center [403, 191] width 303 height 28
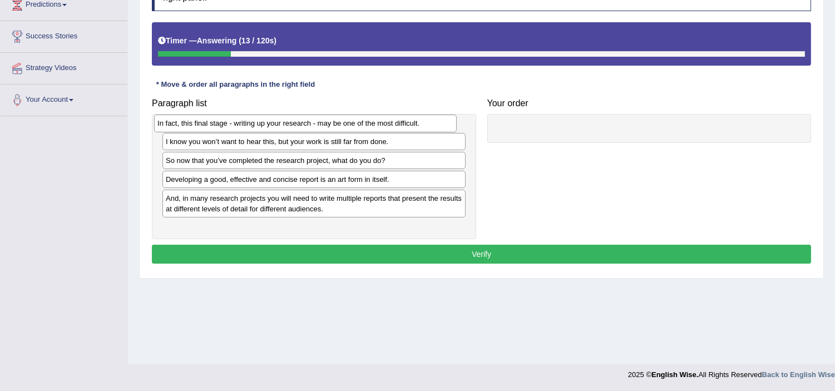
drag, startPoint x: 204, startPoint y: 224, endPoint x: 196, endPoint y: 126, distance: 97.8
click at [196, 126] on div "In fact, this final stage - writing up your research - may be one of the most d…" at bounding box center [305, 123] width 303 height 17
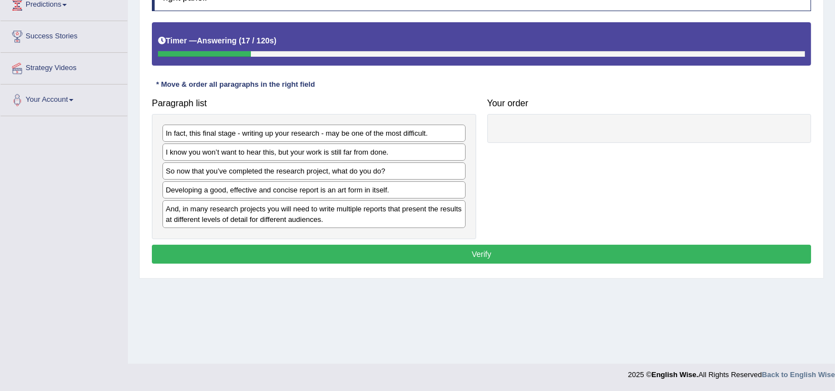
drag, startPoint x: 232, startPoint y: 142, endPoint x: 248, endPoint y: 163, distance: 26.1
click at [215, 175] on div "In fact, this final stage - writing up your research - may be one of the most d…" at bounding box center [314, 177] width 325 height 126
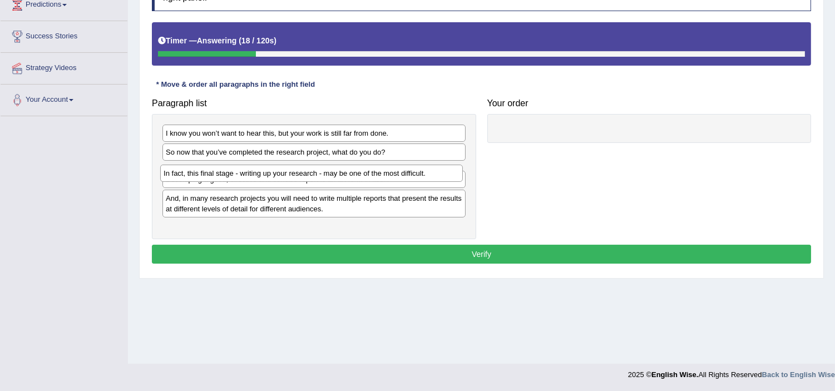
drag, startPoint x: 245, startPoint y: 137, endPoint x: 244, endPoint y: 173, distance: 36.2
click at [242, 176] on div "In fact, this final stage - writing up your research - may be one of the most d…" at bounding box center [311, 173] width 303 height 17
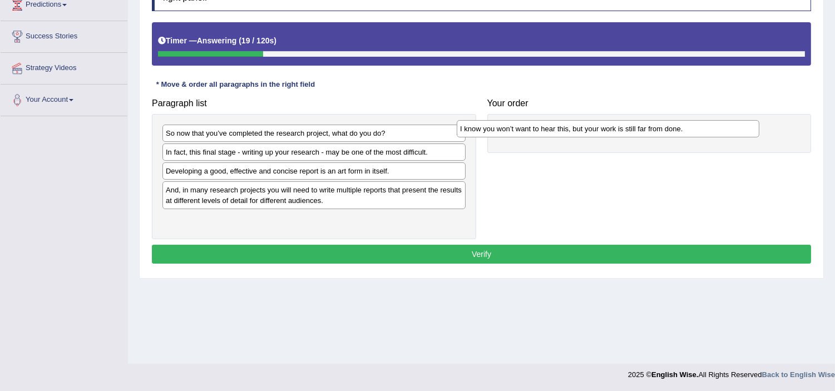
drag, startPoint x: 237, startPoint y: 132, endPoint x: 533, endPoint y: 126, distance: 296.2
click at [532, 127] on div "I know you won’t want to hear this, but your work is still far from done." at bounding box center [608, 128] width 303 height 17
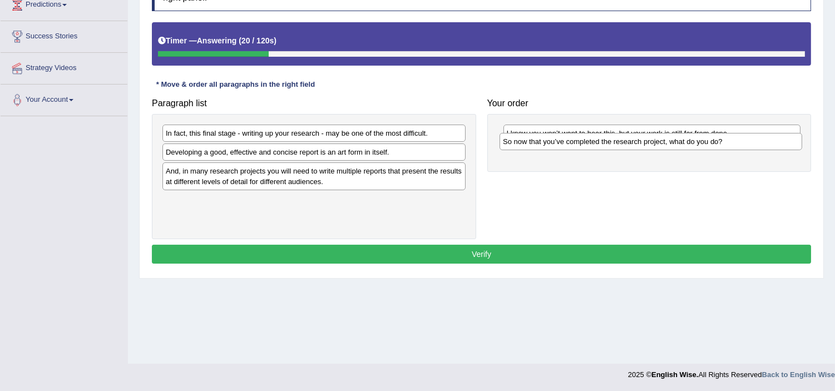
drag, startPoint x: 256, startPoint y: 139, endPoint x: 593, endPoint y: 151, distance: 337.0
click at [593, 150] on div "So now that you’ve completed the research project, what do you do?" at bounding box center [651, 141] width 303 height 17
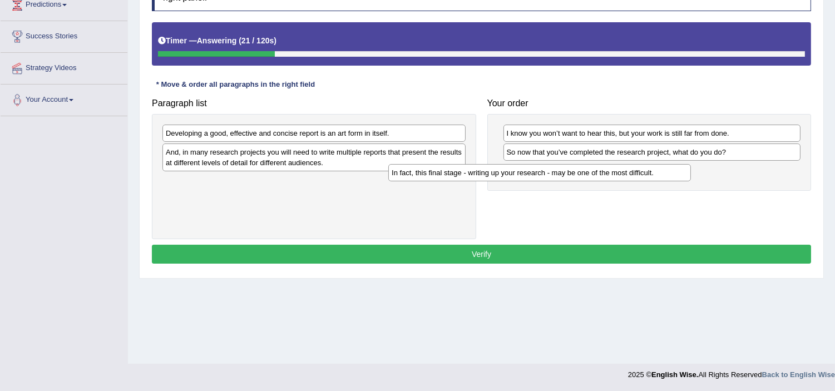
drag, startPoint x: 348, startPoint y: 136, endPoint x: 603, endPoint y: 169, distance: 257.1
click at [599, 169] on div "In fact, this final stage - writing up your research - may be one of the most d…" at bounding box center [540, 172] width 303 height 17
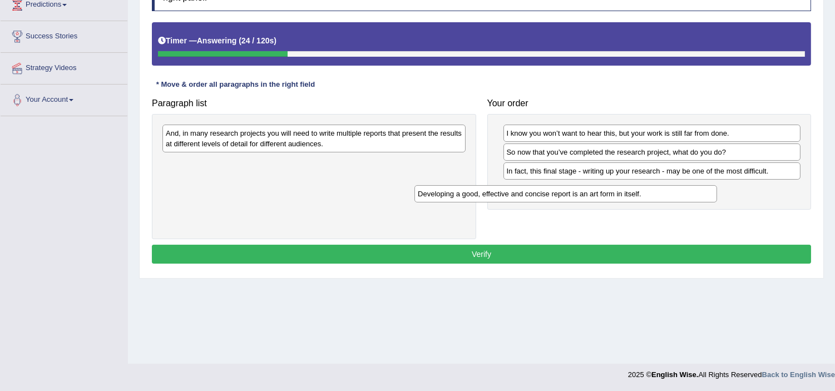
drag, startPoint x: 363, startPoint y: 138, endPoint x: 355, endPoint y: 166, distance: 28.9
click at [615, 198] on div "Developing a good, effective and concise report is an art form in itself." at bounding box center [566, 193] width 303 height 17
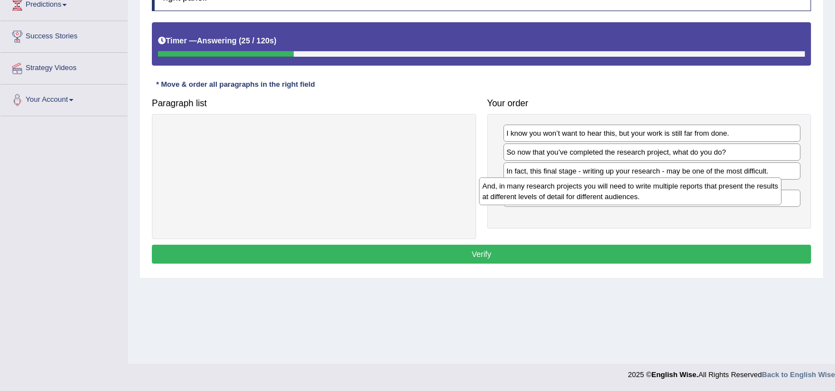
drag, startPoint x: 302, startPoint y: 141, endPoint x: 648, endPoint y: 183, distance: 348.7
click at [647, 184] on div "And, in many research projects you will need to write multiple reports that pre…" at bounding box center [630, 192] width 303 height 28
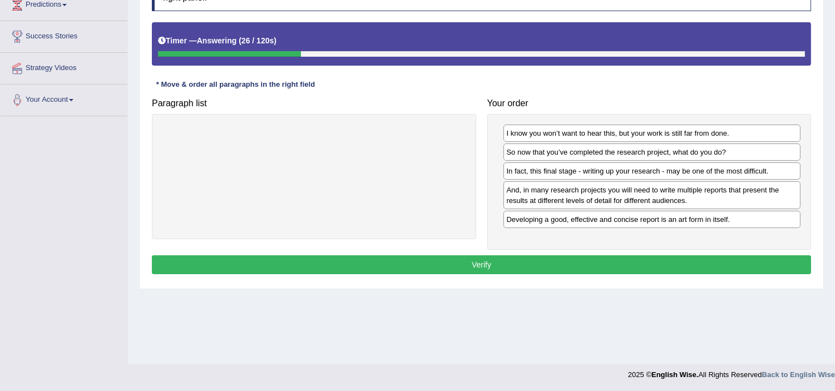
click at [579, 259] on button "Verify" at bounding box center [482, 264] width 660 height 19
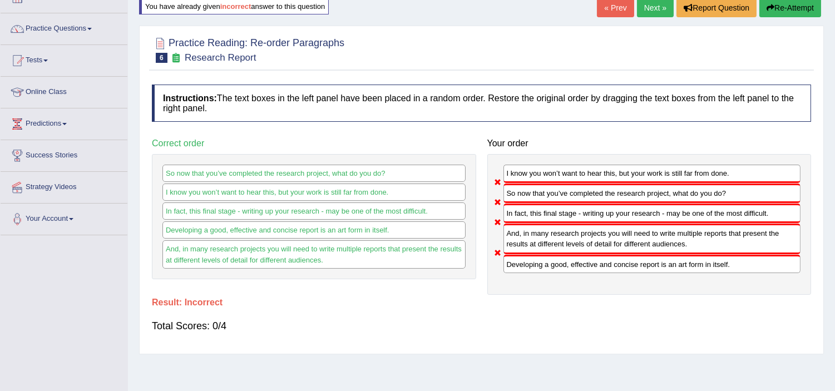
scroll to position [7, 0]
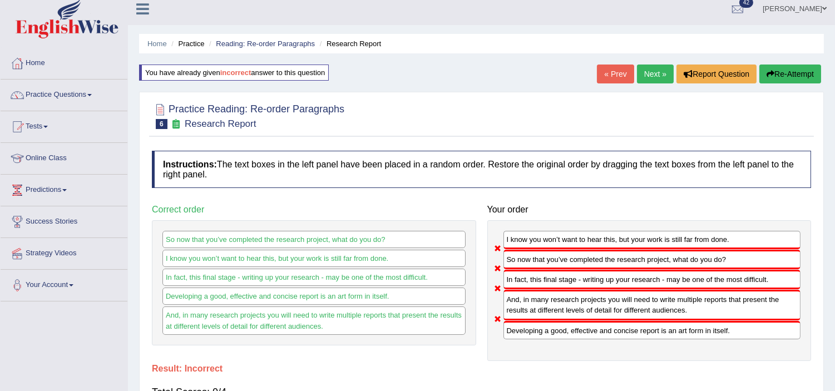
click at [814, 71] on button "Re-Attempt" at bounding box center [791, 74] width 62 height 19
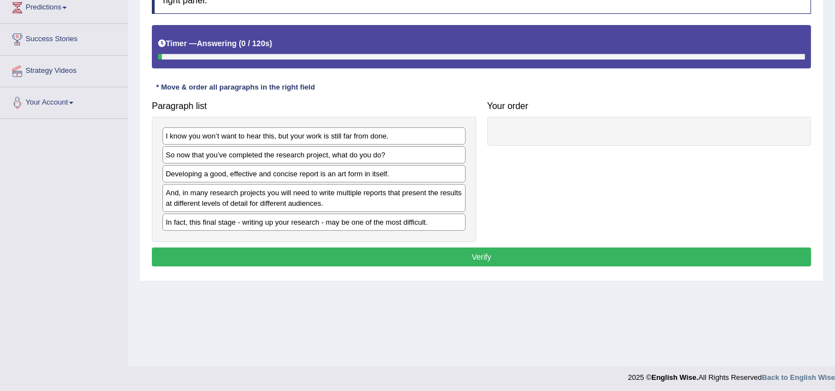
scroll to position [193, 0]
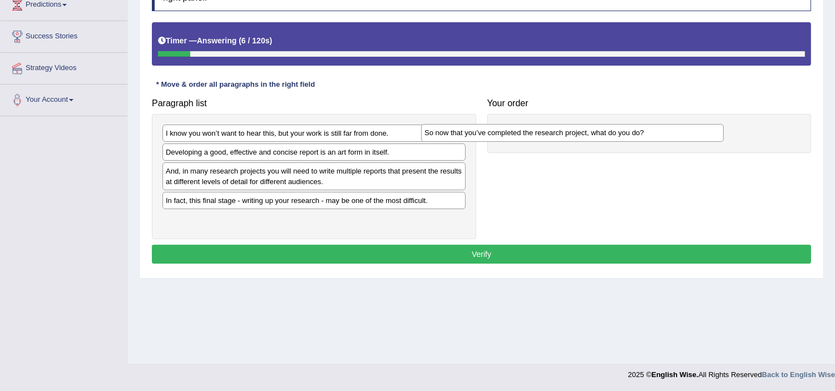
drag, startPoint x: 212, startPoint y: 159, endPoint x: 471, endPoint y: 140, distance: 260.1
click at [471, 140] on div "So now that you’ve completed the research project, what do you do?" at bounding box center [572, 132] width 303 height 17
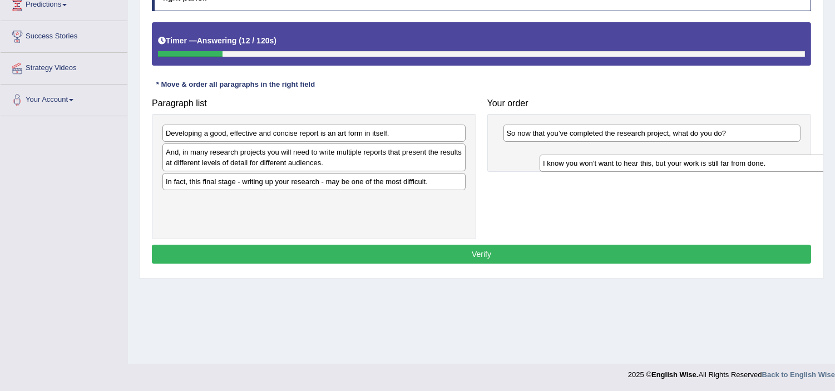
drag, startPoint x: 247, startPoint y: 137, endPoint x: 622, endPoint y: 162, distance: 376.5
click at [626, 165] on div "I know you won’t want to hear this, but your work is still far from done." at bounding box center [691, 163] width 303 height 17
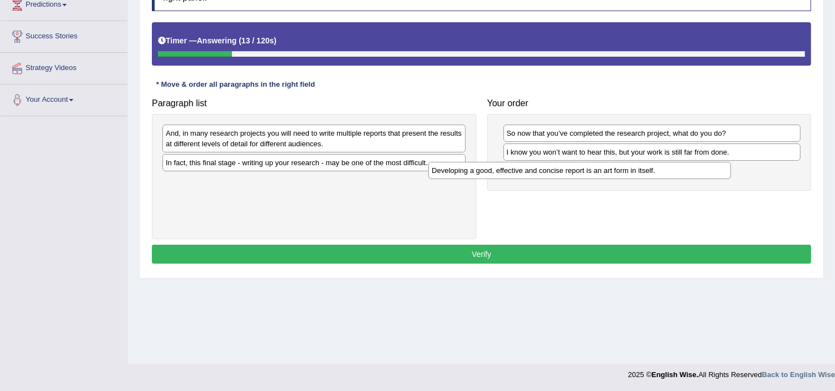
drag, startPoint x: 382, startPoint y: 135, endPoint x: 671, endPoint y: 168, distance: 290.7
click at [671, 168] on div "Developing a good, effective and concise report is an art form in itself." at bounding box center [580, 170] width 303 height 17
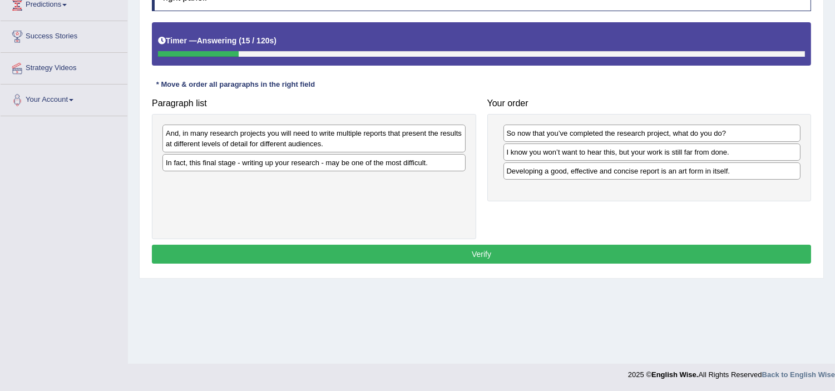
click at [263, 132] on div "And, in many research projects you will need to write multiple reports that pre…" at bounding box center [314, 139] width 303 height 28
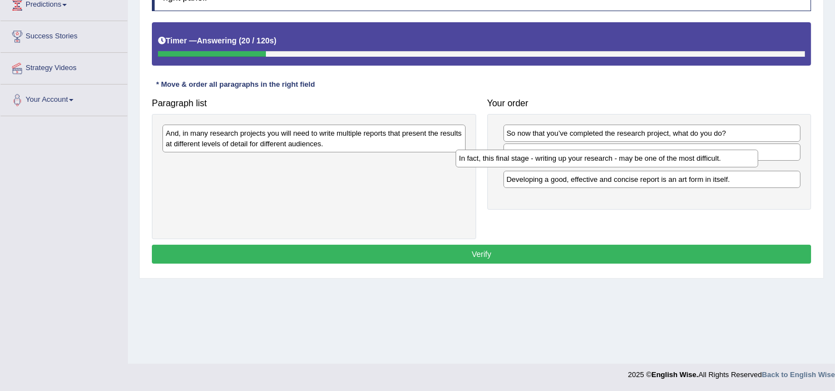
drag, startPoint x: 254, startPoint y: 160, endPoint x: 547, endPoint y: 156, distance: 293.4
click at [547, 156] on div "In fact, this final stage - writing up your research - may be one of the most d…" at bounding box center [607, 158] width 303 height 17
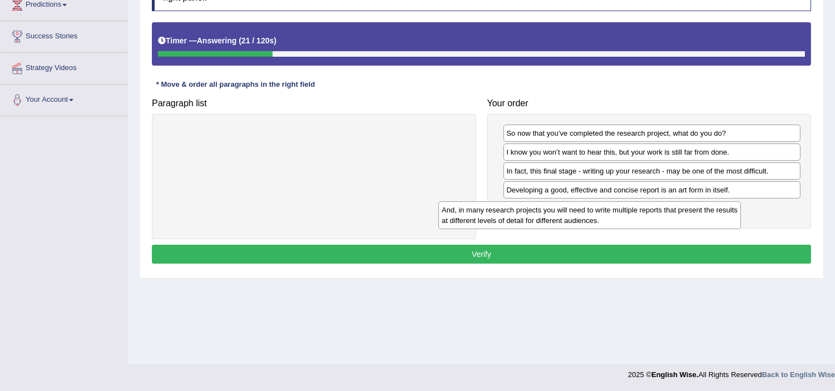
drag, startPoint x: 344, startPoint y: 138, endPoint x: 620, endPoint y: 210, distance: 285.3
click at [620, 210] on div "And, in many research projects you will need to write multiple reports that pre…" at bounding box center [590, 215] width 303 height 28
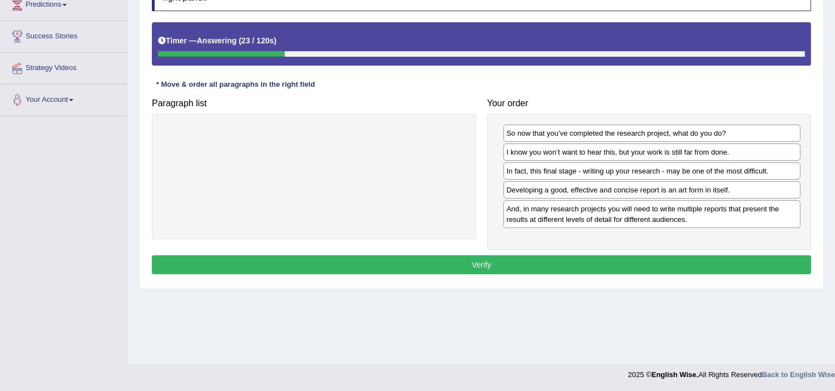
click at [571, 271] on button "Verify" at bounding box center [482, 264] width 660 height 19
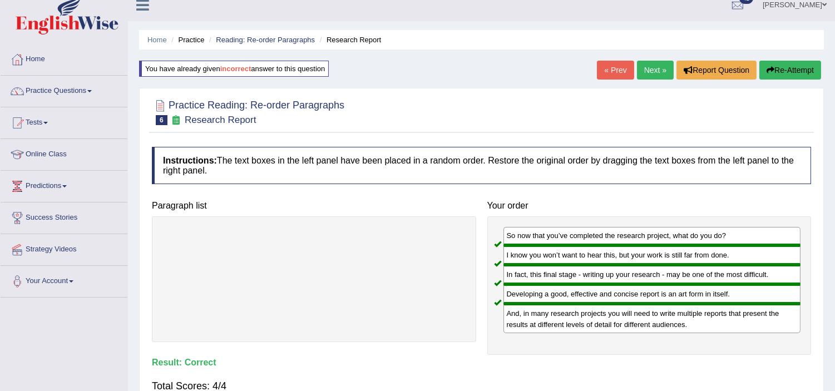
scroll to position [7, 0]
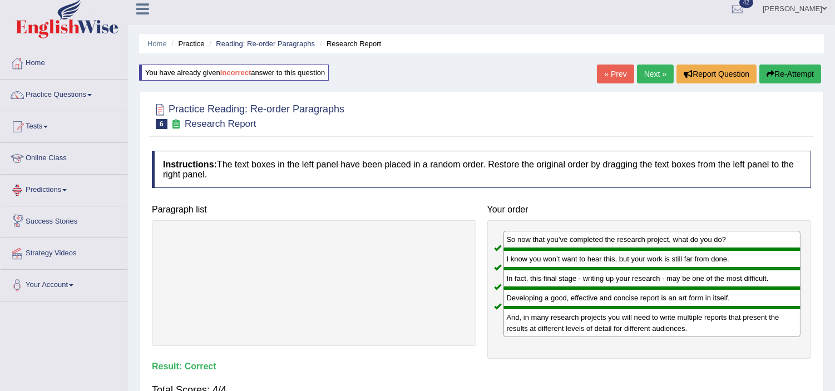
click at [646, 73] on link "Next »" at bounding box center [655, 74] width 37 height 19
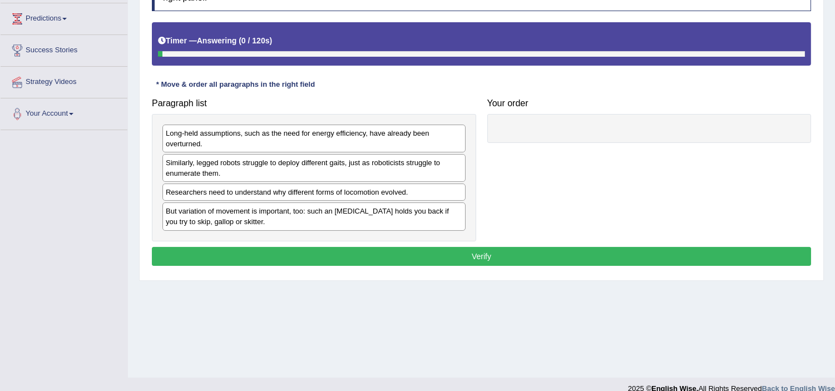
scroll to position [185, 0]
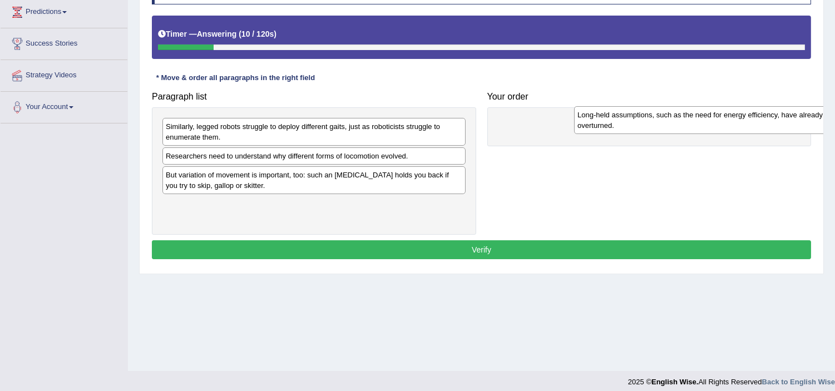
drag, startPoint x: 251, startPoint y: 132, endPoint x: 654, endPoint y: 121, distance: 403.1
click at [660, 121] on div "Long-held assumptions, such as the need for energy efficiency, have already bee…" at bounding box center [725, 120] width 303 height 28
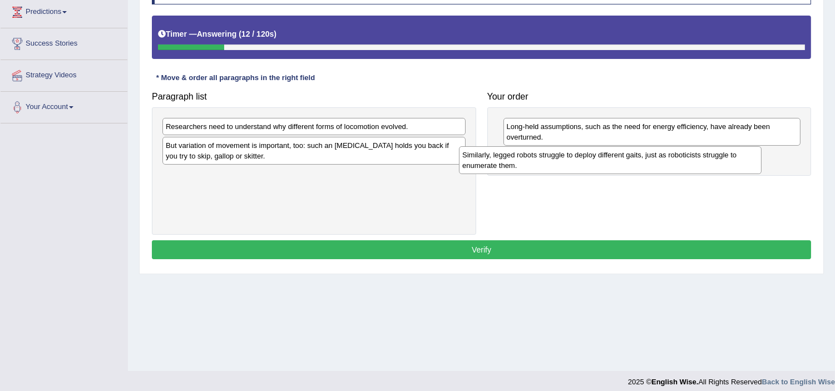
drag, startPoint x: 375, startPoint y: 140, endPoint x: 672, endPoint y: 167, distance: 299.0
click at [672, 167] on div "Similarly, legged robots struggle to deploy different gaits, just as roboticist…" at bounding box center [610, 160] width 303 height 28
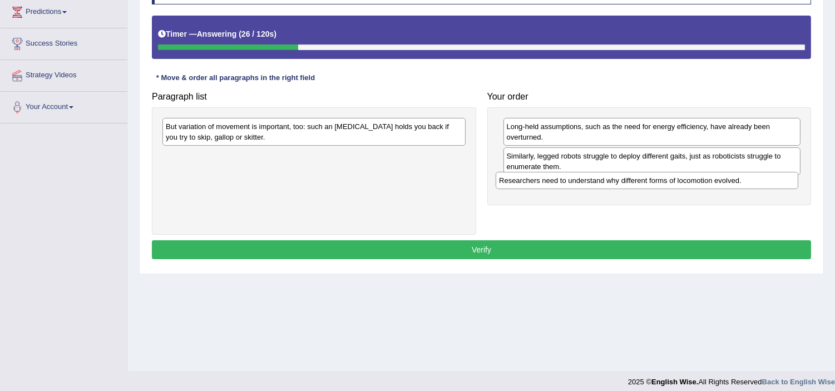
drag, startPoint x: 257, startPoint y: 128, endPoint x: 593, endPoint y: 181, distance: 340.4
click at [592, 182] on div "Researchers need to understand why different forms of locomotion evolved." at bounding box center [647, 180] width 303 height 17
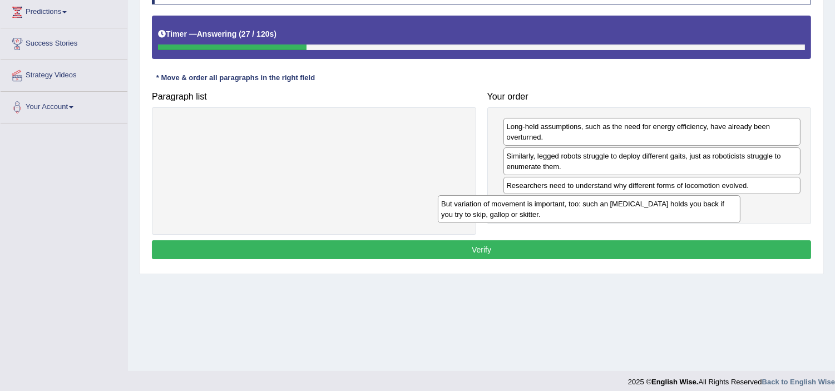
drag, startPoint x: 288, startPoint y: 146, endPoint x: 563, endPoint y: 216, distance: 283.6
click at [563, 216] on div "But variation of movement is important, too: such an [MEDICAL_DATA] holds you b…" at bounding box center [589, 209] width 303 height 28
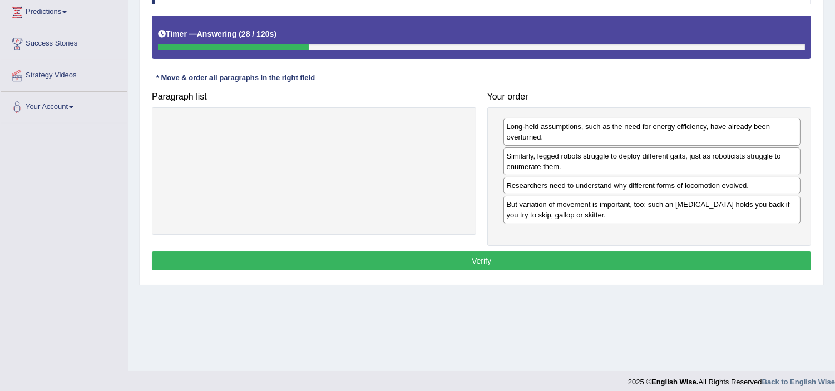
click at [553, 255] on button "Verify" at bounding box center [482, 261] width 660 height 19
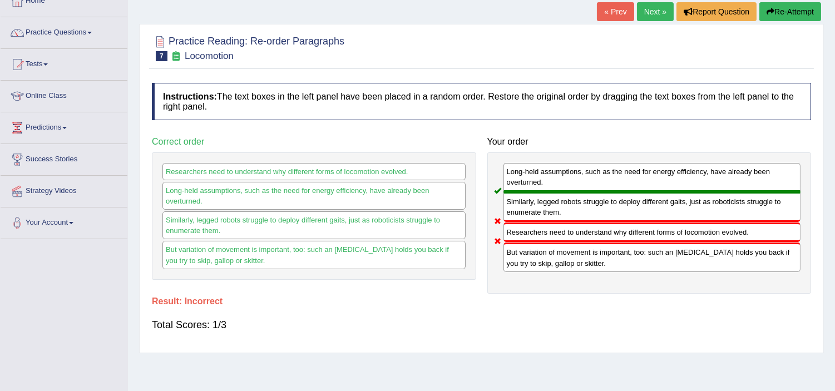
scroll to position [0, 0]
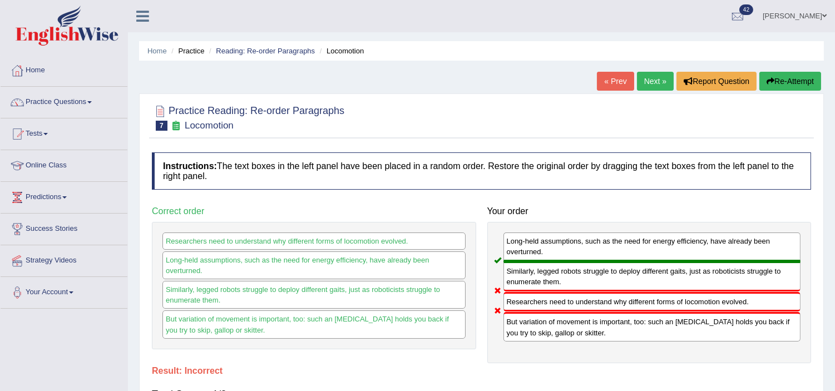
click at [800, 80] on button "Re-Attempt" at bounding box center [791, 81] width 62 height 19
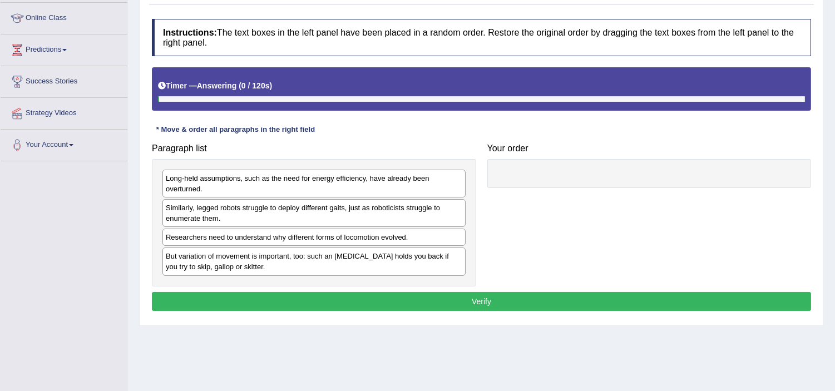
scroll to position [185, 0]
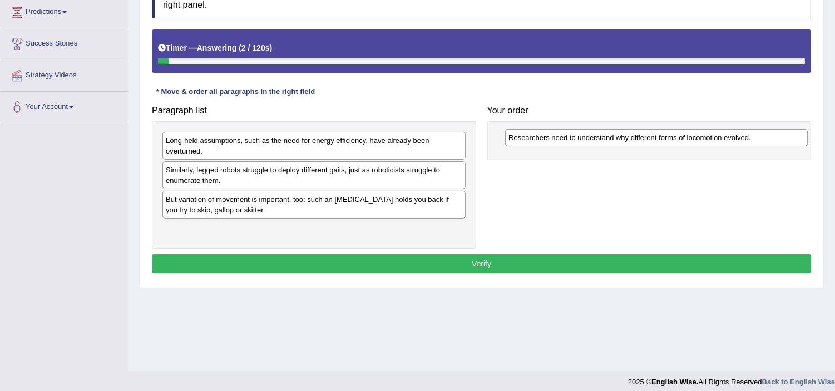
drag, startPoint x: 245, startPoint y: 208, endPoint x: 588, endPoint y: 144, distance: 348.9
click at [588, 144] on div "Researchers need to understand why different forms of locomotion evolved." at bounding box center [656, 137] width 303 height 17
click at [379, 145] on div "Long-held assumptions, such as the need for energy efficiency, have already bee…" at bounding box center [314, 146] width 303 height 28
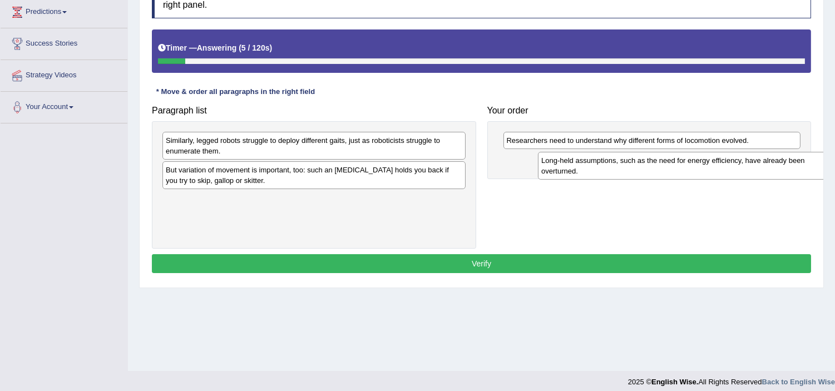
drag, startPoint x: 380, startPoint y: 145, endPoint x: 753, endPoint y: 164, distance: 373.9
click at [754, 164] on div "Long-held assumptions, such as the need for energy efficiency, have already bee…" at bounding box center [689, 166] width 303 height 28
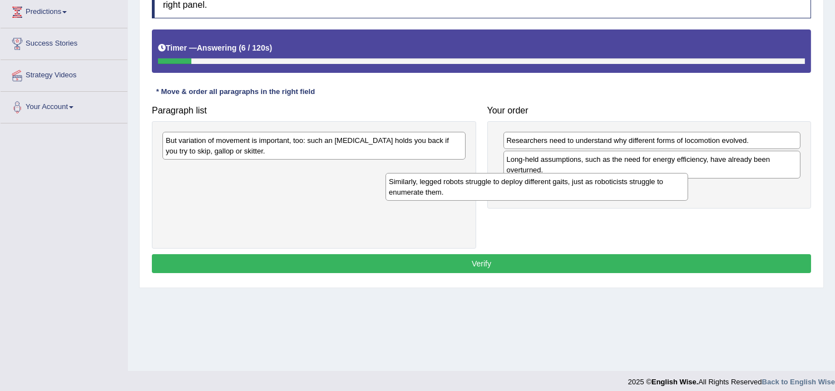
drag, startPoint x: 439, startPoint y: 143, endPoint x: 687, endPoint y: 190, distance: 252.6
click at [684, 188] on div "Similarly, legged robots struggle to deploy different gaits, just as roboticist…" at bounding box center [537, 187] width 303 height 28
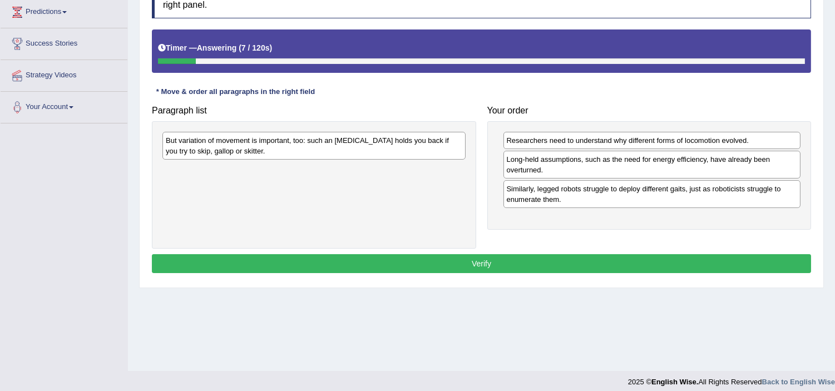
click at [308, 165] on div "But variation of movement is important, too: such an [MEDICAL_DATA] holds you b…" at bounding box center [314, 185] width 325 height 128
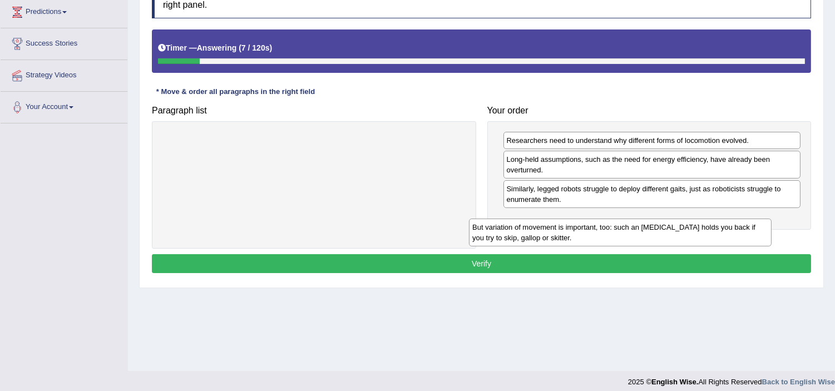
drag, startPoint x: 308, startPoint y: 153, endPoint x: 616, endPoint y: 239, distance: 319.1
click at [616, 239] on div "But variation of movement is important, too: such an [MEDICAL_DATA] holds you b…" at bounding box center [620, 233] width 303 height 28
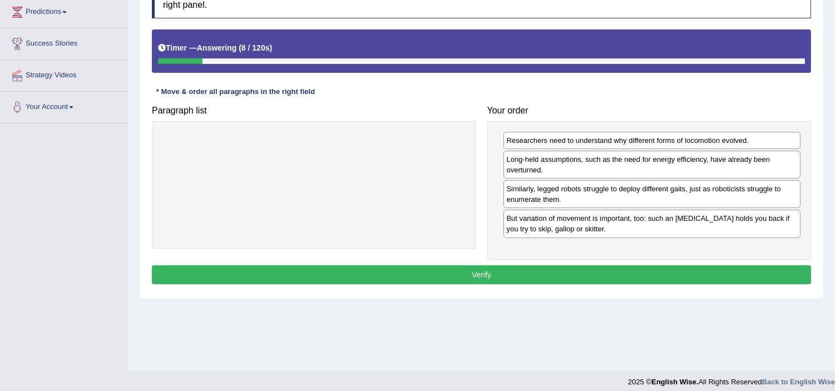
click at [599, 274] on button "Verify" at bounding box center [482, 275] width 660 height 19
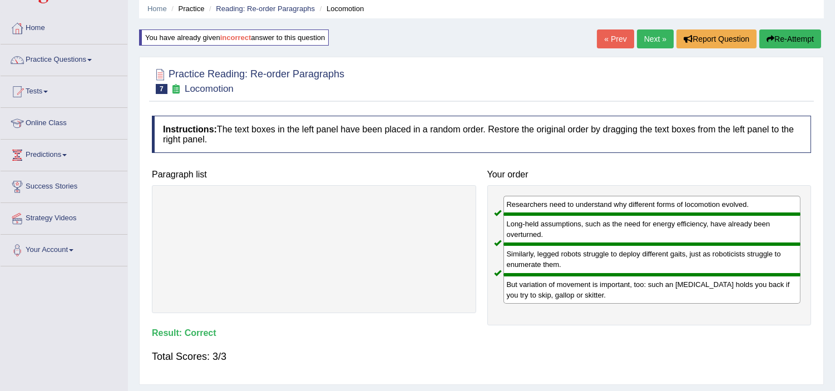
scroll to position [0, 0]
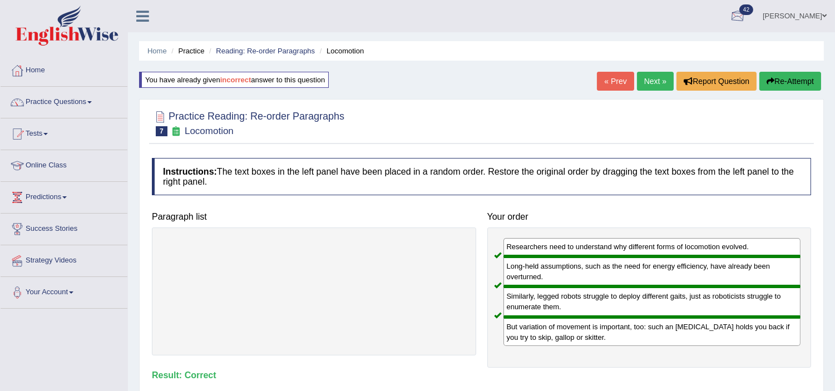
click at [657, 82] on link "Next »" at bounding box center [655, 81] width 37 height 19
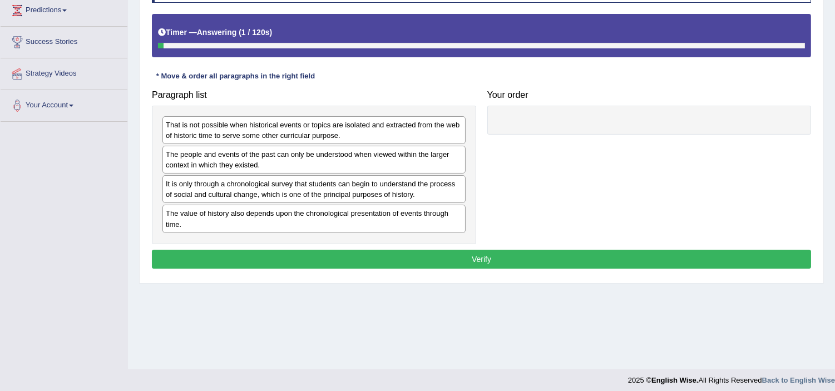
scroll to position [193, 0]
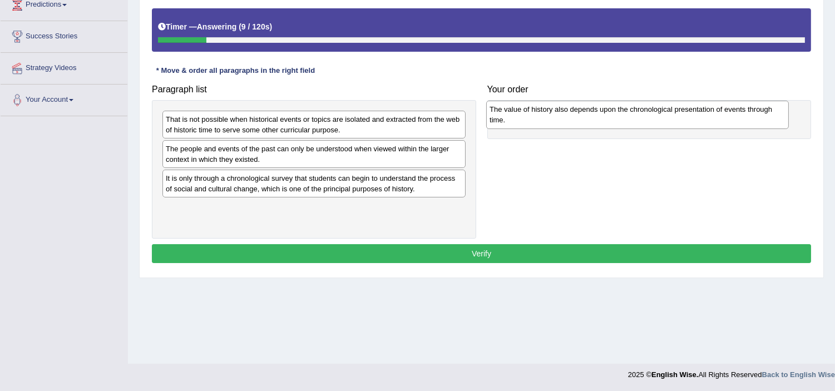
drag, startPoint x: 258, startPoint y: 210, endPoint x: 582, endPoint y: 112, distance: 338.6
click at [582, 112] on div "The value of history also depends upon the chronological presentation of events…" at bounding box center [637, 115] width 303 height 28
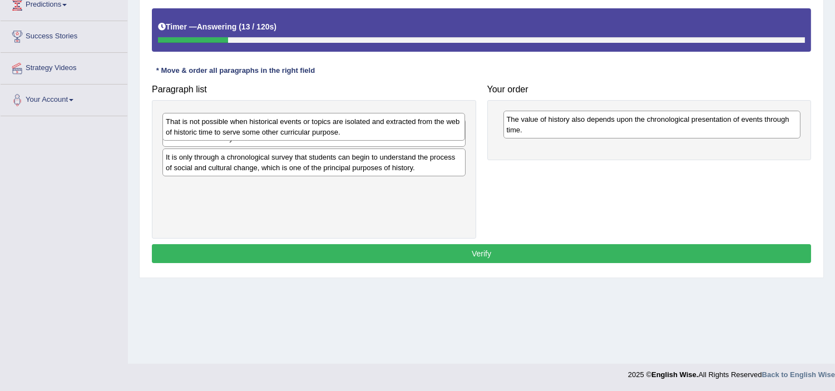
click at [316, 131] on div "That is not possible when historical events or topics are isolated and extracte…" at bounding box center [314, 127] width 303 height 28
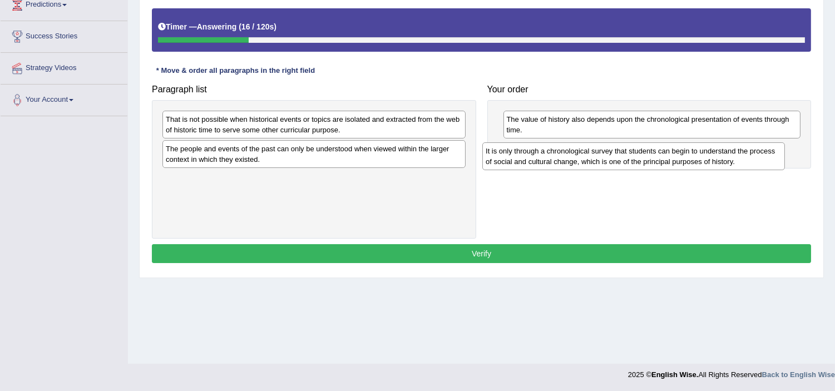
drag, startPoint x: 301, startPoint y: 193, endPoint x: 625, endPoint y: 163, distance: 325.3
click at [622, 164] on div "It is only through a chronological survey that students can begin to understand…" at bounding box center [634, 156] width 303 height 28
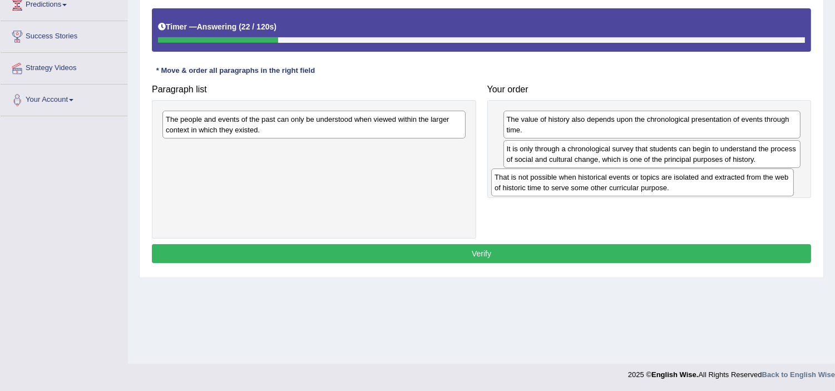
drag, startPoint x: 250, startPoint y: 125, endPoint x: 579, endPoint y: 184, distance: 334.1
click at [579, 184] on div "That is not possible when historical events or topics are isolated and extracte…" at bounding box center [642, 183] width 303 height 28
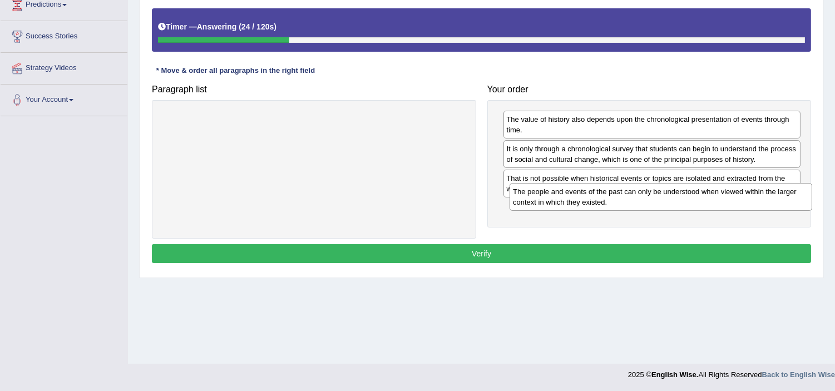
drag, startPoint x: 306, startPoint y: 131, endPoint x: 653, endPoint y: 203, distance: 354.8
click at [653, 203] on div "The people and events of the past can only be understood when viewed within the…" at bounding box center [661, 197] width 303 height 28
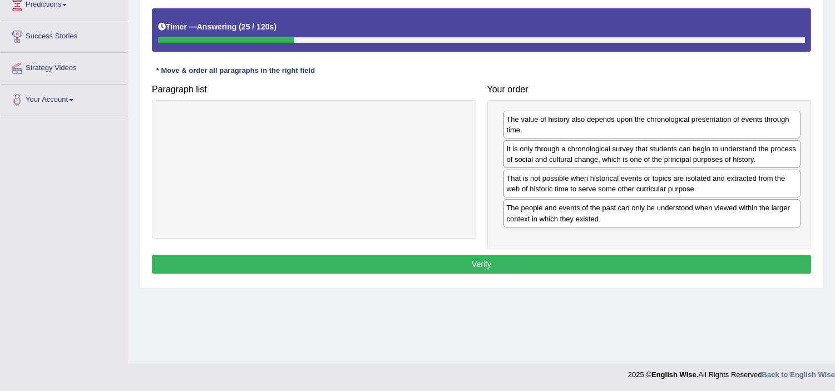
click at [620, 266] on button "Verify" at bounding box center [482, 264] width 660 height 19
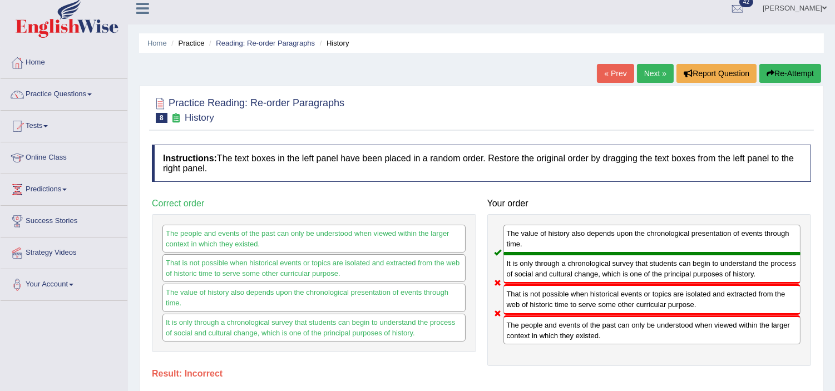
scroll to position [7, 0]
click at [804, 80] on button "Re-Attempt" at bounding box center [791, 74] width 62 height 19
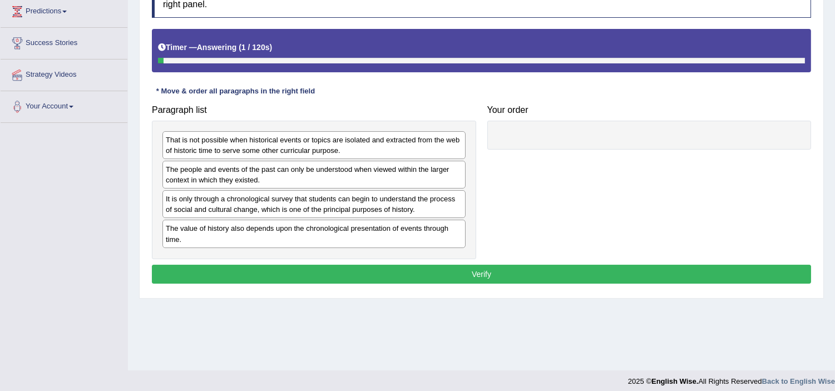
scroll to position [193, 0]
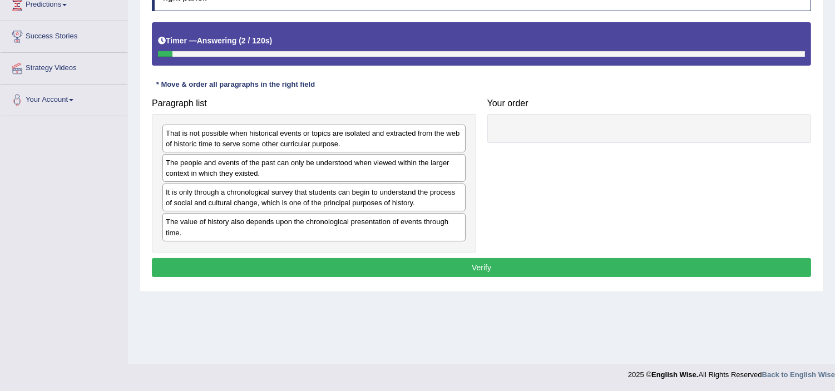
click at [276, 233] on div "The value of history also depends upon the chronological presentation of events…" at bounding box center [314, 227] width 303 height 28
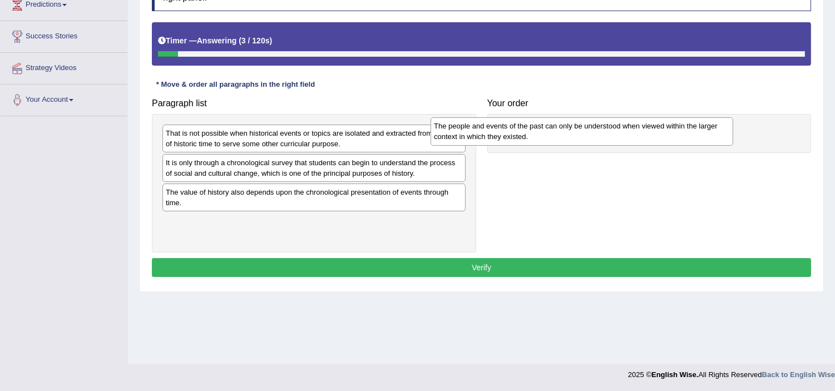
drag, startPoint x: 307, startPoint y: 168, endPoint x: 577, endPoint y: 126, distance: 273.2
click at [577, 126] on div "The people and events of the past can only be understood when viewed within the…" at bounding box center [582, 131] width 303 height 28
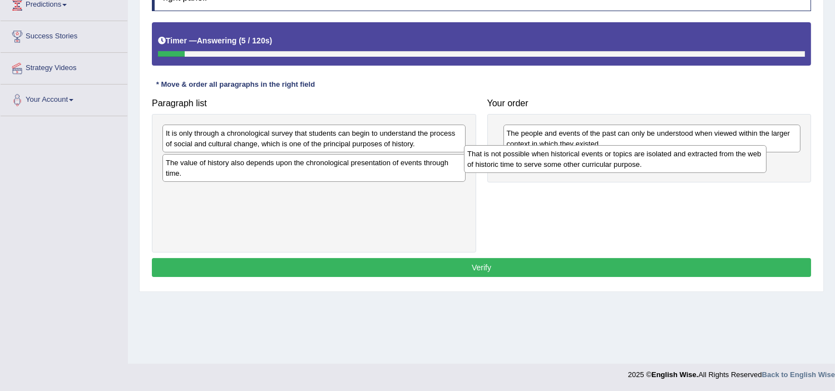
drag, startPoint x: 376, startPoint y: 144, endPoint x: 651, endPoint y: 171, distance: 276.3
click at [680, 167] on div "That is not possible when historical events or topics are isolated and extracte…" at bounding box center [615, 159] width 303 height 28
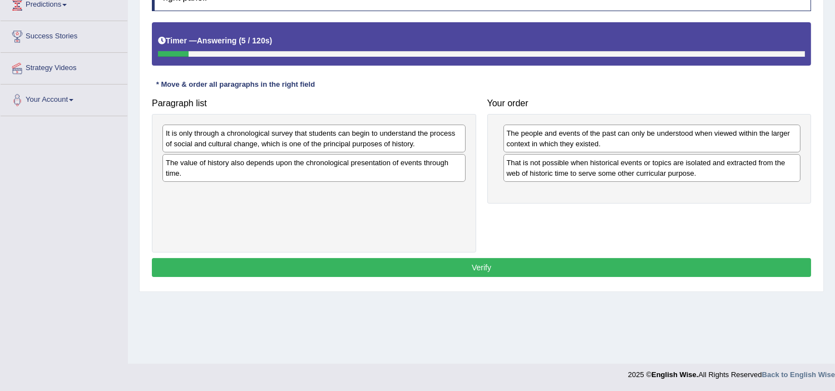
drag, startPoint x: 346, startPoint y: 183, endPoint x: 558, endPoint y: 200, distance: 212.3
click at [598, 201] on div "Paragraph list It is only through a chronological survey that students can begi…" at bounding box center [481, 172] width 671 height 159
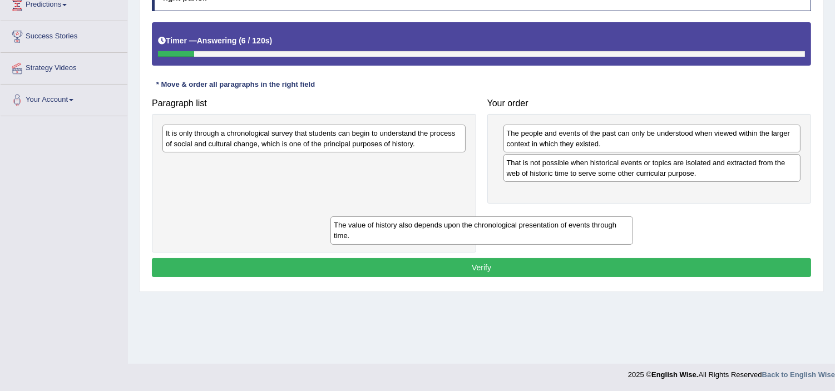
drag, startPoint x: 323, startPoint y: 173, endPoint x: 589, endPoint y: 203, distance: 267.3
click at [587, 217] on div "The value of history also depends upon the chronological presentation of events…" at bounding box center [482, 231] width 303 height 28
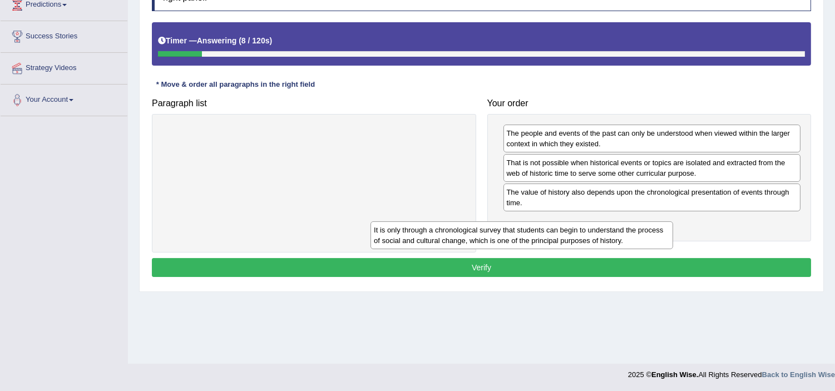
drag, startPoint x: 312, startPoint y: 141, endPoint x: 596, endPoint y: 232, distance: 297.7
click at [592, 232] on div "It is only through a chronological survey that students can begin to understand…" at bounding box center [522, 236] width 303 height 28
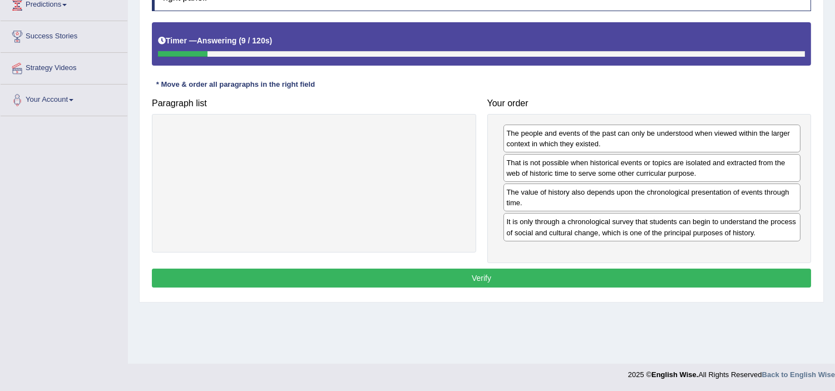
click at [529, 283] on button "Verify" at bounding box center [482, 278] width 660 height 19
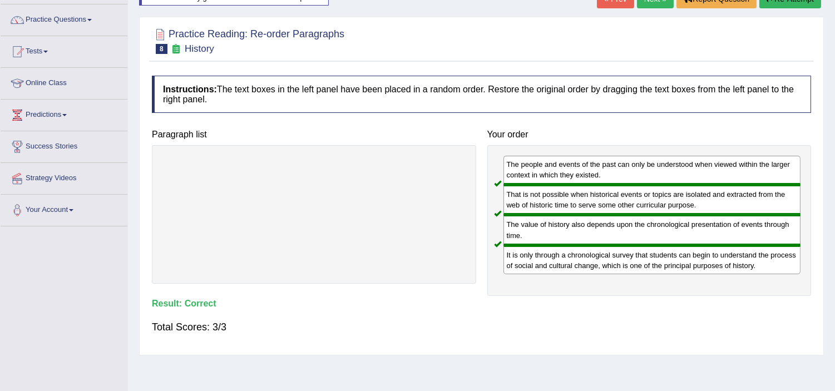
scroll to position [7, 0]
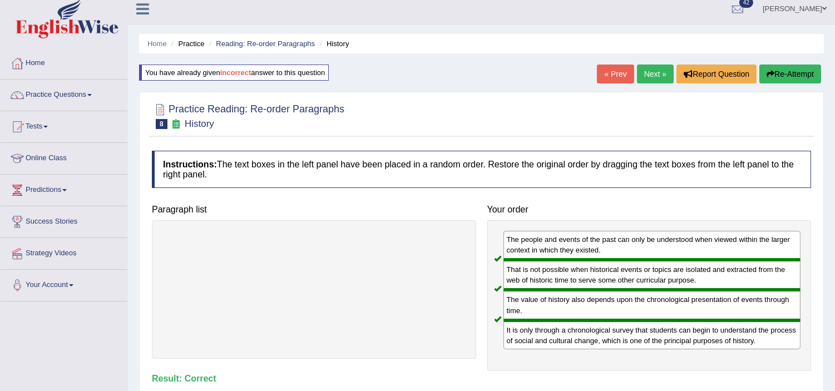
click at [659, 72] on link "Next »" at bounding box center [655, 74] width 37 height 19
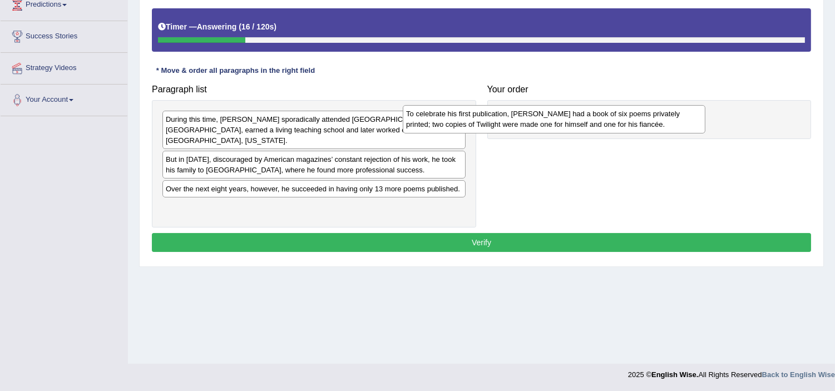
drag, startPoint x: 198, startPoint y: 158, endPoint x: 438, endPoint y: 123, distance: 242.9
click at [438, 123] on div "To celebrate his first publication, [PERSON_NAME] had a book of six poems priva…" at bounding box center [554, 119] width 303 height 28
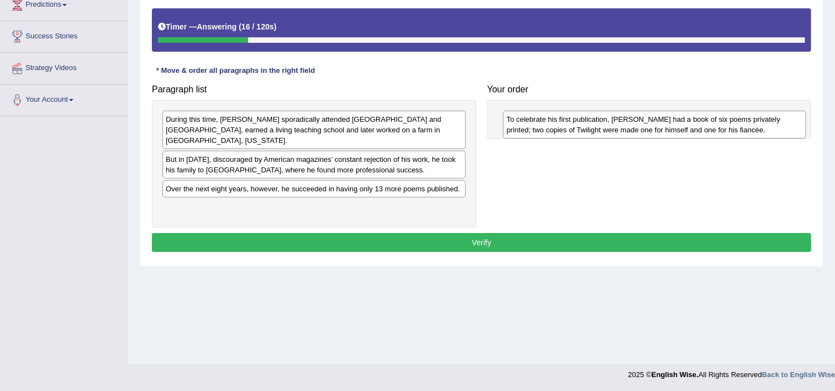
click at [441, 123] on div "During this time, [PERSON_NAME] sporadically attended [GEOGRAPHIC_DATA] and [GE…" at bounding box center [314, 130] width 303 height 38
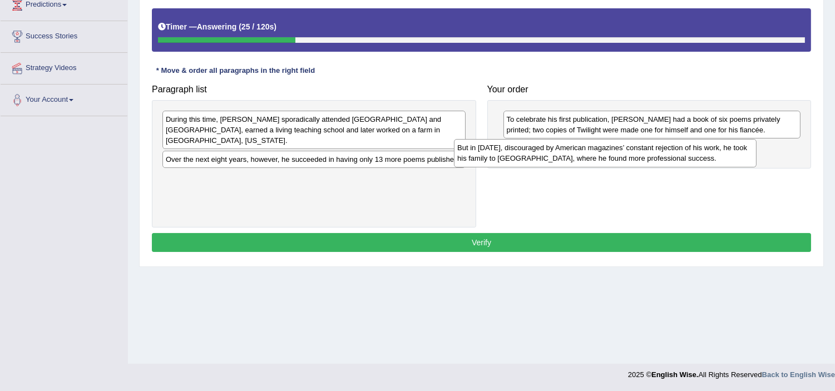
drag, startPoint x: 391, startPoint y: 155, endPoint x: 686, endPoint y: 153, distance: 294.5
click at [686, 153] on div "But in [DATE], discouraged by American magazines’ constant rejection of his wor…" at bounding box center [605, 153] width 303 height 28
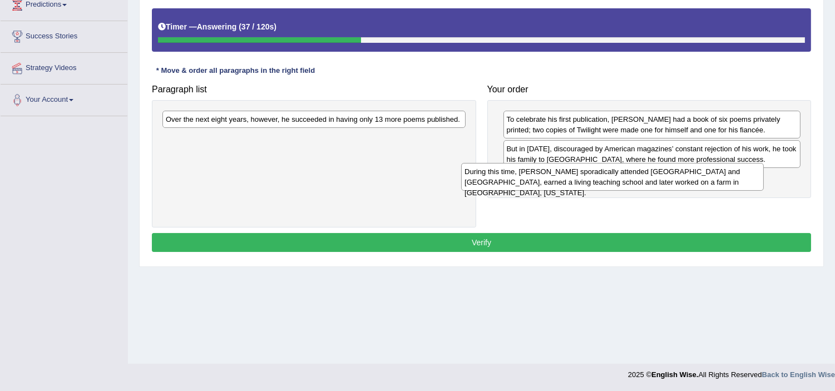
drag, startPoint x: 400, startPoint y: 122, endPoint x: 704, endPoint y: 173, distance: 308.1
click at [704, 173] on div "During this time, [PERSON_NAME] sporadically attended [GEOGRAPHIC_DATA] and [GE…" at bounding box center [612, 177] width 303 height 28
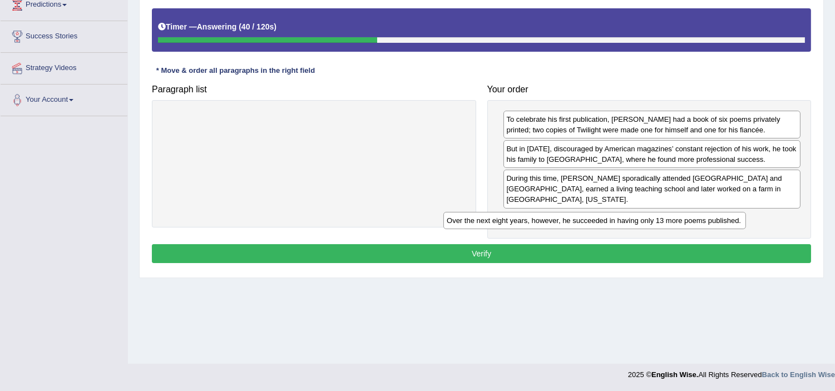
drag, startPoint x: 402, startPoint y: 114, endPoint x: 707, endPoint y: 200, distance: 317.1
click at [705, 212] on div "Over the next eight years, however, he succeeded in having only 13 more poems p…" at bounding box center [595, 220] width 303 height 17
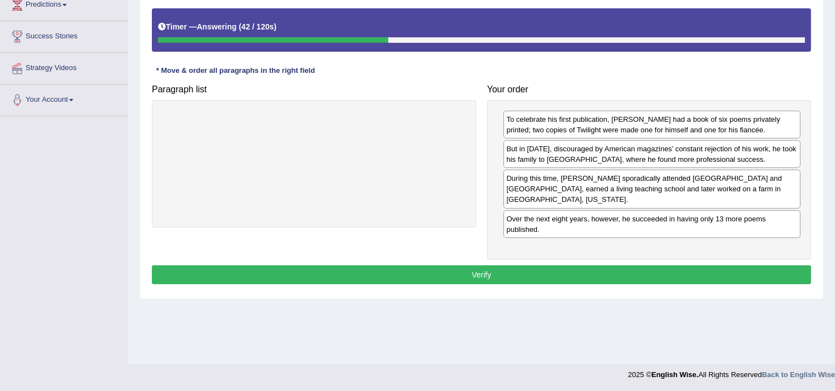
click at [593, 266] on button "Verify" at bounding box center [482, 275] width 660 height 19
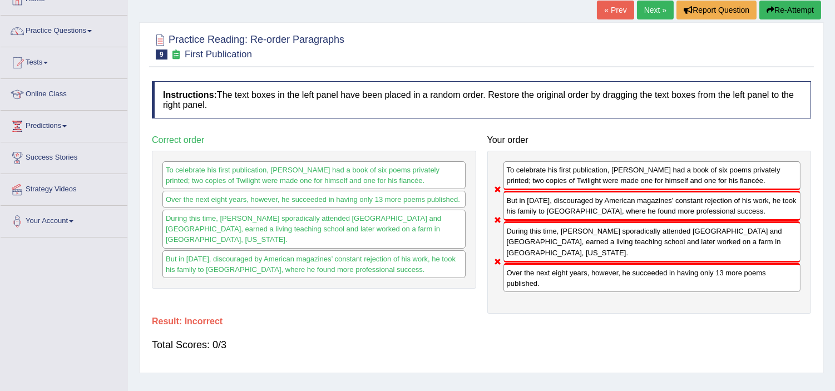
scroll to position [69, 0]
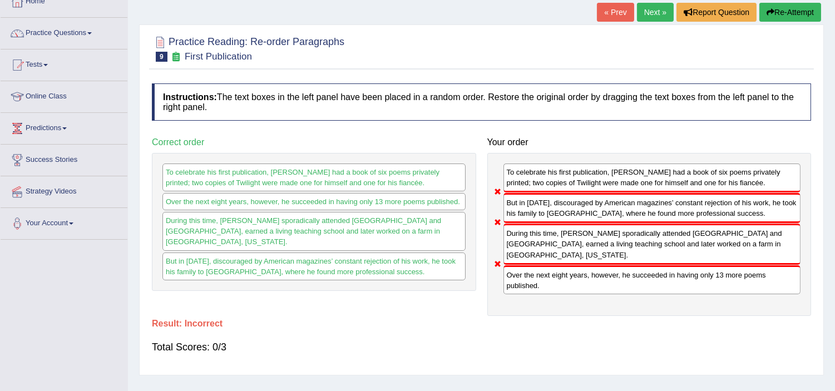
click at [786, 14] on button "Re-Attempt" at bounding box center [791, 12] width 62 height 19
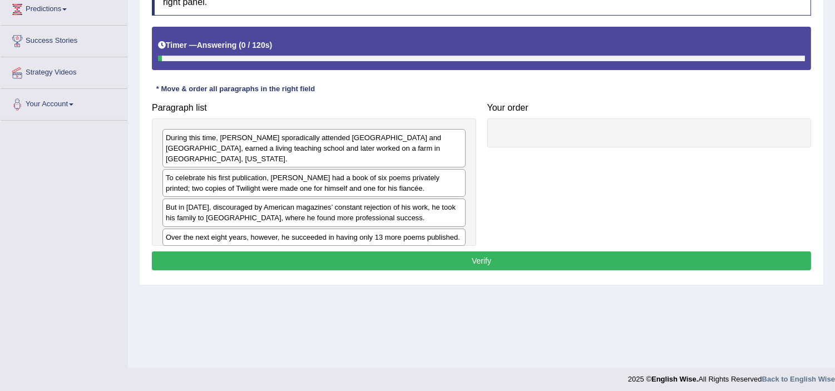
scroll to position [193, 0]
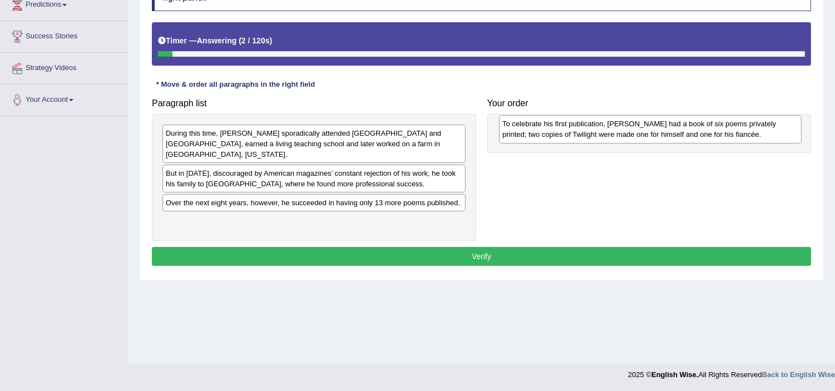
drag, startPoint x: 279, startPoint y: 173, endPoint x: 618, endPoint y: 131, distance: 341.5
click at [618, 131] on div "To celebrate his first publication, [PERSON_NAME] had a book of six poems priva…" at bounding box center [650, 129] width 303 height 28
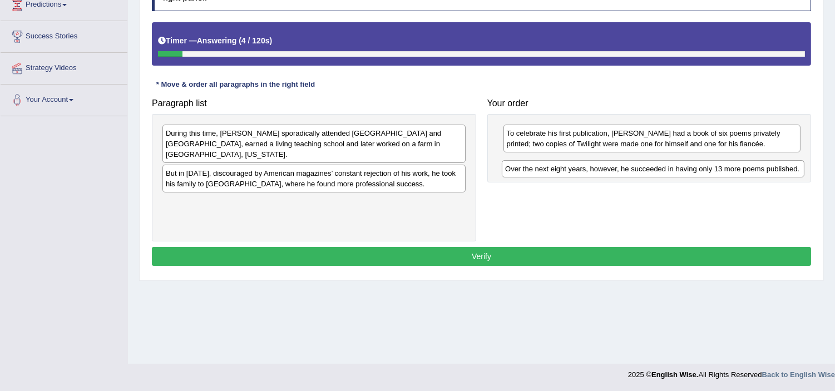
drag, startPoint x: 288, startPoint y: 195, endPoint x: 627, endPoint y: 171, distance: 340.4
click at [627, 171] on div "Over the next eight years, however, he succeeded in having only 13 more poems p…" at bounding box center [653, 168] width 303 height 17
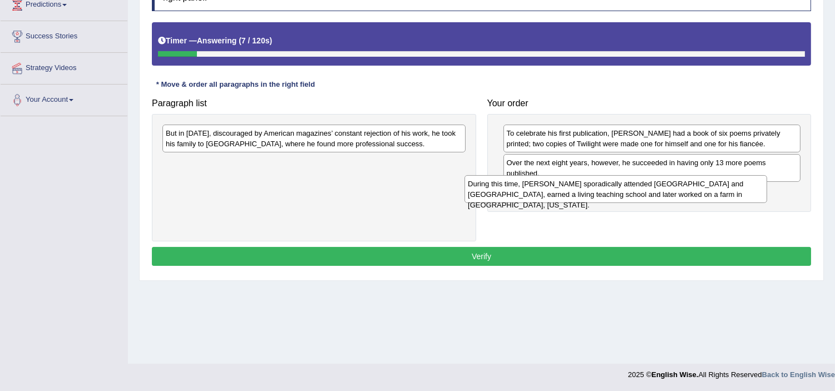
drag, startPoint x: 264, startPoint y: 148, endPoint x: 599, endPoint y: 243, distance: 347.7
click at [598, 203] on div "During this time, [PERSON_NAME] sporadically attended [GEOGRAPHIC_DATA] and [GE…" at bounding box center [616, 189] width 303 height 28
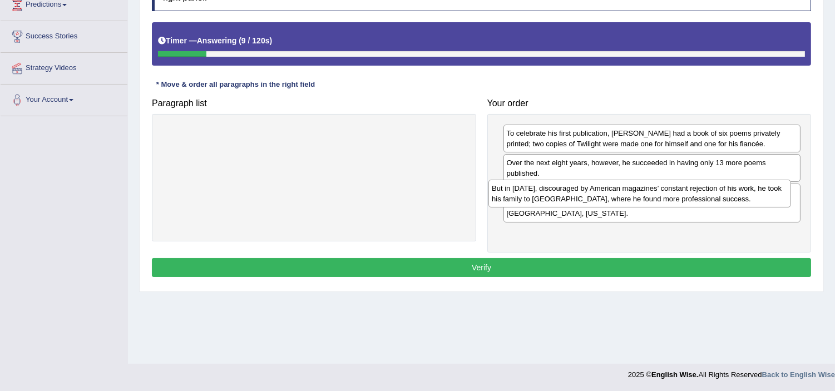
drag, startPoint x: 323, startPoint y: 149, endPoint x: 661, endPoint y: 206, distance: 342.6
click at [652, 204] on div "But in [DATE], discouraged by American magazines’ constant rejection of his wor…" at bounding box center [640, 194] width 303 height 28
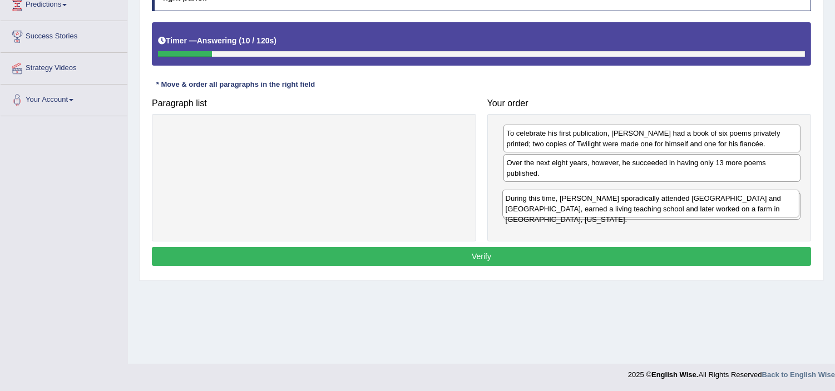
drag, startPoint x: 630, startPoint y: 210, endPoint x: 627, endPoint y: 230, distance: 19.7
click at [627, 218] on div "During this time, Frost sporadically attended Dartmouth and Harvard, earned a l…" at bounding box center [651, 204] width 297 height 28
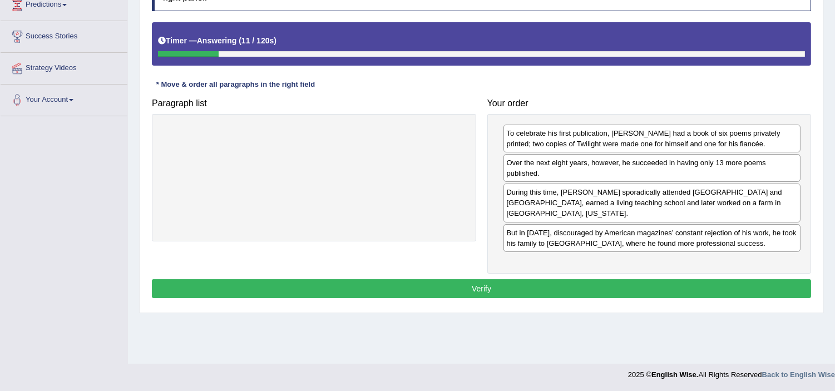
click at [620, 284] on button "Verify" at bounding box center [482, 288] width 660 height 19
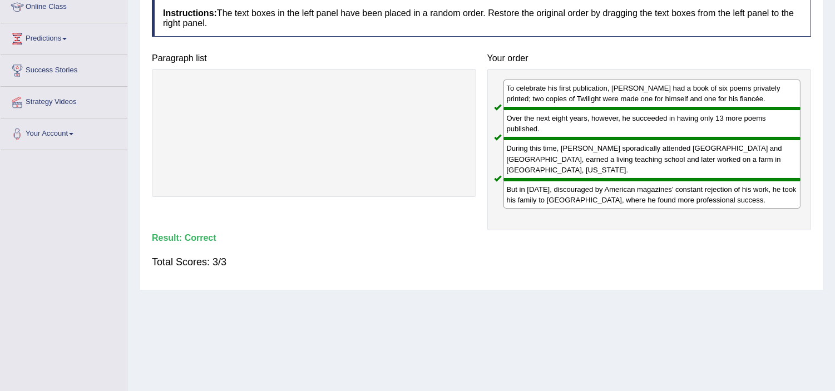
scroll to position [69, 0]
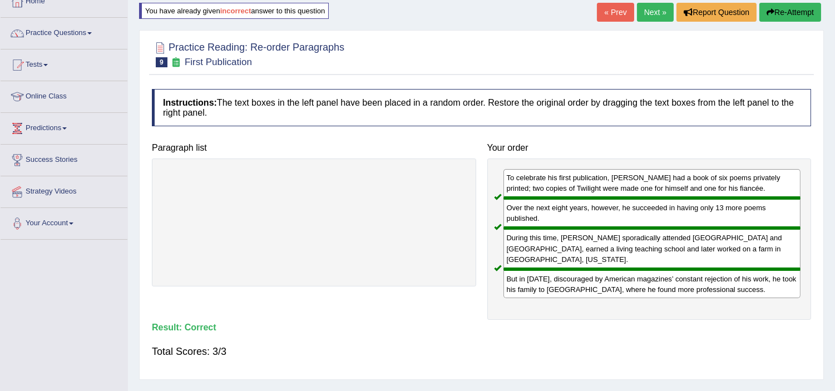
click at [662, 10] on link "Next »" at bounding box center [655, 12] width 37 height 19
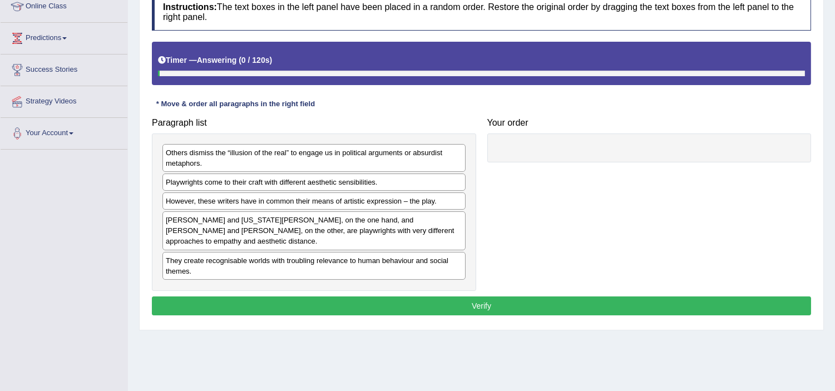
scroll to position [185, 0]
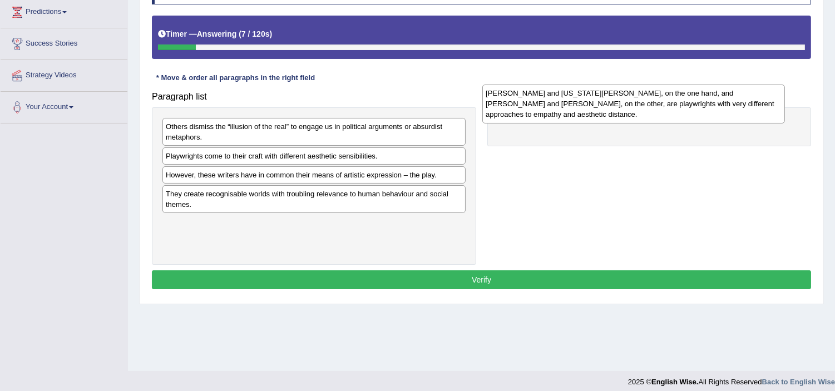
drag, startPoint x: 287, startPoint y: 207, endPoint x: 607, endPoint y: 106, distance: 335.7
click at [607, 106] on div "[PERSON_NAME] and [US_STATE][PERSON_NAME], on the one hand, and [PERSON_NAME] a…" at bounding box center [634, 104] width 303 height 39
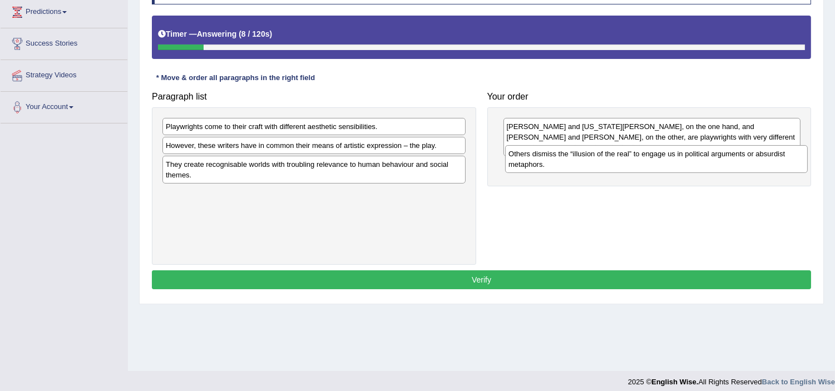
drag, startPoint x: 338, startPoint y: 130, endPoint x: 681, endPoint y: 157, distance: 344.0
click at [681, 157] on div "Others dismiss the “illusion of the real” to engage us in political arguments o…" at bounding box center [656, 159] width 303 height 28
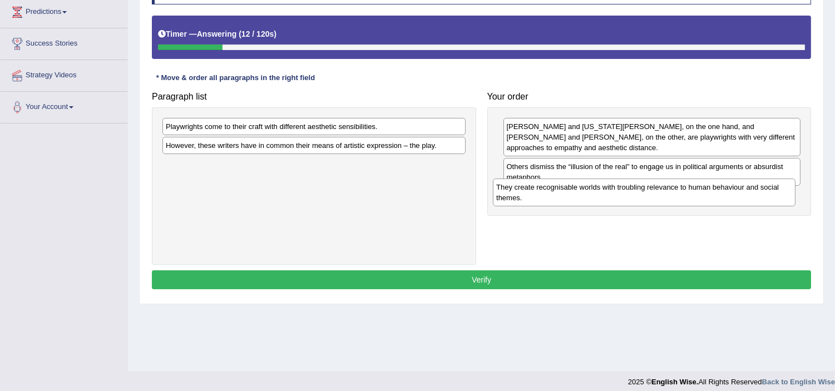
drag, startPoint x: 230, startPoint y: 175, endPoint x: 561, endPoint y: 198, distance: 331.4
click at [561, 198] on div "They create recognisable worlds with troubling relevance to human behaviour and…" at bounding box center [644, 193] width 303 height 28
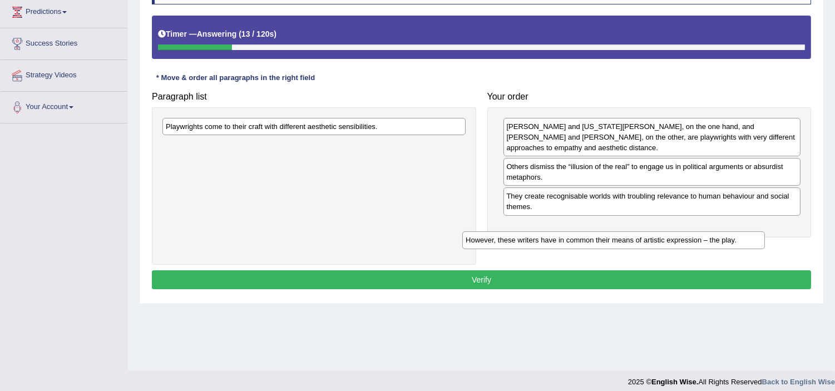
drag, startPoint x: 350, startPoint y: 148, endPoint x: 653, endPoint y: 234, distance: 315.9
click at [654, 234] on div "However, these writers have in common their means of artistic expression – the …" at bounding box center [614, 240] width 303 height 17
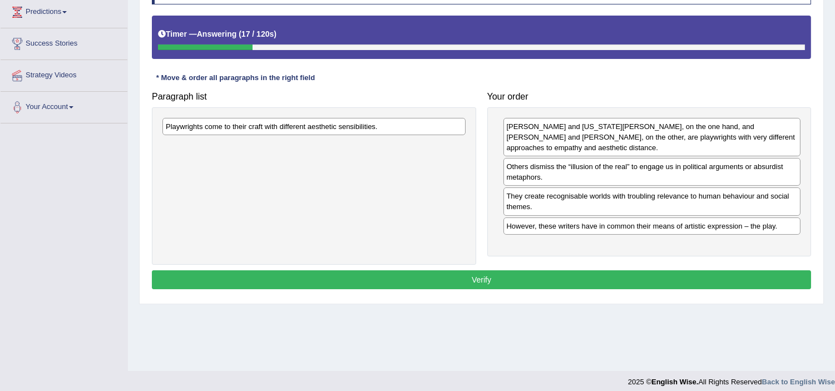
click at [240, 128] on div "Playwrights come to their craft with different aesthetic sensibilities." at bounding box center [314, 126] width 303 height 17
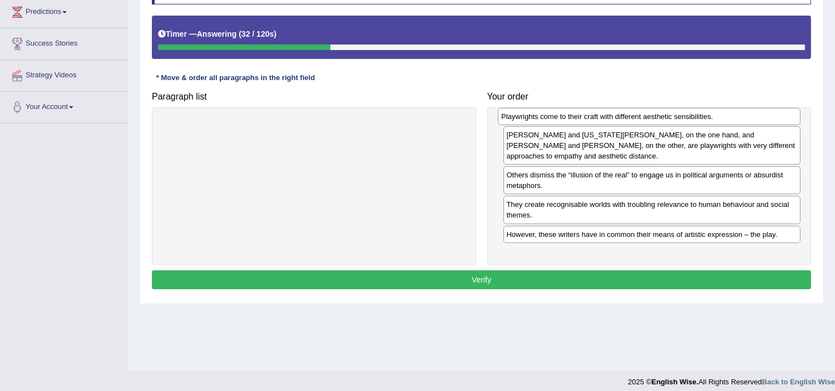
drag, startPoint x: 195, startPoint y: 130, endPoint x: 529, endPoint y: 119, distance: 333.6
click at [529, 119] on div "Playwrights come to their craft with different aesthetic sensibilities." at bounding box center [649, 116] width 303 height 17
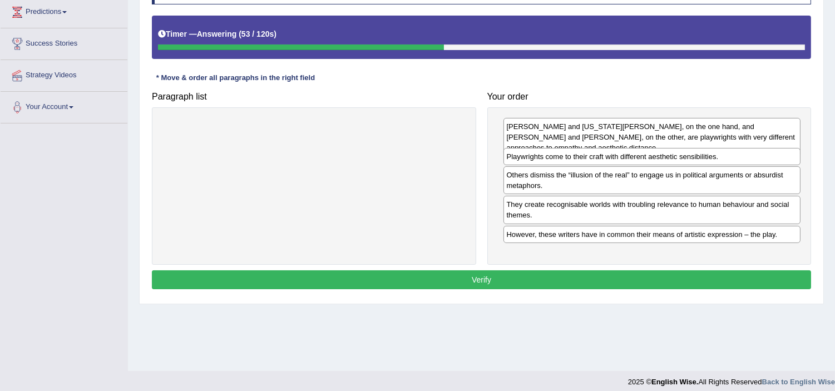
drag, startPoint x: 586, startPoint y: 125, endPoint x: 588, endPoint y: 155, distance: 29.6
click at [587, 155] on div "Playwrights come to their craft with different aesthetic sensibilities." at bounding box center [652, 156] width 297 height 17
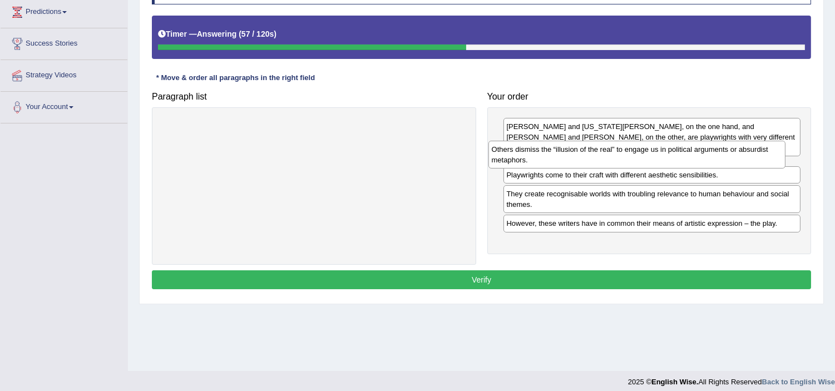
drag, startPoint x: 614, startPoint y: 203, endPoint x: 627, endPoint y: 175, distance: 30.6
click at [599, 168] on div "Others dismiss the “illusion of the real” to engage us in political arguments o…" at bounding box center [637, 155] width 297 height 28
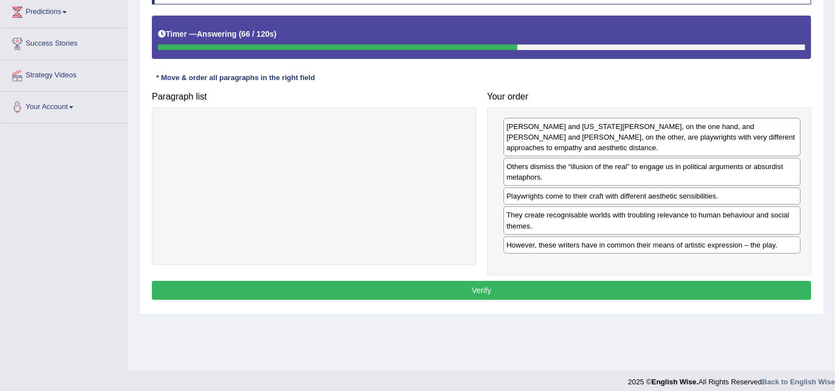
click at [583, 294] on button "Verify" at bounding box center [482, 290] width 660 height 19
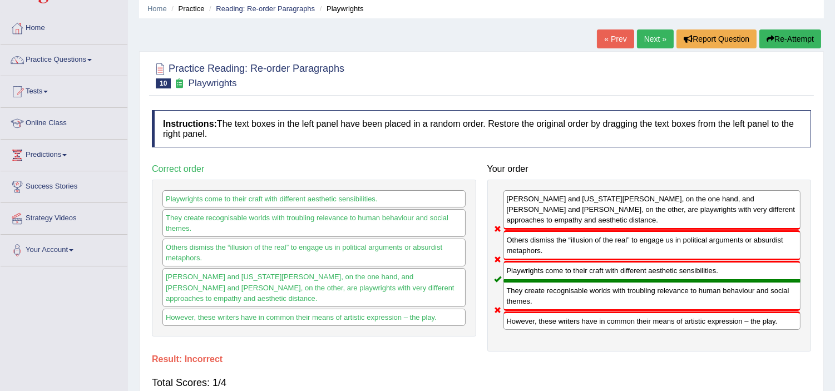
scroll to position [0, 0]
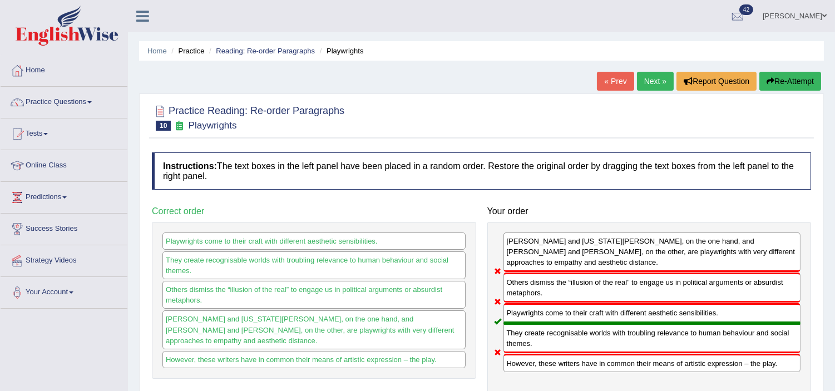
drag, startPoint x: 807, startPoint y: 81, endPoint x: 793, endPoint y: 88, distance: 15.7
click at [806, 81] on button "Re-Attempt" at bounding box center [791, 81] width 62 height 19
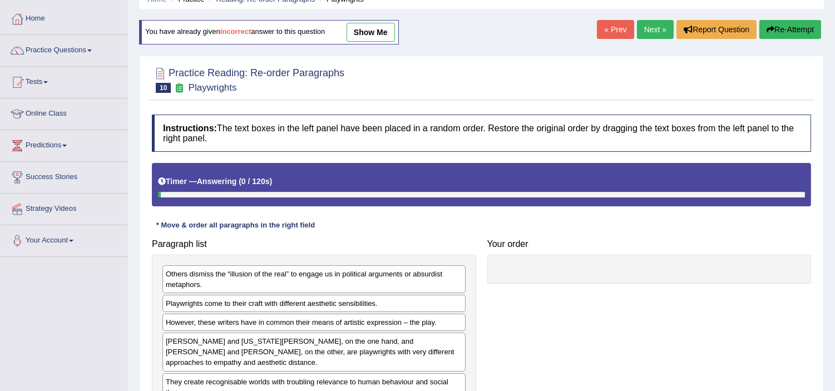
scroll to position [193, 0]
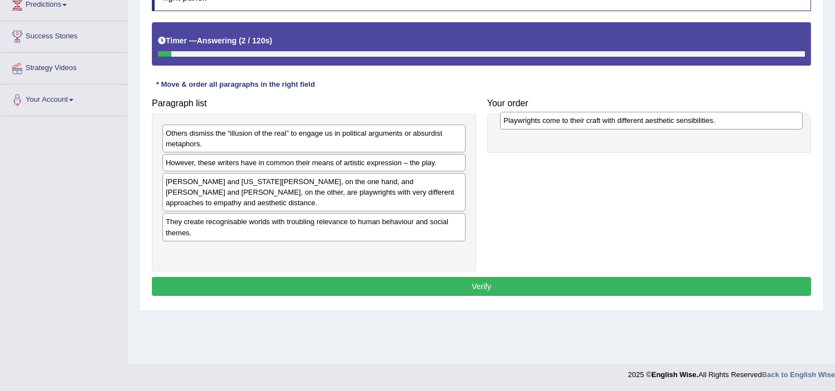
drag, startPoint x: 204, startPoint y: 163, endPoint x: 542, endPoint y: 121, distance: 340.5
click at [542, 121] on div "Playwrights come to their craft with different aesthetic sensibilities." at bounding box center [651, 120] width 303 height 17
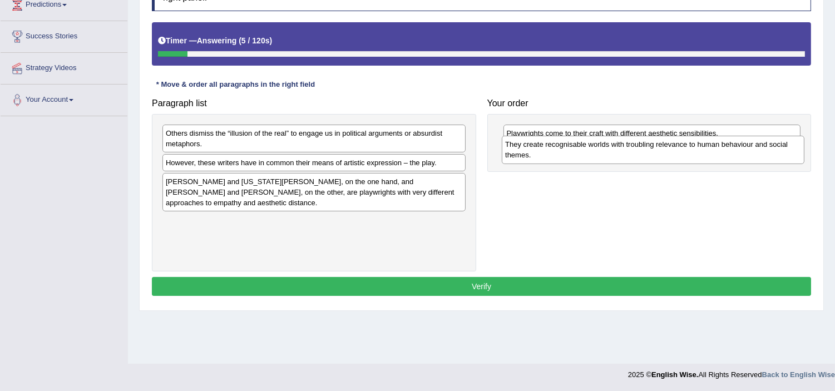
drag, startPoint x: 217, startPoint y: 229, endPoint x: 557, endPoint y: 151, distance: 348.4
click at [557, 151] on div "They create recognisable worlds with troubling relevance to human behaviour and…" at bounding box center [653, 150] width 303 height 28
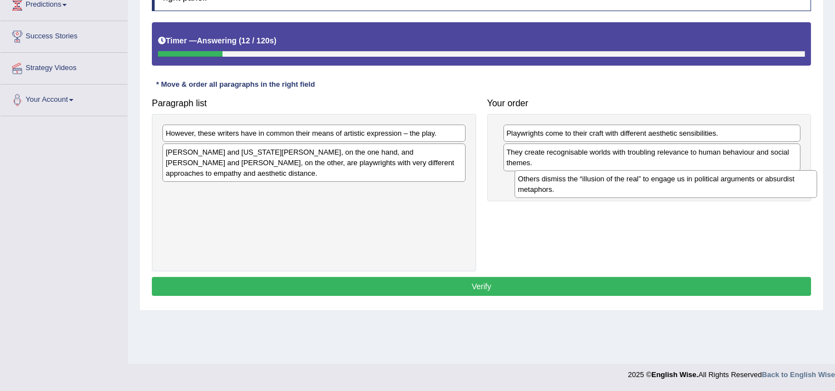
drag, startPoint x: 205, startPoint y: 136, endPoint x: 557, endPoint y: 182, distance: 355.3
click at [557, 182] on div "Others dismiss the “illusion of the real” to engage us in political arguments o…" at bounding box center [666, 184] width 303 height 28
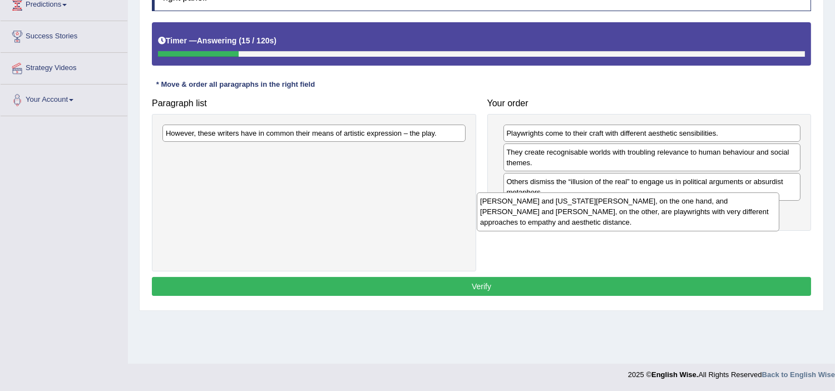
drag, startPoint x: 286, startPoint y: 167, endPoint x: 596, endPoint y: 218, distance: 314.7
click at [601, 215] on div "[PERSON_NAME] and [US_STATE][PERSON_NAME], on the one hand, and [PERSON_NAME] a…" at bounding box center [628, 212] width 303 height 39
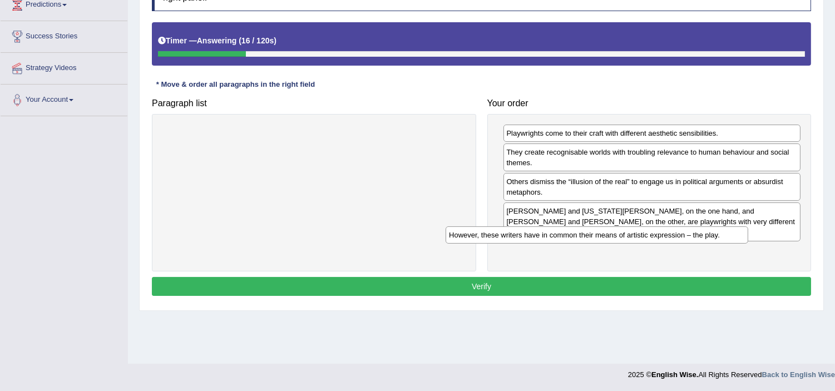
drag, startPoint x: 281, startPoint y: 125, endPoint x: 570, endPoint y: 250, distance: 314.9
click at [570, 244] on div "However, these writers have in common their means of artistic expression – the …" at bounding box center [597, 235] width 303 height 17
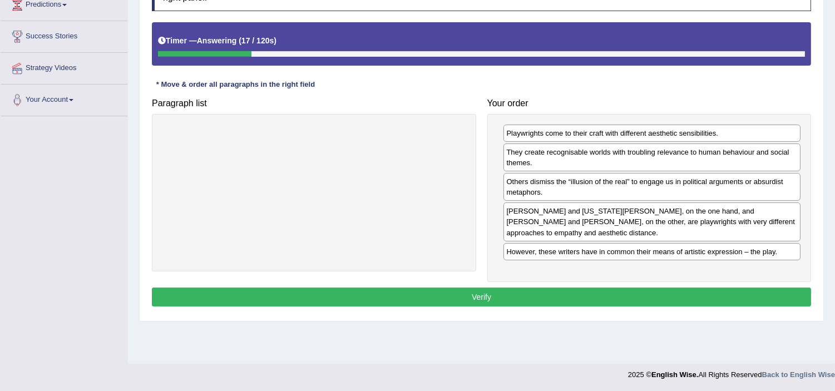
click at [570, 309] on div "Instructions: The text boxes in the left panel have been placed in a random ord…" at bounding box center [481, 141] width 665 height 347
click at [572, 297] on button "Verify" at bounding box center [482, 297] width 660 height 19
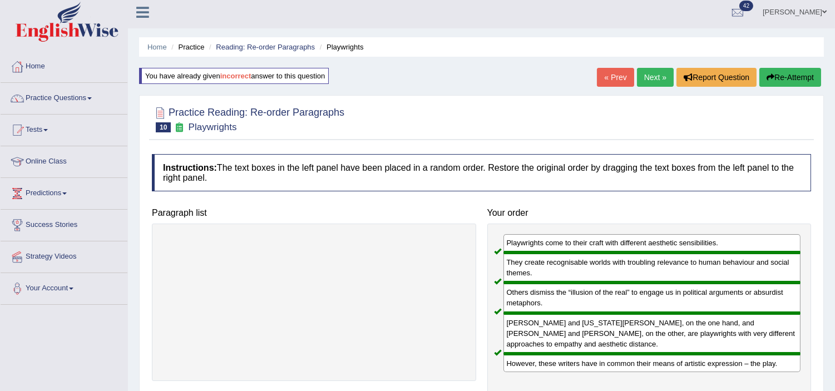
scroll to position [0, 0]
